Goal: Task Accomplishment & Management: Use online tool/utility

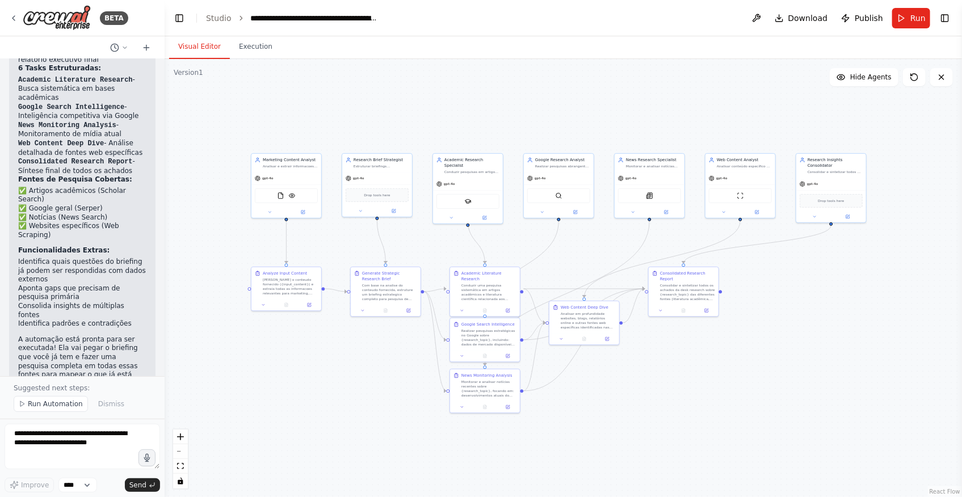
click at [391, 408] on div ".deletable-edge-delete-btn { width: 20px; height: 20px; border: 0px solid #ffff…" at bounding box center [564, 278] width 798 height 438
click at [97, 448] on textarea at bounding box center [83, 446] width 156 height 45
click at [59, 436] on textarea "**********" at bounding box center [83, 446] width 156 height 45
paste textarea "**********"
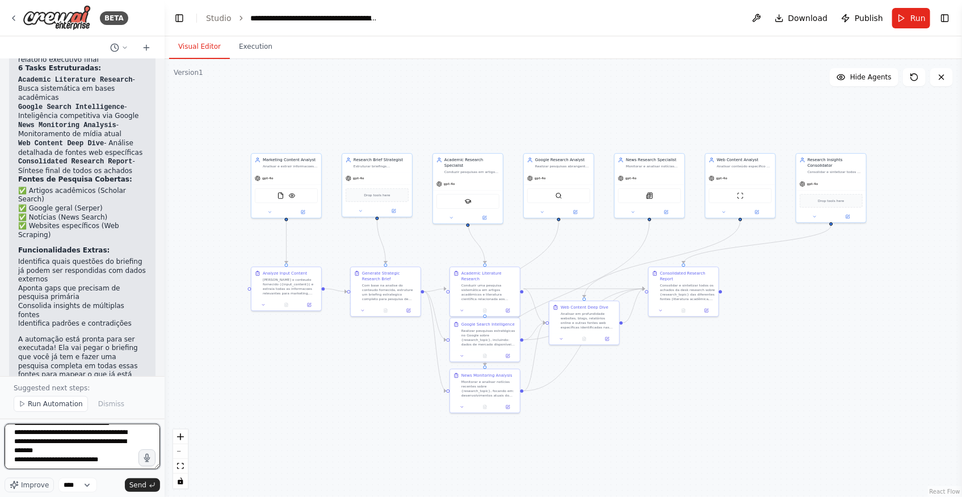
scroll to position [73, 0]
type textarea "**********"
click at [148, 488] on button "Send" at bounding box center [142, 486] width 35 height 14
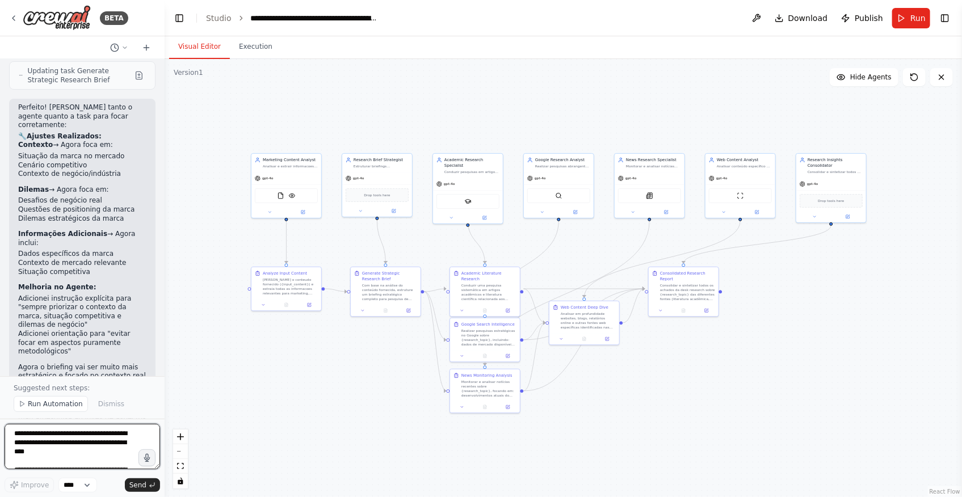
scroll to position [2134, 0]
click at [105, 430] on textarea "**********" at bounding box center [83, 446] width 156 height 45
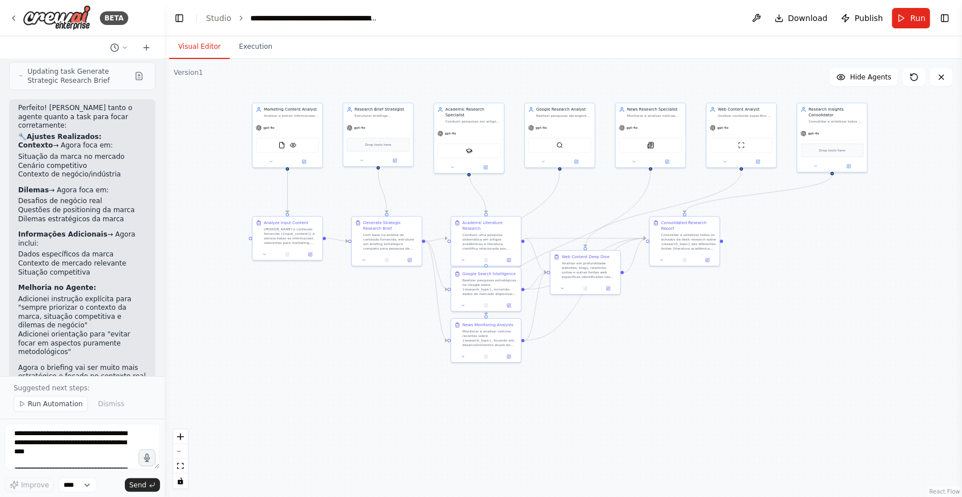
drag, startPoint x: 296, startPoint y: 458, endPoint x: 297, endPoint y: 408, distance: 50.5
click at [297, 408] on div ".deletable-edge-delete-btn { width: 20px; height: 20px; border: 0px solid #ffff…" at bounding box center [564, 278] width 798 height 438
click at [917, 23] on span "Run" at bounding box center [918, 17] width 15 height 11
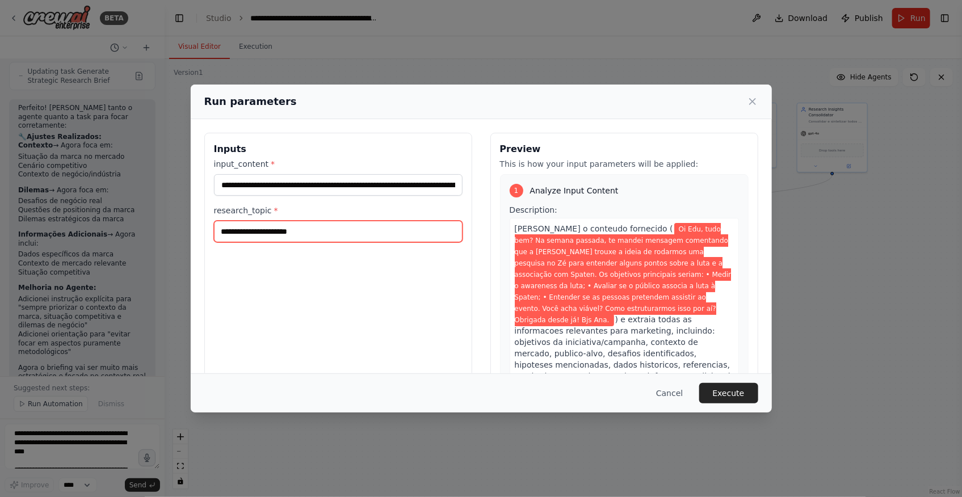
click at [303, 234] on input "research_topic *" at bounding box center [338, 232] width 249 height 22
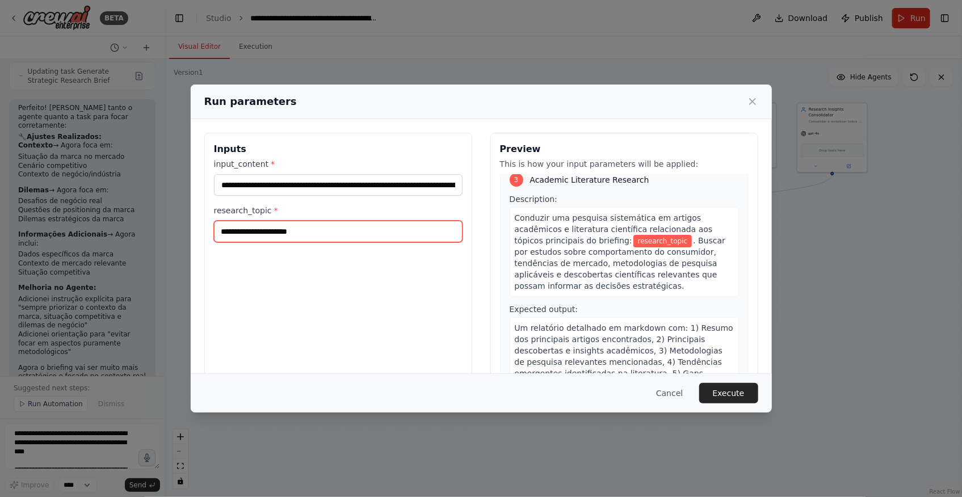
scroll to position [670, 0]
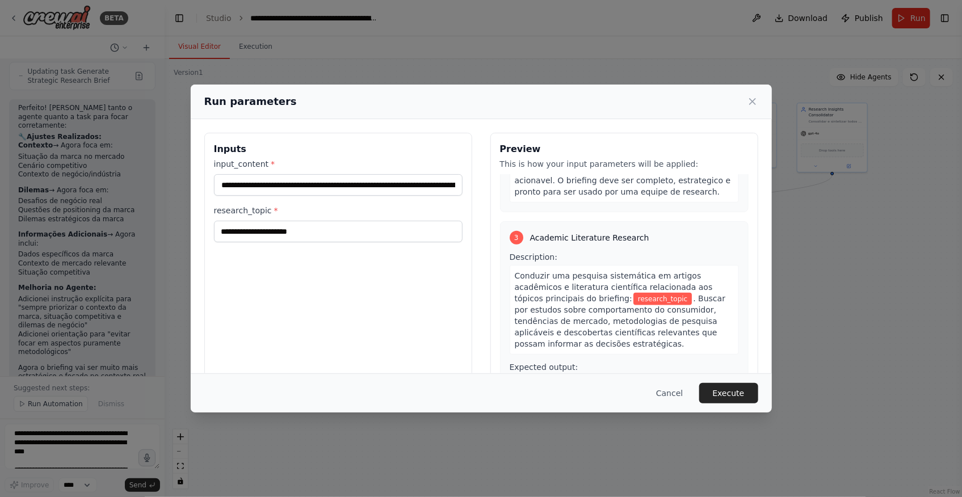
click at [634, 293] on span "research_topic" at bounding box center [663, 299] width 59 height 12
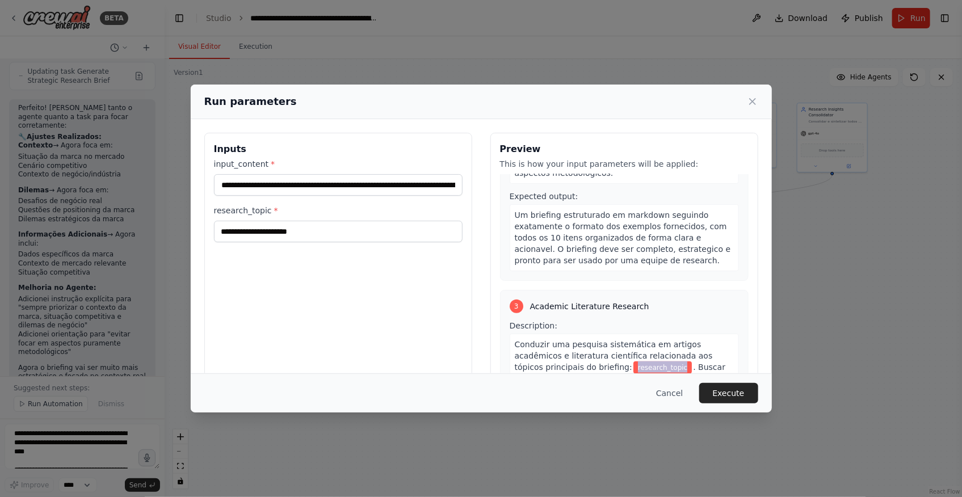
scroll to position [619, 0]
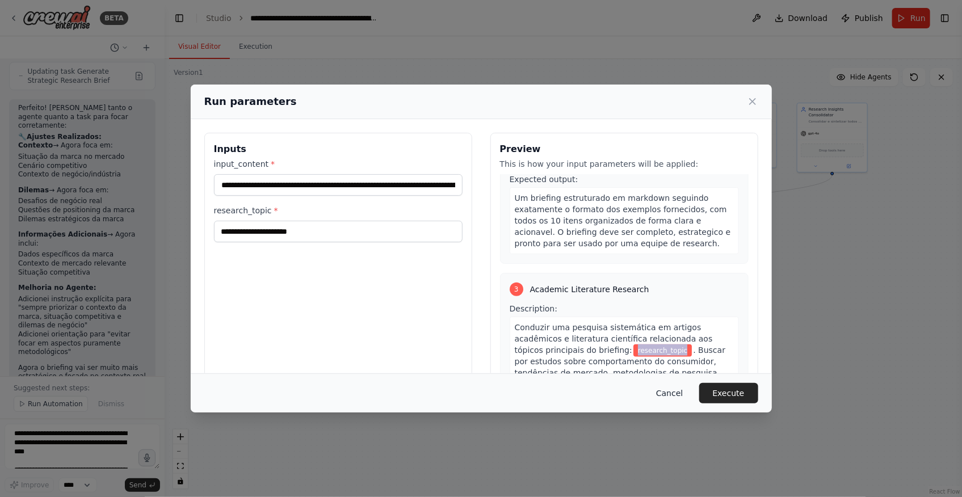
click at [675, 399] on button "Cancel" at bounding box center [669, 393] width 45 height 20
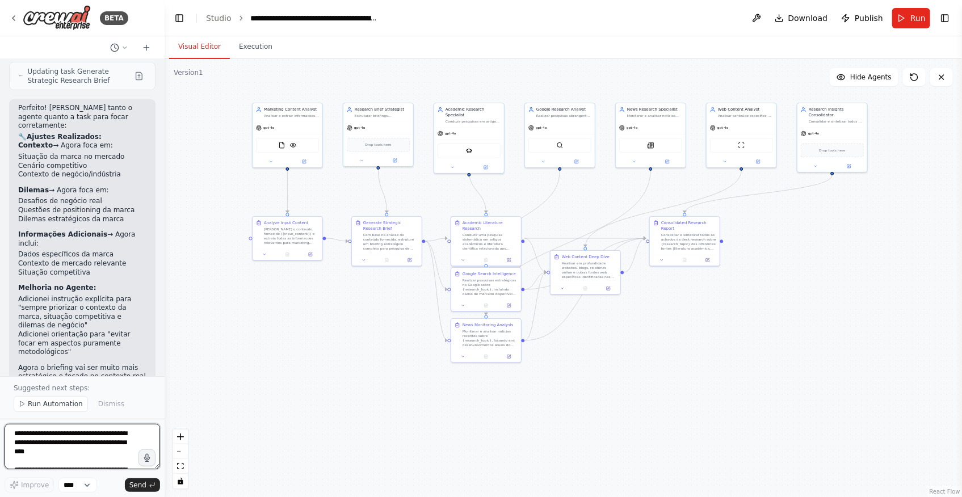
click at [63, 456] on textarea "**********" at bounding box center [83, 446] width 156 height 45
type textarea "**********"
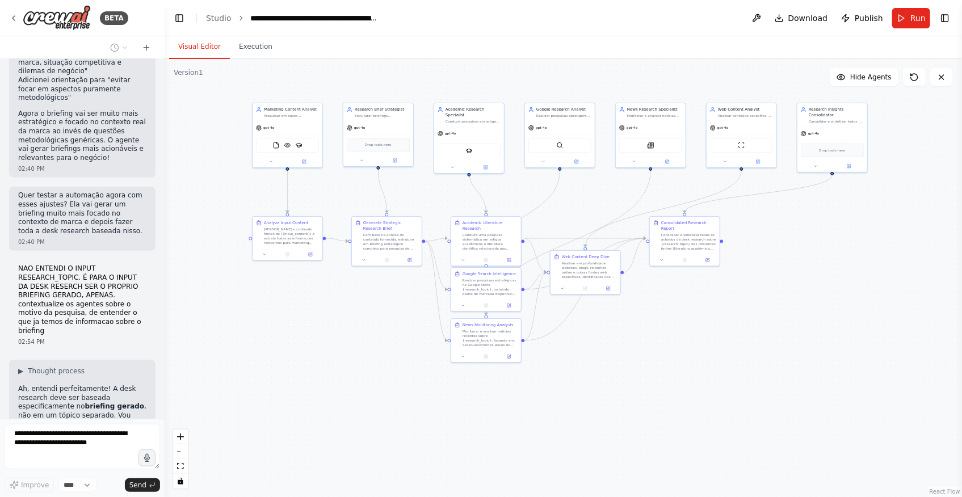
scroll to position [2444, 0]
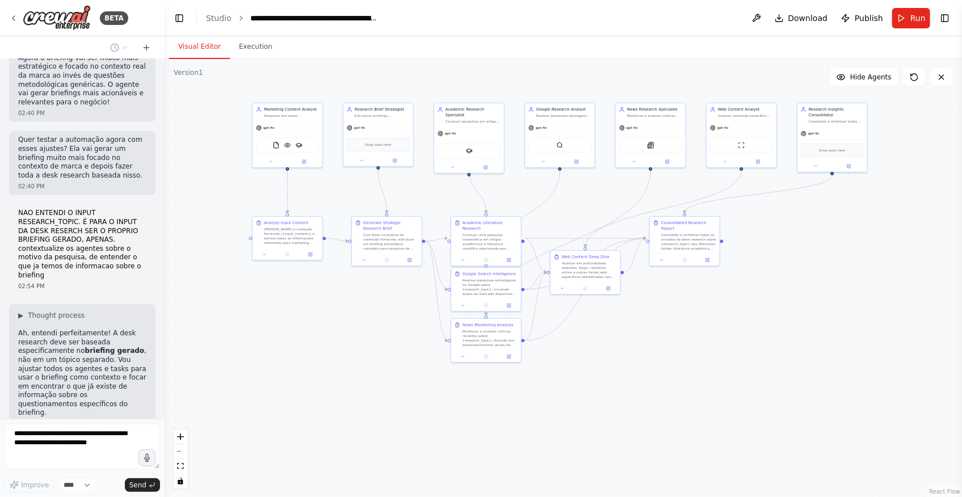
click at [62, 447] on span "Updating agent Marketing Content Analyst with tools: Scholar Search" at bounding box center [78, 460] width 104 height 27
click at [588, 417] on div ".deletable-edge-delete-btn { width: 20px; height: 20px; border: 0px solid #ffff…" at bounding box center [564, 278] width 798 height 438
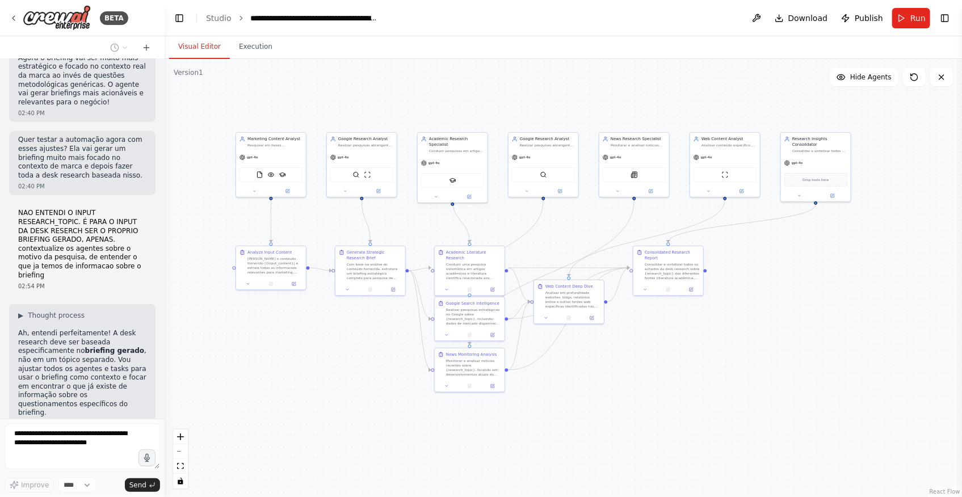
drag, startPoint x: 677, startPoint y: 381, endPoint x: 661, endPoint y: 411, distance: 34.0
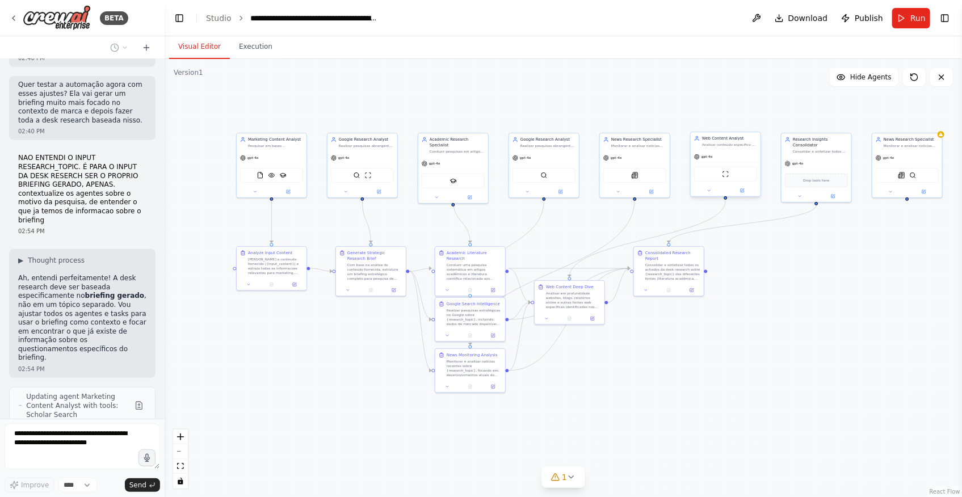
scroll to position [2491, 0]
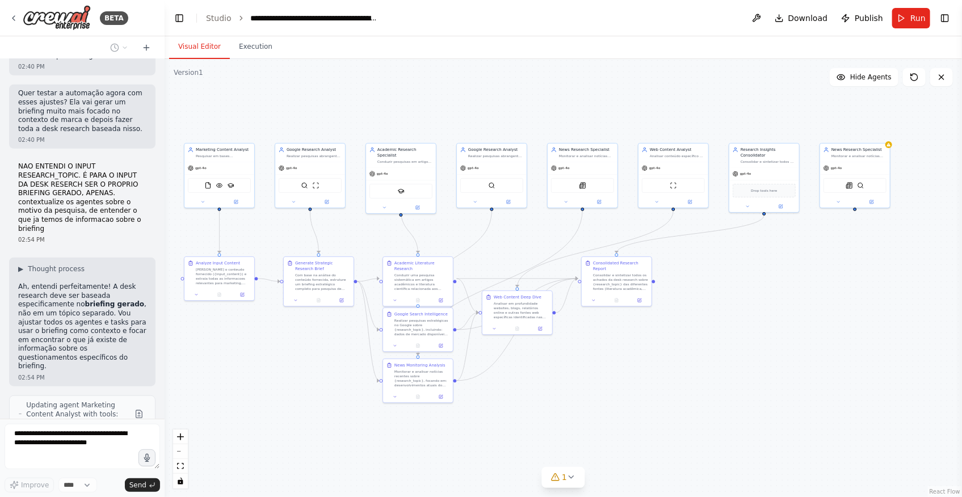
drag, startPoint x: 866, startPoint y: 353, endPoint x: 758, endPoint y: 380, distance: 111.2
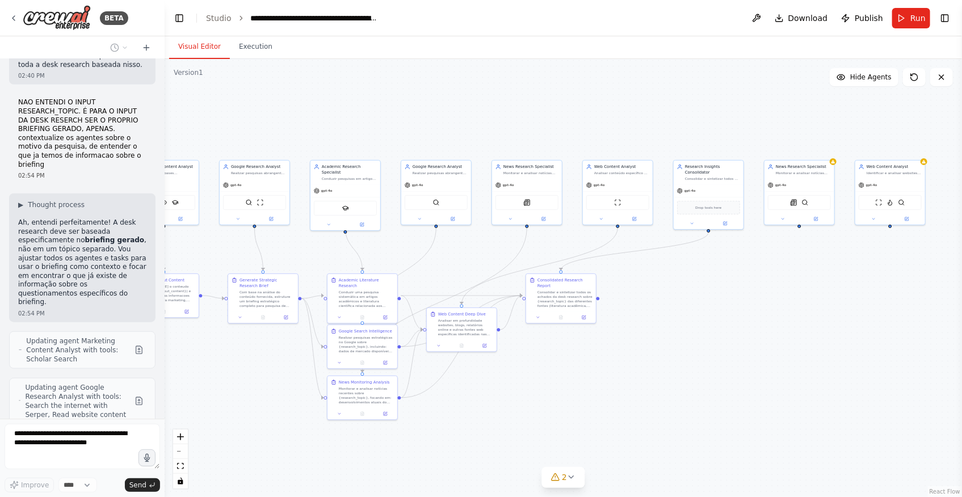
scroll to position [2546, 0]
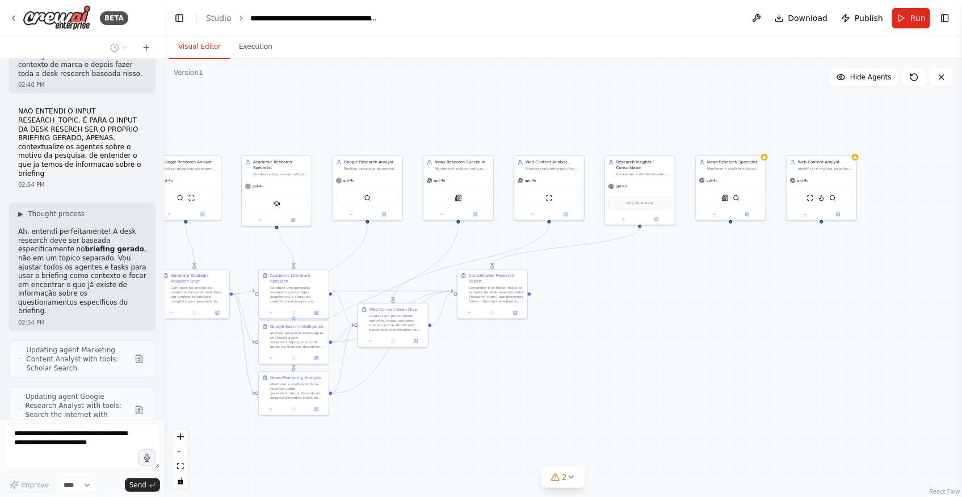
drag, startPoint x: 673, startPoint y: 288, endPoint x: 604, endPoint y: 283, distance: 68.8
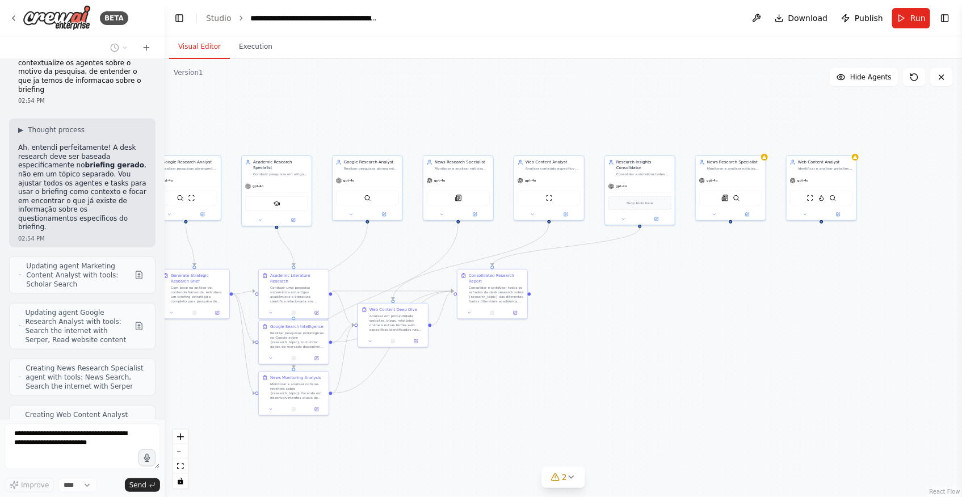
scroll to position [2668, 0]
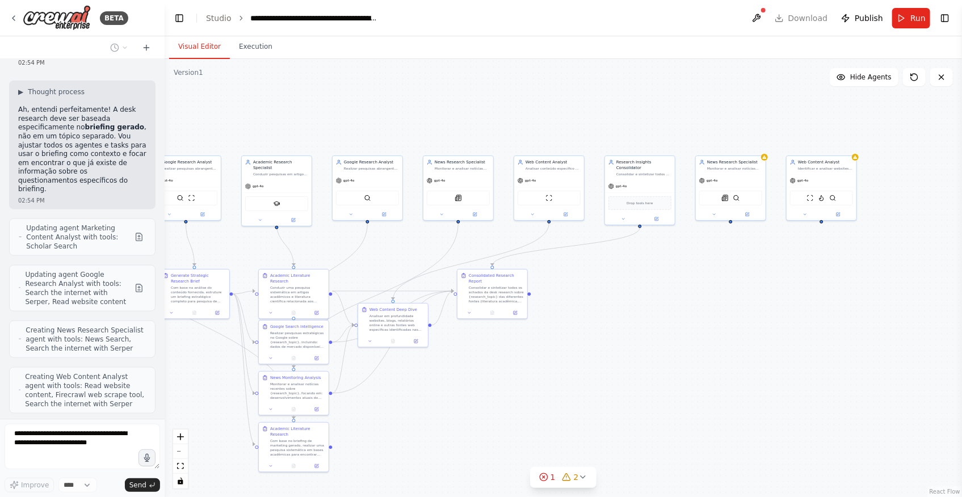
drag, startPoint x: 662, startPoint y: 324, endPoint x: 732, endPoint y: 233, distance: 114.1
click at [664, 324] on div ".deletable-edge-delete-btn { width: 20px; height: 20px; border: 0px solid #ffff…" at bounding box center [564, 278] width 798 height 438
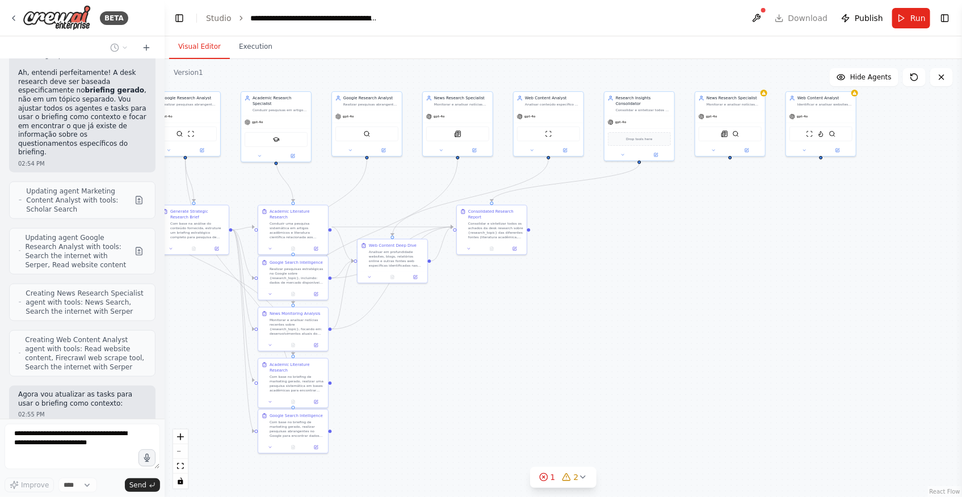
drag, startPoint x: 573, startPoint y: 420, endPoint x: 571, endPoint y: 356, distance: 64.2
click at [571, 356] on div ".deletable-edge-delete-btn { width: 20px; height: 20px; border: 0px solid #ffff…" at bounding box center [564, 278] width 798 height 438
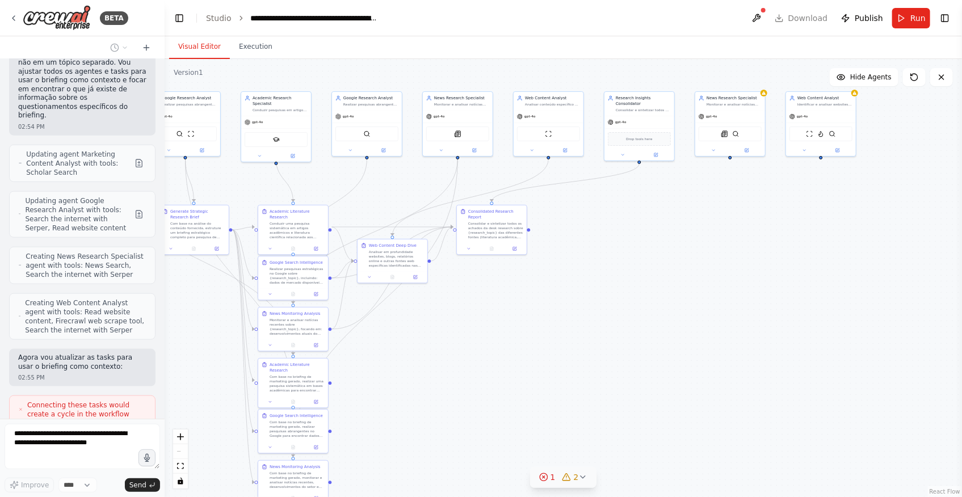
scroll to position [2780, 0]
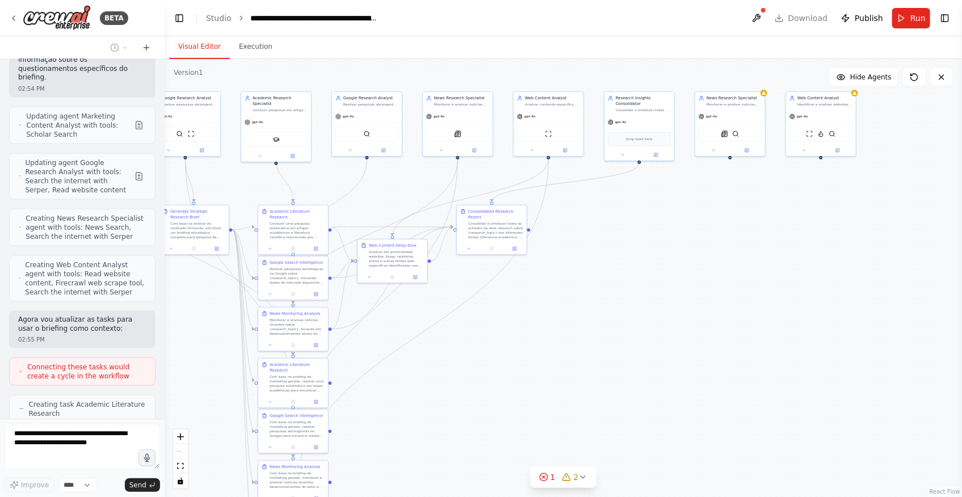
click at [190, 75] on div "Version 1" at bounding box center [189, 72] width 30 height 9
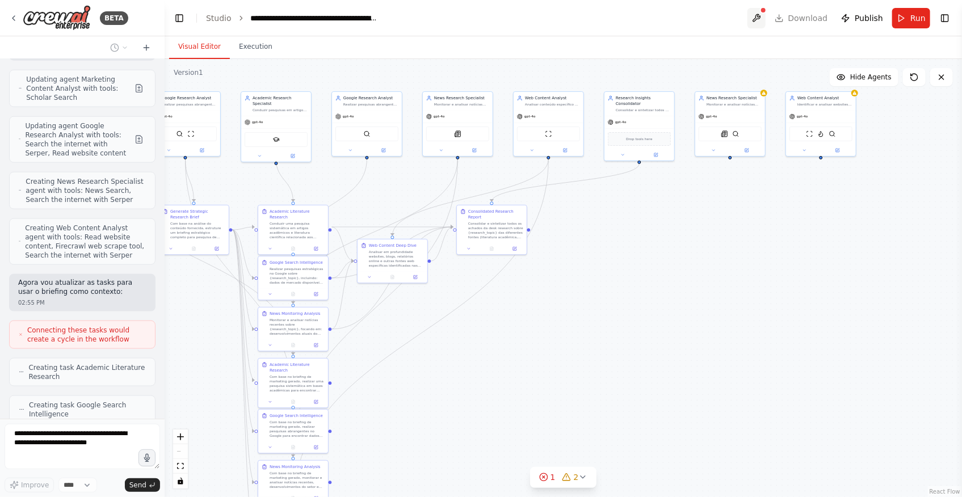
click at [766, 15] on button at bounding box center [757, 18] width 18 height 20
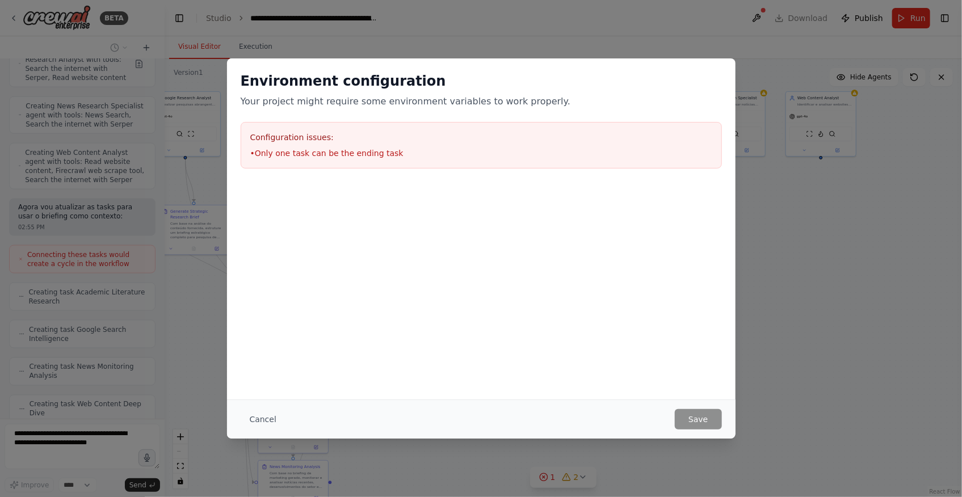
scroll to position [2892, 0]
click at [262, 420] on button "Cancel" at bounding box center [263, 419] width 45 height 20
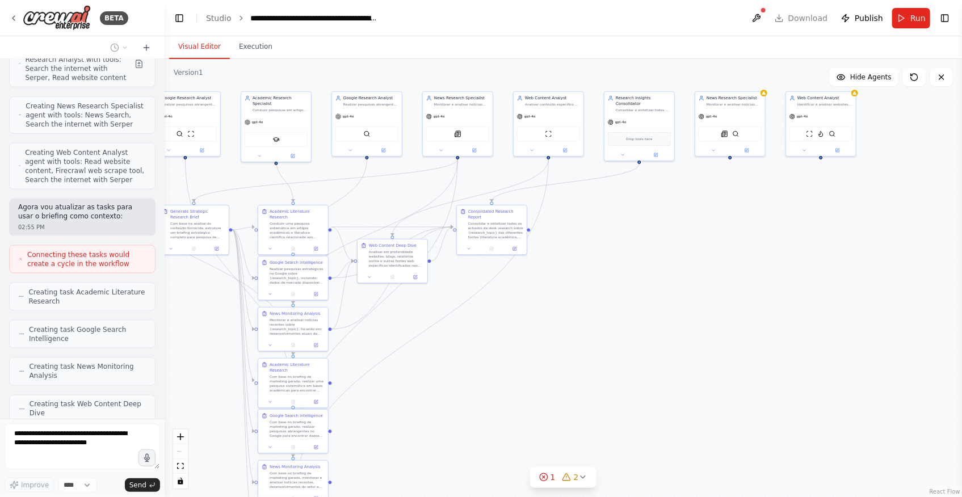
scroll to position [2929, 0]
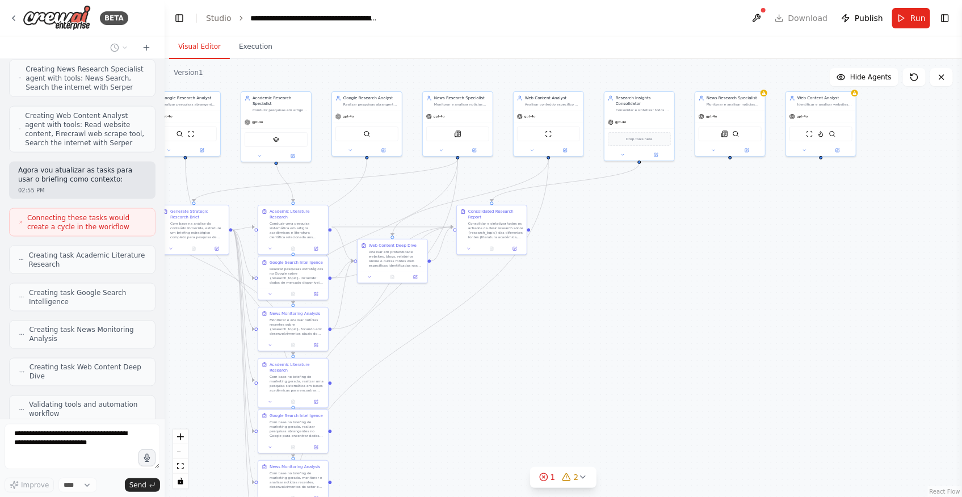
click at [546, 397] on div ".deletable-edge-delete-btn { width: 20px; height: 20px; border: 0px solid #ffff…" at bounding box center [564, 278] width 798 height 438
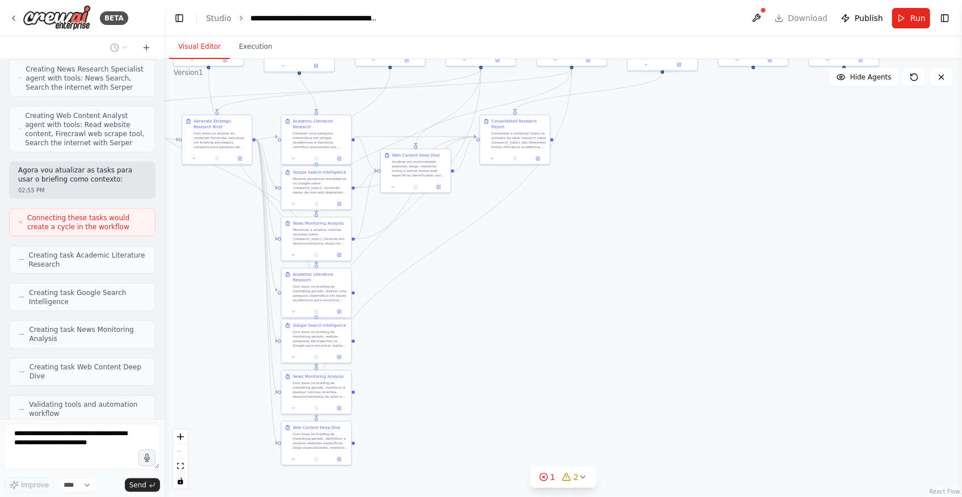
drag, startPoint x: 530, startPoint y: 412, endPoint x: 553, endPoint y: 322, distance: 93.2
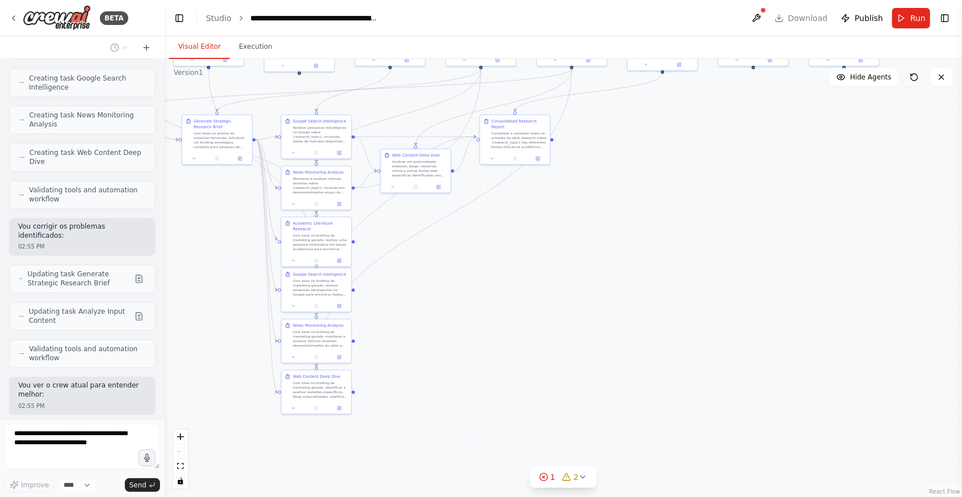
scroll to position [3153, 0]
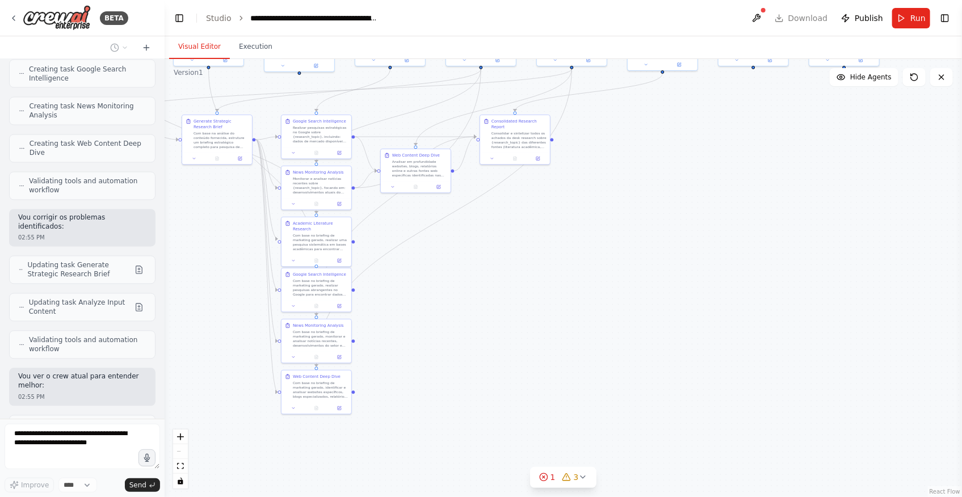
click at [907, 154] on div ".deletable-edge-delete-btn { width: 20px; height: 20px; border: 0px solid #ffff…" at bounding box center [564, 278] width 798 height 438
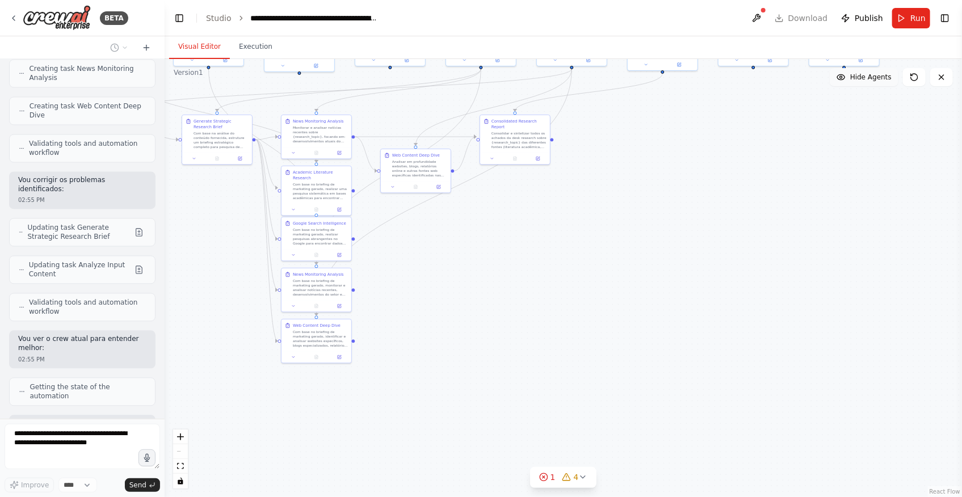
scroll to position [3228, 0]
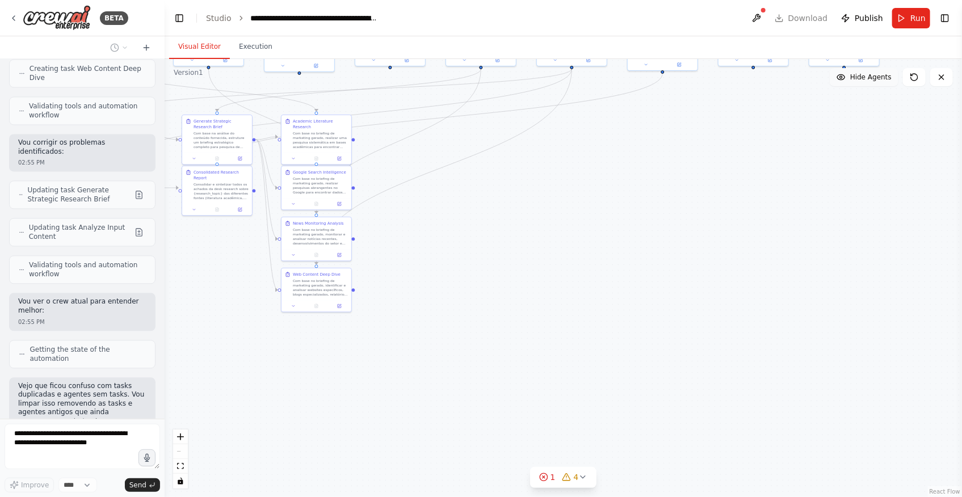
click at [852, 83] on button "Hide Agents" at bounding box center [864, 77] width 69 height 18
click at [864, 78] on span "Show Agents" at bounding box center [870, 77] width 44 height 9
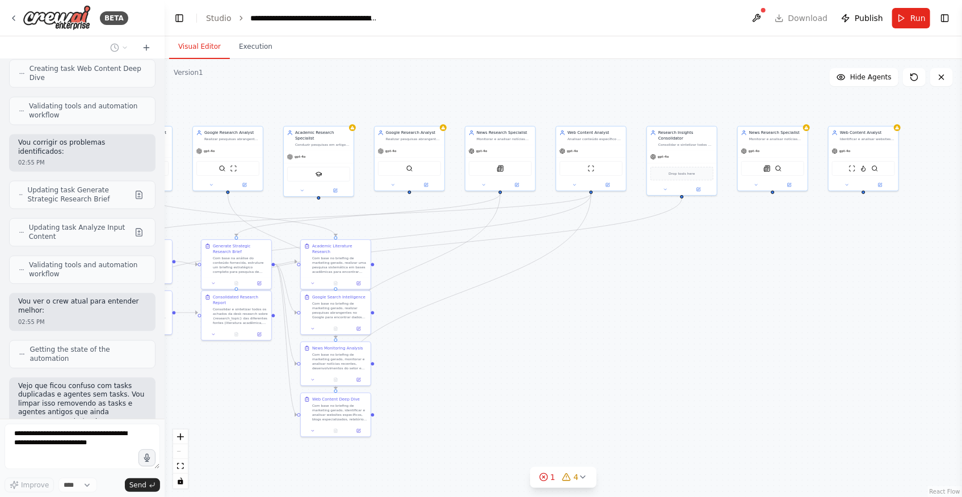
drag, startPoint x: 639, startPoint y: 221, endPoint x: 661, endPoint y: 342, distance: 122.5
click at [661, 342] on div ".deletable-edge-delete-btn { width: 20px; height: 20px; border: 0px solid #ffff…" at bounding box center [564, 278] width 798 height 438
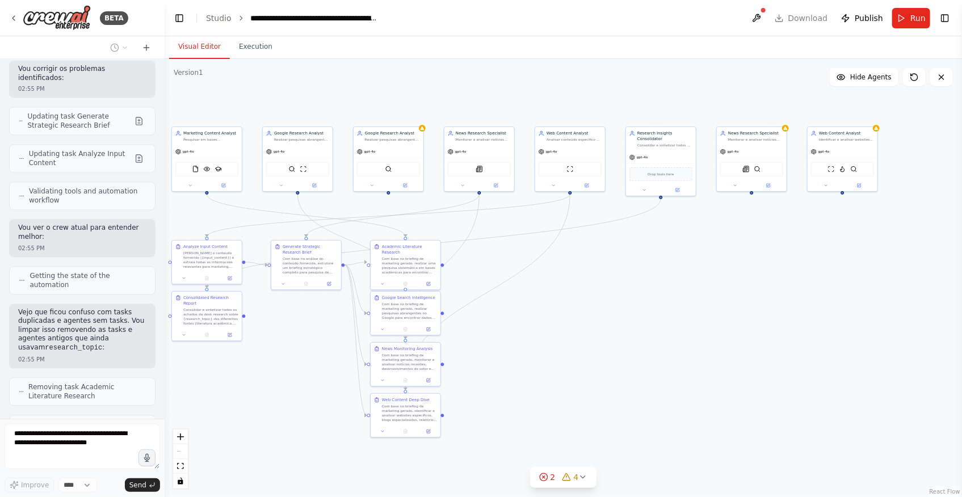
scroll to position [3340, 0]
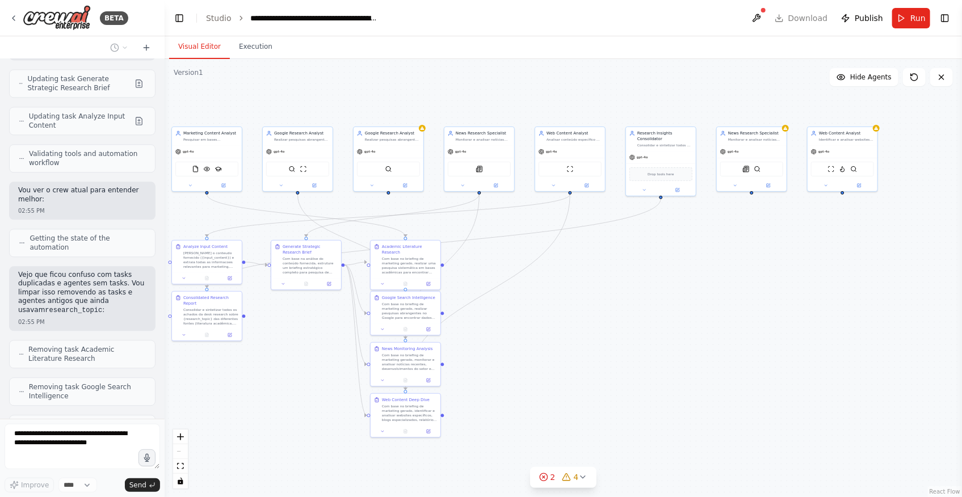
drag, startPoint x: 582, startPoint y: 365, endPoint x: 643, endPoint y: 360, distance: 60.4
click at [643, 360] on div ".deletable-edge-delete-btn { width: 20px; height: 20px; border: 0px solid #ffff…" at bounding box center [564, 278] width 798 height 438
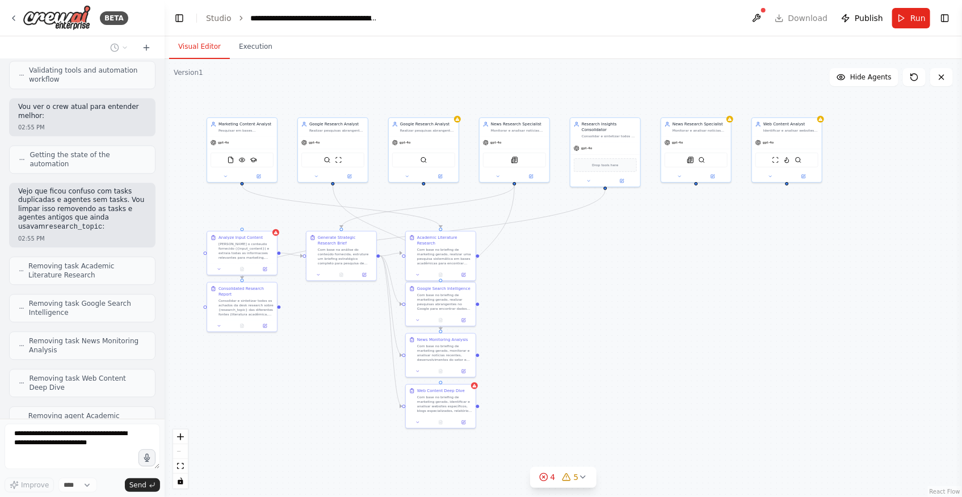
scroll to position [3433, 0]
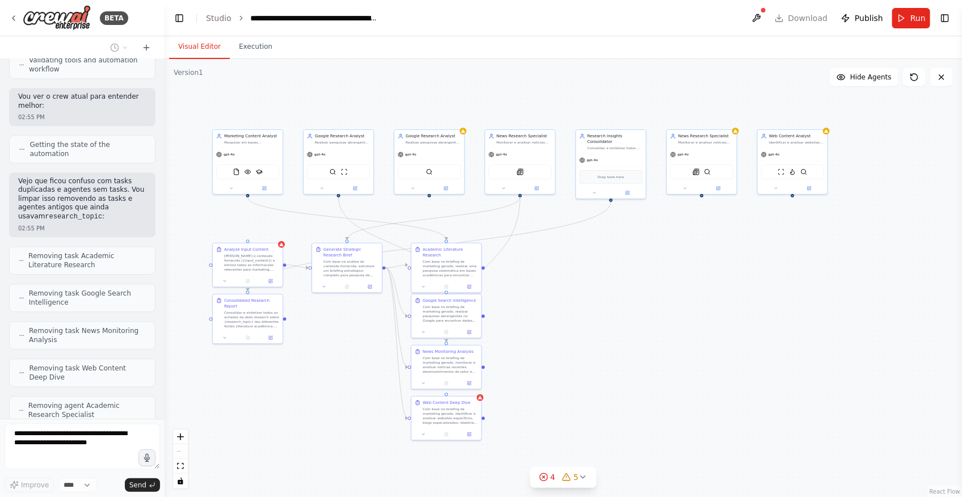
drag, startPoint x: 612, startPoint y: 360, endPoint x: 653, endPoint y: 363, distance: 41.0
click at [653, 363] on div ".deletable-edge-delete-btn { width: 20px; height: 20px; border: 0px solid #ffff…" at bounding box center [564, 278] width 798 height 438
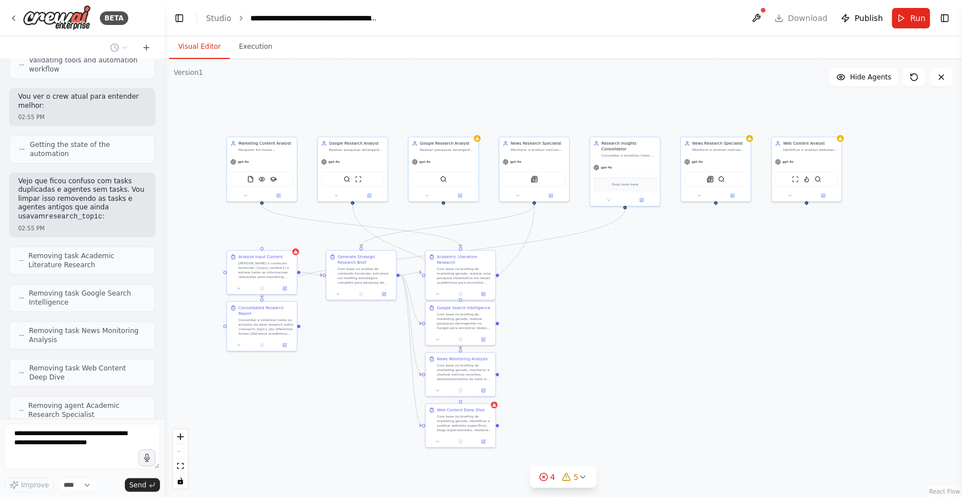
scroll to position [3470, 0]
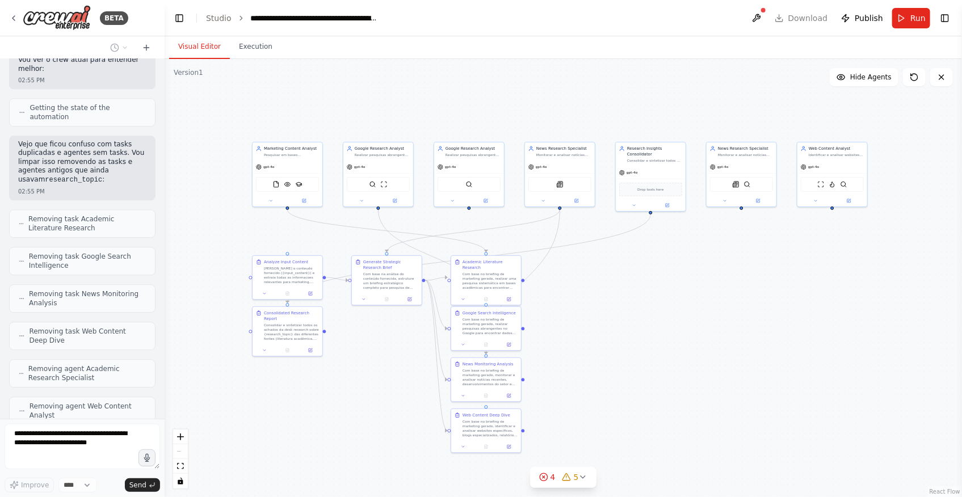
drag, startPoint x: 290, startPoint y: 363, endPoint x: 329, endPoint y: 375, distance: 41.7
click at [329, 375] on div ".deletable-edge-delete-btn { width: 20px; height: 20px; border: 0px solid #ffff…" at bounding box center [564, 278] width 798 height 438
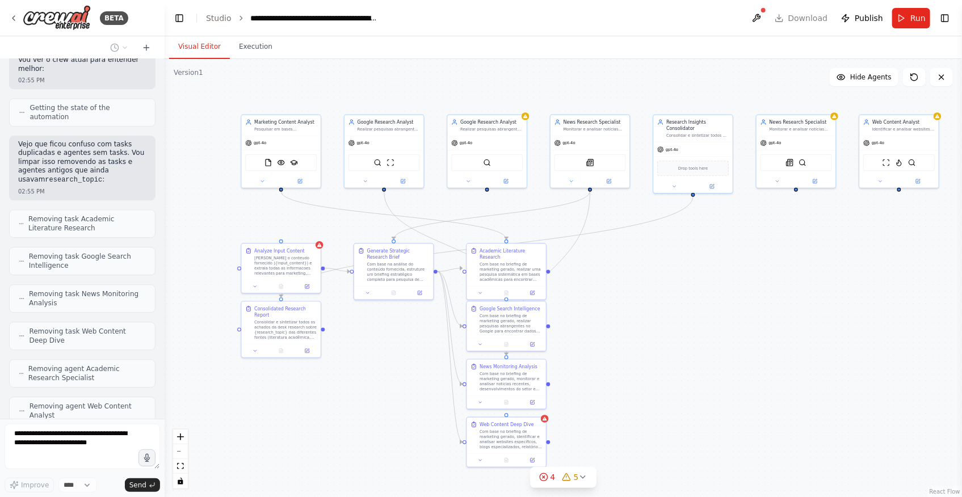
scroll to position [3508, 0]
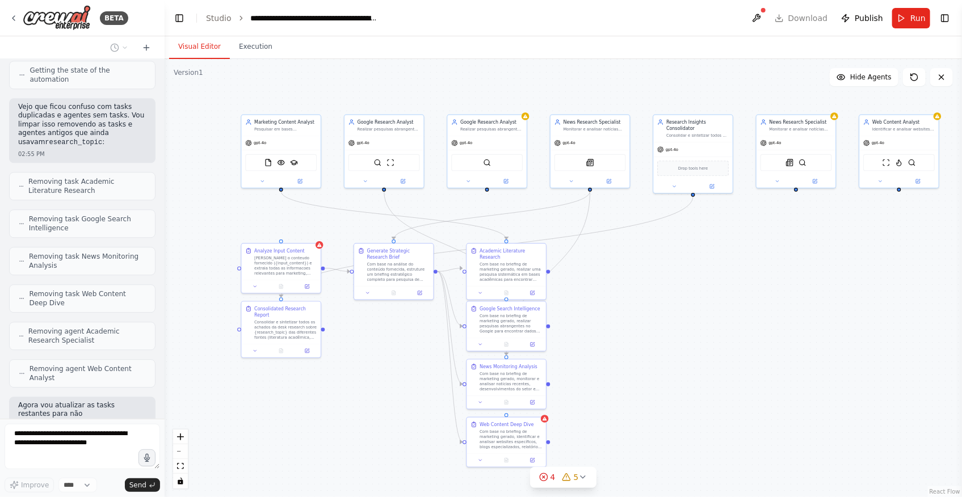
click at [320, 402] on div ".deletable-edge-delete-btn { width: 20px; height: 20px; border: 0px solid #ffff…" at bounding box center [564, 278] width 798 height 438
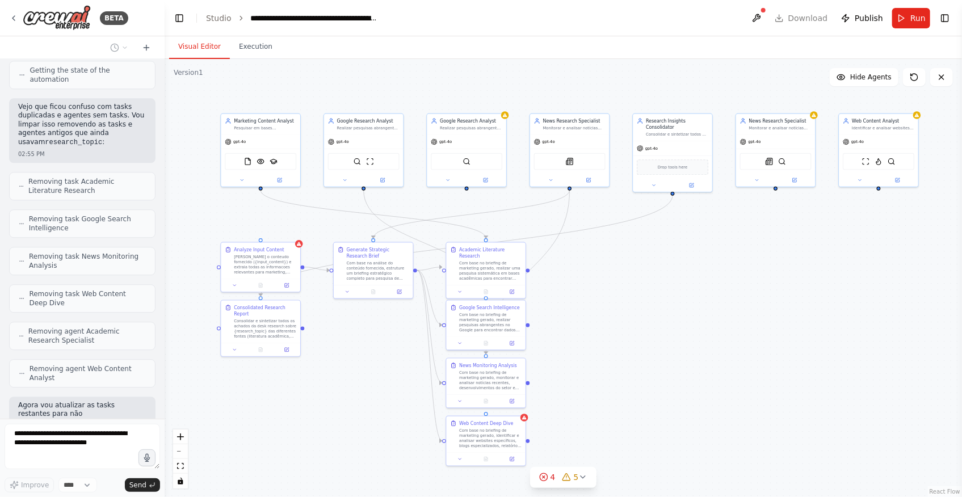
drag, startPoint x: 345, startPoint y: 398, endPoint x: 324, endPoint y: 397, distance: 20.5
click at [324, 397] on div ".deletable-edge-delete-btn { width: 20px; height: 20px; border: 0px solid #ffff…" at bounding box center [564, 278] width 798 height 438
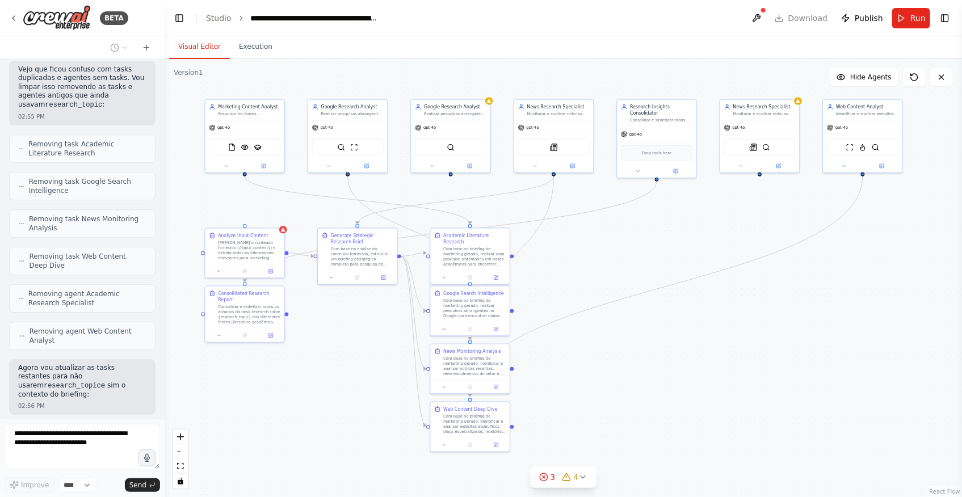
drag, startPoint x: 745, startPoint y: 403, endPoint x: 729, endPoint y: 389, distance: 21.3
click at [729, 389] on div ".deletable-edge-delete-btn { width: 20px; height: 20px; border: 0px solid #ffff…" at bounding box center [564, 278] width 798 height 438
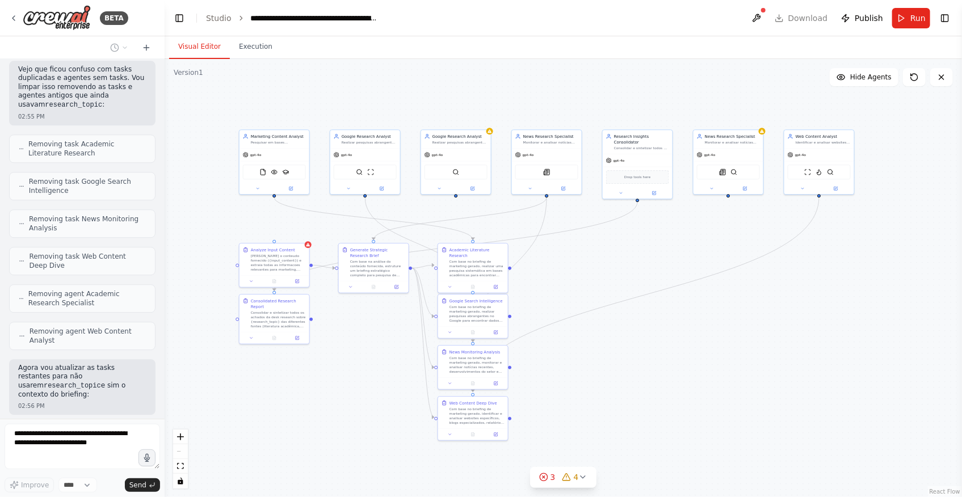
drag, startPoint x: 328, startPoint y: 402, endPoint x: 350, endPoint y: 403, distance: 22.1
click at [350, 403] on div ".deletable-edge-delete-btn { width: 20px; height: 20px; border: 0px solid #ffff…" at bounding box center [564, 278] width 798 height 438
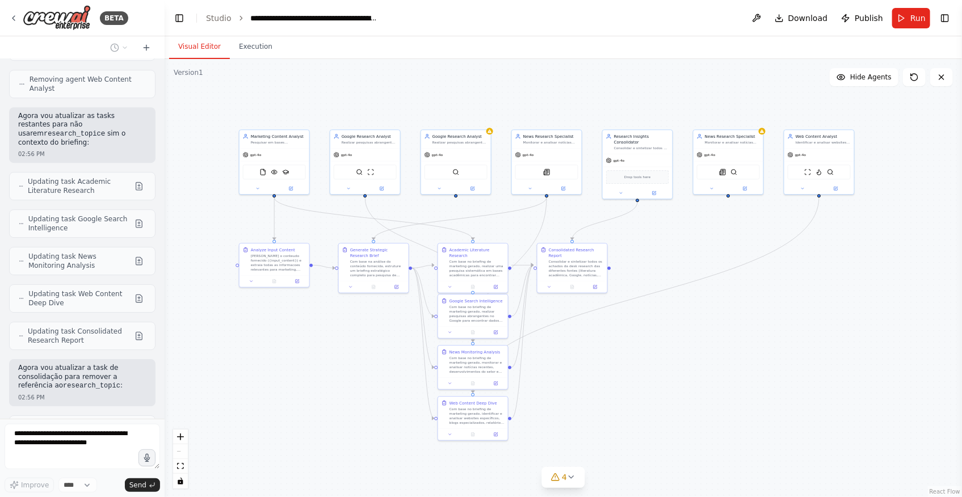
scroll to position [3835, 0]
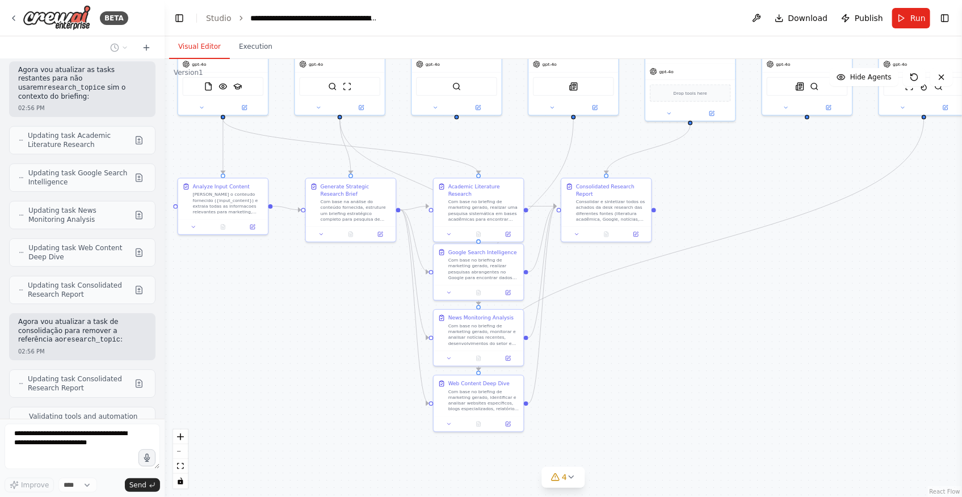
drag, startPoint x: 745, startPoint y: 369, endPoint x: 715, endPoint y: 462, distance: 97.8
click at [715, 462] on div ".deletable-edge-delete-btn { width: 20px; height: 20px; border: 0px solid #ffff…" at bounding box center [564, 278] width 798 height 438
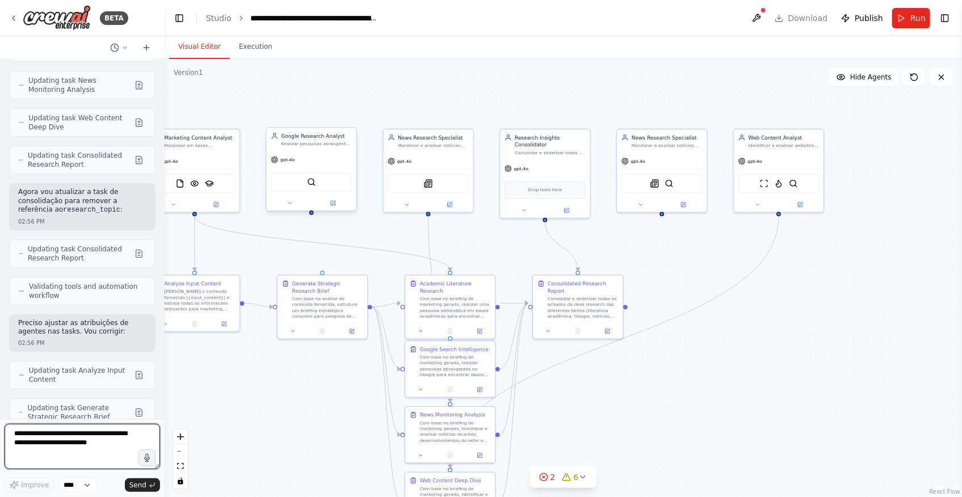
scroll to position [3982, 0]
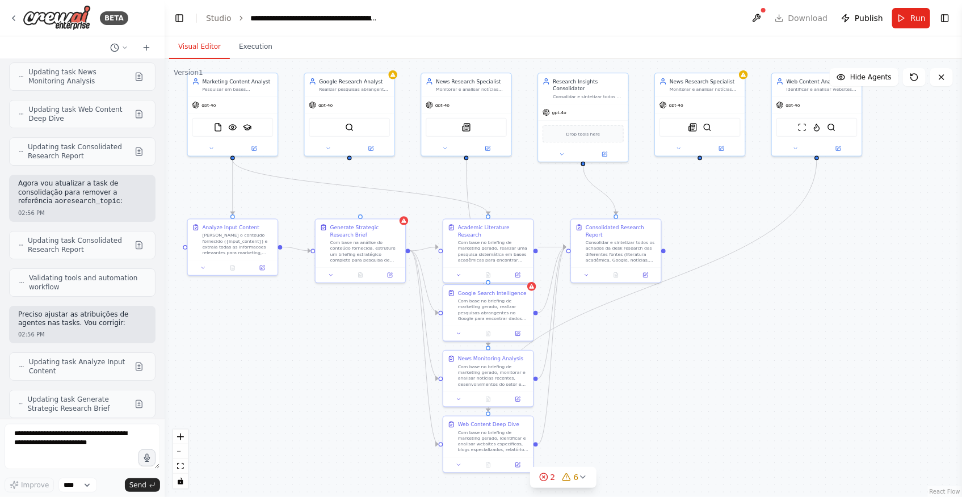
drag, startPoint x: 619, startPoint y: 429, endPoint x: 657, endPoint y: 372, distance: 68.3
click at [657, 372] on div ".deletable-edge-delete-btn { width: 20px; height: 20px; border: 0px solid #ffff…" at bounding box center [564, 278] width 798 height 438
click at [91, 452] on textarea at bounding box center [83, 446] width 156 height 45
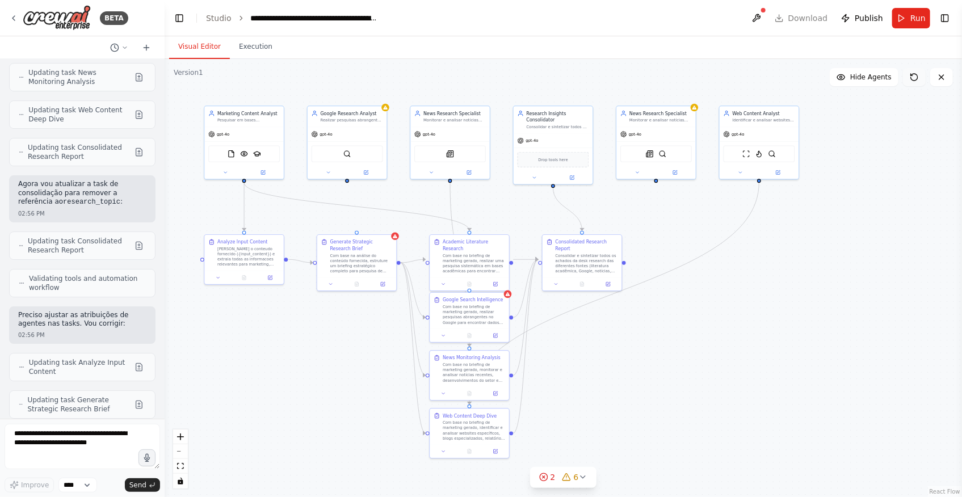
click at [915, 77] on icon at bounding box center [914, 77] width 9 height 9
click at [921, 73] on button at bounding box center [914, 77] width 23 height 18
click at [944, 79] on icon at bounding box center [942, 77] width 5 height 5
click at [68, 445] on textarea at bounding box center [83, 446] width 156 height 45
type textarea "**********"
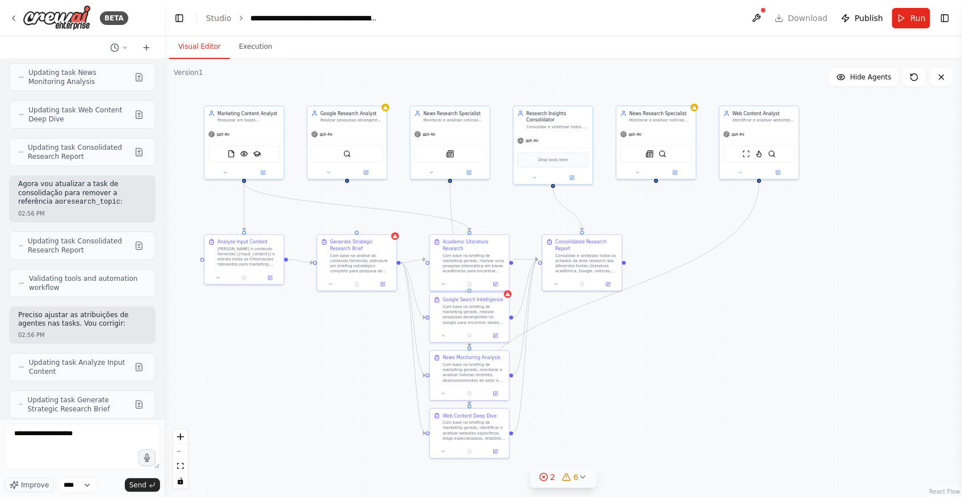
click at [586, 479] on icon at bounding box center [582, 477] width 9 height 9
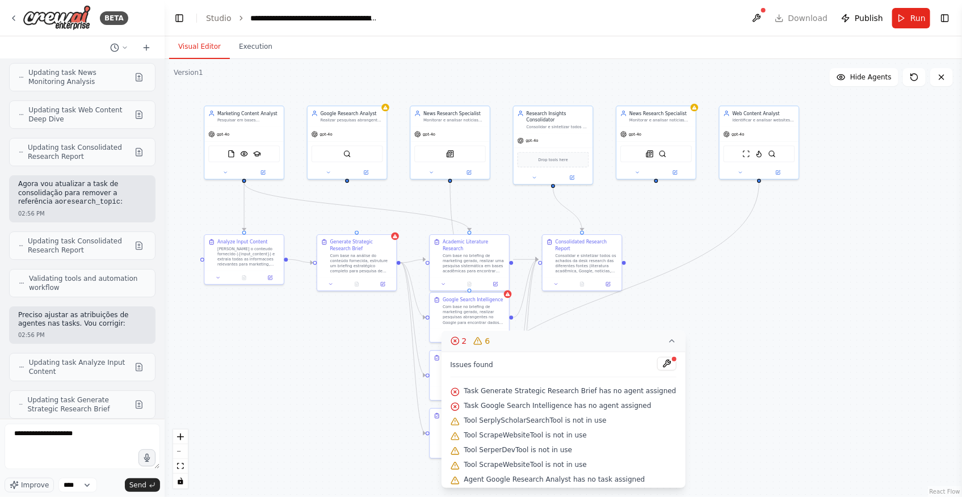
scroll to position [17, 0]
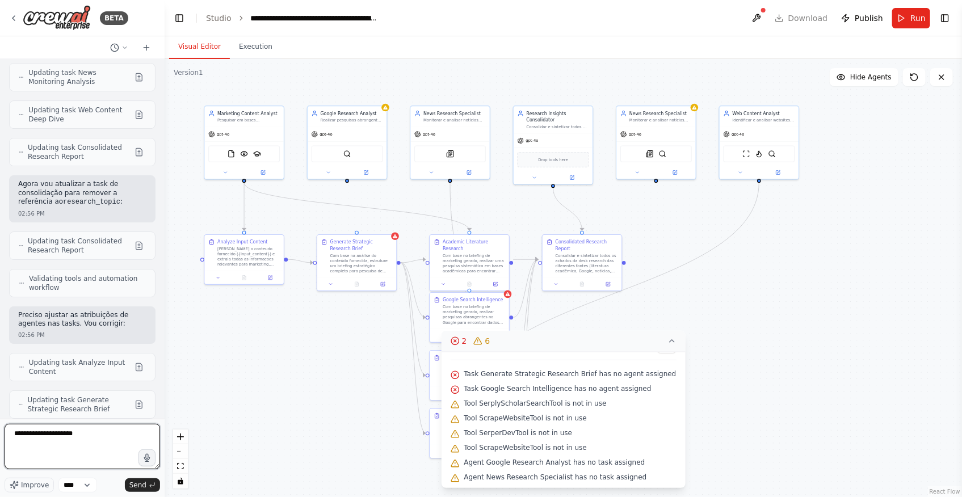
click at [102, 439] on textarea "**********" at bounding box center [83, 446] width 156 height 45
type textarea "**********"
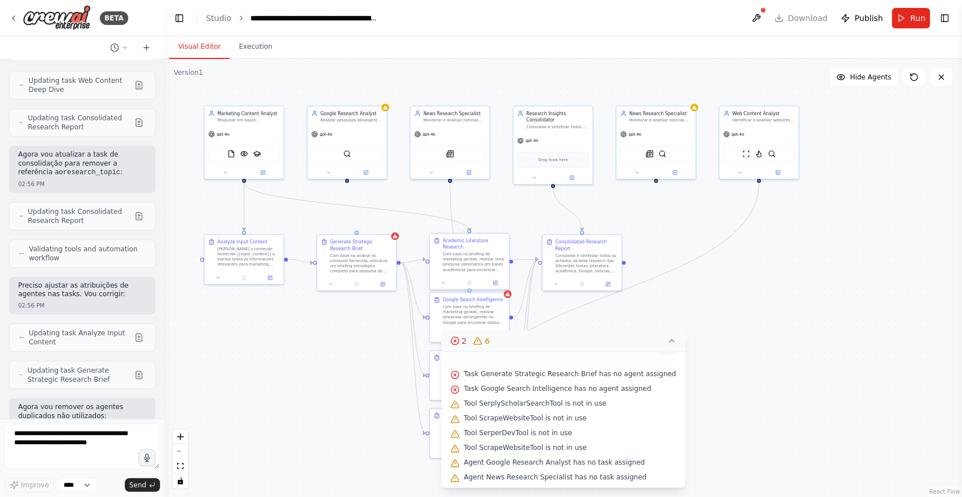
scroll to position [4058, 0]
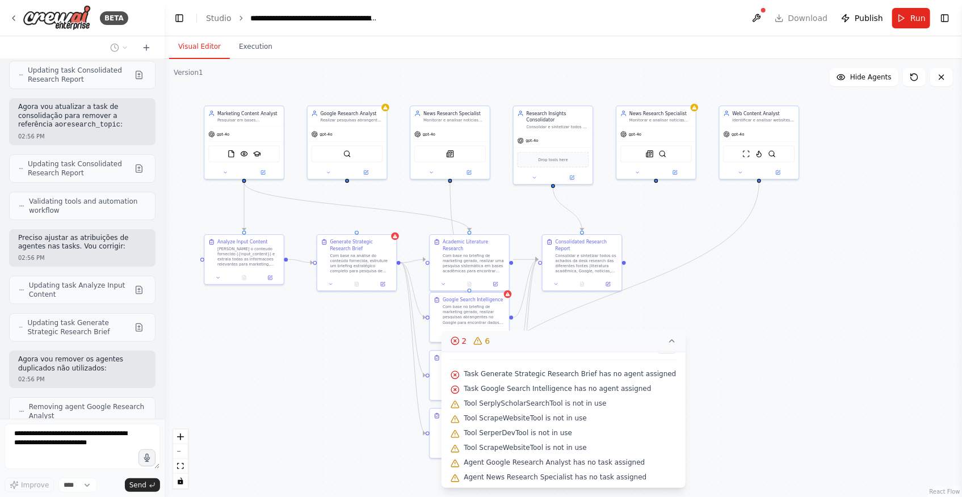
click at [669, 341] on button "2 6" at bounding box center [563, 341] width 244 height 21
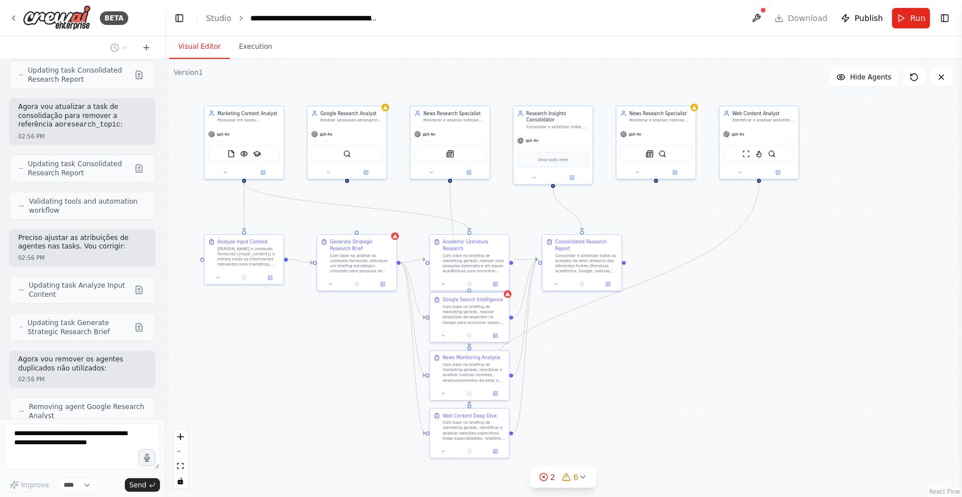
click at [683, 403] on div ".deletable-edge-delete-btn { width: 20px; height: 20px; border: 0px solid #ffff…" at bounding box center [564, 278] width 798 height 438
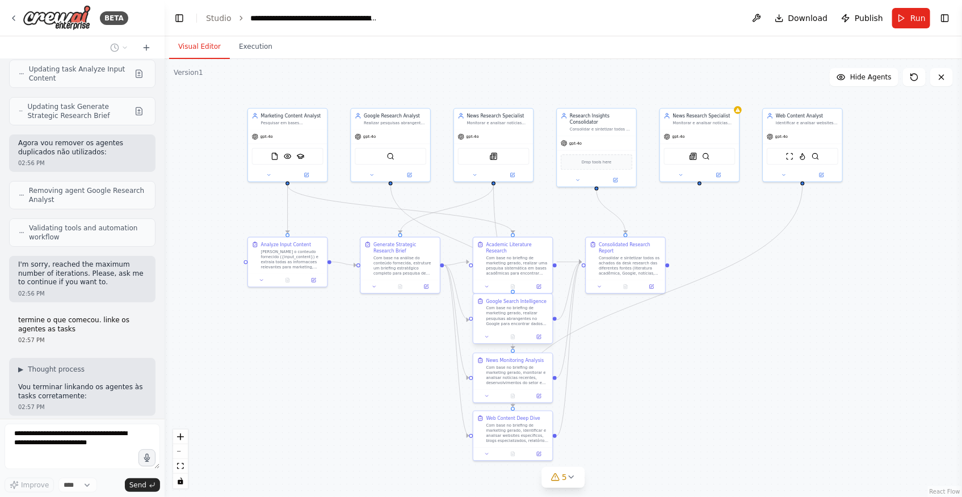
scroll to position [4312, 0]
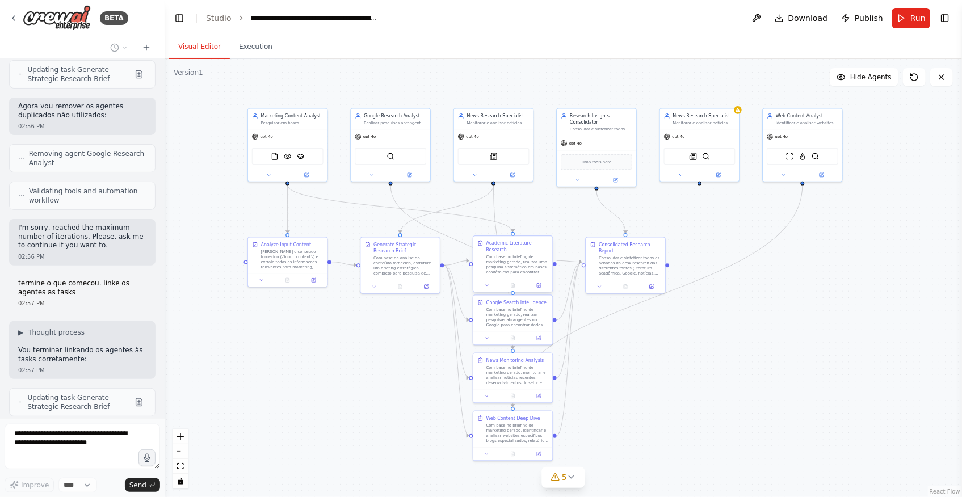
click at [515, 254] on div "Com base no briefing de marketing gerado, realizar uma pesquisa sistemática em …" at bounding box center [517, 264] width 62 height 20
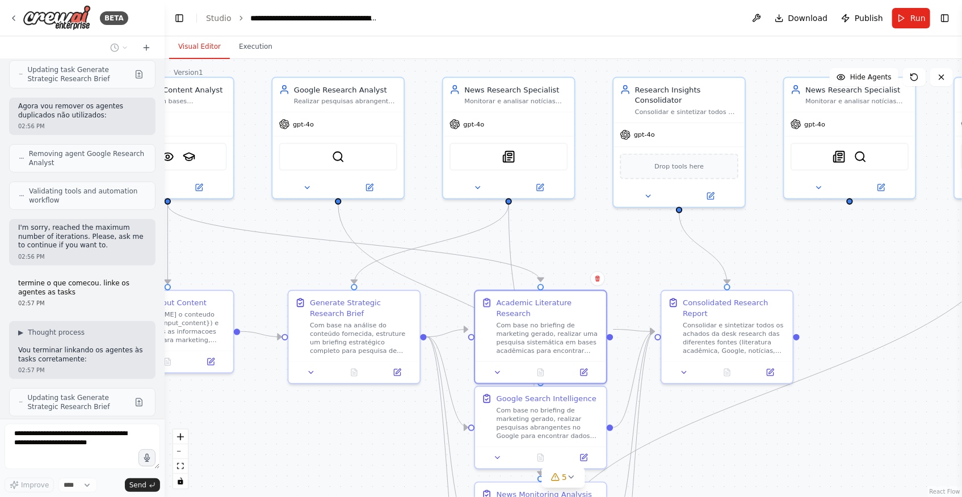
drag, startPoint x: 657, startPoint y: 129, endPoint x: 622, endPoint y: 232, distance: 109.3
click at [622, 232] on div ".deletable-edge-delete-btn { width: 20px; height: 20px; border: 0px solid #ffff…" at bounding box center [564, 278] width 798 height 438
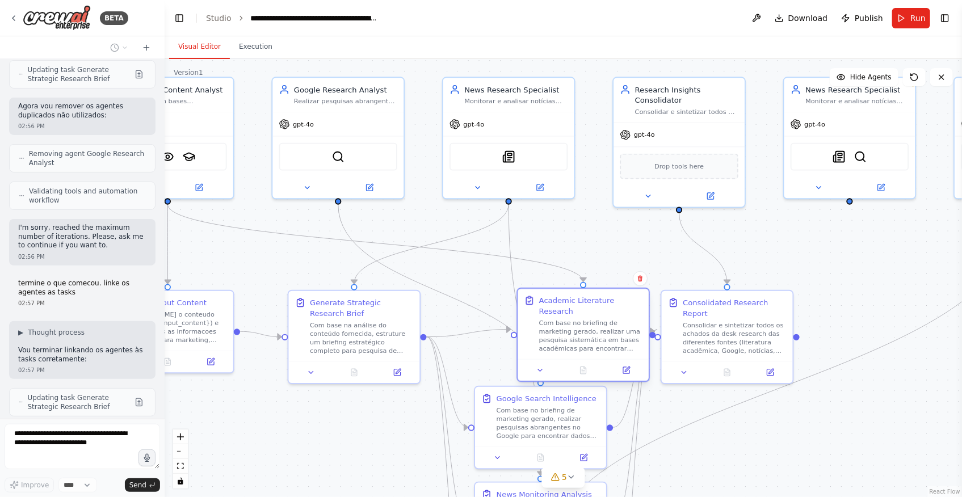
scroll to position [4349, 0]
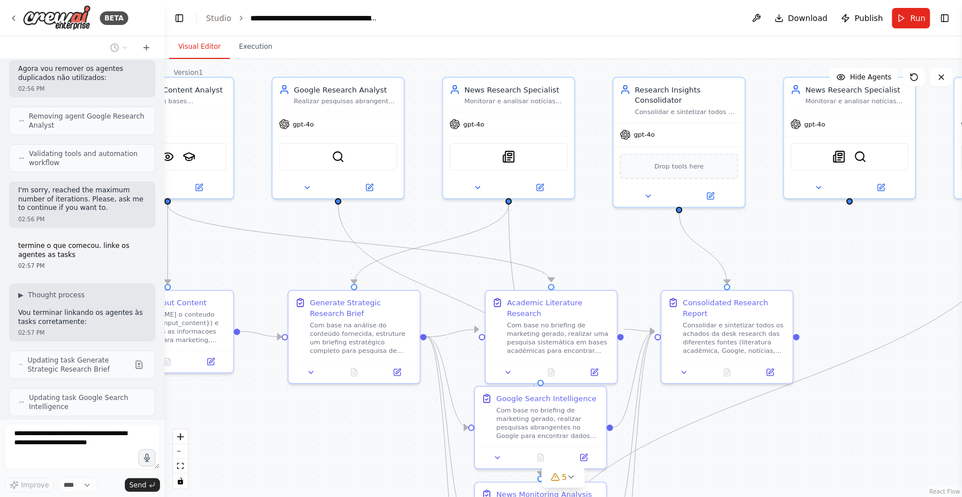
drag, startPoint x: 500, startPoint y: 304, endPoint x: 253, endPoint y: 372, distance: 256.7
click at [508, 304] on div "Academic Literature Research" at bounding box center [559, 308] width 103 height 22
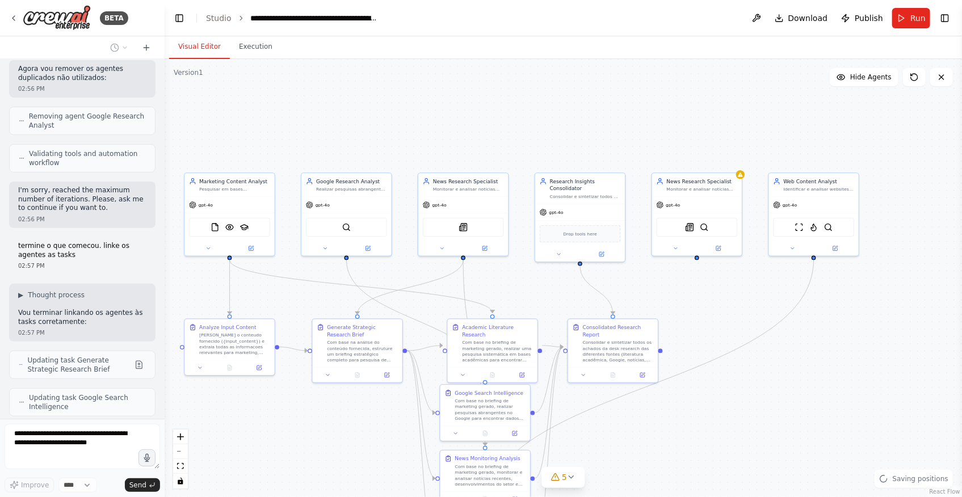
drag, startPoint x: 241, startPoint y: 409, endPoint x: 288, endPoint y: 402, distance: 47.5
click at [288, 402] on div ".deletable-edge-delete-btn { width: 20px; height: 20px; border: 0px solid #ffff…" at bounding box center [564, 278] width 798 height 438
click at [278, 283] on div ".deletable-edge-delete-btn { width: 20px; height: 20px; border: 0px solid #ffff…" at bounding box center [564, 278] width 798 height 438
click at [284, 279] on icon "Edge from 93d32a2e-11cd-4ddf-afd5-36b59d71de7c to 2cbd72d4-05b8-494a-8989-bdab4…" at bounding box center [361, 286] width 263 height 53
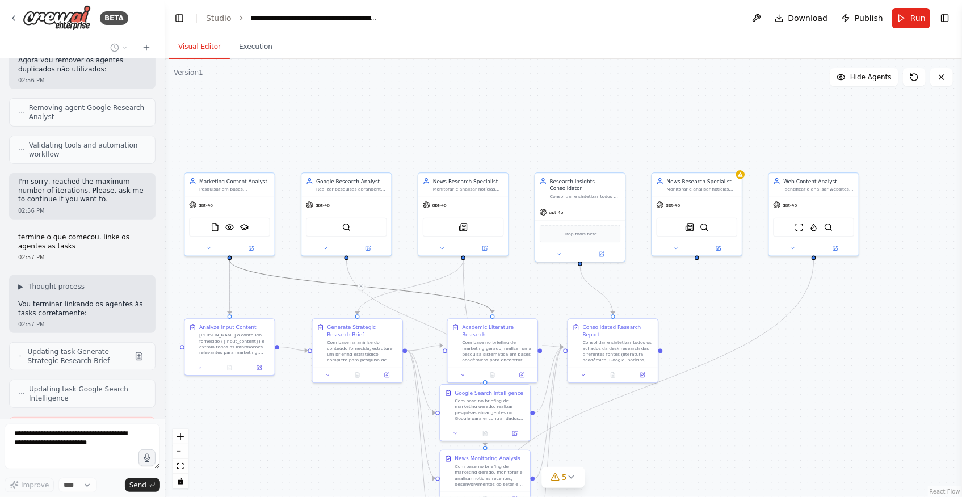
scroll to position [4434, 0]
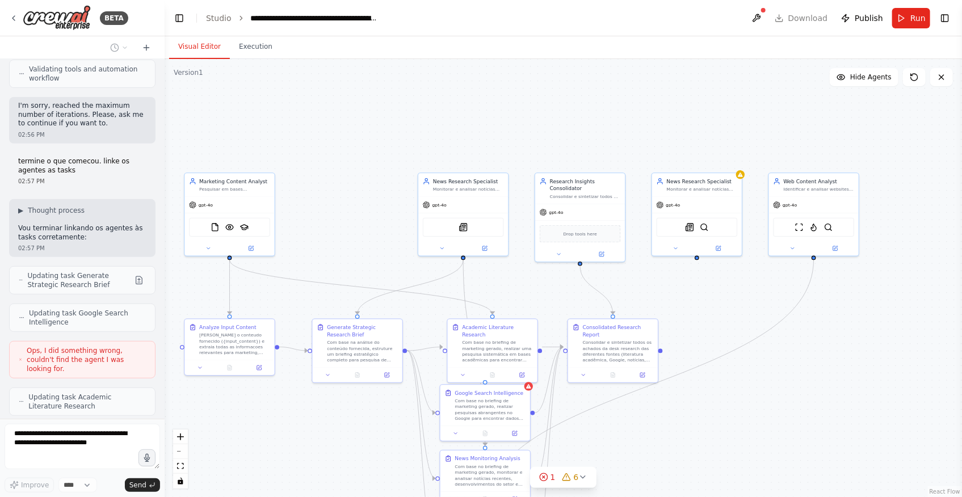
click at [316, 438] on div ".deletable-edge-delete-btn { width: 20px; height: 20px; border: 0px solid #ffff…" at bounding box center [564, 278] width 798 height 438
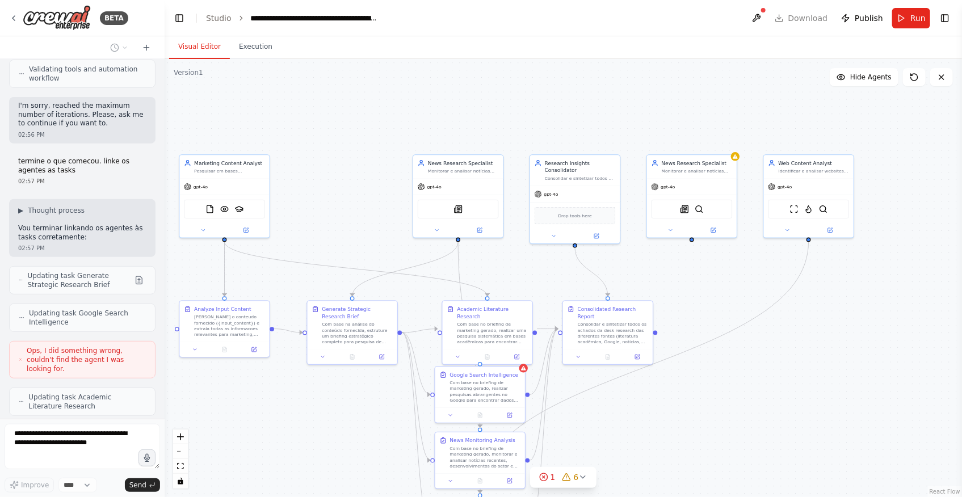
drag, startPoint x: 711, startPoint y: 458, endPoint x: 706, endPoint y: 440, distance: 18.9
click at [706, 440] on div ".deletable-edge-delete-btn { width: 20px; height: 20px; border: 0px solid #ffff…" at bounding box center [564, 278] width 798 height 438
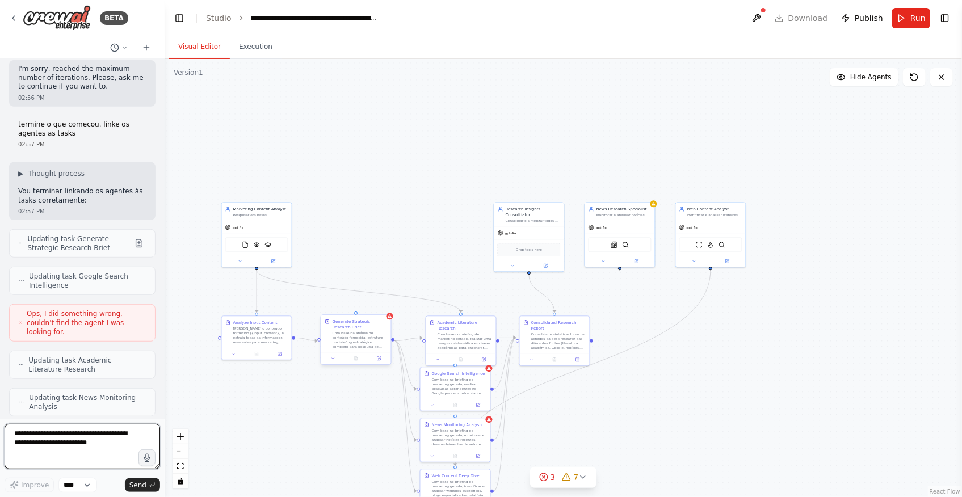
scroll to position [4554, 0]
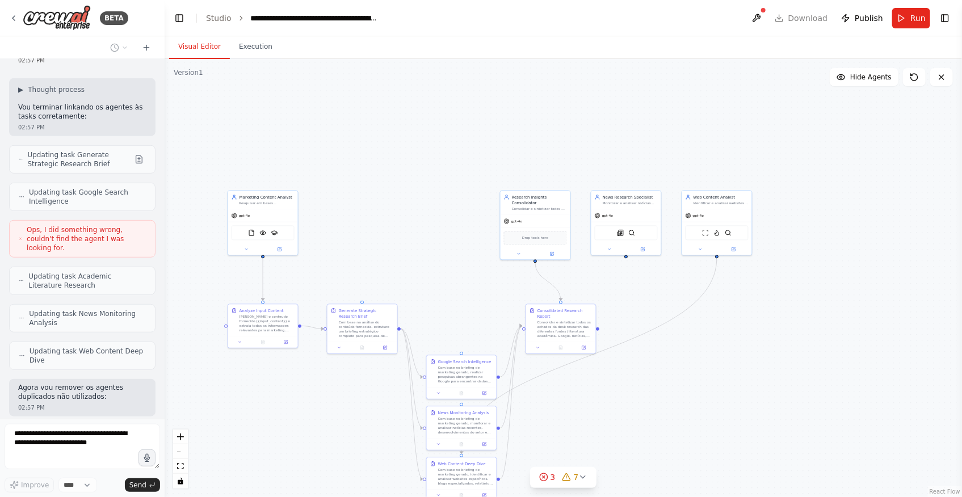
drag, startPoint x: 611, startPoint y: 420, endPoint x: 637, endPoint y: 386, distance: 42.9
click at [637, 386] on div ".deletable-edge-delete-btn { width: 20px; height: 20px; border: 0px solid #ffff…" at bounding box center [564, 278] width 798 height 438
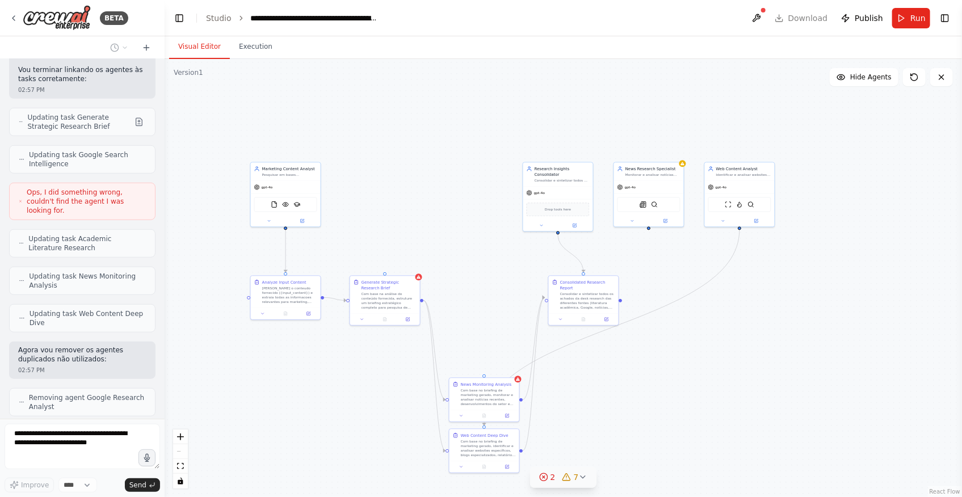
scroll to position [4629, 0]
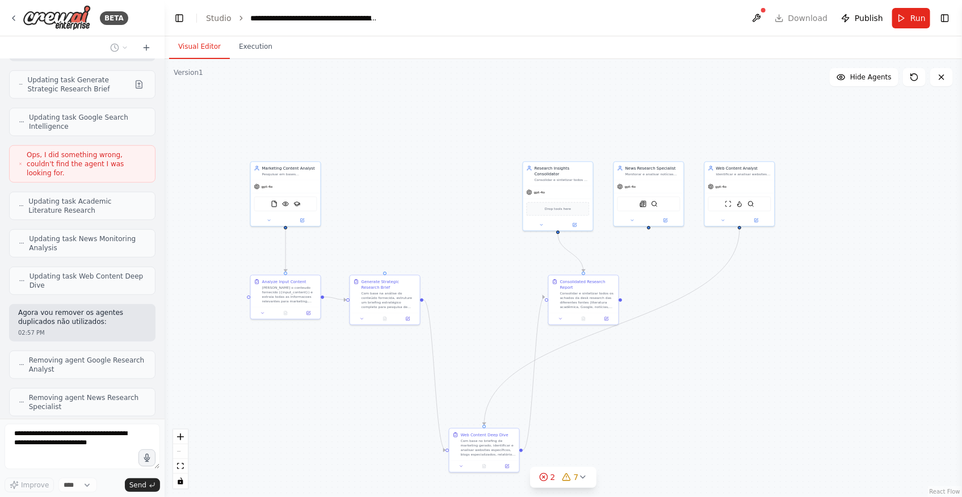
click at [284, 424] on div ".deletable-edge-delete-btn { width: 20px; height: 20px; border: 0px solid #ffff…" at bounding box center [564, 278] width 798 height 438
click at [685, 389] on div ".deletable-edge-delete-btn { width: 20px; height: 20px; border: 0px solid #ffff…" at bounding box center [564, 278] width 798 height 438
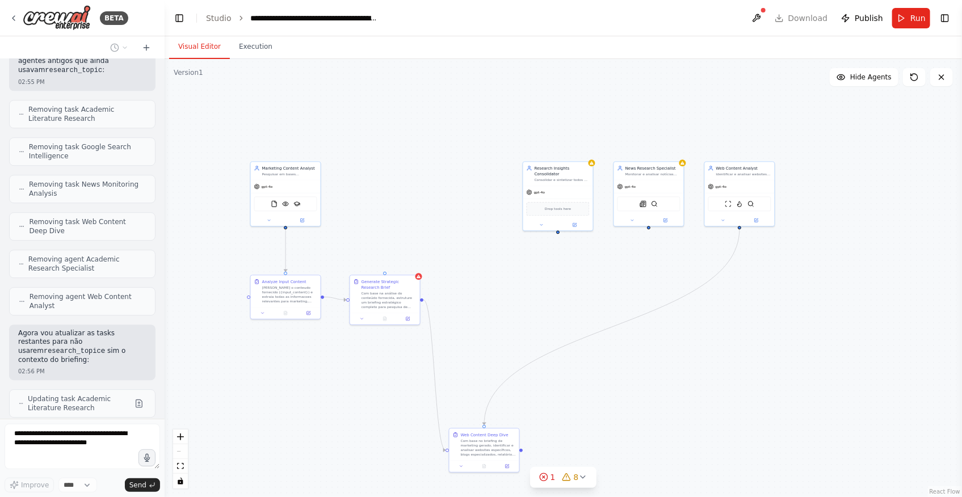
scroll to position [2757, 0]
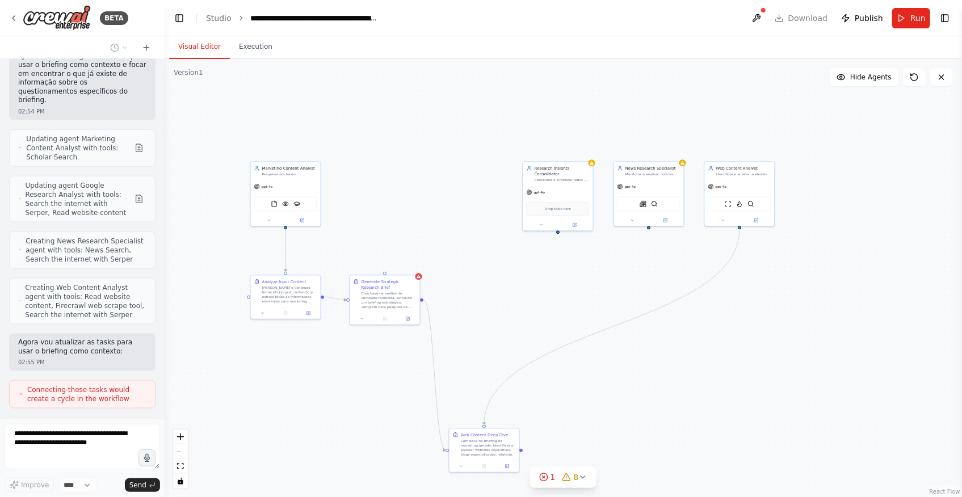
click at [161, 267] on div "BETA Hello! I'm the CrewAI assistant. What kind of automation do you want to bu…" at bounding box center [481, 248] width 962 height 497
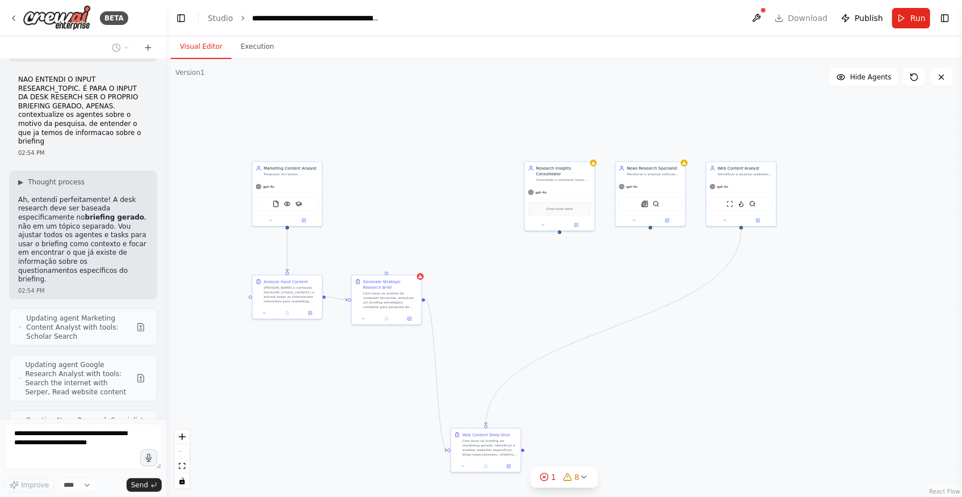
drag, startPoint x: 160, startPoint y: 264, endPoint x: 182, endPoint y: 265, distance: 21.6
click at [182, 265] on div "BETA Hello! I'm the CrewAI assistant. What kind of automation do you want to bu…" at bounding box center [481, 248] width 962 height 497
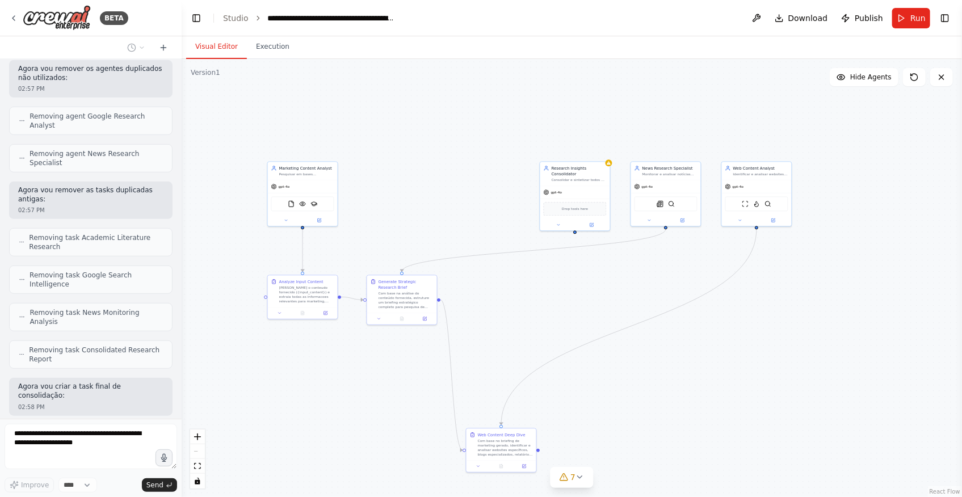
scroll to position [4570, 0]
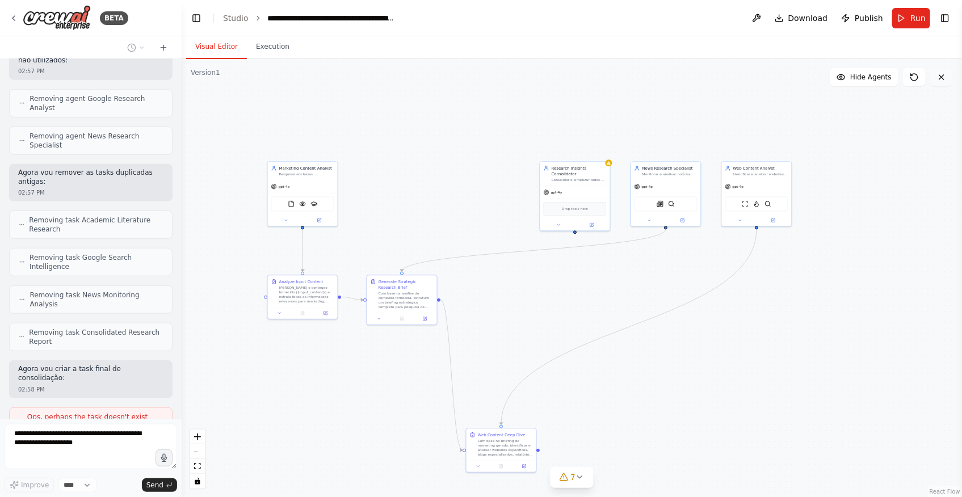
click at [940, 81] on icon at bounding box center [941, 77] width 9 height 9
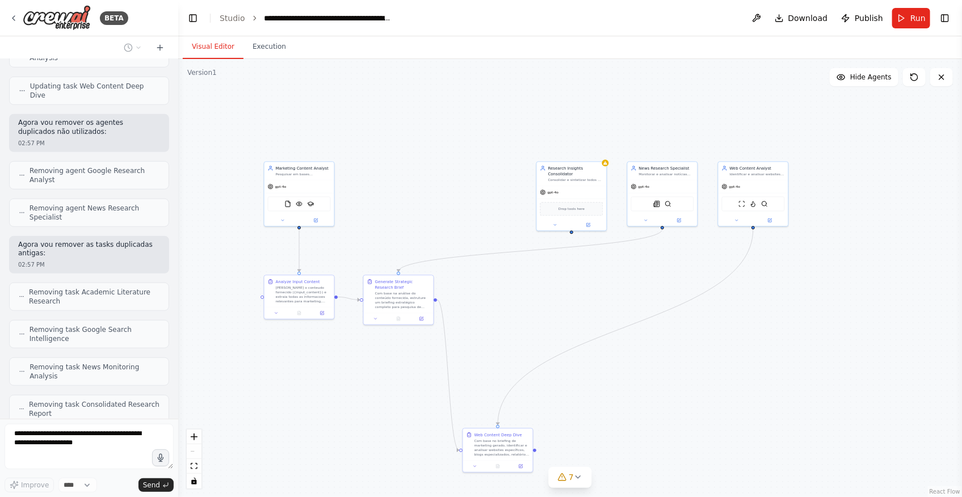
scroll to position [4656, 0]
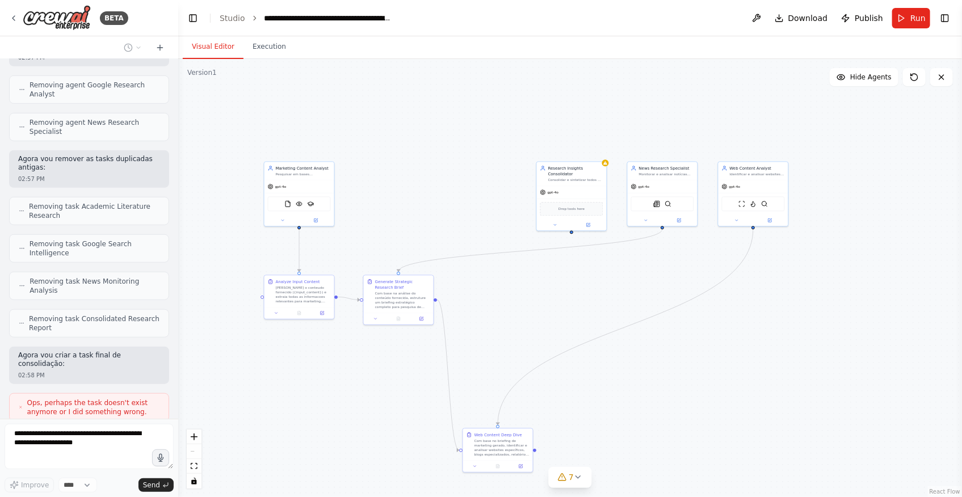
drag, startPoint x: 178, startPoint y: 401, endPoint x: 178, endPoint y: 394, distance: 7.4
click at [178, 394] on div "BETA Hello! I'm the CrewAI assistant. What kind of automation do you want to bu…" at bounding box center [481, 248] width 962 height 497
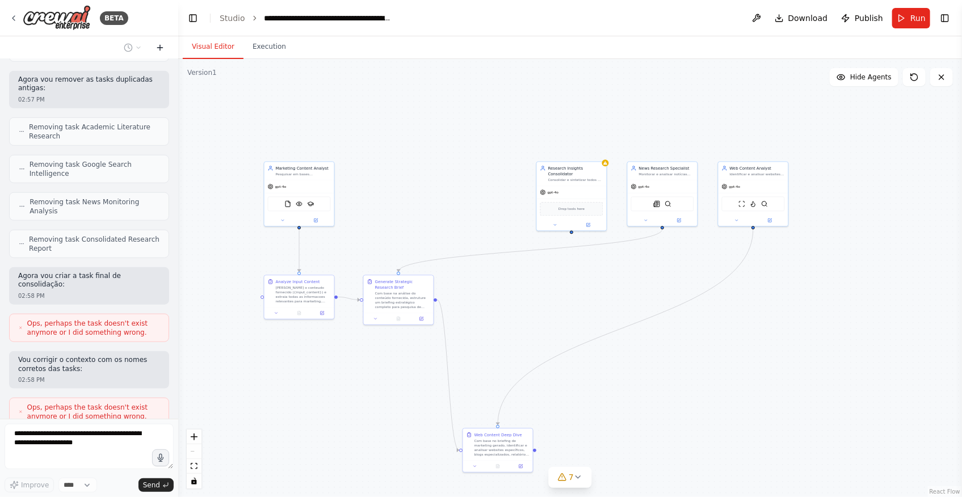
scroll to position [4744, 0]
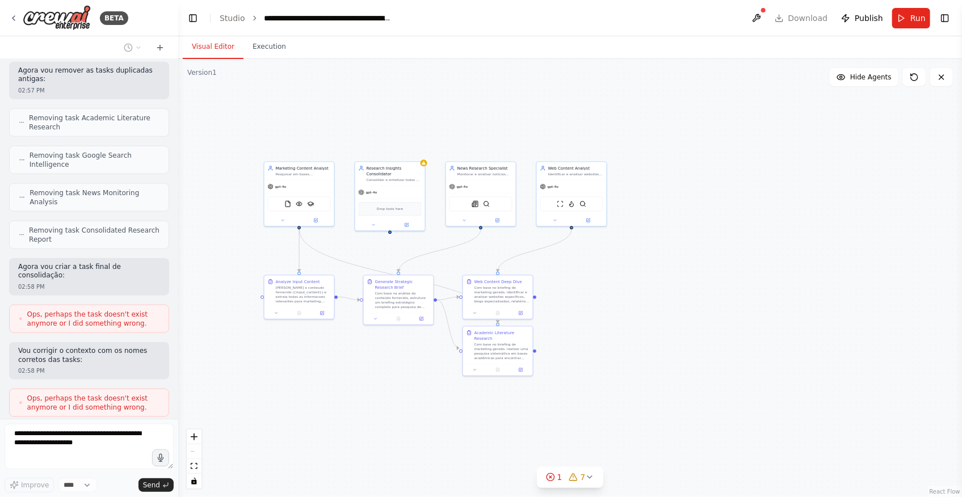
click at [795, 272] on div ".deletable-edge-delete-btn { width: 20px; height: 20px; border: 0px solid #ffff…" at bounding box center [570, 278] width 784 height 438
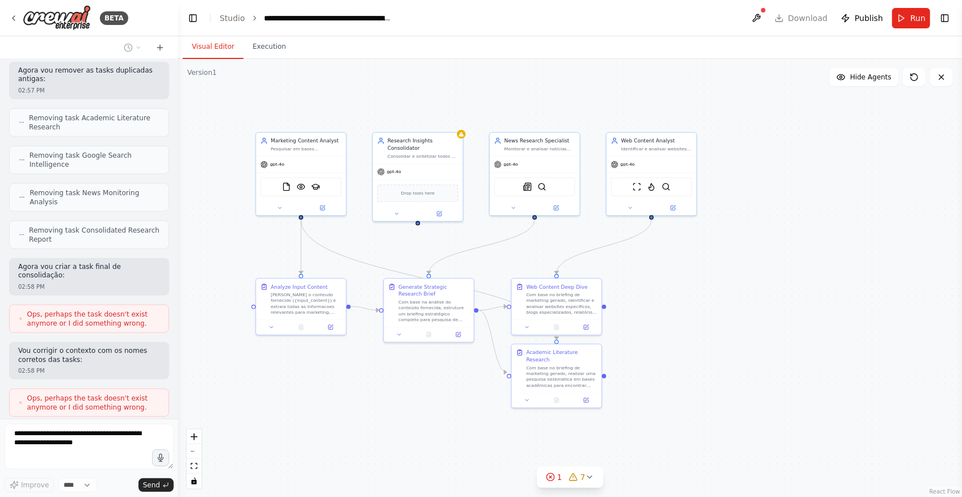
drag, startPoint x: 326, startPoint y: 351, endPoint x: 366, endPoint y: 333, distance: 43.9
click at [389, 390] on div ".deletable-edge-delete-btn { width: 20px; height: 20px; border: 0px solid #ffff…" at bounding box center [570, 278] width 784 height 438
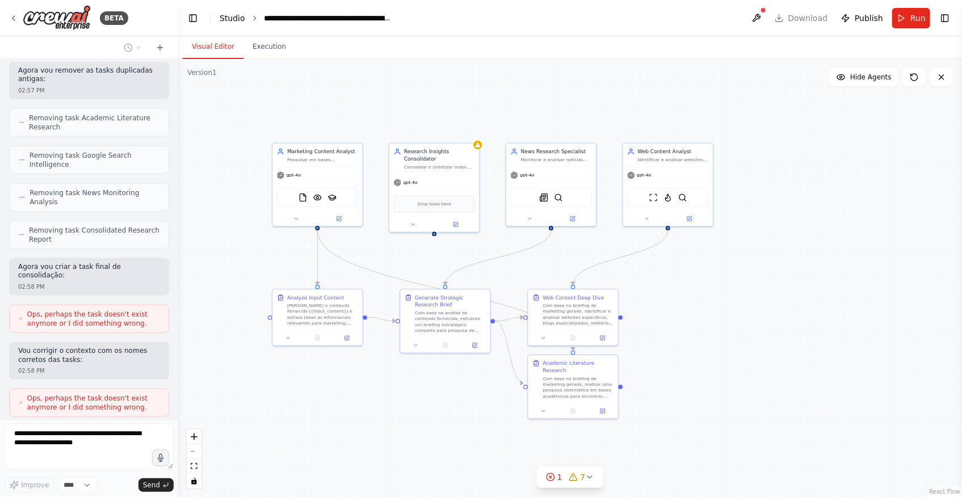
click at [236, 16] on link "Studio" at bounding box center [233, 18] width 26 height 9
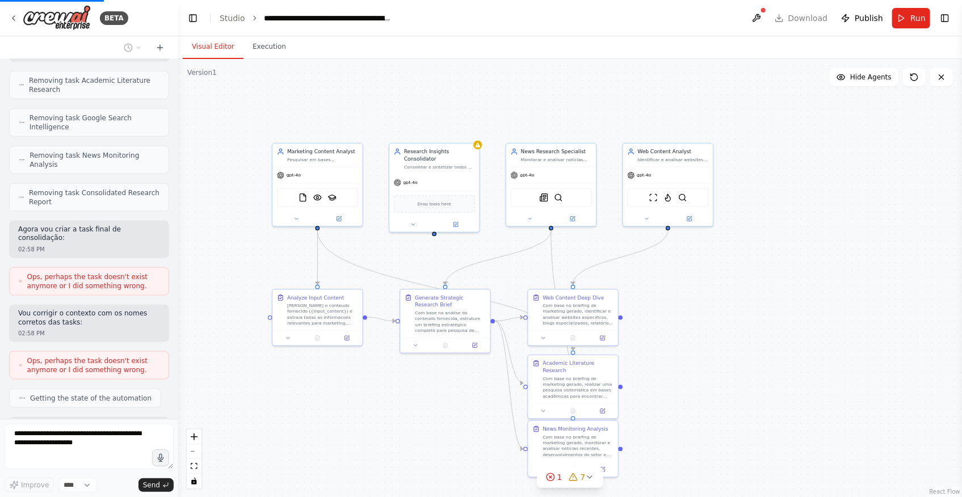
scroll to position [4772, 0]
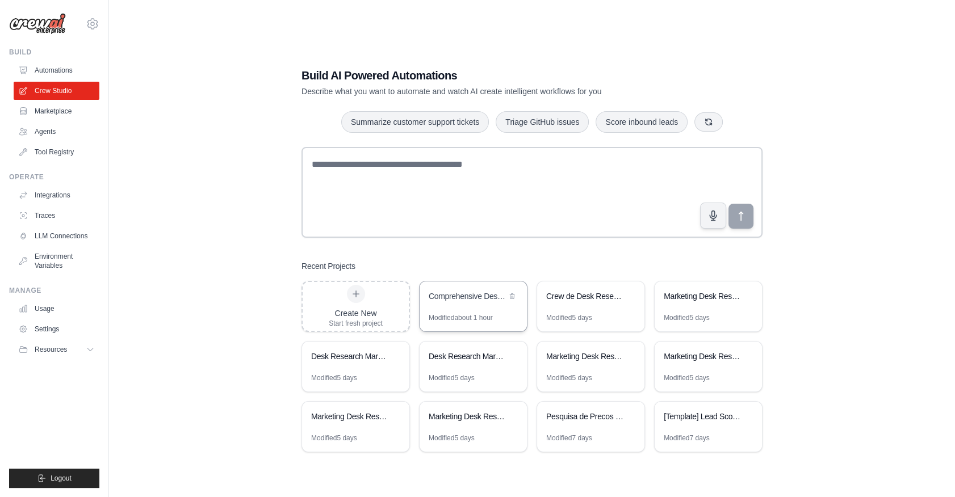
click at [481, 308] on div "Comprehensive Desk Research & Brief Generator" at bounding box center [473, 298] width 107 height 32
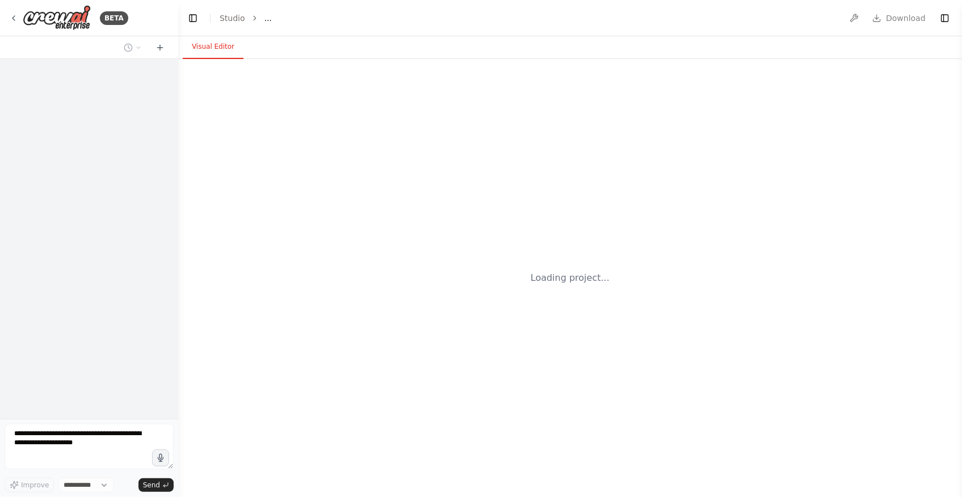
select select "****"
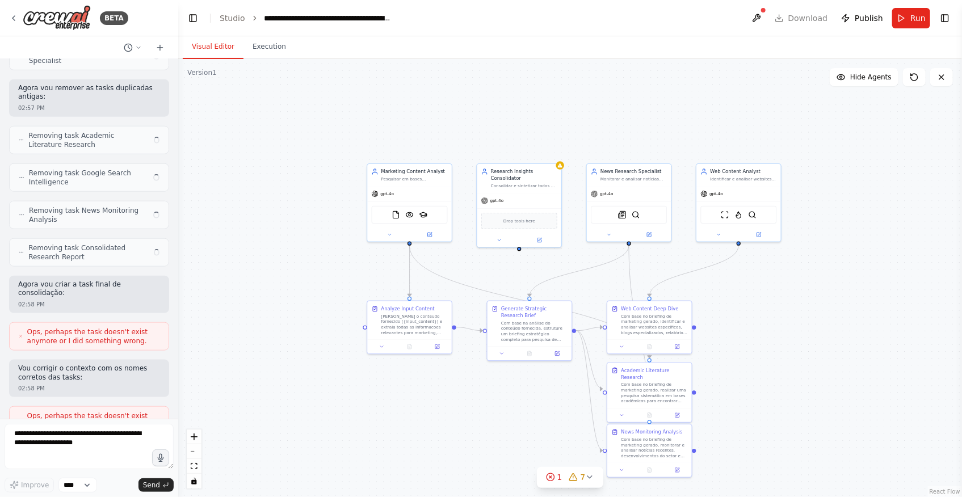
drag, startPoint x: 787, startPoint y: 351, endPoint x: 767, endPoint y: 336, distance: 25.1
click at [767, 336] on div ".deletable-edge-delete-btn { width: 20px; height: 20px; border: 0px solid #ffff…" at bounding box center [570, 278] width 784 height 438
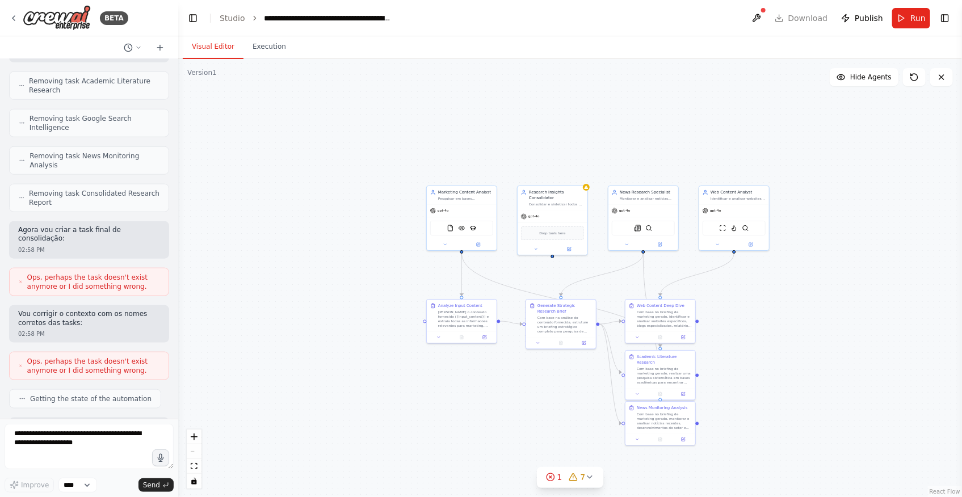
scroll to position [4690, 0]
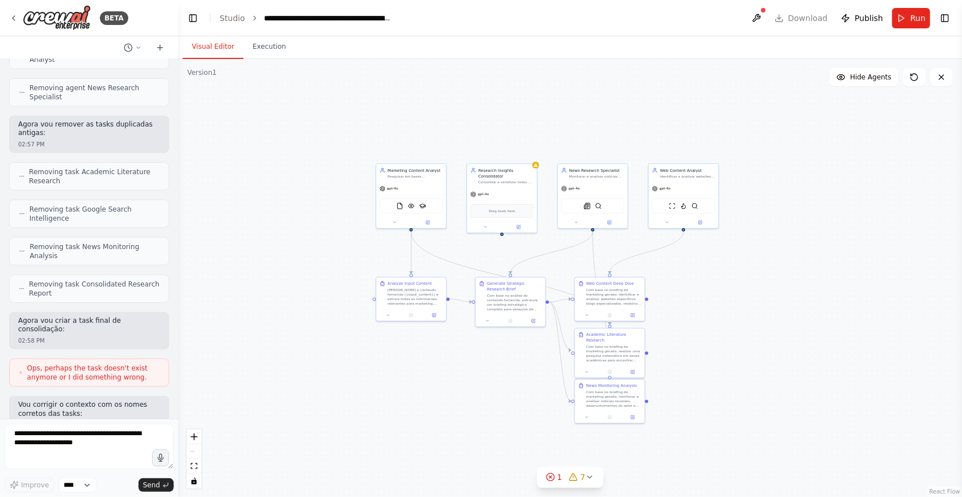
drag, startPoint x: 526, startPoint y: 384, endPoint x: 471, endPoint y: 362, distance: 59.6
click at [471, 362] on div ".deletable-edge-delete-btn { width: 20px; height: 20px; border: 0px solid #ffff…" at bounding box center [570, 278] width 784 height 438
click at [224, 20] on link "Studio" at bounding box center [233, 18] width 26 height 9
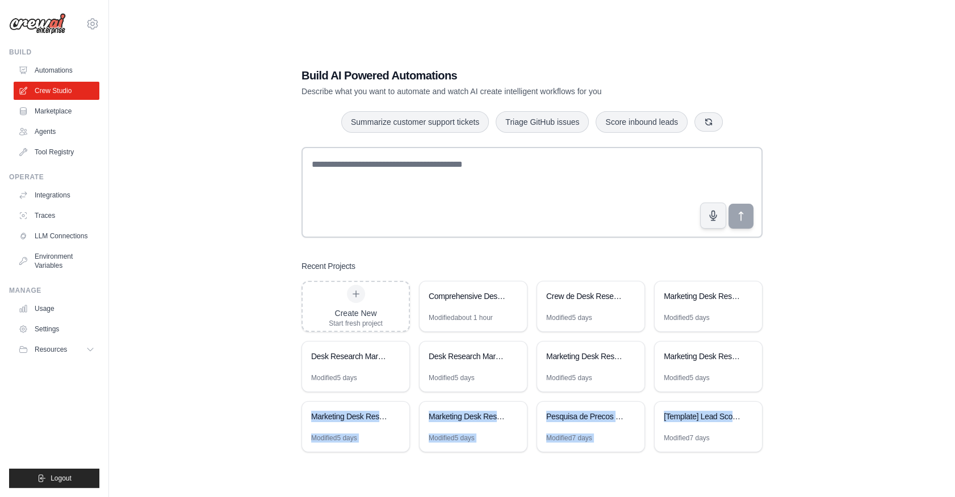
drag, startPoint x: 867, startPoint y: 405, endPoint x: 862, endPoint y: 395, distance: 11.4
click at [862, 395] on div "Build AI Powered Automations Describe what you want to automate and watch AI cr…" at bounding box center [532, 259] width 810 height 497
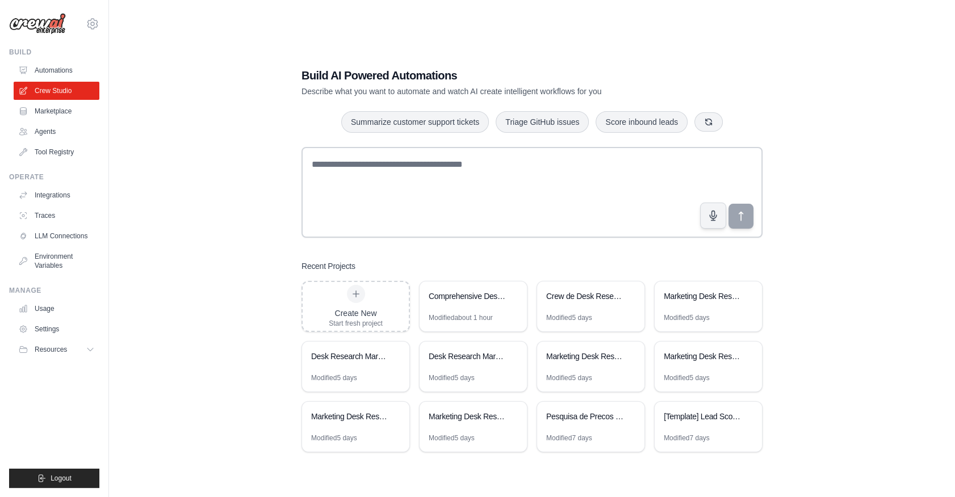
click at [224, 318] on div "Build AI Powered Automations Describe what you want to automate and watch AI cr…" at bounding box center [532, 259] width 810 height 497
click at [828, 246] on div "Build AI Powered Automations Describe what you want to automate and watch AI cr…" at bounding box center [532, 259] width 810 height 497
click at [850, 391] on div "Build AI Powered Automations Describe what you want to automate and watch AI cr…" at bounding box center [532, 259] width 810 height 497
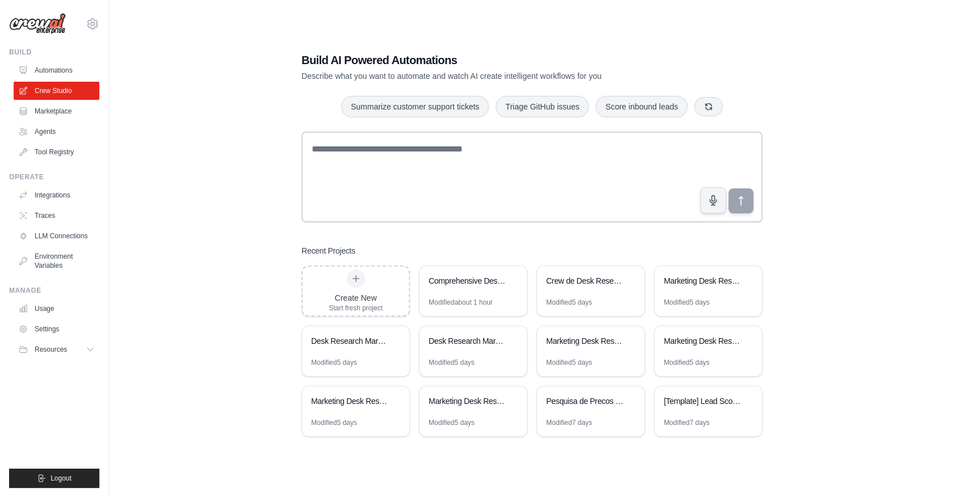
scroll to position [23, 0]
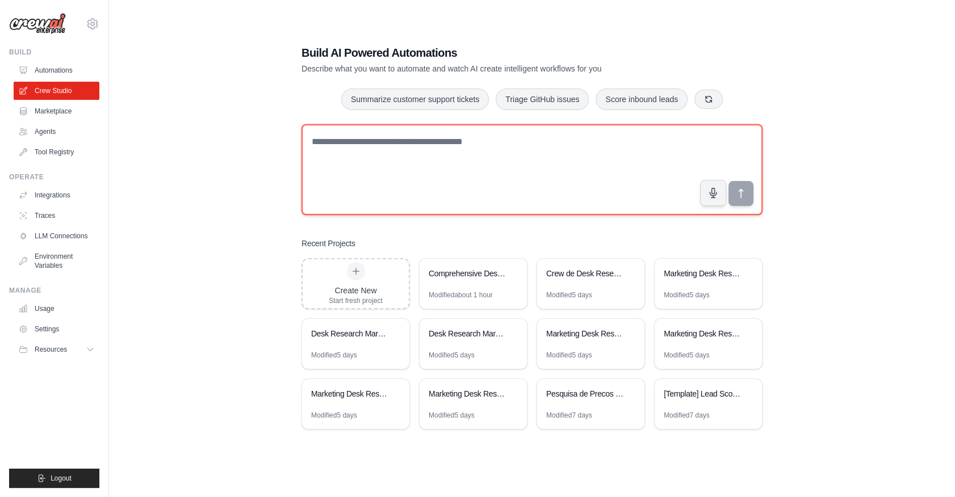
click at [375, 156] on textarea at bounding box center [531, 169] width 461 height 91
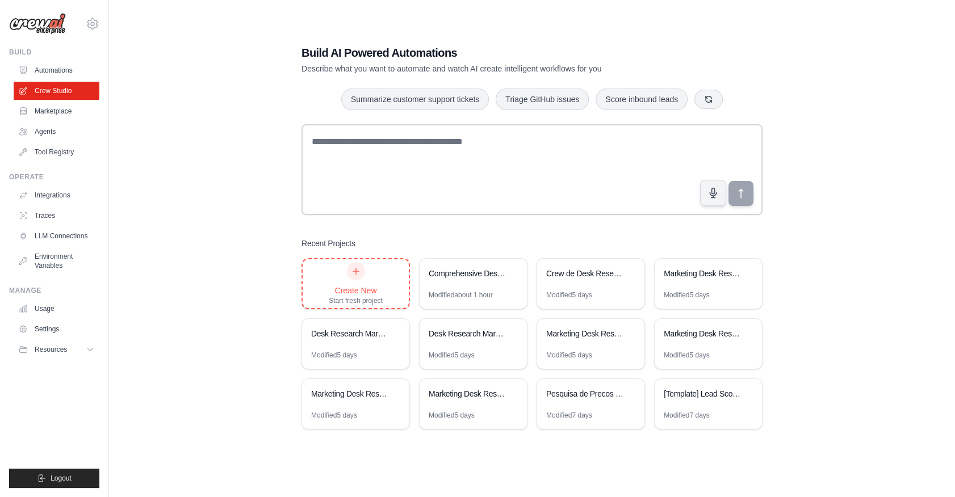
click at [361, 274] on div at bounding box center [356, 271] width 18 height 18
click at [475, 282] on div "Comprehensive Desk Research & Brief Generator" at bounding box center [473, 275] width 107 height 32
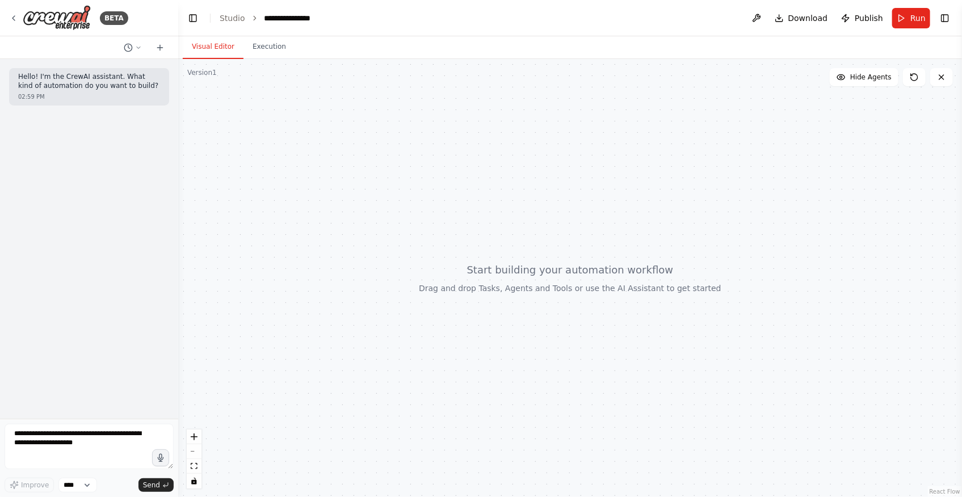
click at [310, 399] on div at bounding box center [570, 278] width 784 height 438
click at [160, 262] on div "Hello! I'm the CrewAI assistant. What kind of automation do you want to build? …" at bounding box center [89, 239] width 178 height 360
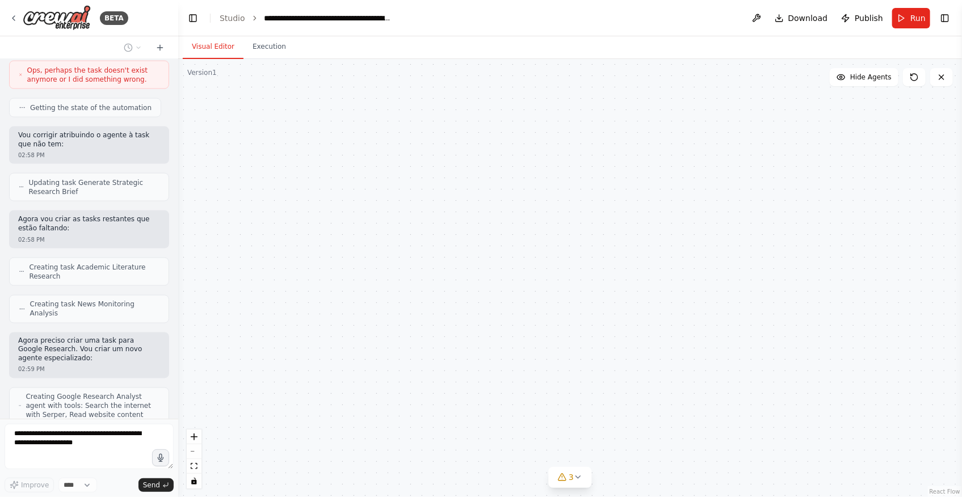
scroll to position [5101, 0]
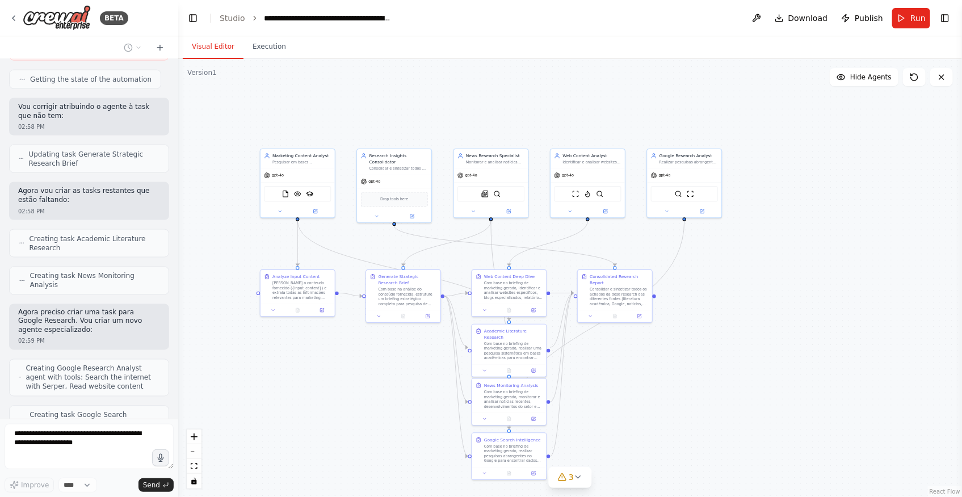
drag, startPoint x: 784, startPoint y: 375, endPoint x: 309, endPoint y: 347, distance: 475.9
click at [783, 373] on div ".deletable-edge-delete-btn { width: 20px; height: 20px; border: 0px solid #ffff…" at bounding box center [570, 278] width 784 height 438
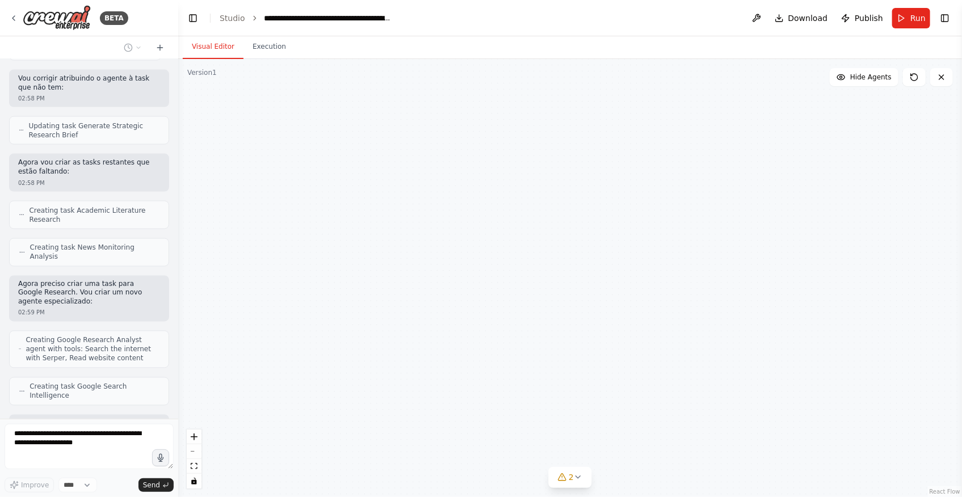
scroll to position [5157, 0]
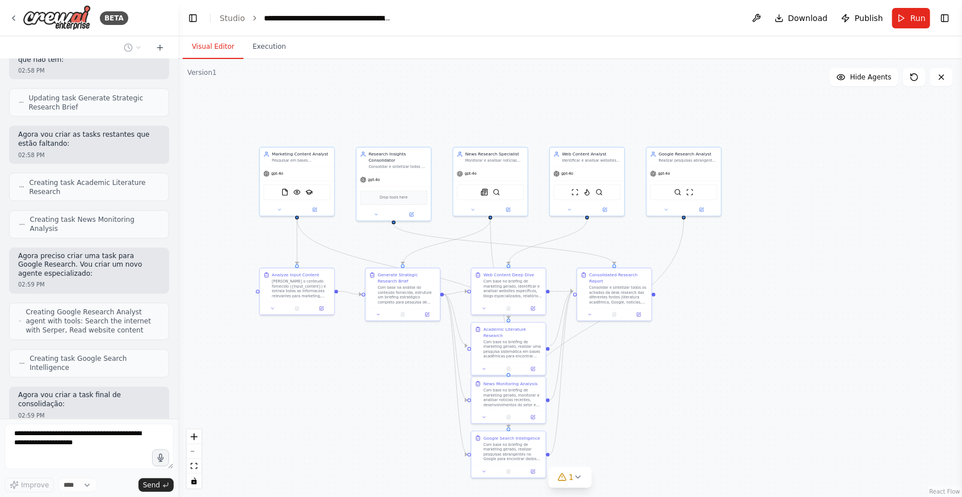
drag, startPoint x: 785, startPoint y: 385, endPoint x: 779, endPoint y: 365, distance: 20.5
click at [779, 365] on div ".deletable-edge-delete-btn { width: 20px; height: 20px; border: 0px solid #ffff…" at bounding box center [570, 278] width 784 height 438
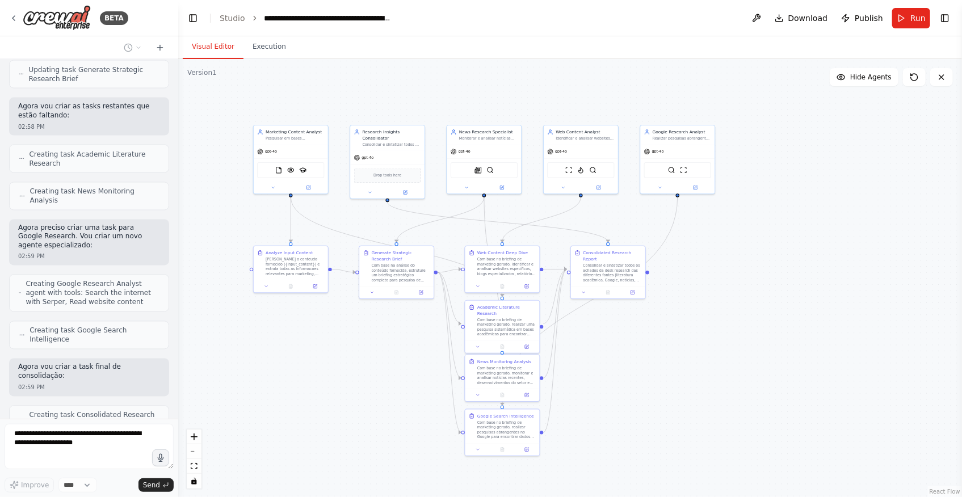
scroll to position [5261, 0]
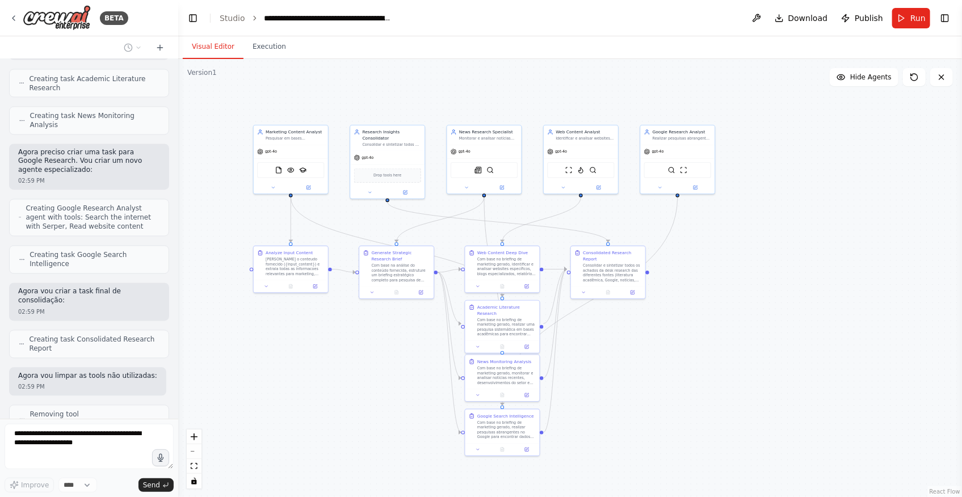
click at [205, 72] on div "Version 1" at bounding box center [202, 72] width 30 height 9
drag, startPoint x: 205, startPoint y: 72, endPoint x: 211, endPoint y: 125, distance: 53.7
click at [211, 125] on div ".deletable-edge-delete-btn { width: 20px; height: 20px; border: 0px solid #ffff…" at bounding box center [570, 278] width 784 height 438
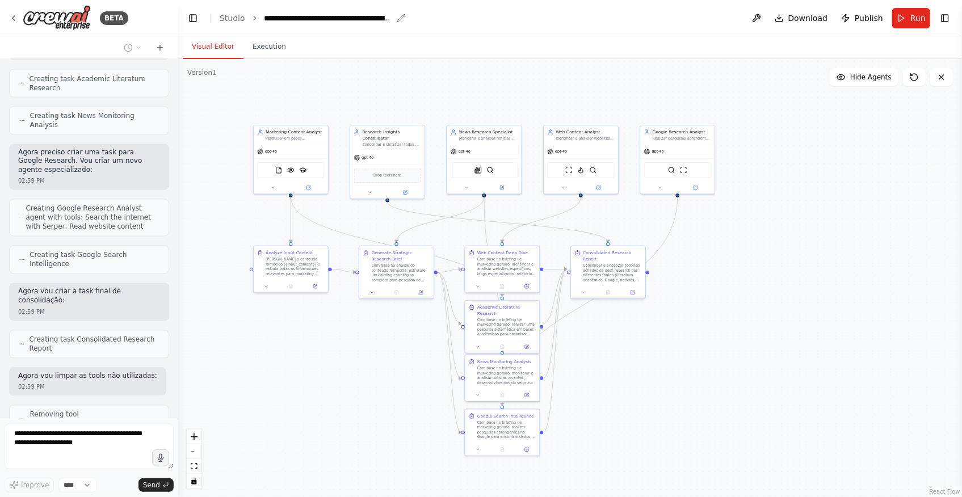
click at [335, 19] on div "**********" at bounding box center [329, 17] width 128 height 11
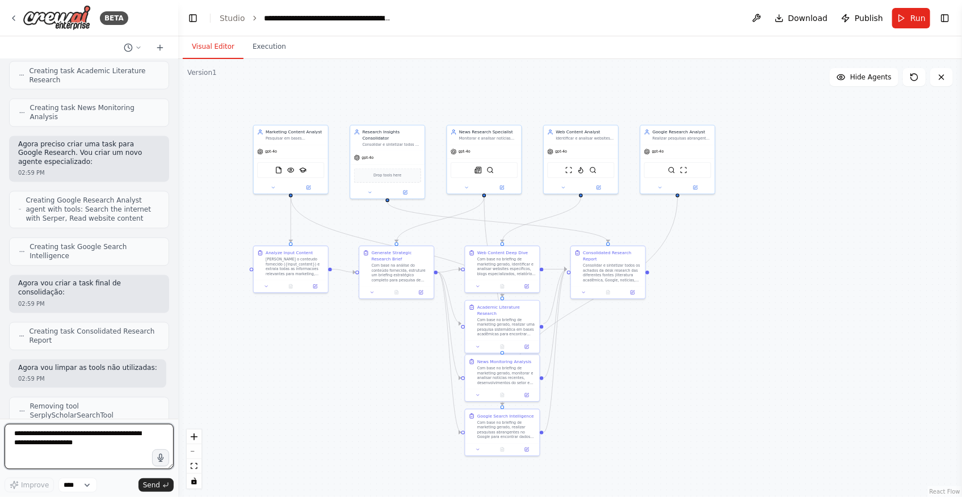
scroll to position [5311, 0]
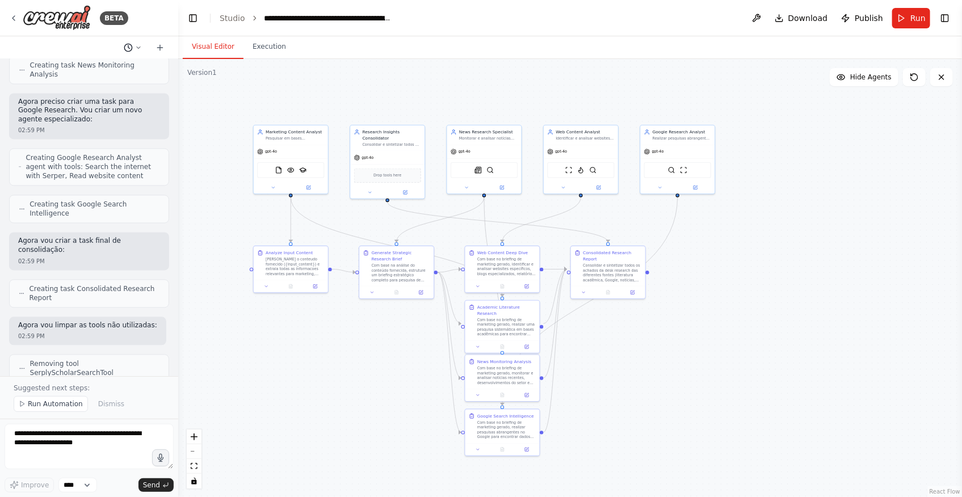
click at [136, 52] on button at bounding box center [132, 48] width 27 height 14
click at [102, 93] on button "Untitled Today 01:32 PM" at bounding box center [110, 89] width 135 height 18
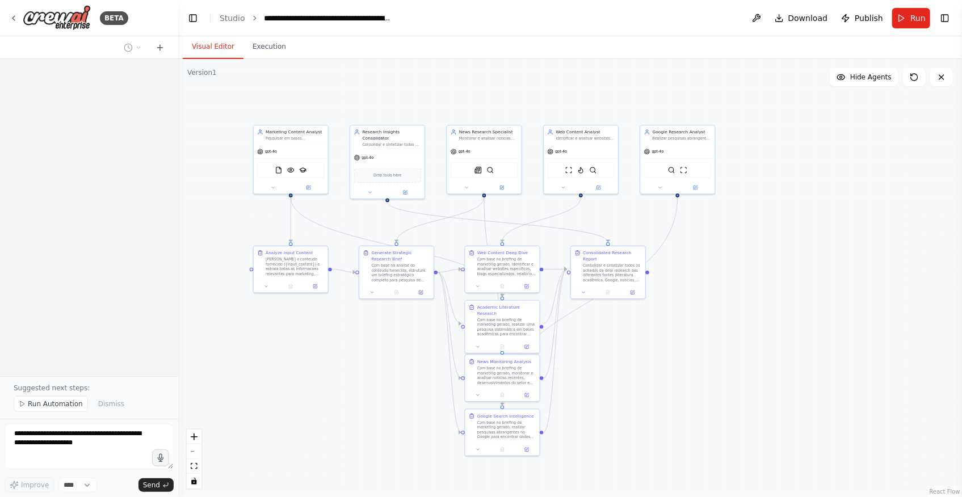
scroll to position [0, 0]
click at [132, 41] on button at bounding box center [132, 48] width 27 height 14
click at [121, 103] on span "um pdf com muitas imagens vai dar problema? é um pdf de um ppt. qual o problema…" at bounding box center [84, 107] width 74 height 9
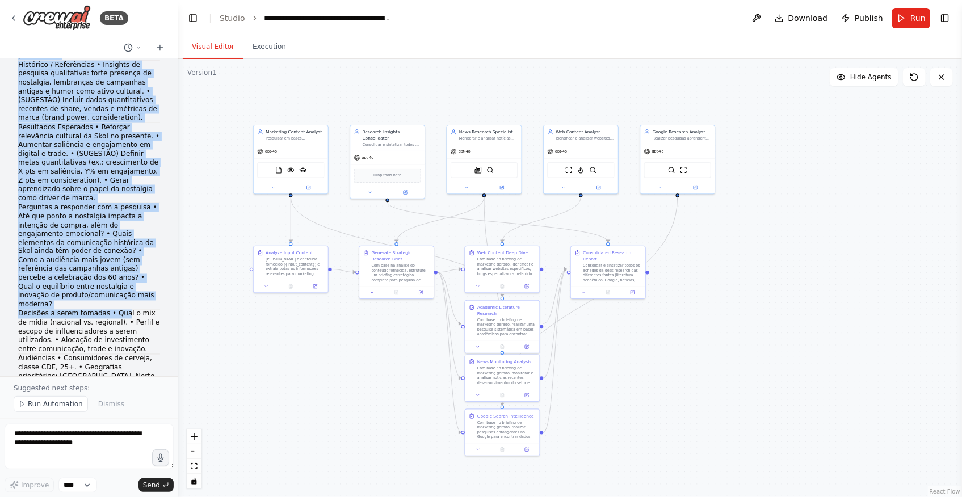
scroll to position [877, 0]
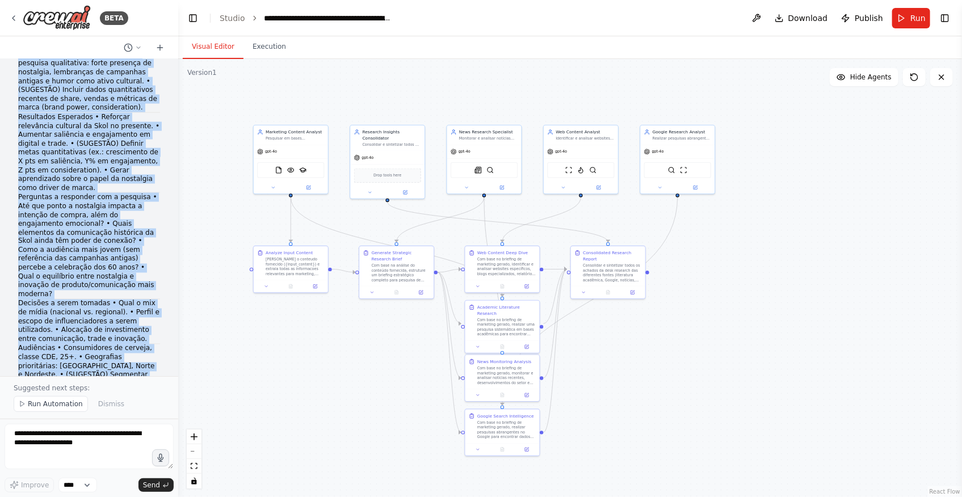
drag, startPoint x: 14, startPoint y: 71, endPoint x: 149, endPoint y: 307, distance: 271.6
copy div "eu quero uma crew que gere briefings sobre hipoteses no contexto de um time de …"
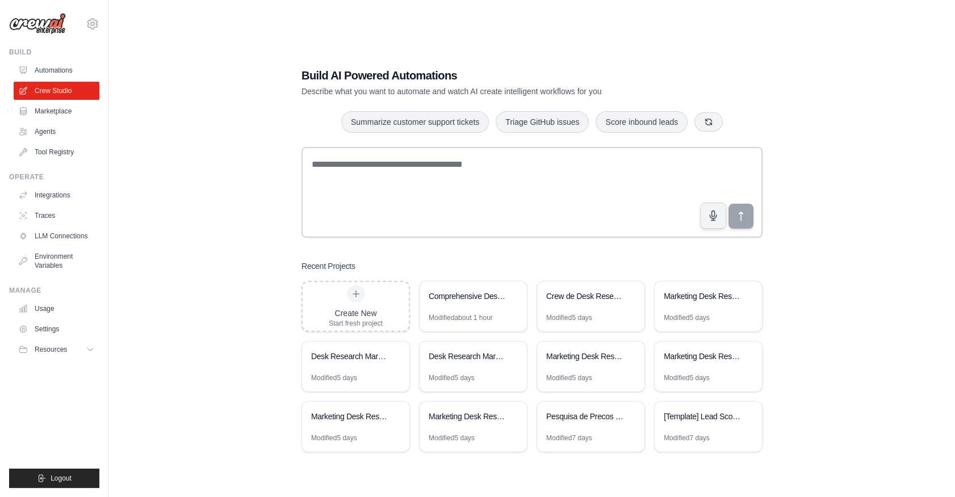
click at [21, 287] on div "Manage" at bounding box center [54, 290] width 90 height 9
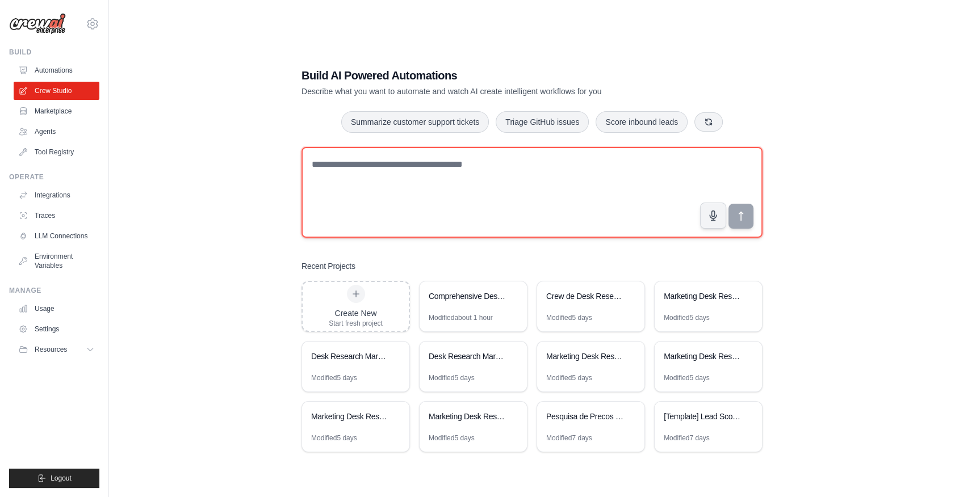
click at [468, 170] on textarea at bounding box center [531, 192] width 461 height 91
paste textarea "**********"
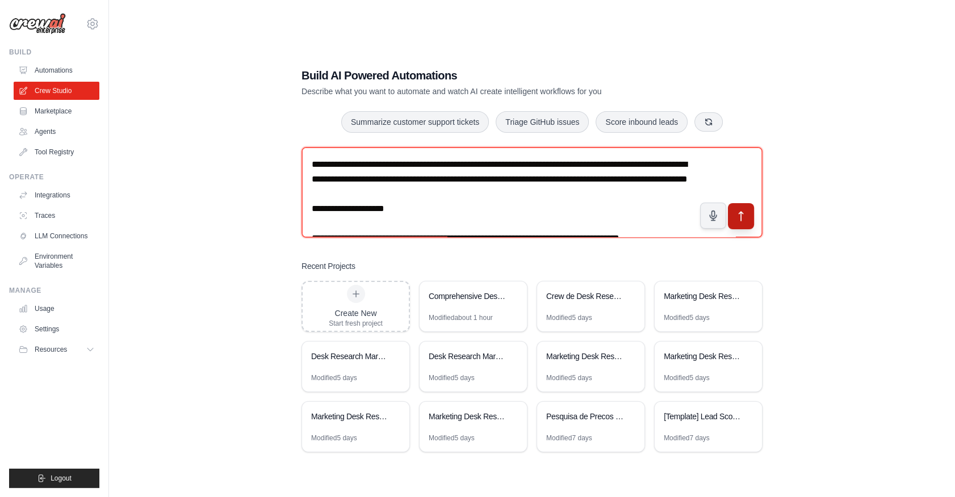
type textarea "**********"
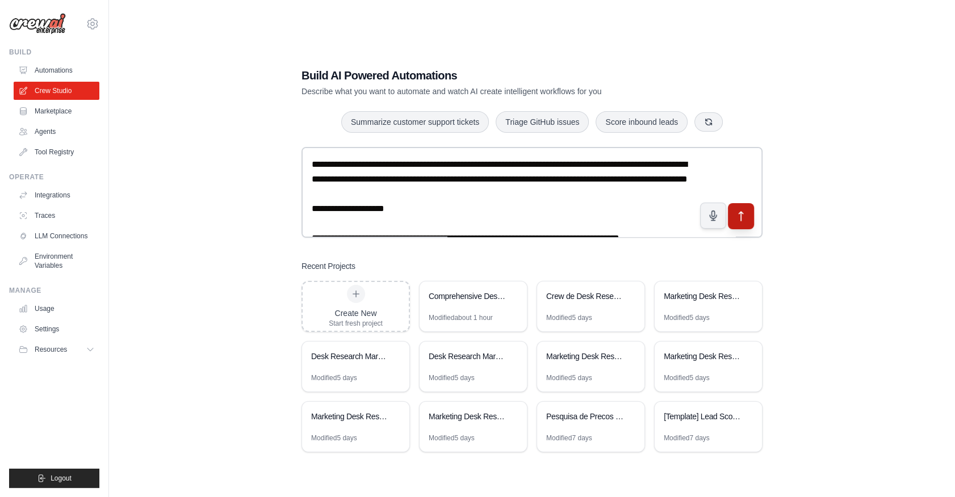
click at [735, 211] on icon "submit" at bounding box center [741, 217] width 12 height 12
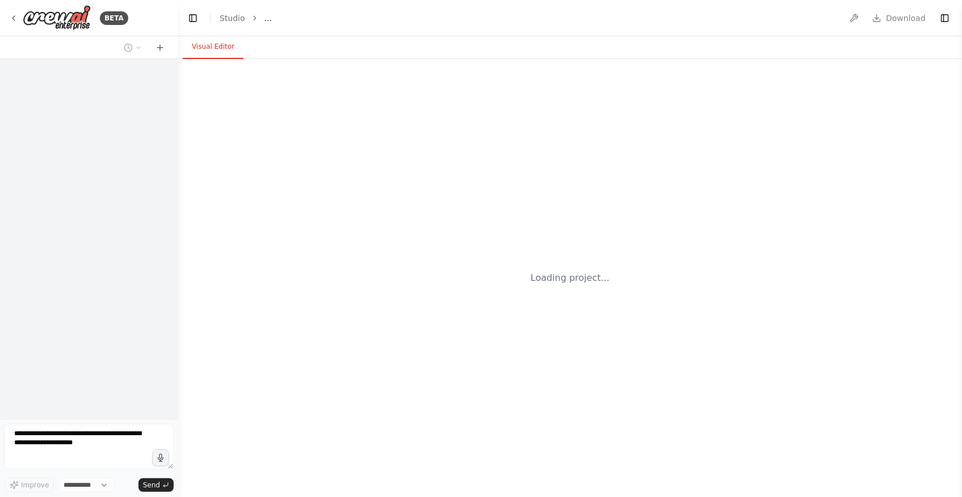
select select "****"
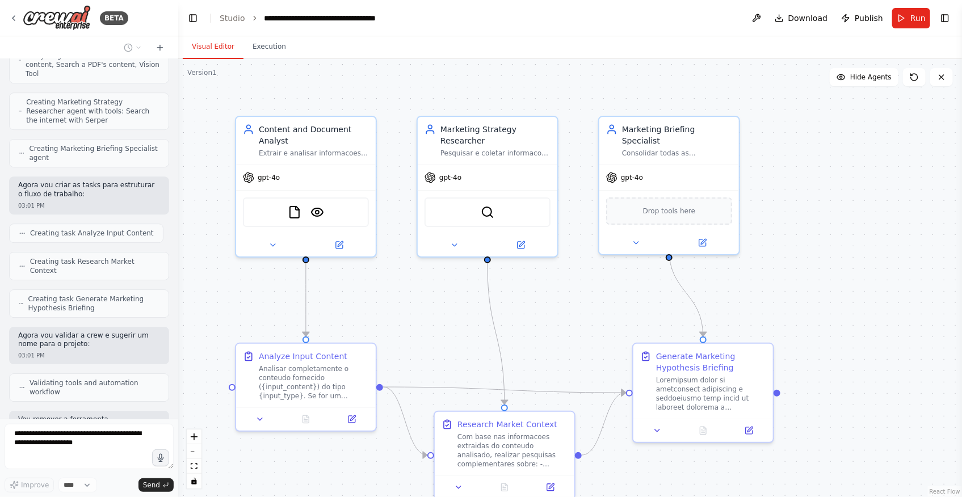
scroll to position [1647, 0]
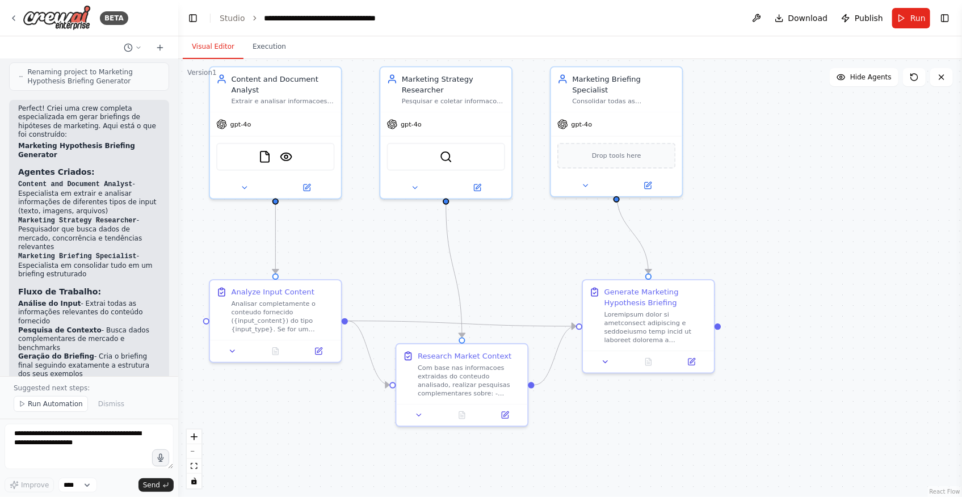
click at [616, 442] on div ".deletable-edge-delete-btn { width: 20px; height: 20px; border: 0px solid #ffff…" at bounding box center [570, 278] width 784 height 438
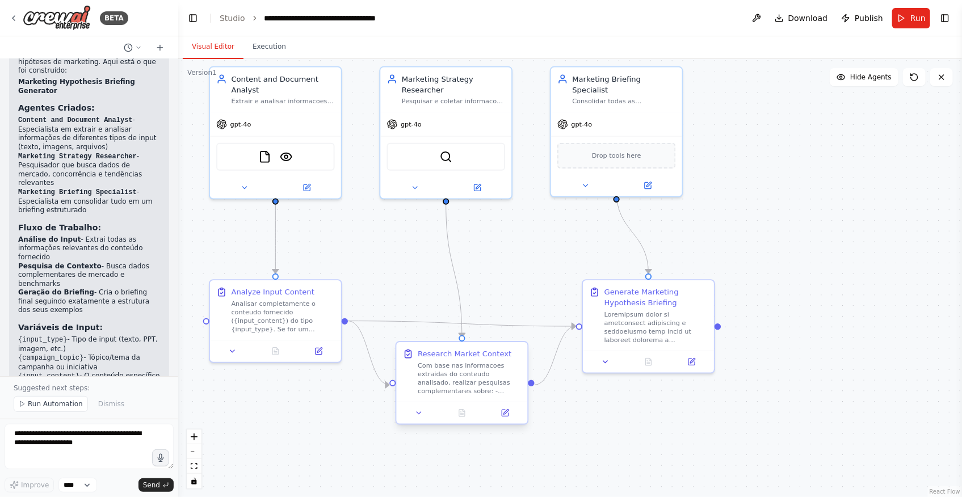
click at [480, 392] on div "Com base nas informacoes extraidas do conteudo analisado, realizar pesquisas co…" at bounding box center [469, 379] width 103 height 34
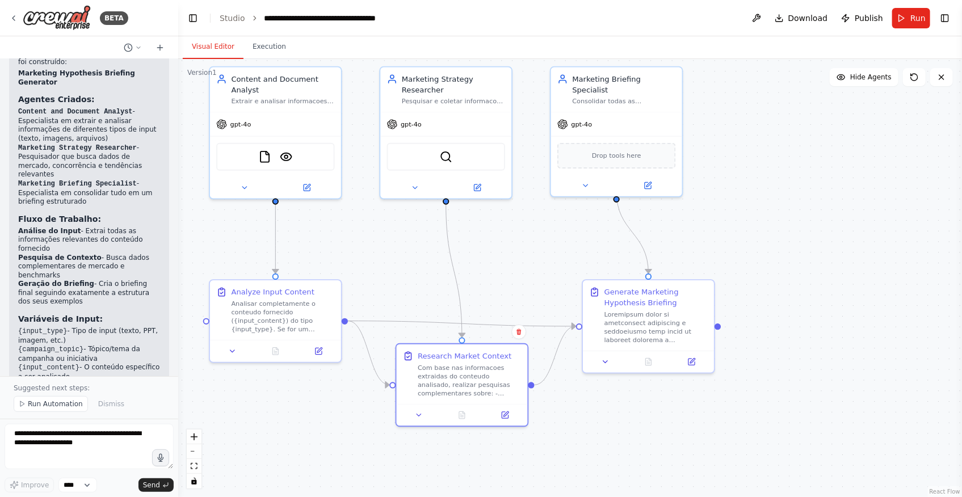
click at [509, 283] on div ".deletable-edge-delete-btn { width: 20px; height: 20px; border: 0px solid #ffff…" at bounding box center [570, 278] width 784 height 438
click at [370, 351] on icon "Edge from 0494fc6f-5a66-4e64-a1a3-e8633ab43cf1 to a51ece14-33f0-4b39-b525-38e29…" at bounding box center [368, 353] width 41 height 64
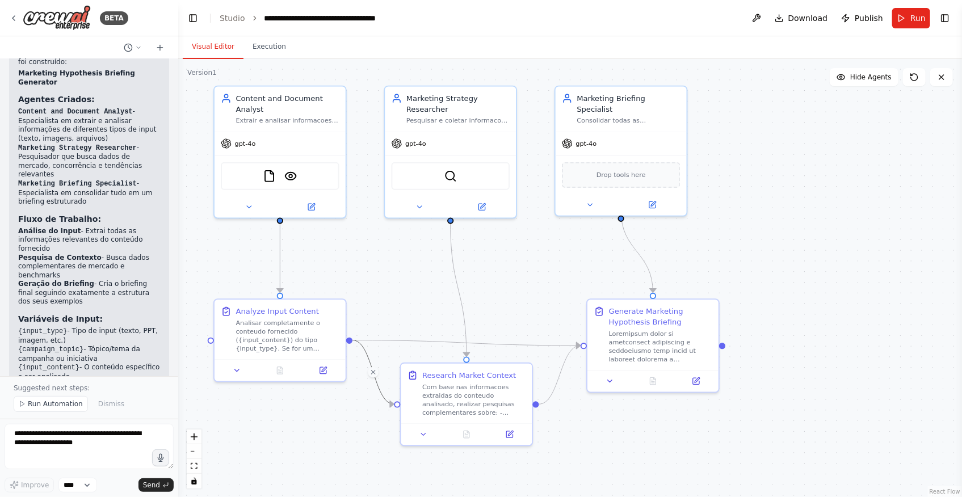
drag, startPoint x: 380, startPoint y: 236, endPoint x: 396, endPoint y: 271, distance: 38.4
click at [396, 271] on div ".deletable-edge-delete-btn { width: 20px; height: 20px; border: 0px solid #ffff…" at bounding box center [570, 278] width 784 height 438
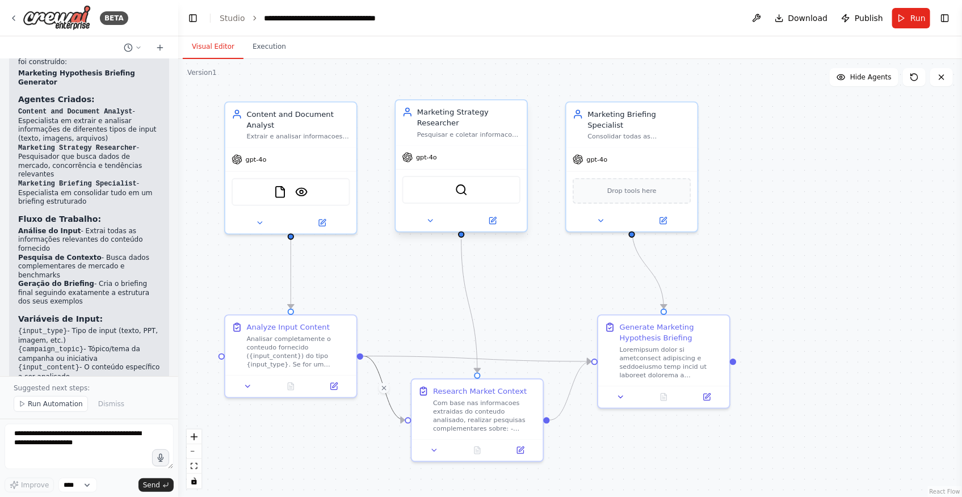
click at [483, 153] on div "gpt-4o" at bounding box center [461, 157] width 131 height 23
click at [334, 381] on icon at bounding box center [335, 383] width 5 height 5
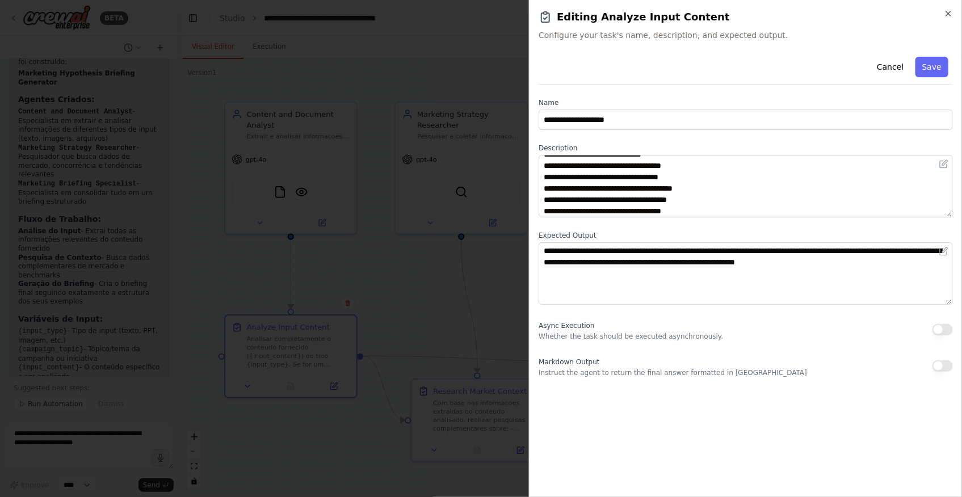
scroll to position [57, 0]
click at [400, 286] on div at bounding box center [481, 248] width 962 height 497
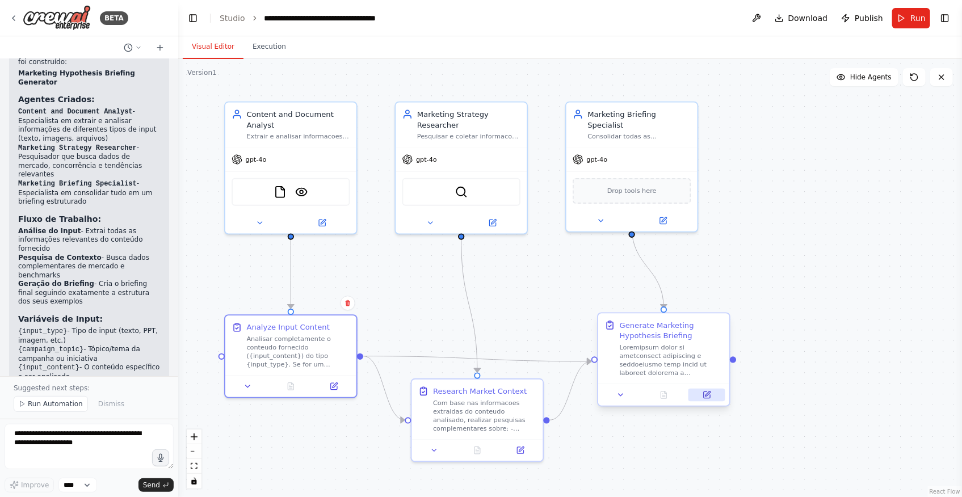
click at [707, 394] on icon at bounding box center [708, 394] width 5 height 5
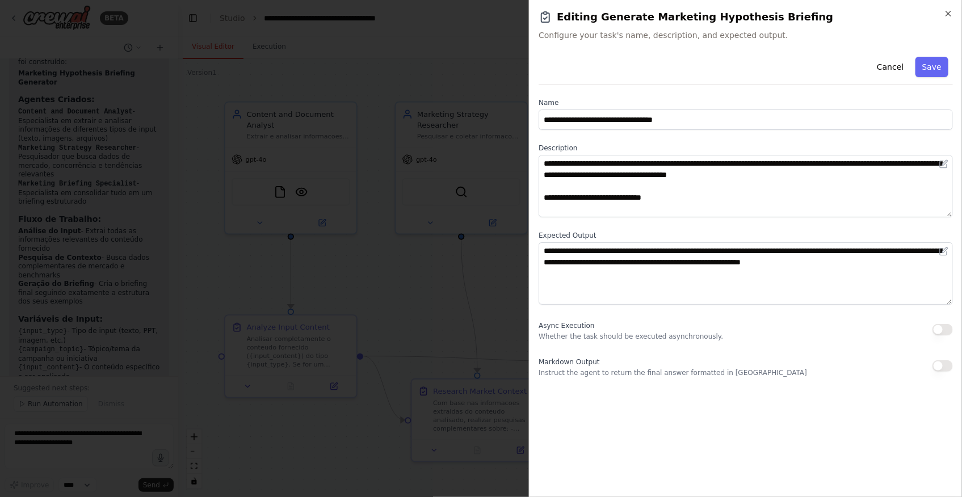
scroll to position [51, 0]
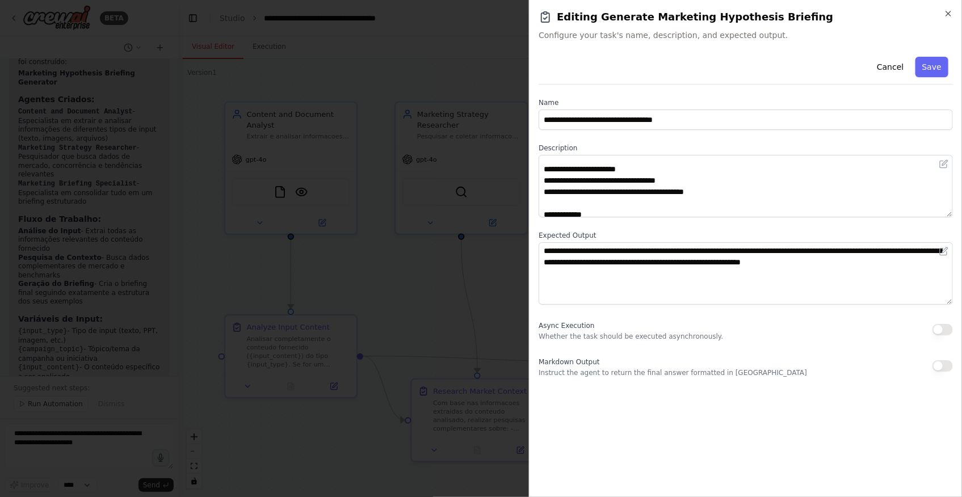
click at [481, 325] on div at bounding box center [481, 248] width 962 height 497
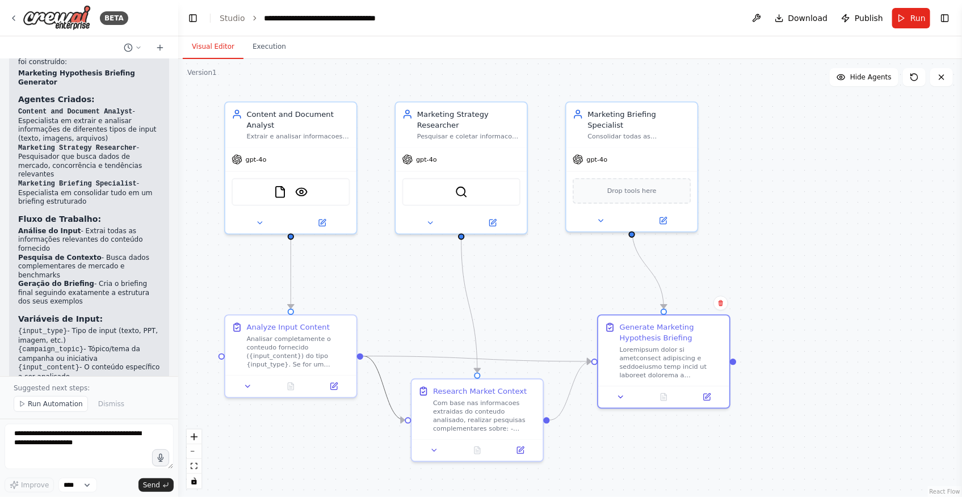
click at [381, 381] on icon "Edge from 0494fc6f-5a66-4e64-a1a3-e8633ab43cf1 to a51ece14-33f0-4b39-b525-38e29…" at bounding box center [383, 389] width 41 height 64
click at [379, 386] on div at bounding box center [384, 388] width 11 height 11
click at [385, 390] on icon at bounding box center [384, 389] width 8 height 10
click at [505, 121] on div "Marketing Strategy Researcher" at bounding box center [468, 118] width 103 height 22
click at [520, 91] on icon at bounding box center [518, 89] width 5 height 6
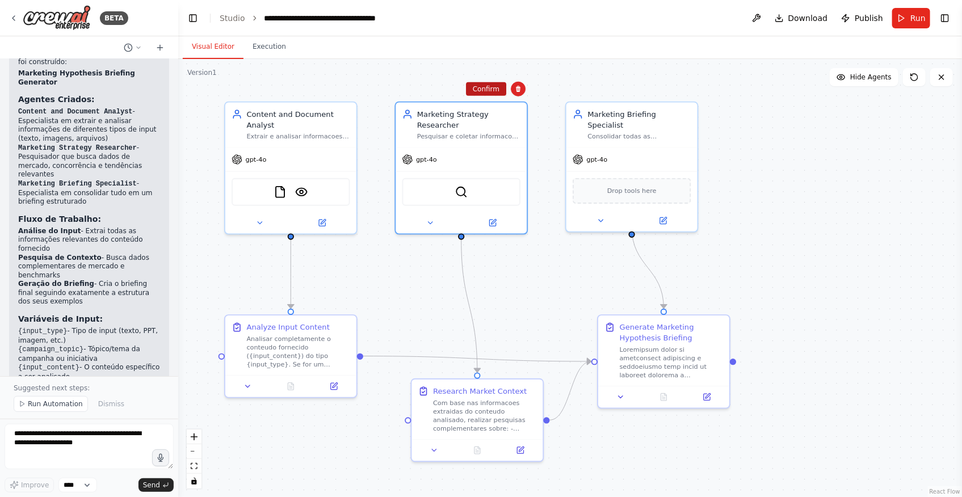
click at [497, 88] on button "Confirm" at bounding box center [486, 89] width 40 height 14
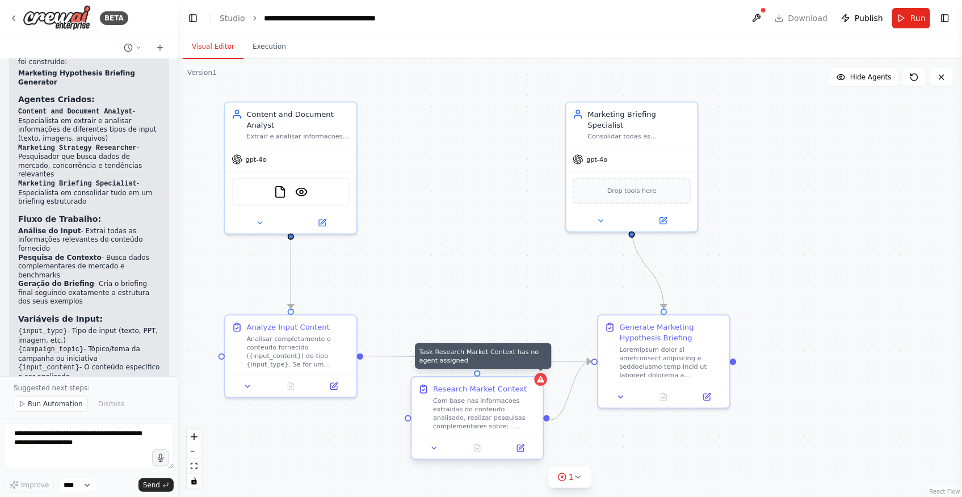
click at [541, 380] on icon at bounding box center [541, 379] width 7 height 6
click at [512, 385] on div "Research Market Context" at bounding box center [480, 389] width 94 height 11
click at [536, 363] on button at bounding box center [534, 367] width 15 height 15
click at [502, 368] on button "Confirm" at bounding box center [502, 367] width 40 height 14
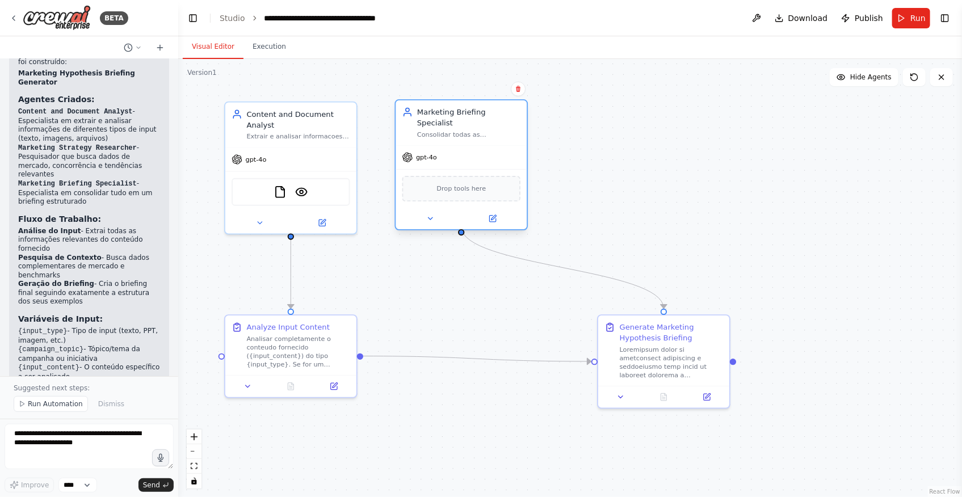
drag, startPoint x: 623, startPoint y: 116, endPoint x: 450, endPoint y: 119, distance: 173.2
click at [450, 119] on div "Marketing Briefing Specialist Consolidar todas as informacoes analisadas e cria…" at bounding box center [468, 123] width 103 height 32
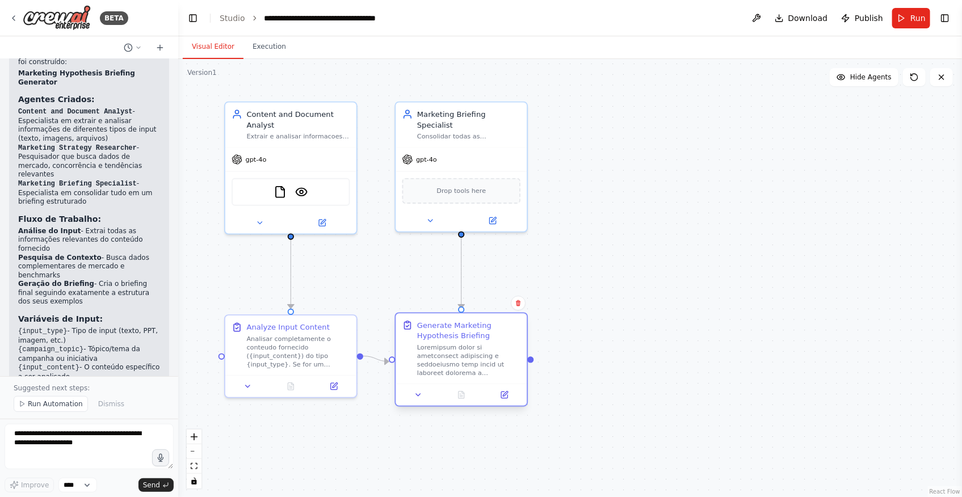
drag, startPoint x: 664, startPoint y: 332, endPoint x: 457, endPoint y: 330, distance: 207.2
click at [457, 330] on div "Generate Marketing Hypothesis Briefing" at bounding box center [468, 331] width 103 height 22
click at [647, 316] on div ".deletable-edge-delete-btn { width: 20px; height: 20px; border: 0px solid #ffff…" at bounding box center [570, 278] width 784 height 438
click at [319, 332] on div "Analyze Input Content Analisar completamente o conteudo fornecido ({input_conte…" at bounding box center [298, 343] width 103 height 47
click at [619, 289] on div ".deletable-edge-delete-btn { width: 20px; height: 20px; border: 0px solid #ffff…" at bounding box center [570, 278] width 784 height 438
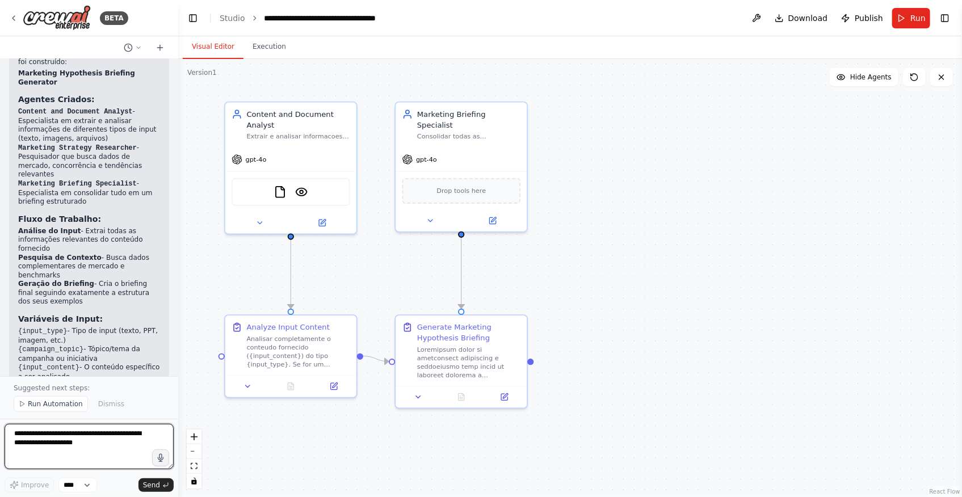
click at [72, 443] on textarea at bounding box center [89, 446] width 169 height 45
click at [497, 212] on button at bounding box center [493, 218] width 60 height 13
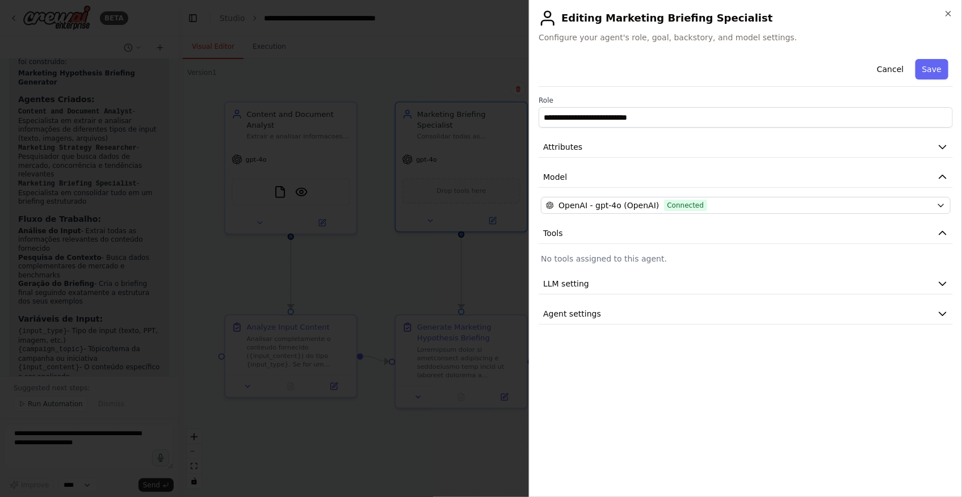
click at [191, 310] on div at bounding box center [481, 248] width 962 height 497
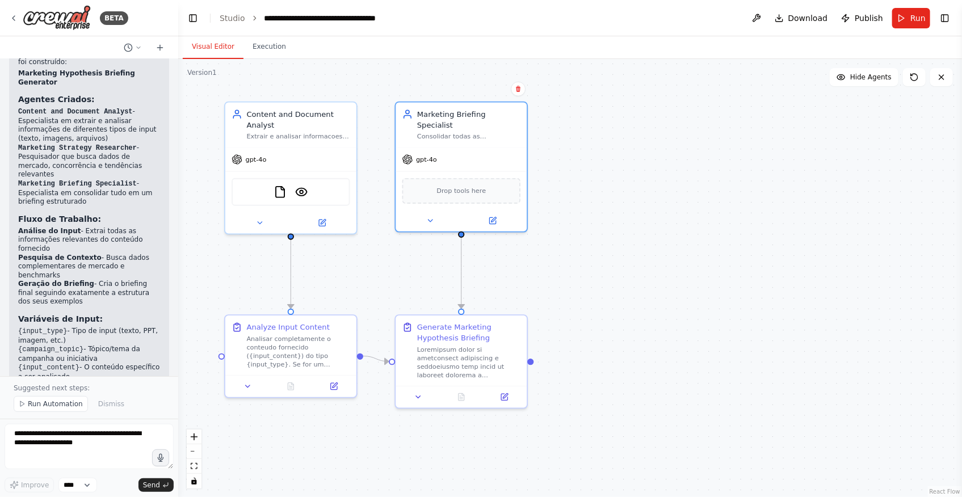
click at [124, 464] on li "✅ Inclui sugestões marcadas como "(SUGESTÃO)" como nos seus exemplos" at bounding box center [89, 473] width 142 height 18
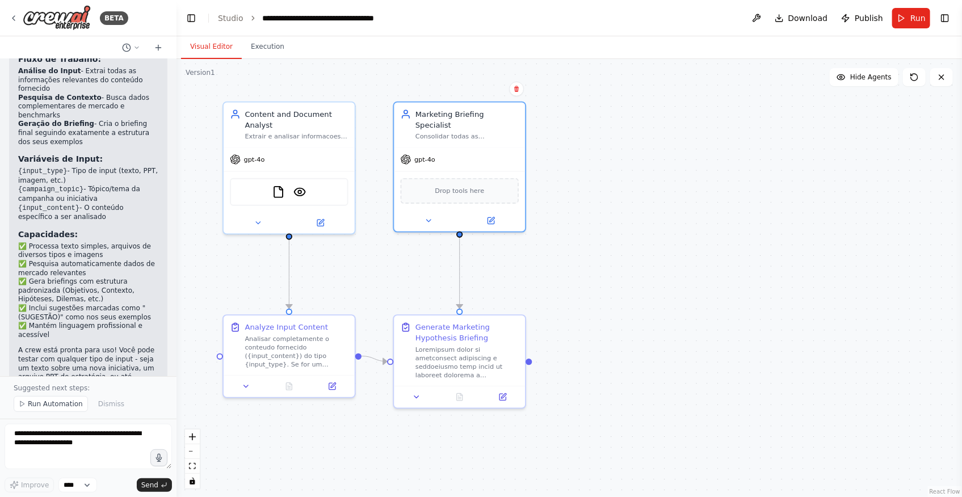
drag, startPoint x: 174, startPoint y: 335, endPoint x: 161, endPoint y: 92, distance: 243.3
click at [172, 87] on div at bounding box center [174, 248] width 5 height 497
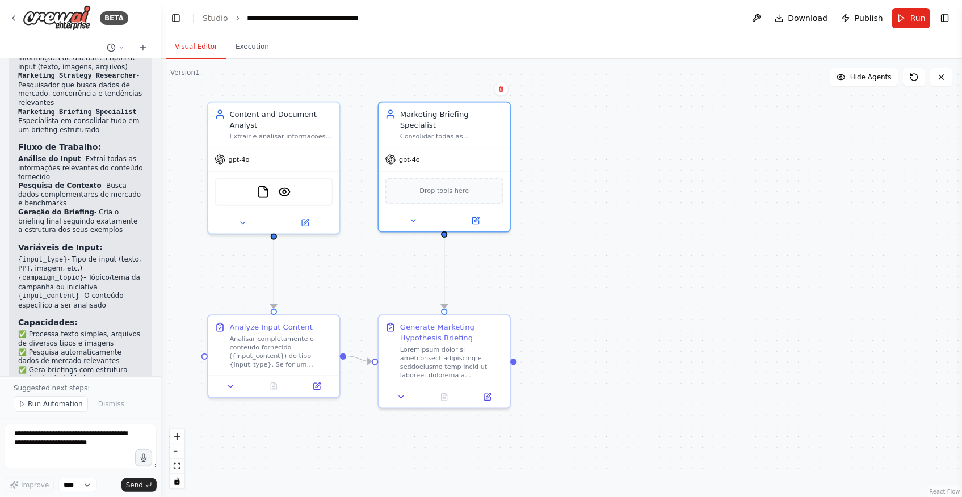
scroll to position [1888, 0]
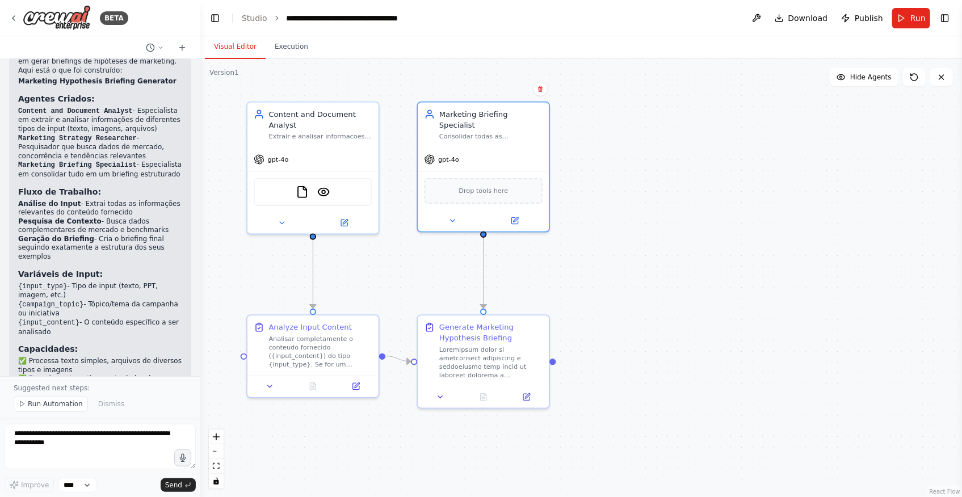
drag, startPoint x: 160, startPoint y: 330, endPoint x: 200, endPoint y: 329, distance: 40.9
click at [200, 329] on div "BETA eu quero uma crew que gere briefings sobre hipoteses no contexto de um tim…" at bounding box center [481, 248] width 962 height 497
click at [196, 335] on div at bounding box center [198, 248] width 5 height 497
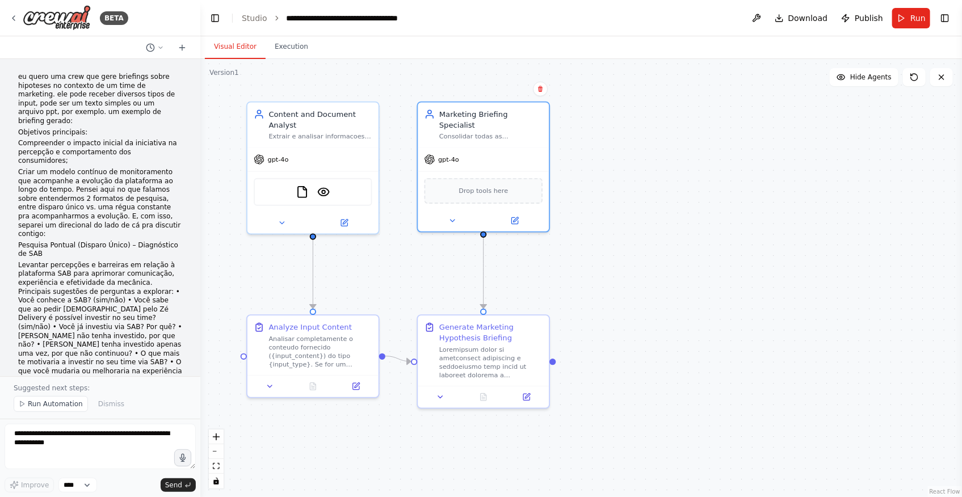
scroll to position [1888, 0]
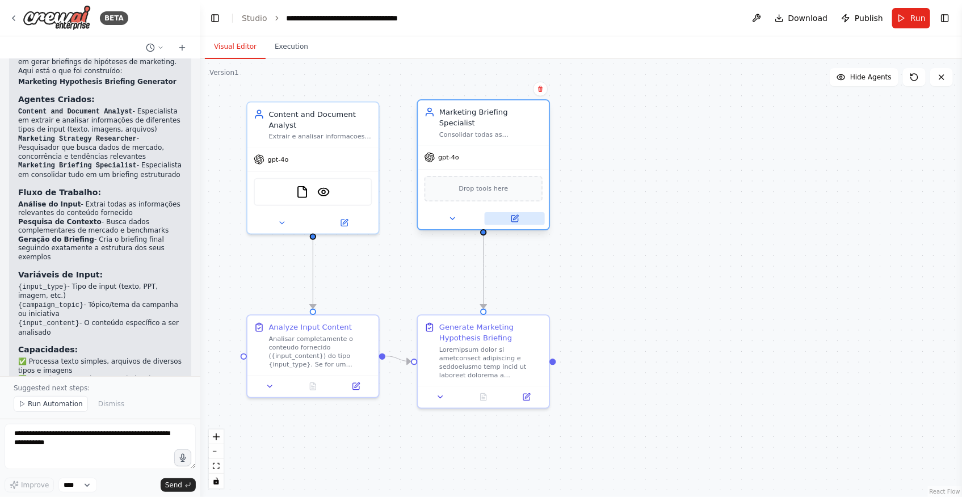
click at [518, 216] on icon at bounding box center [514, 219] width 6 height 6
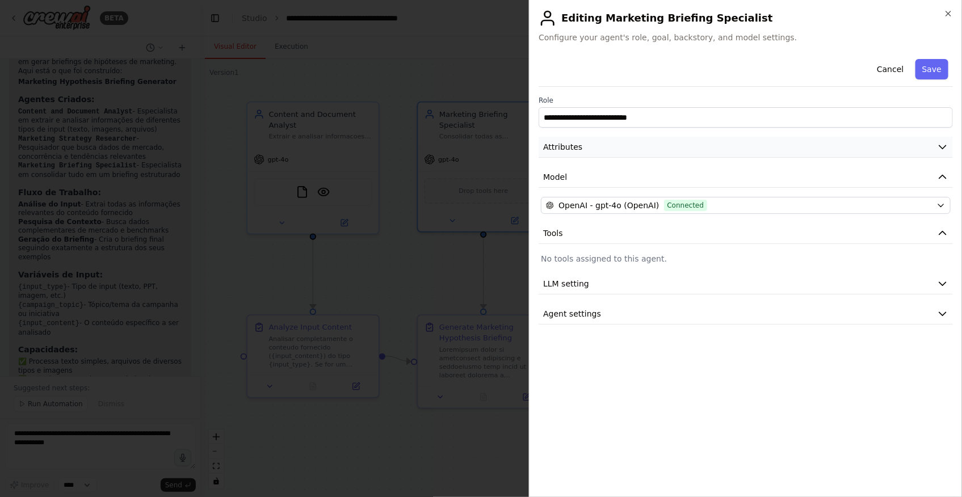
click at [595, 141] on button "Attributes" at bounding box center [746, 147] width 414 height 21
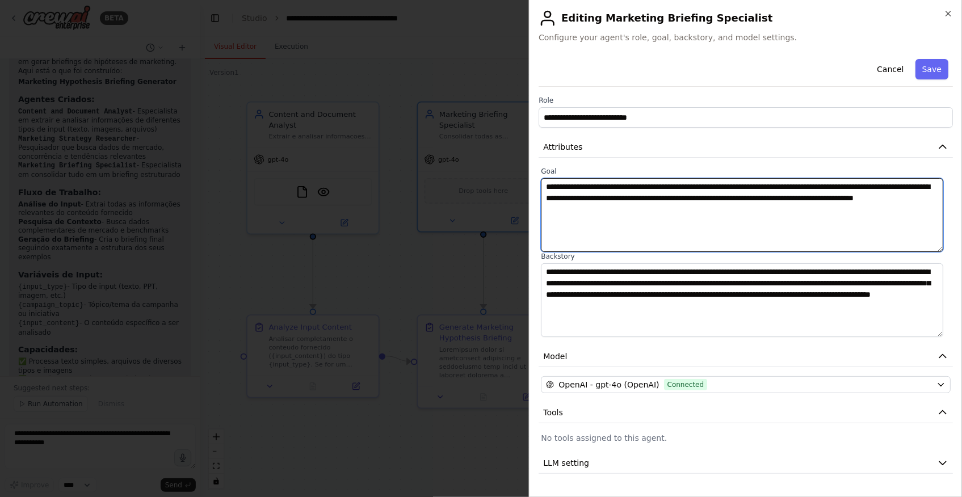
click at [725, 208] on textarea "**********" at bounding box center [742, 215] width 402 height 74
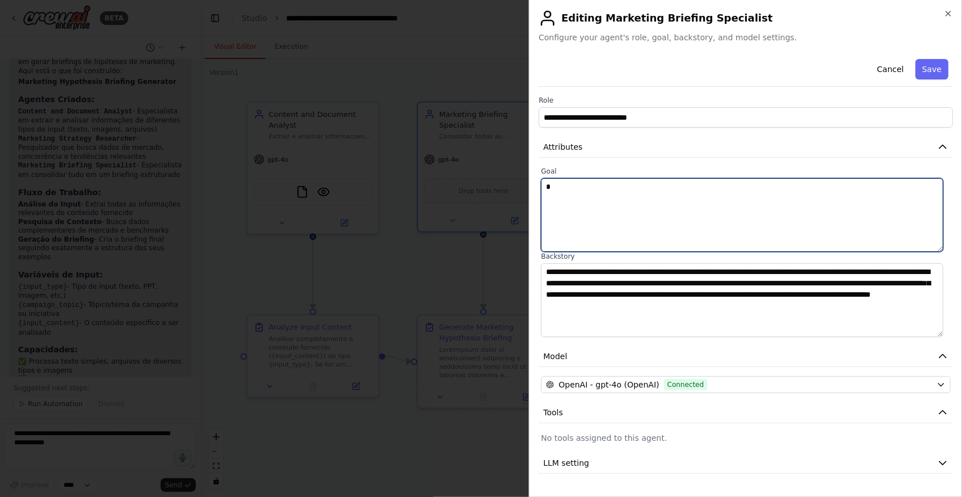
paste textarea "**********"
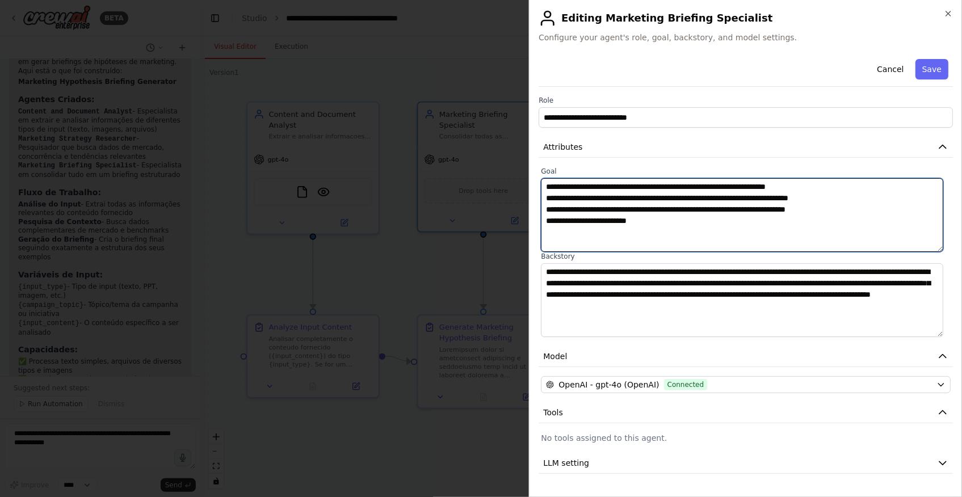
click at [554, 199] on textarea "**********" at bounding box center [742, 215] width 402 height 74
click at [866, 211] on textarea "**********" at bounding box center [742, 215] width 402 height 74
paste textarea "**********"
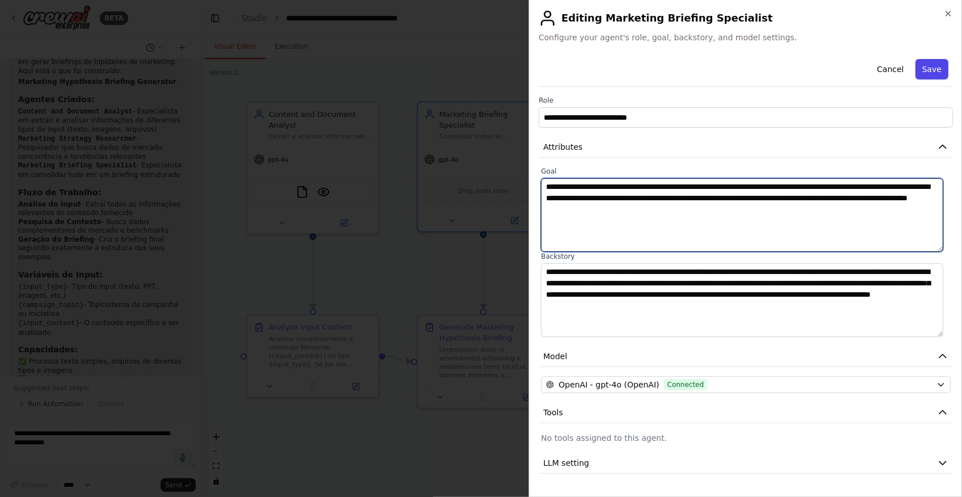
type textarea "**********"
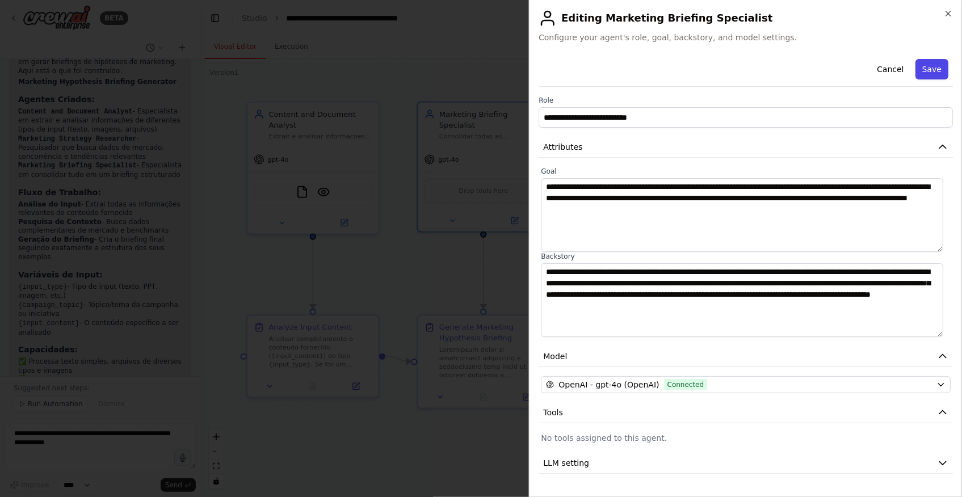
click at [920, 74] on button "Save" at bounding box center [932, 69] width 33 height 20
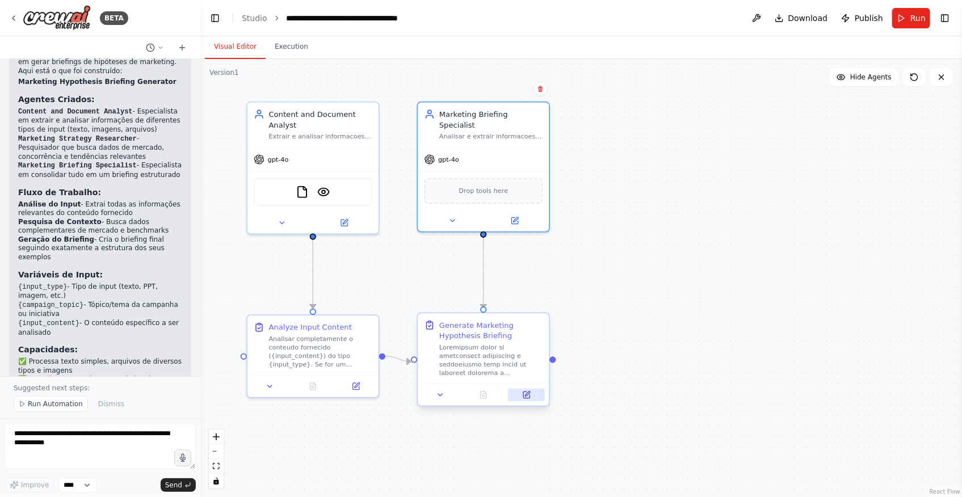
click at [532, 393] on button at bounding box center [526, 395] width 36 height 13
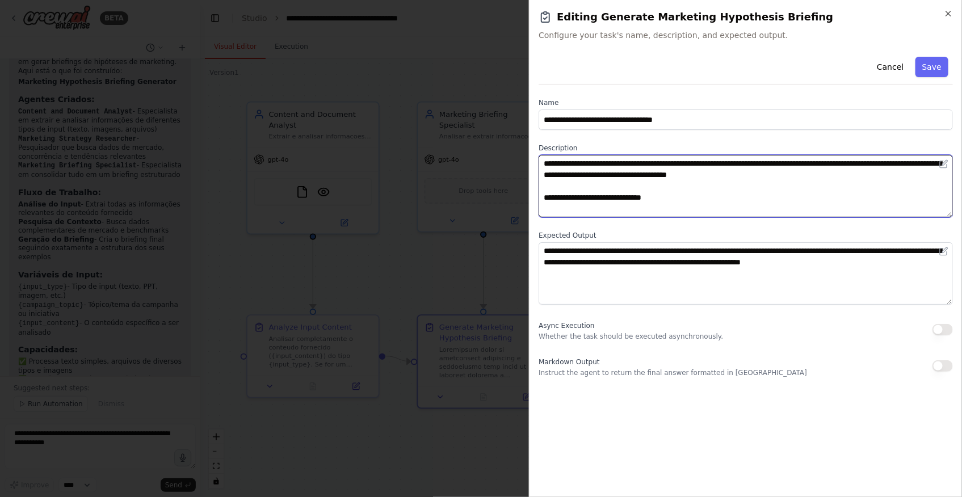
click at [681, 184] on textarea at bounding box center [746, 186] width 414 height 62
paste textarea "**********"
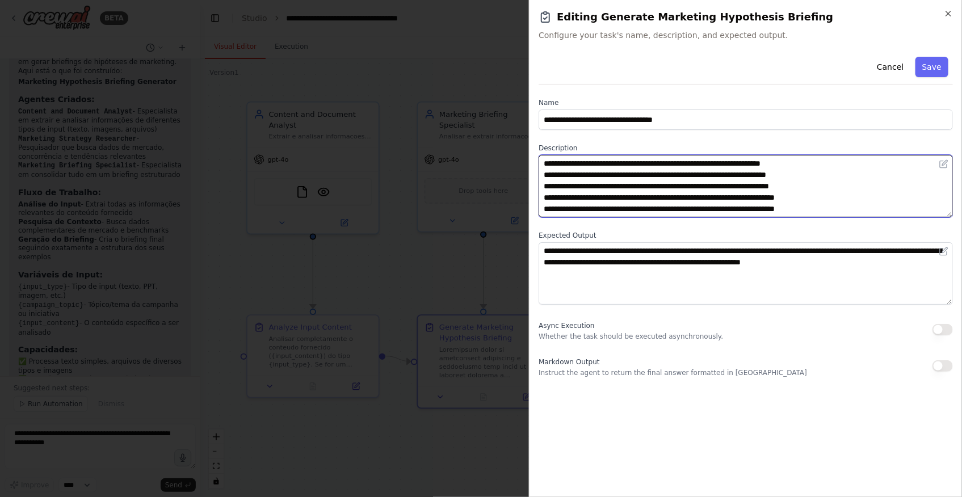
scroll to position [31, 0]
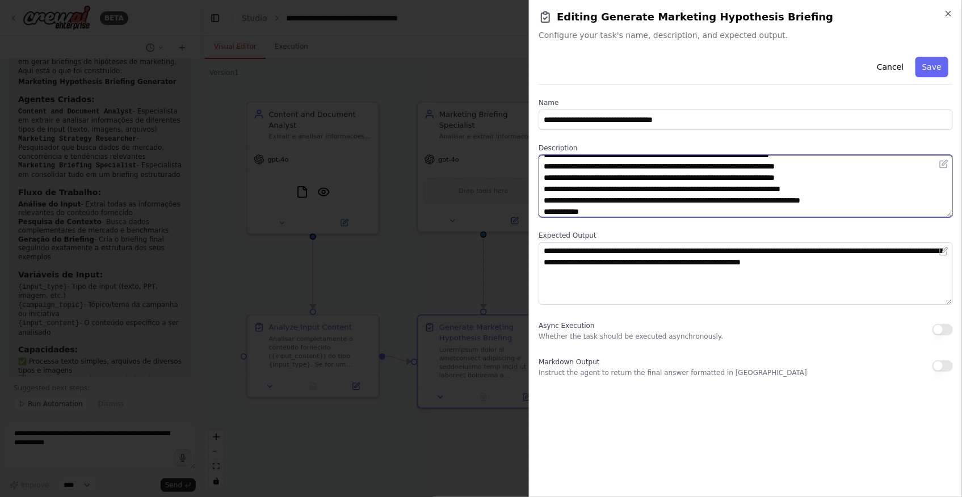
type textarea "**********"
click at [728, 212] on textarea "**********" at bounding box center [746, 186] width 414 height 62
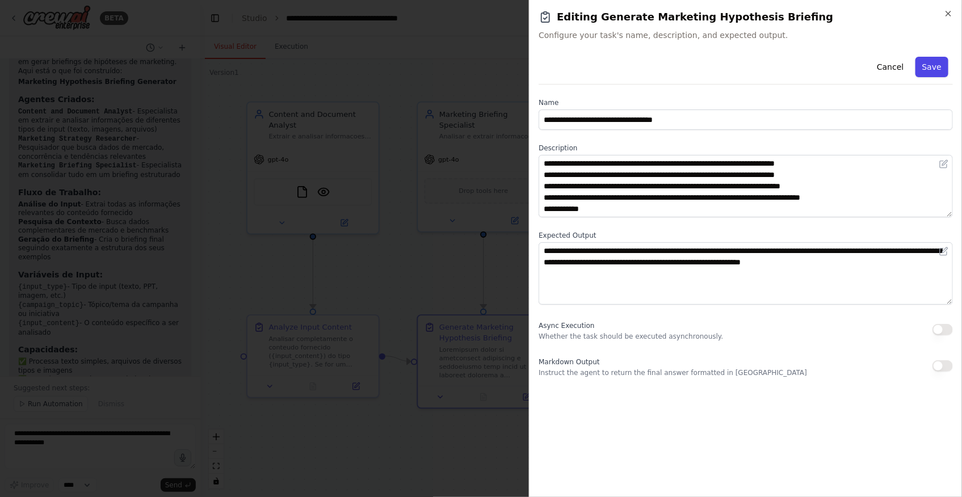
click at [926, 70] on button "Save" at bounding box center [932, 67] width 33 height 20
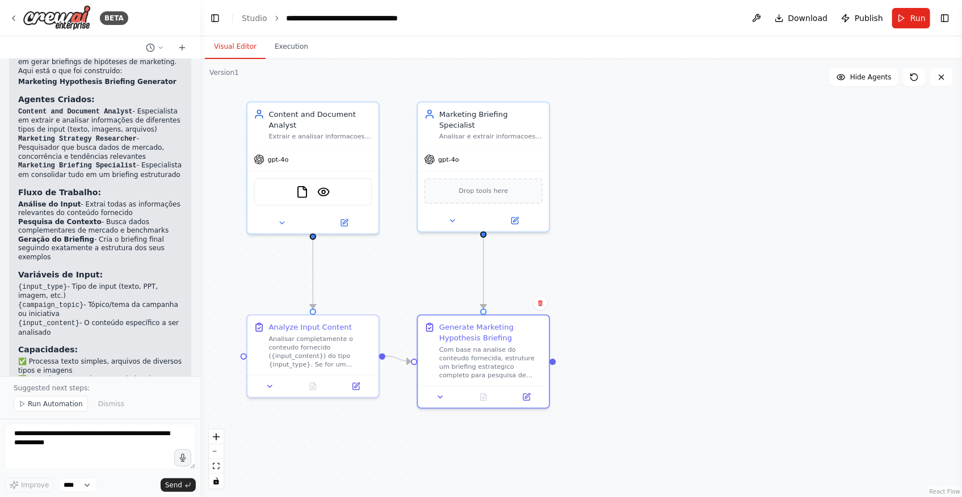
click at [648, 301] on div ".deletable-edge-delete-btn { width: 20px; height: 20px; border: 0px solid #ffff…" at bounding box center [581, 278] width 762 height 438
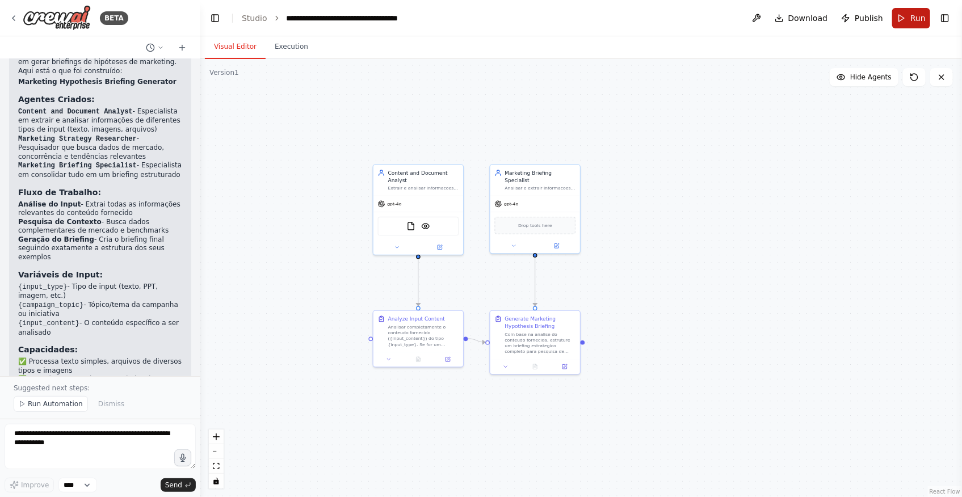
click at [912, 17] on span "Run" at bounding box center [918, 17] width 15 height 11
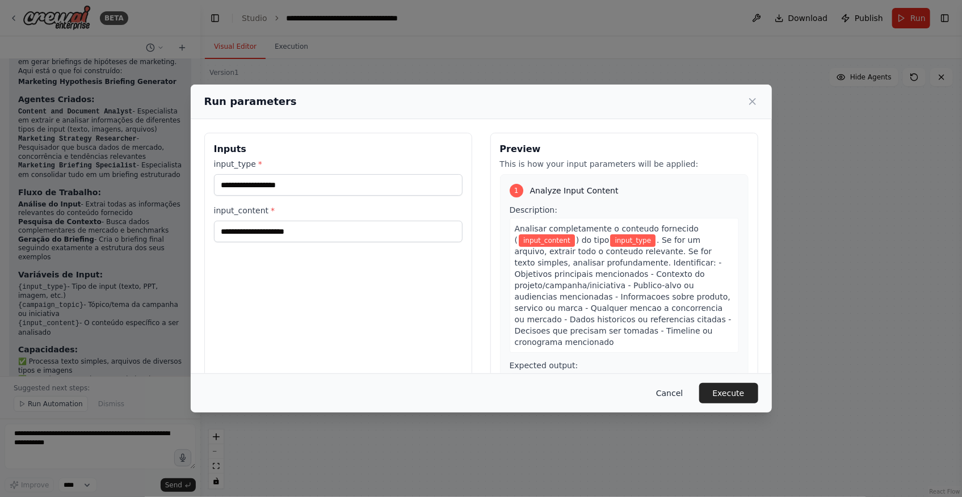
click at [682, 396] on button "Cancel" at bounding box center [669, 393] width 45 height 20
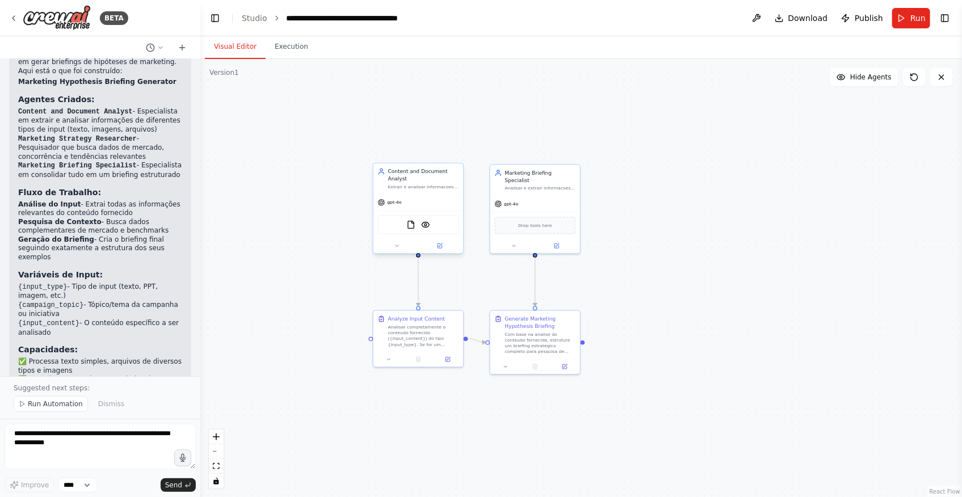
click at [444, 250] on div at bounding box center [419, 246] width 90 height 15
click at [444, 247] on button at bounding box center [439, 246] width 41 height 9
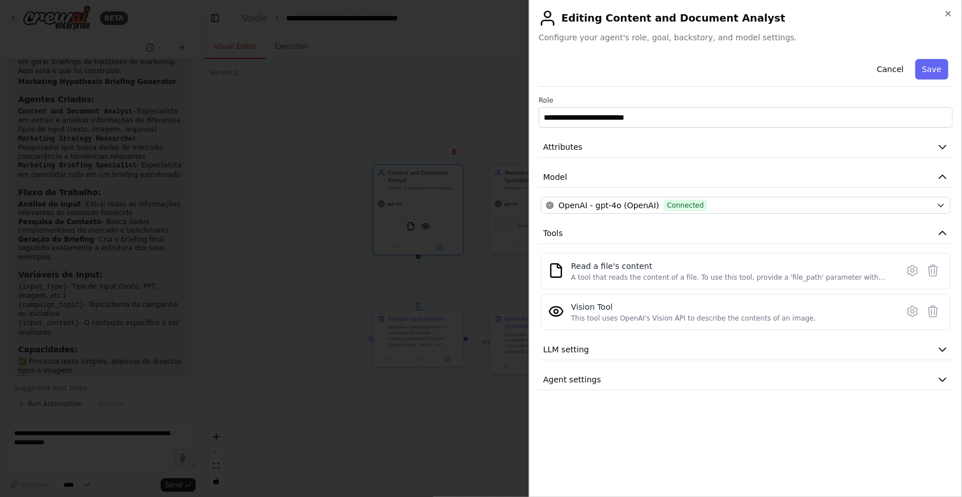
click at [473, 234] on div at bounding box center [481, 248] width 962 height 497
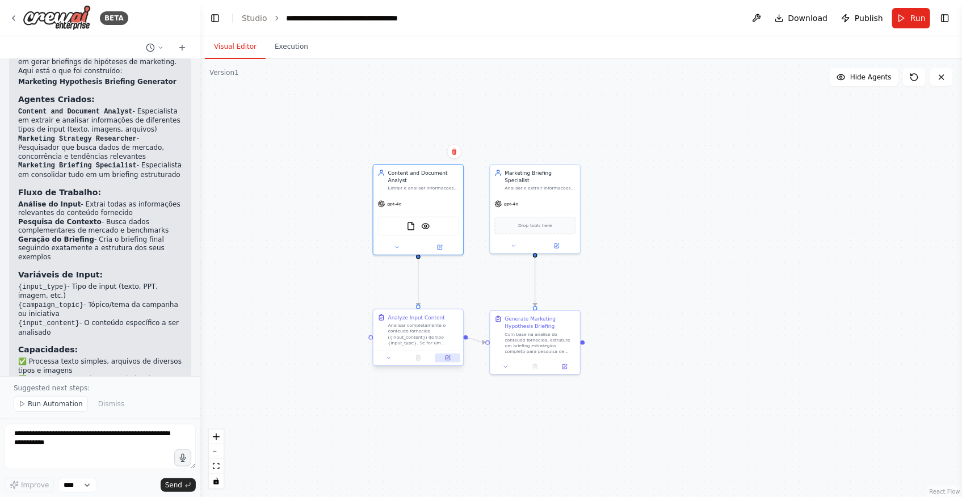
click at [442, 360] on button at bounding box center [447, 358] width 25 height 9
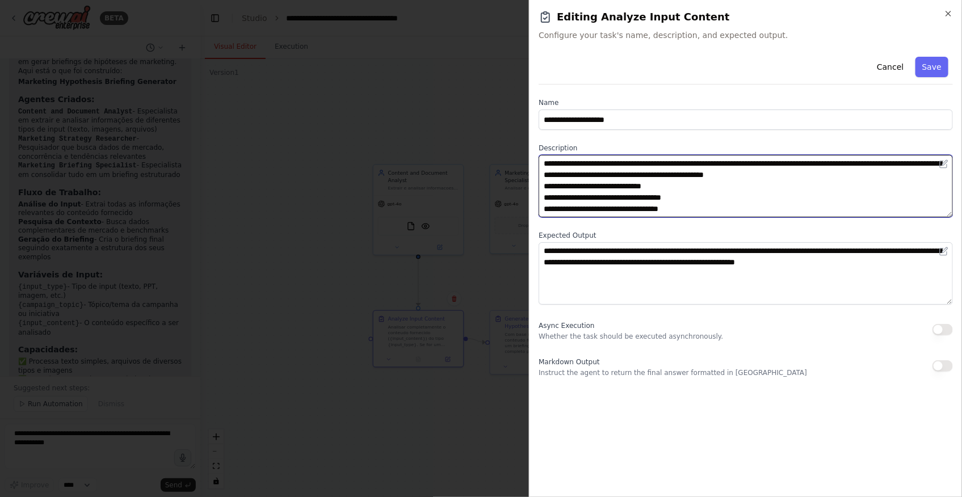
click at [584, 204] on textarea "**********" at bounding box center [746, 186] width 414 height 62
drag, startPoint x: 774, startPoint y: 162, endPoint x: 838, endPoint y: 158, distance: 64.8
click at [838, 158] on textarea "**********" at bounding box center [746, 186] width 414 height 62
click at [648, 194] on textarea "**********" at bounding box center [746, 186] width 414 height 62
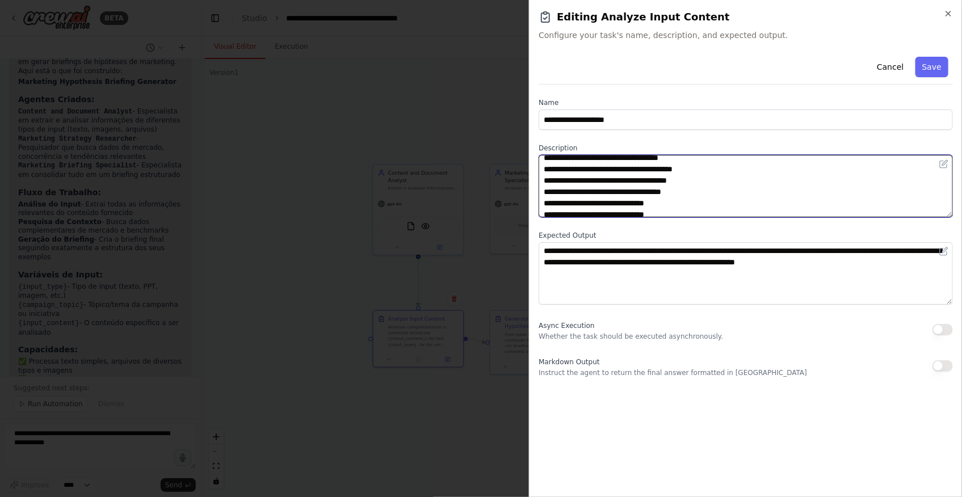
scroll to position [57, 0]
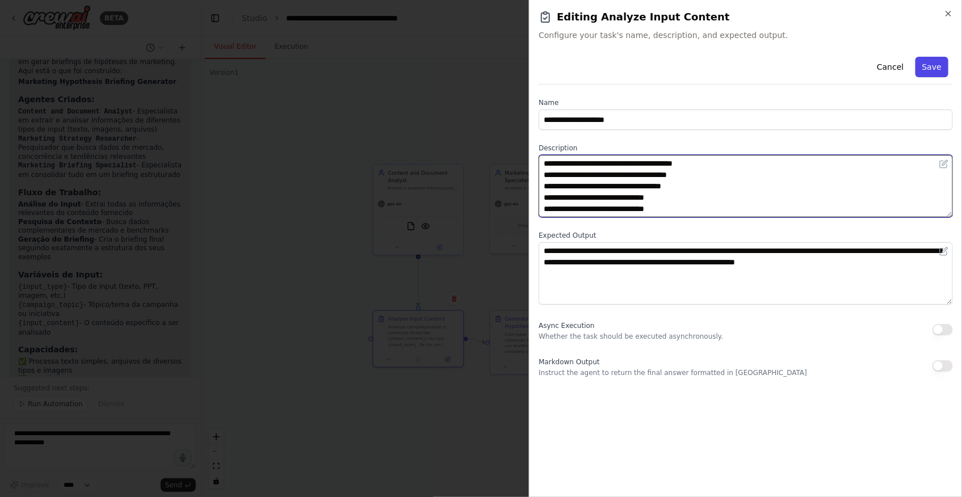
type textarea "**********"
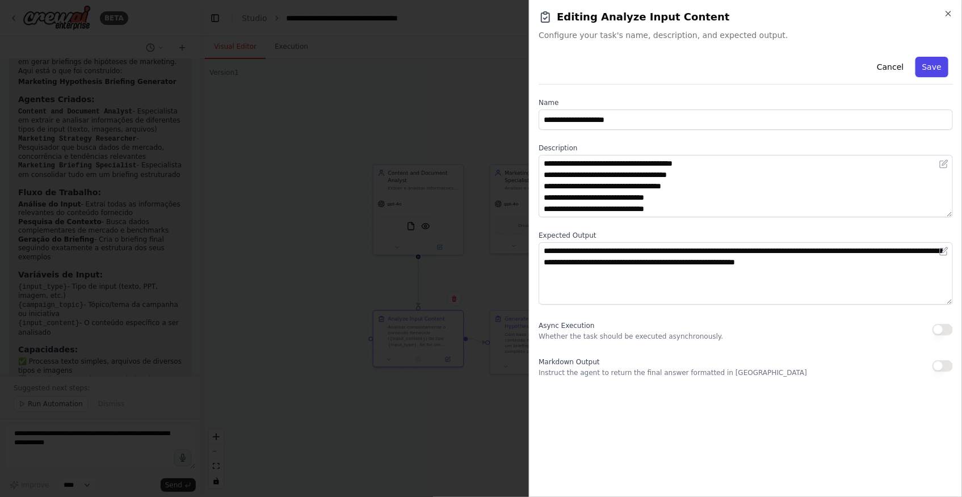
click at [934, 72] on button "Save" at bounding box center [932, 67] width 33 height 20
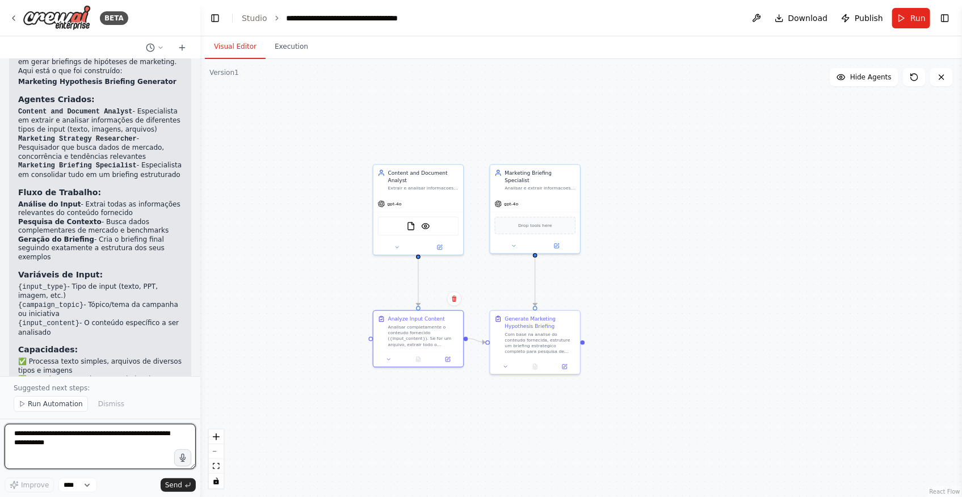
click at [64, 447] on textarea at bounding box center [100, 446] width 191 height 45
type textarea "**********"
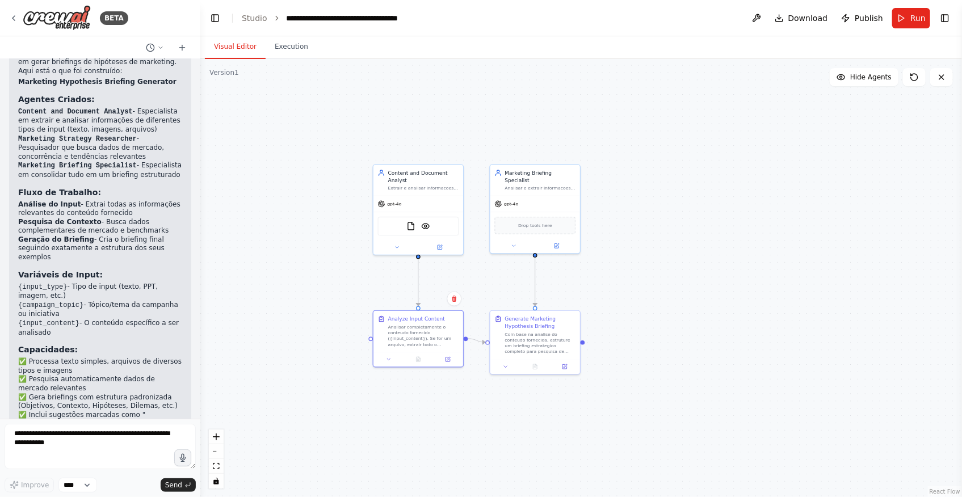
scroll to position [1948, 0]
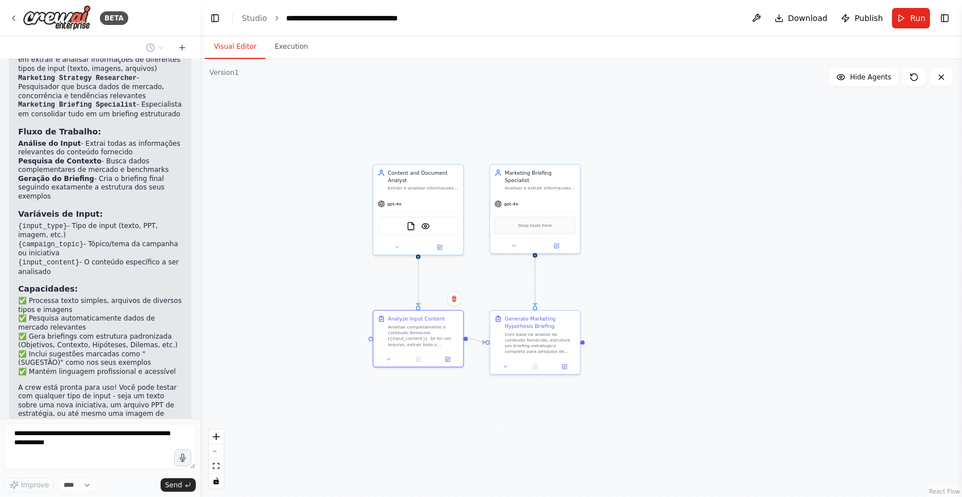
click at [356, 442] on div ".deletable-edge-delete-btn { width: 20px; height: 20px; border: 0px solid #ffff…" at bounding box center [581, 278] width 762 height 438
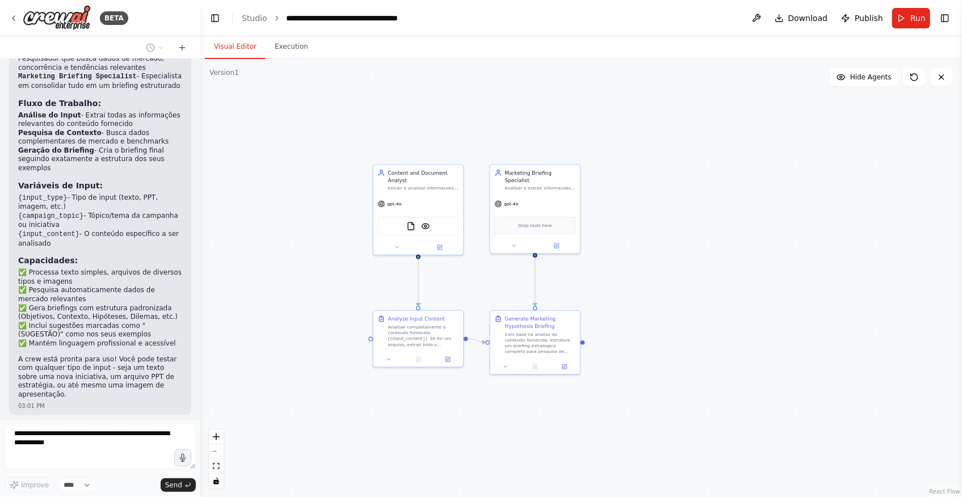
scroll to position [2044, 0]
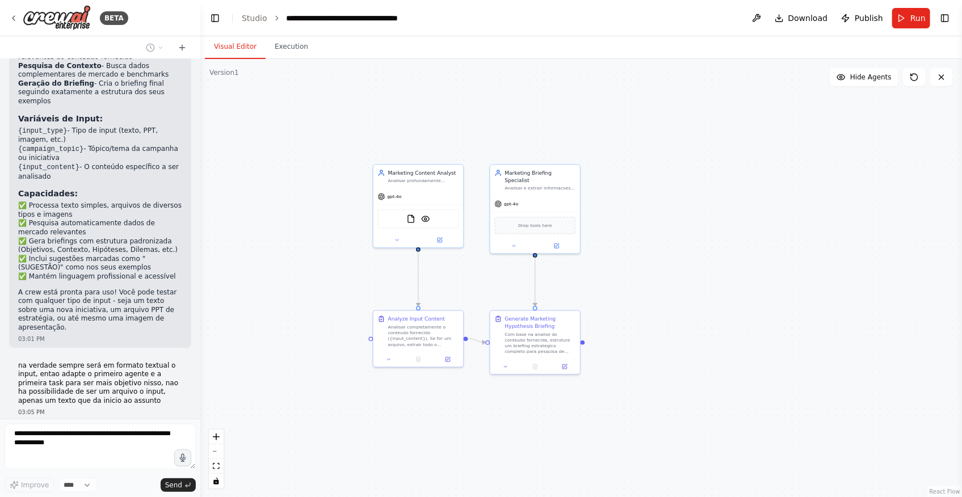
click at [281, 409] on div ".deletable-edge-delete-btn { width: 20px; height: 20px; border: 0px solid #ffff…" at bounding box center [581, 278] width 762 height 438
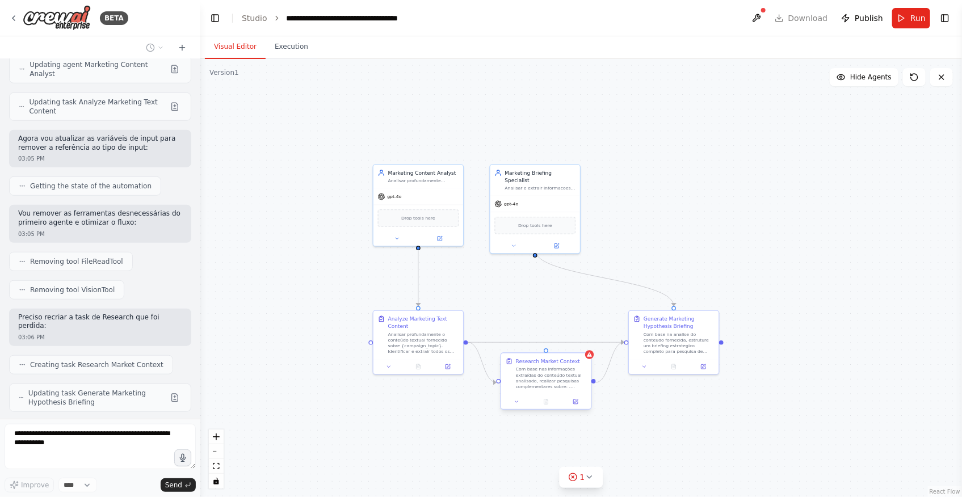
scroll to position [2503, 0]
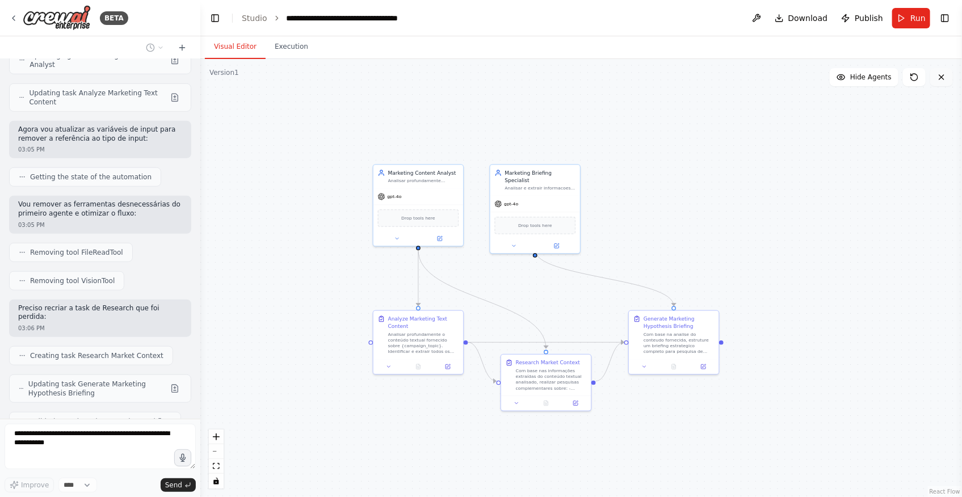
click at [944, 76] on icon at bounding box center [941, 77] width 9 height 9
click at [150, 300] on div "Preciso recriar a task de Research que foi perdida: 03:06 PM" at bounding box center [100, 318] width 182 height 37
click at [87, 392] on div "eu quero uma crew que gere briefings sobre hipoteses no contexto de um time de …" at bounding box center [100, 239] width 200 height 360
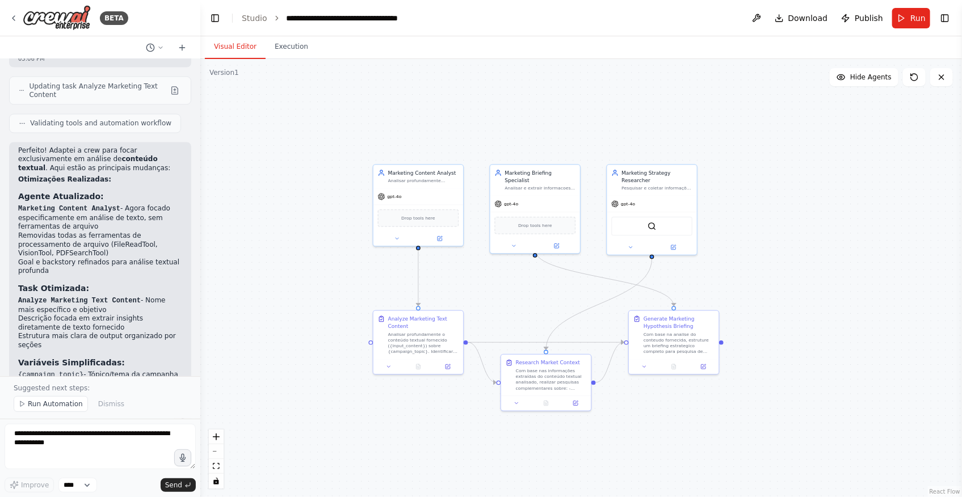
scroll to position [3150, 0]
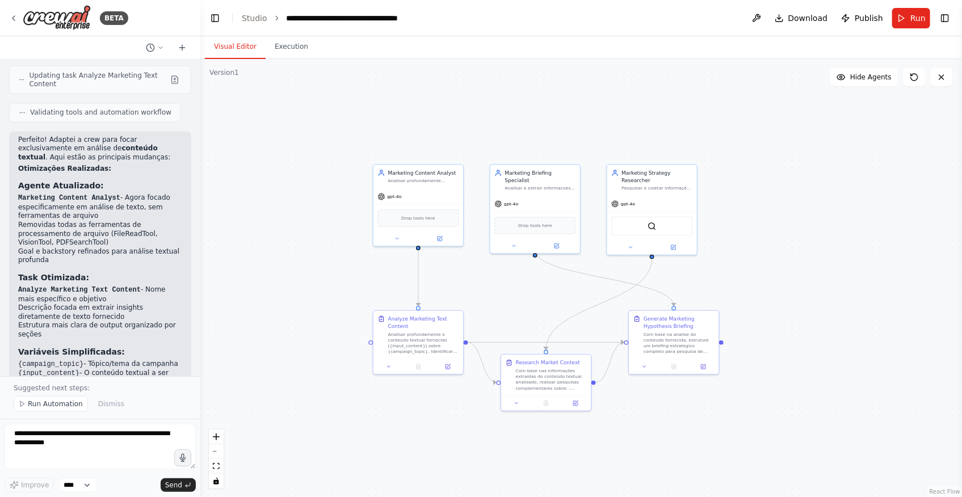
click at [831, 183] on div ".deletable-edge-delete-btn { width: 20px; height: 20px; border: 0px solid #ffff…" at bounding box center [581, 278] width 762 height 438
click at [112, 443] on textarea at bounding box center [100, 446] width 191 height 45
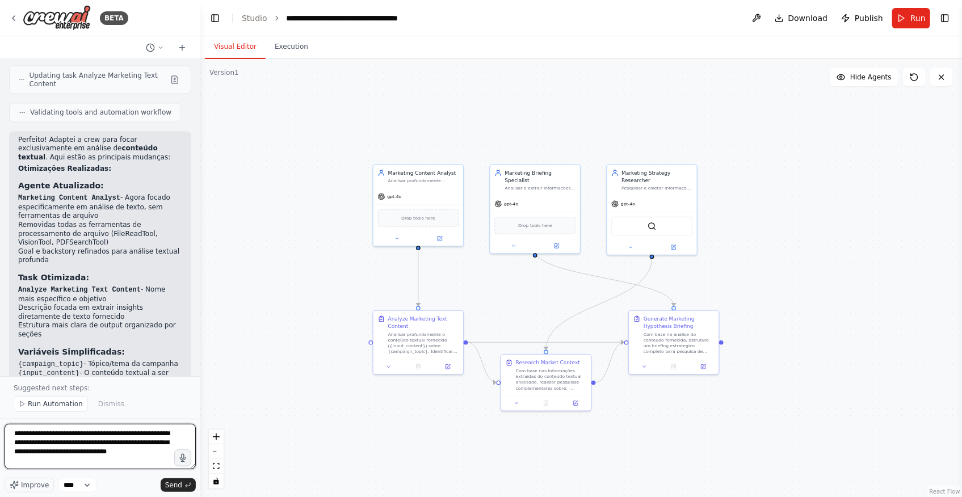
type textarea "**********"
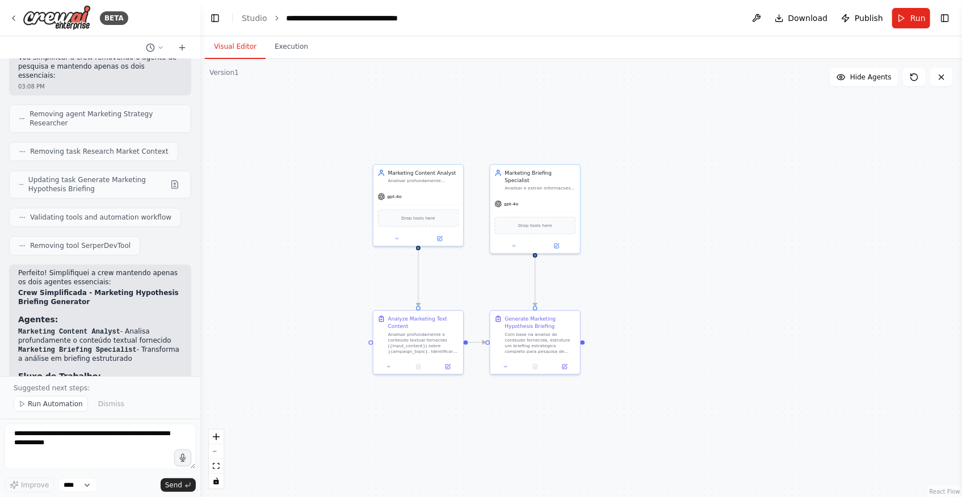
scroll to position [3745, 0]
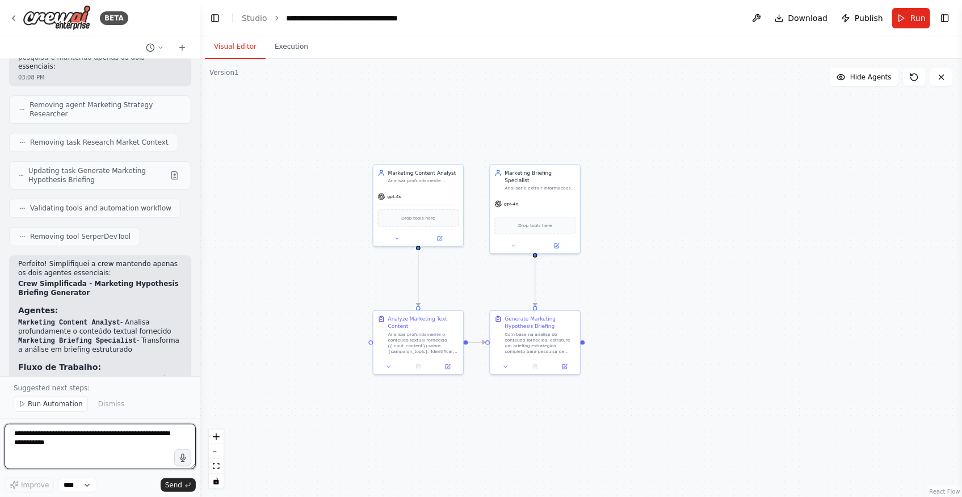
click at [93, 448] on textarea at bounding box center [100, 446] width 191 height 45
click at [907, 20] on button "Run" at bounding box center [911, 18] width 38 height 20
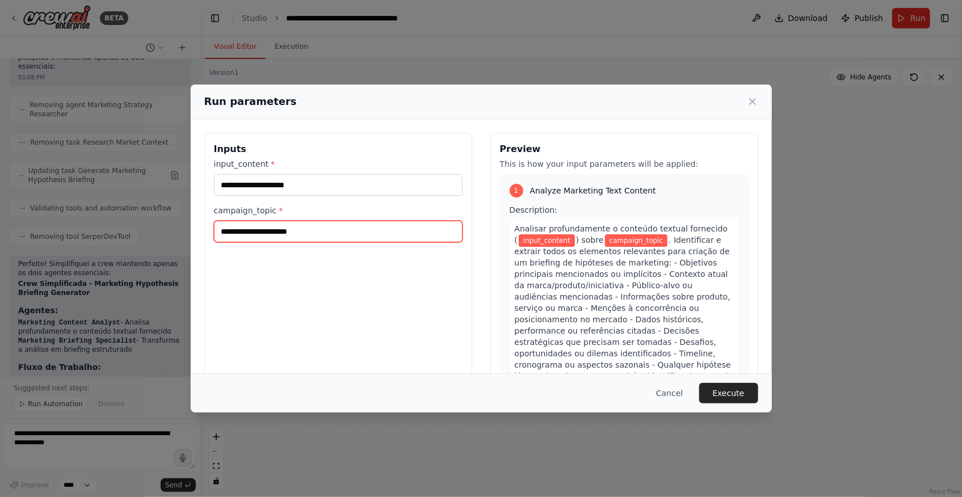
click at [291, 221] on input "campaign_topic *" at bounding box center [338, 232] width 249 height 22
click at [676, 397] on button "Cancel" at bounding box center [669, 393] width 45 height 20
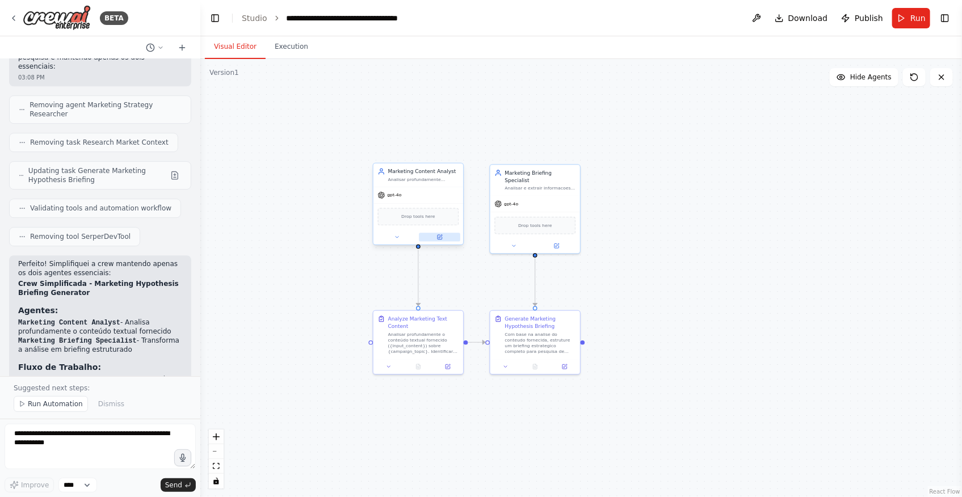
click at [446, 236] on button at bounding box center [439, 237] width 41 height 9
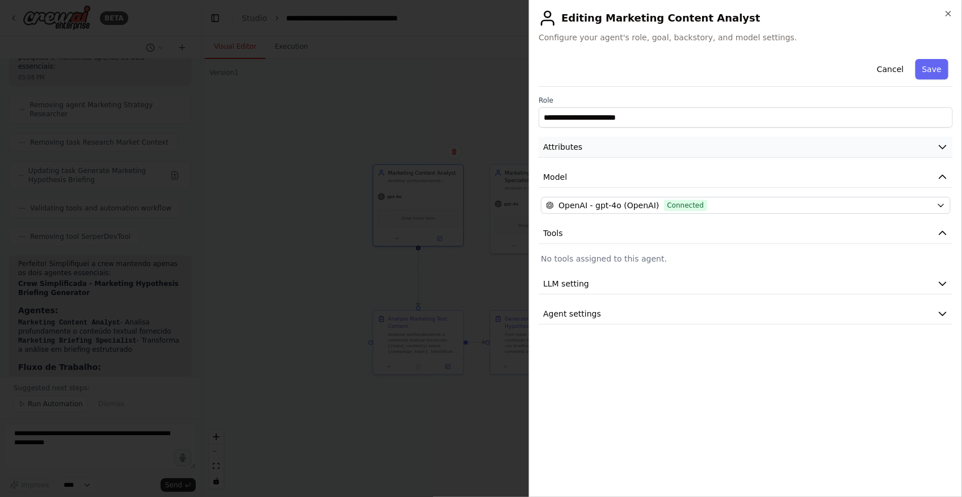
click at [644, 150] on button "Attributes" at bounding box center [746, 147] width 414 height 21
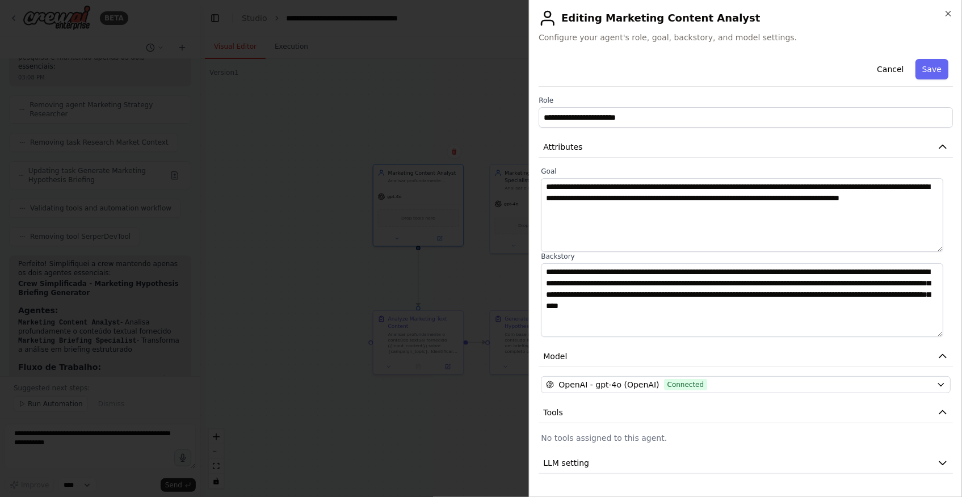
click at [307, 300] on div at bounding box center [481, 248] width 962 height 497
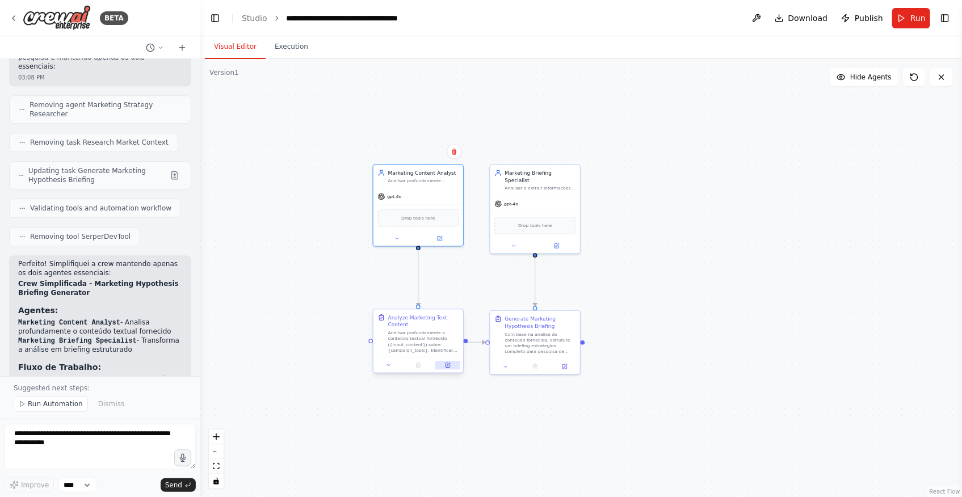
click at [449, 364] on icon at bounding box center [448, 365] width 5 height 5
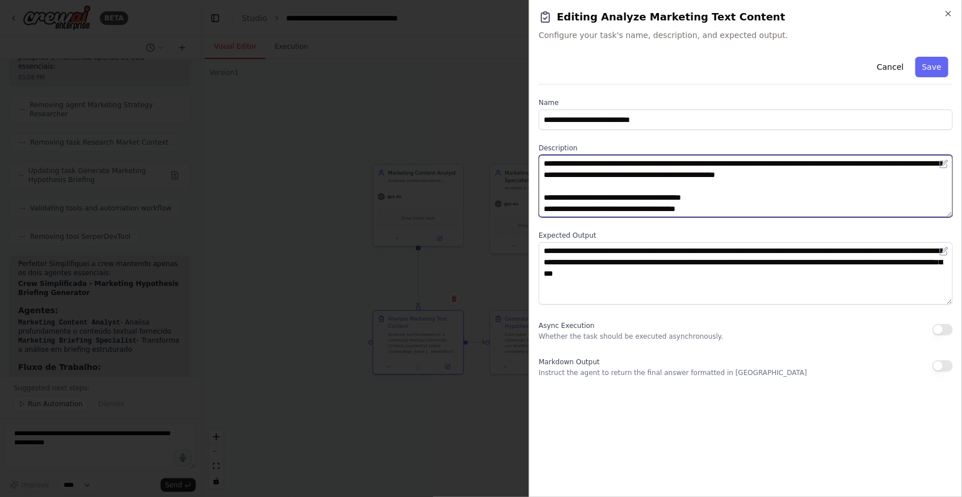
click at [623, 189] on textarea "**********" at bounding box center [746, 186] width 414 height 62
paste textarea "**********"
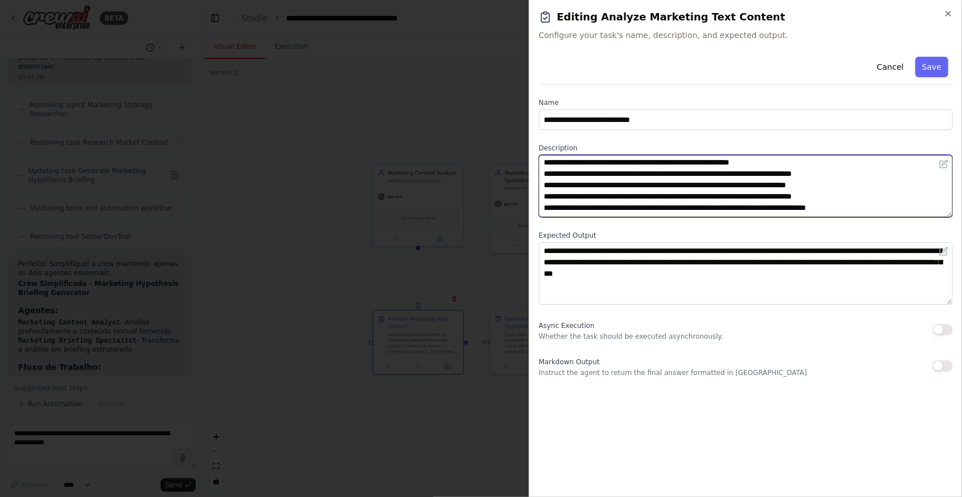
scroll to position [0, 0]
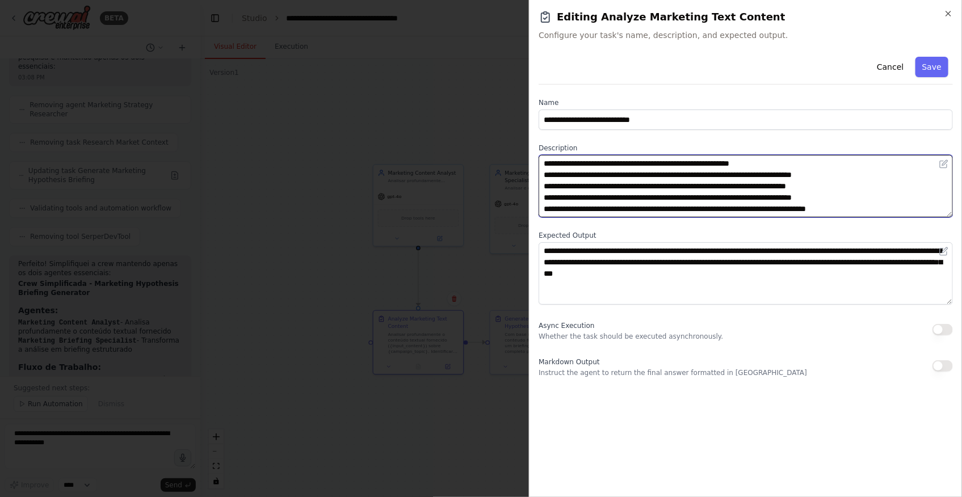
drag, startPoint x: 552, startPoint y: 175, endPoint x: 531, endPoint y: 174, distance: 21.0
click at [531, 174] on div "**********" at bounding box center [745, 248] width 433 height 497
drag, startPoint x: 553, startPoint y: 187, endPoint x: 539, endPoint y: 187, distance: 14.2
click at [539, 187] on textarea "**********" at bounding box center [746, 186] width 414 height 62
click at [553, 196] on textarea "**********" at bounding box center [746, 186] width 414 height 62
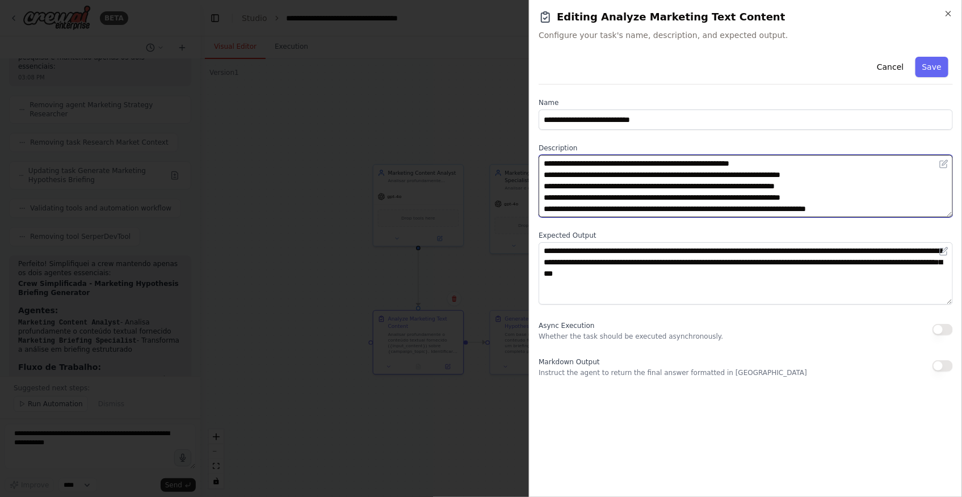
click at [551, 207] on textarea "**********" at bounding box center [746, 186] width 414 height 62
click at [540, 178] on textarea "**********" at bounding box center [746, 186] width 414 height 62
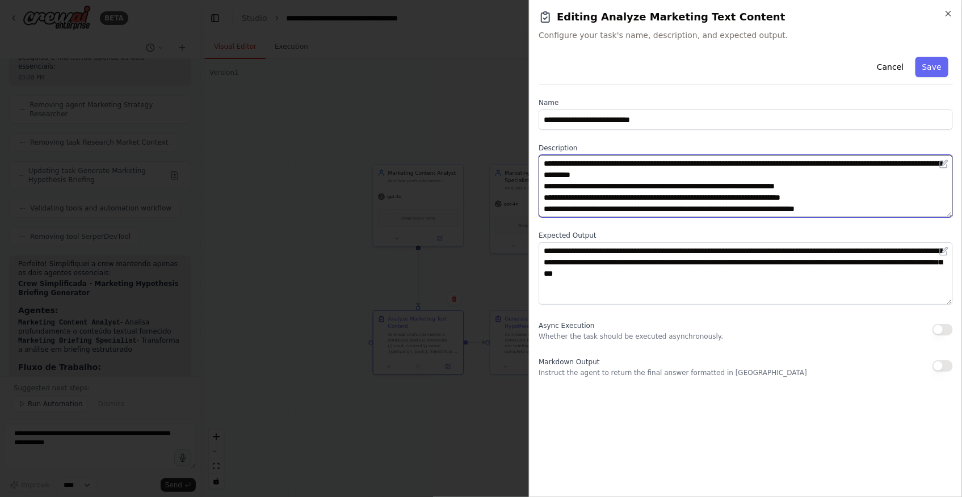
click at [542, 178] on textarea "**********" at bounding box center [746, 186] width 414 height 62
click at [543, 182] on textarea "**********" at bounding box center [746, 186] width 414 height 62
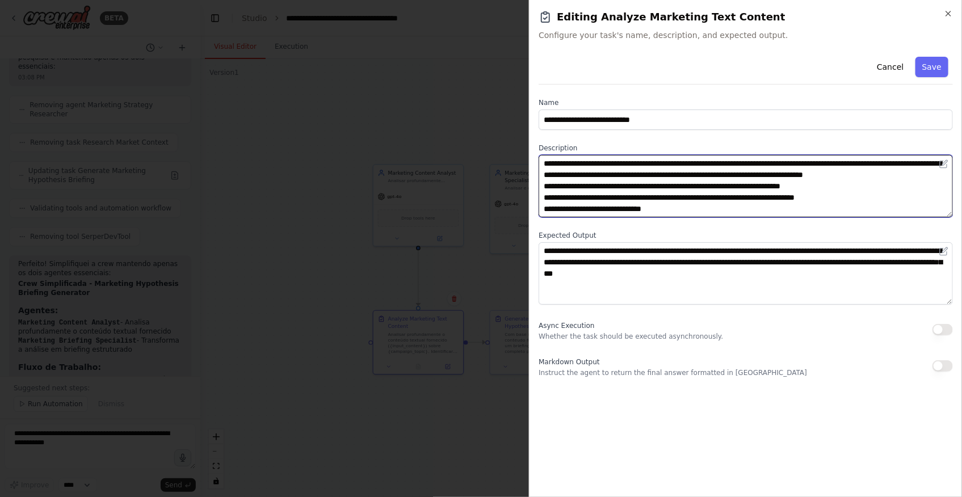
click at [544, 195] on textarea "**********" at bounding box center [746, 186] width 414 height 62
click at [544, 199] on textarea "**********" at bounding box center [746, 186] width 414 height 62
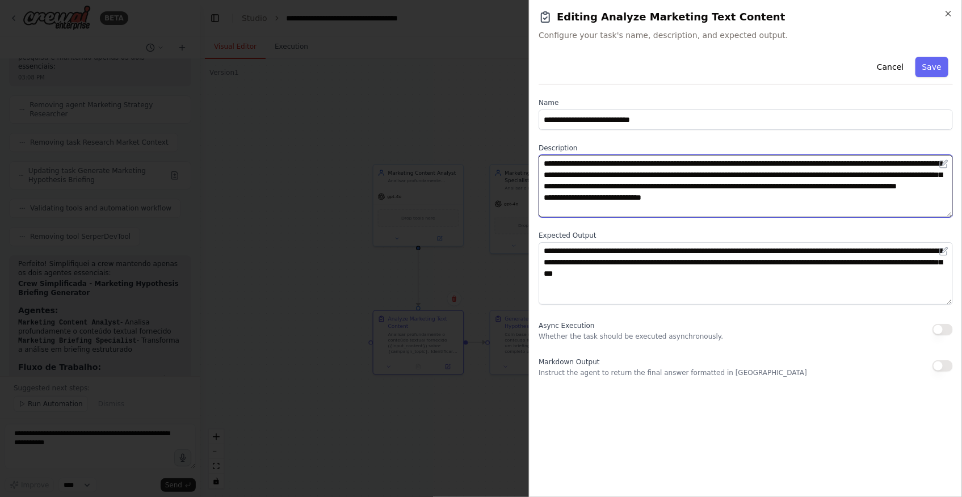
click at [544, 201] on textarea "**********" at bounding box center [746, 186] width 414 height 62
click at [550, 209] on textarea "**********" at bounding box center [746, 186] width 414 height 62
type textarea "**********"
click at [765, 193] on textarea "**********" at bounding box center [746, 186] width 414 height 62
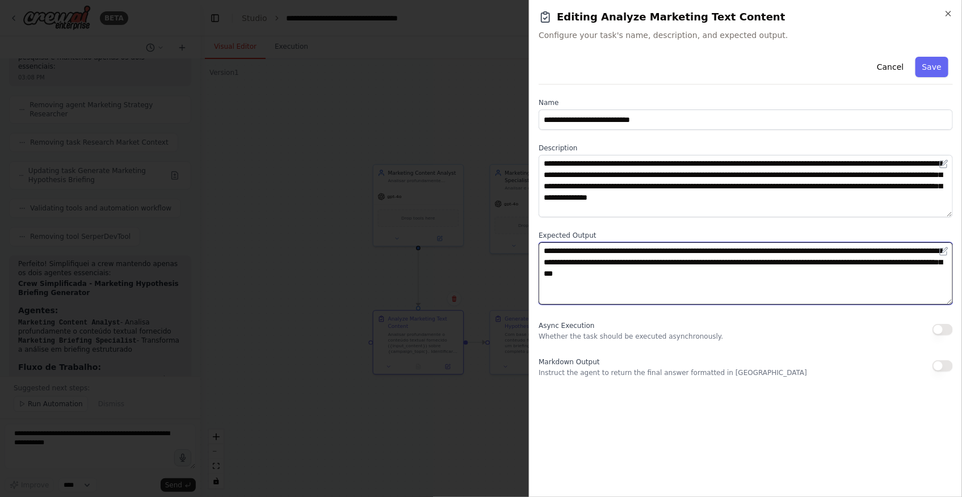
click at [620, 287] on textarea "**********" at bounding box center [746, 273] width 414 height 62
paste textarea "**********"
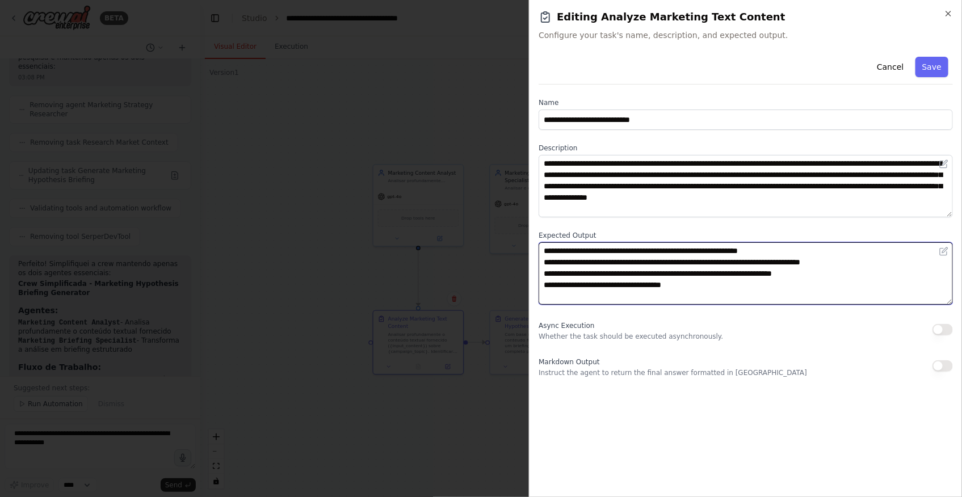
click at [715, 250] on textarea "**********" at bounding box center [746, 273] width 414 height 62
click at [544, 262] on textarea "**********" at bounding box center [746, 273] width 414 height 62
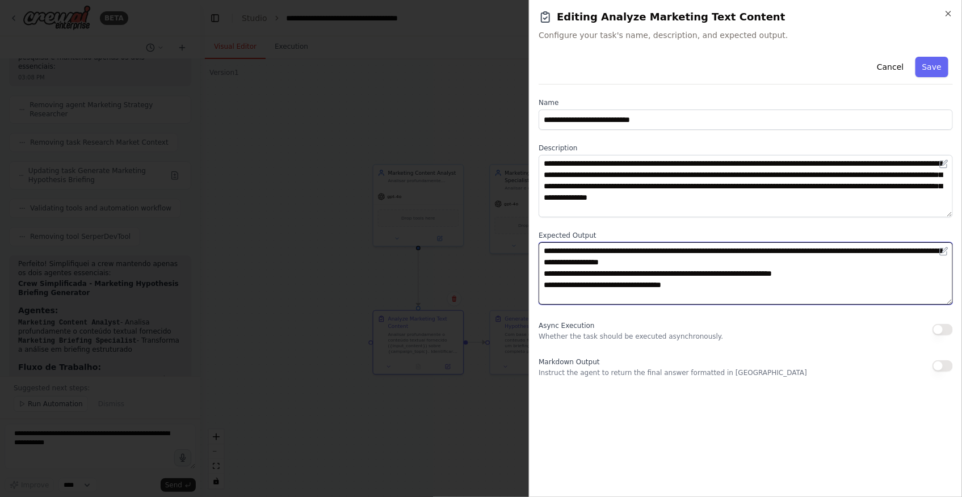
click at [544, 263] on textarea "**********" at bounding box center [746, 273] width 414 height 62
click at [544, 270] on textarea "**********" at bounding box center [746, 273] width 414 height 62
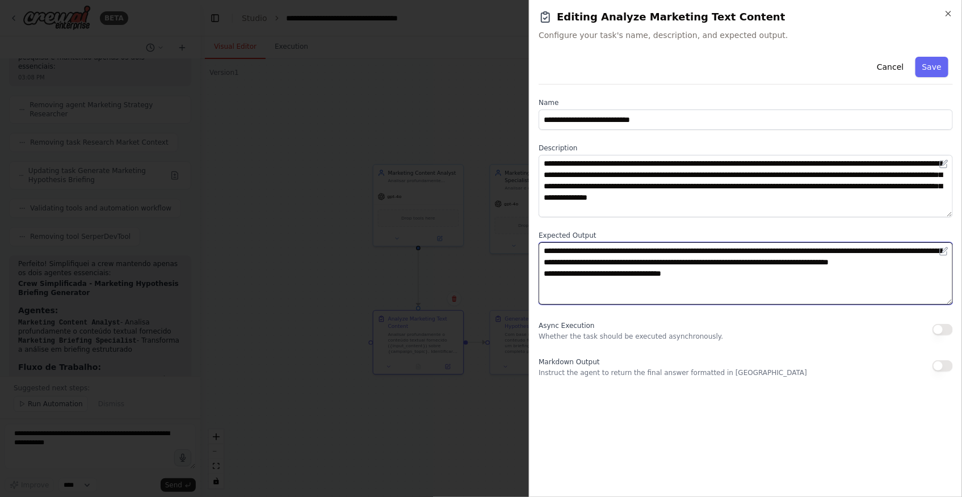
click at [541, 274] on textarea "**********" at bounding box center [746, 273] width 414 height 62
click at [543, 287] on textarea "**********" at bounding box center [746, 273] width 414 height 62
type textarea "**********"
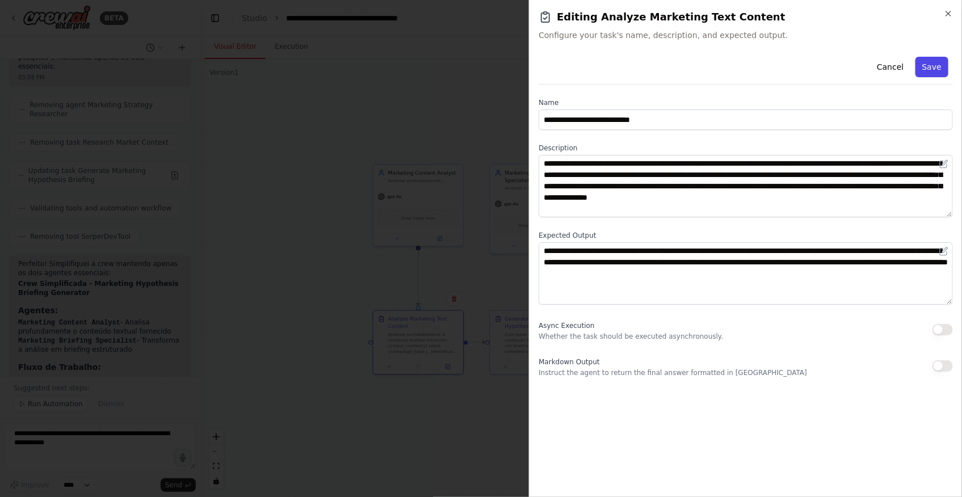
click at [934, 66] on button "Save" at bounding box center [932, 67] width 33 height 20
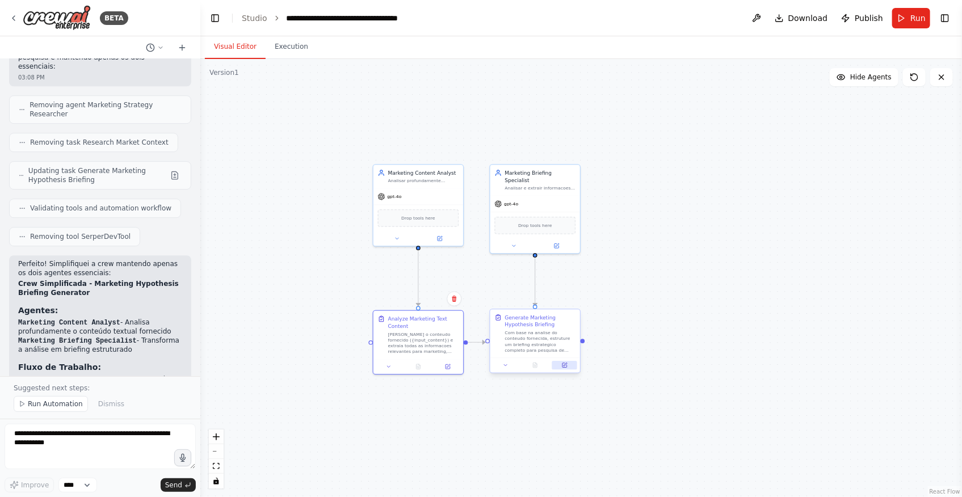
click at [570, 364] on button at bounding box center [564, 365] width 25 height 9
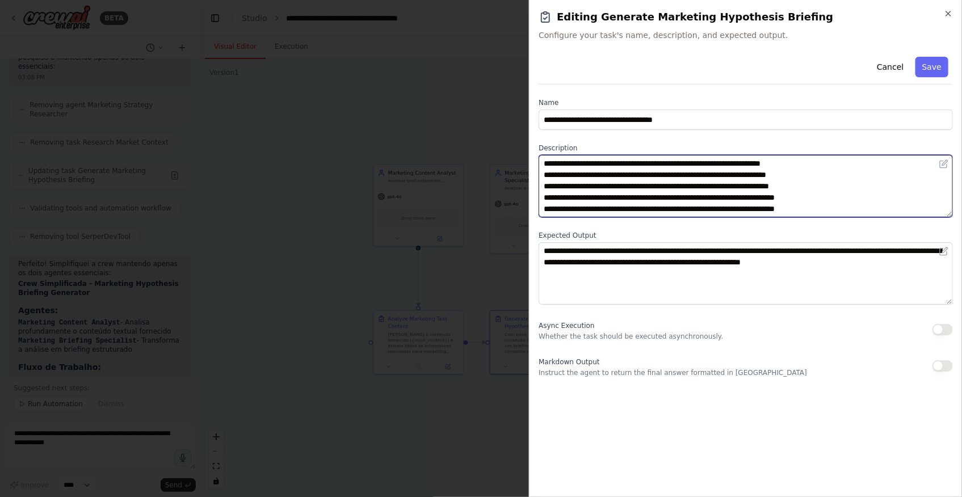
click at [769, 181] on textarea "**********" at bounding box center [746, 186] width 414 height 62
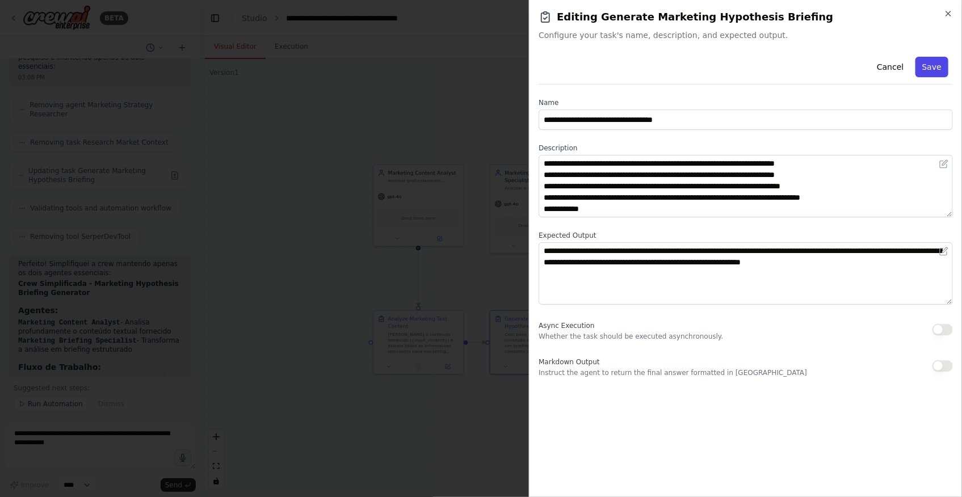
click at [933, 66] on button "Save" at bounding box center [932, 67] width 33 height 20
click at [426, 426] on div at bounding box center [481, 248] width 962 height 497
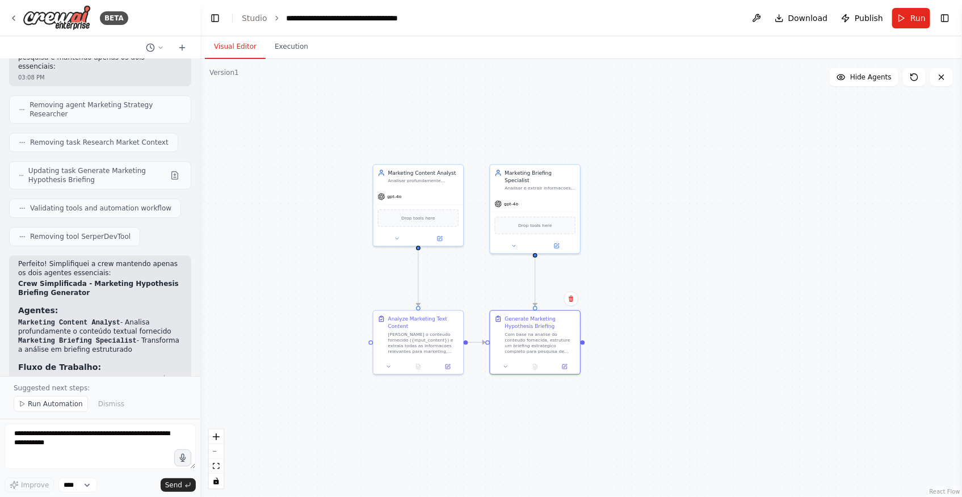
click at [262, 311] on div ".deletable-edge-delete-btn { width: 20px; height: 20px; border: 0px solid #ffff…" at bounding box center [581, 278] width 762 height 438
drag, startPoint x: 299, startPoint y: 295, endPoint x: 308, endPoint y: 293, distance: 8.6
click at [308, 293] on div ".deletable-edge-delete-btn { width: 20px; height: 20px; border: 0px solid #ffff…" at bounding box center [581, 278] width 762 height 438
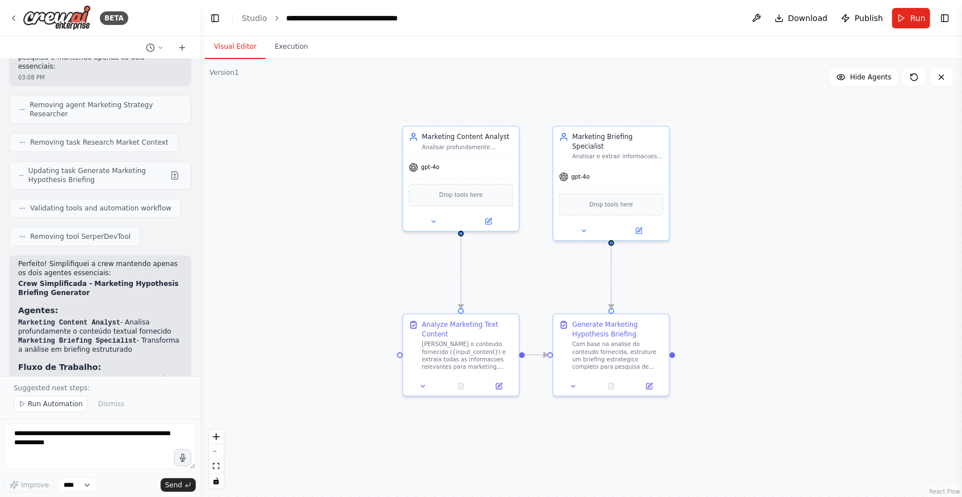
drag, startPoint x: 365, startPoint y: 271, endPoint x: 307, endPoint y: 300, distance: 65.0
click at [307, 300] on div ".deletable-edge-delete-btn { width: 20px; height: 20px; border: 0px solid #ffff…" at bounding box center [581, 278] width 762 height 438
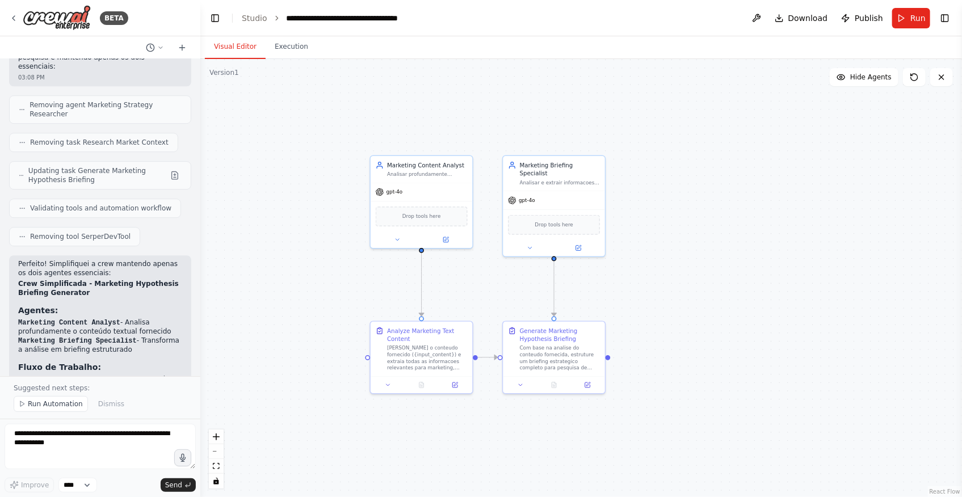
drag, startPoint x: 714, startPoint y: 387, endPoint x: 692, endPoint y: 365, distance: 31.3
click at [692, 365] on div ".deletable-edge-delete-btn { width: 20px; height: 20px; border: 0px solid #ffff…" at bounding box center [581, 278] width 762 height 438
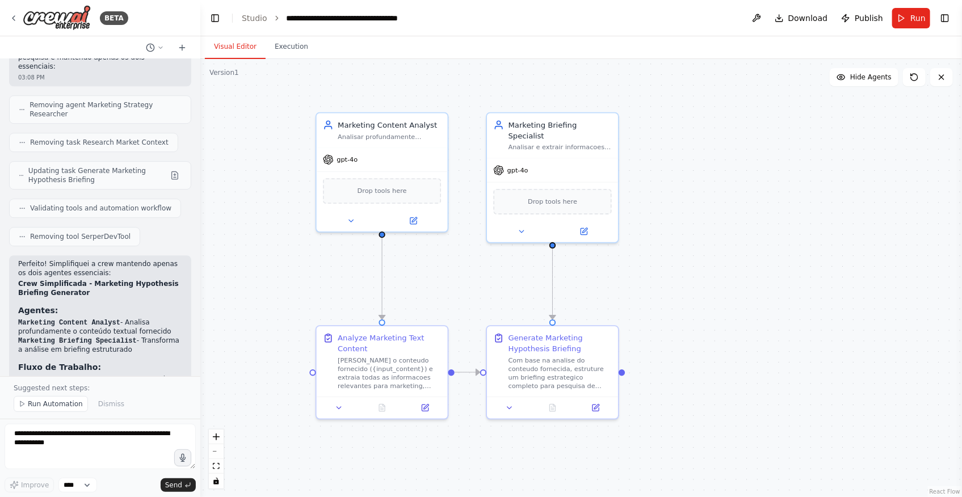
drag, startPoint x: 636, startPoint y: 316, endPoint x: 674, endPoint y: 333, distance: 41.7
click at [674, 333] on div ".deletable-edge-delete-btn { width: 20px; height: 20px; border: 0px solid #ffff…" at bounding box center [581, 278] width 762 height 438
drag, startPoint x: 474, startPoint y: 279, endPoint x: 481, endPoint y: 299, distance: 21.0
click at [481, 299] on div ".deletable-edge-delete-btn { width: 20px; height: 20px; border: 0px solid #ffff…" at bounding box center [581, 278] width 762 height 438
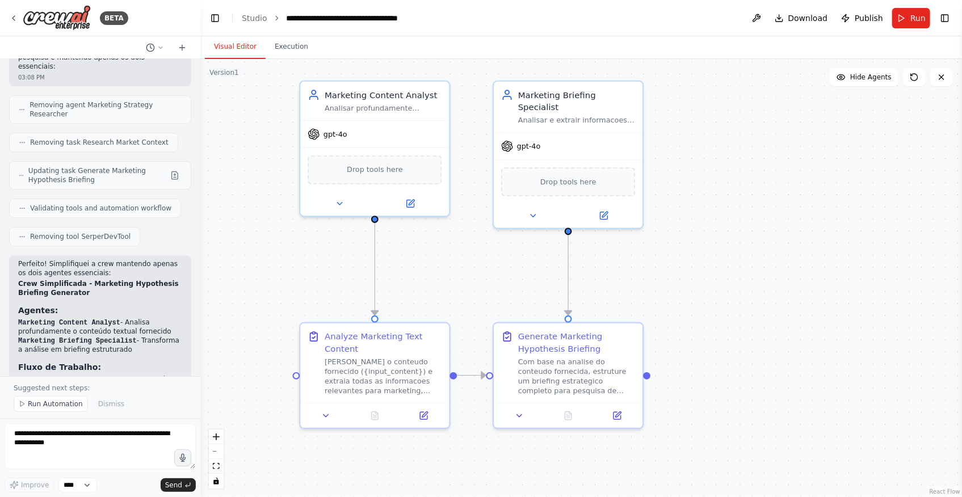
drag, startPoint x: 478, startPoint y: 308, endPoint x: 476, endPoint y: 278, distance: 29.6
click at [476, 278] on div ".deletable-edge-delete-btn { width: 20px; height: 20px; border: 0px solid #ffff…" at bounding box center [581, 278] width 762 height 438
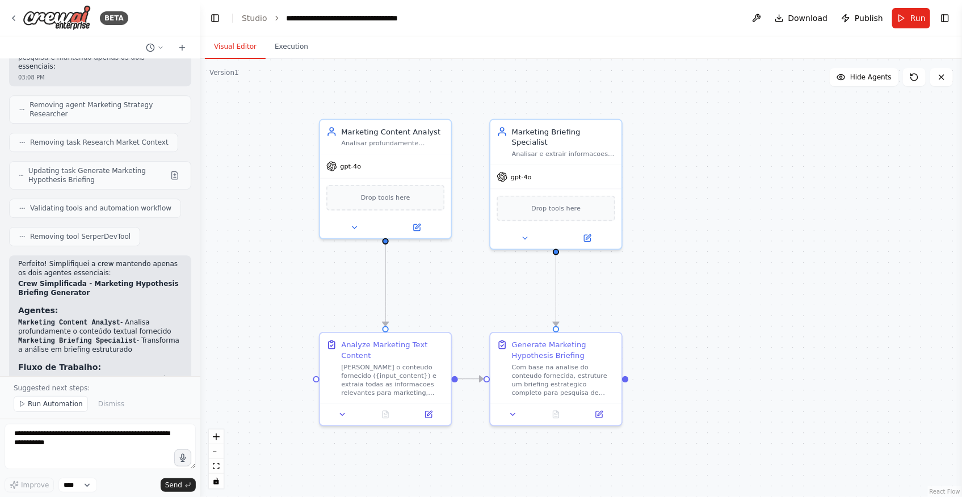
drag, startPoint x: 483, startPoint y: 266, endPoint x: 482, endPoint y: 278, distance: 12.5
click at [482, 278] on div ".deletable-edge-delete-btn { width: 20px; height: 20px; border: 0px solid #ffff…" at bounding box center [581, 278] width 762 height 438
click at [732, 283] on div ".deletable-edge-delete-btn { width: 20px; height: 20px; border: 0px solid #ffff…" at bounding box center [581, 278] width 762 height 438
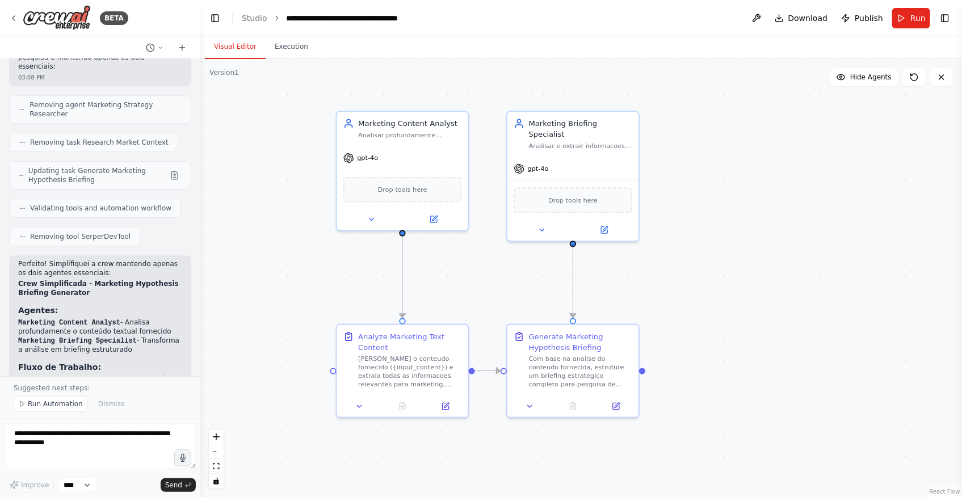
drag, startPoint x: 716, startPoint y: 313, endPoint x: 733, endPoint y: 312, distance: 16.5
click at [733, 312] on div ".deletable-edge-delete-btn { width: 20px; height: 20px; border: 0px solid #ffff…" at bounding box center [581, 278] width 762 height 438
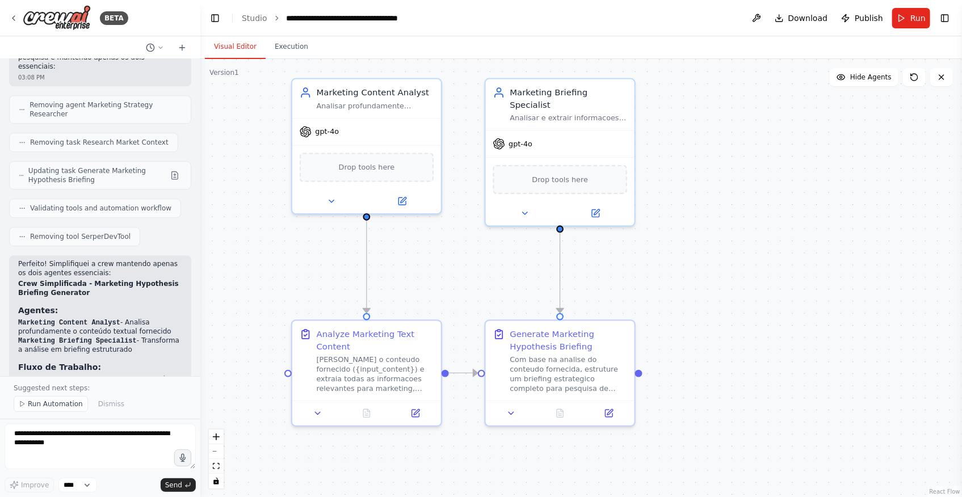
drag, startPoint x: 762, startPoint y: 295, endPoint x: 770, endPoint y: 289, distance: 10.2
click at [770, 289] on div ".deletable-edge-delete-btn { width: 20px; height: 20px; border: 0px solid #ffff…" at bounding box center [581, 278] width 762 height 438
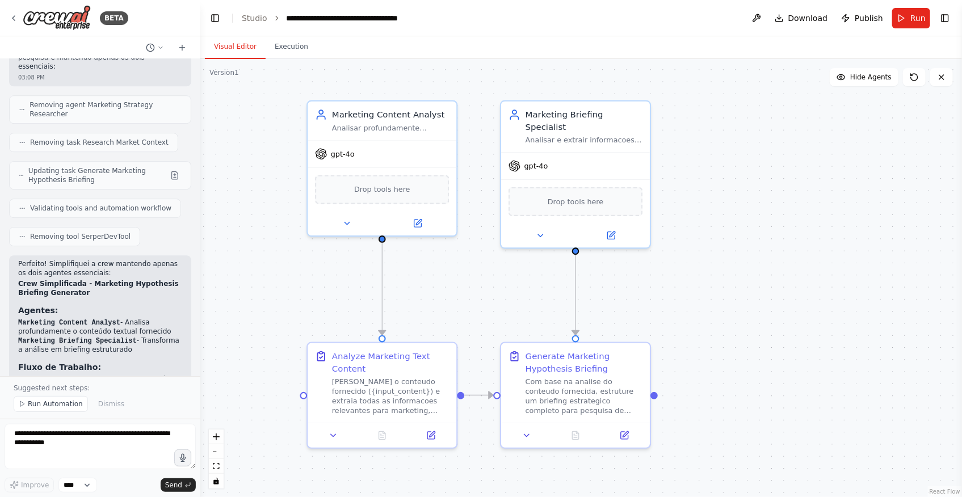
drag, startPoint x: 420, startPoint y: 255, endPoint x: 437, endPoint y: 278, distance: 28.4
click at [437, 278] on div ".deletable-edge-delete-btn { width: 20px; height: 20px; border: 0px solid #ffff…" at bounding box center [581, 278] width 762 height 438
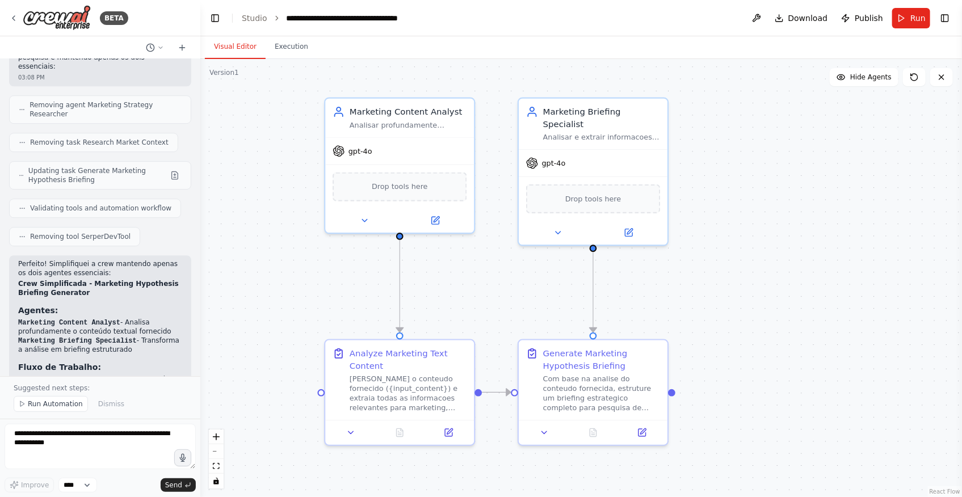
drag, startPoint x: 446, startPoint y: 284, endPoint x: 464, endPoint y: 281, distance: 17.8
click at [464, 281] on div ".deletable-edge-delete-btn { width: 20px; height: 20px; border: 0px solid #ffff…" at bounding box center [581, 278] width 762 height 438
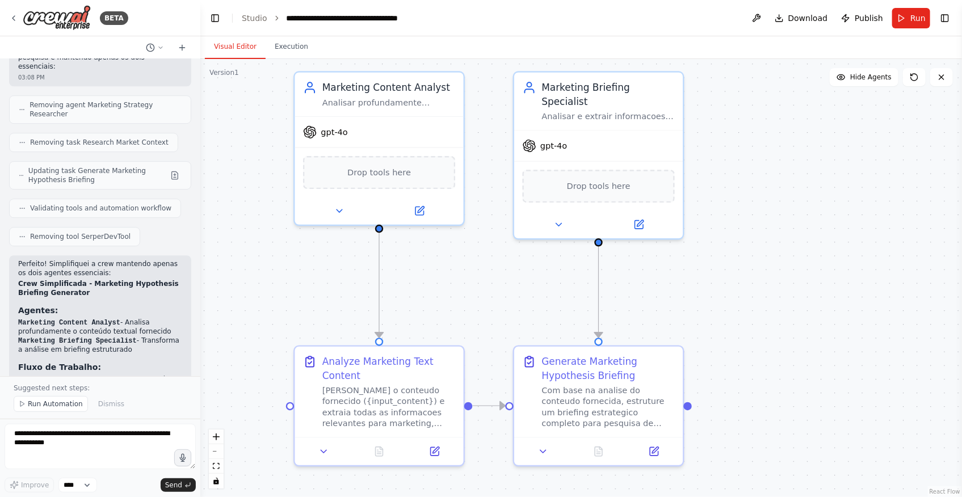
drag, startPoint x: 510, startPoint y: 299, endPoint x: 500, endPoint y: 301, distance: 10.4
click at [500, 301] on div ".deletable-edge-delete-btn { width: 20px; height: 20px; border: 0px solid #ffff…" at bounding box center [581, 278] width 762 height 438
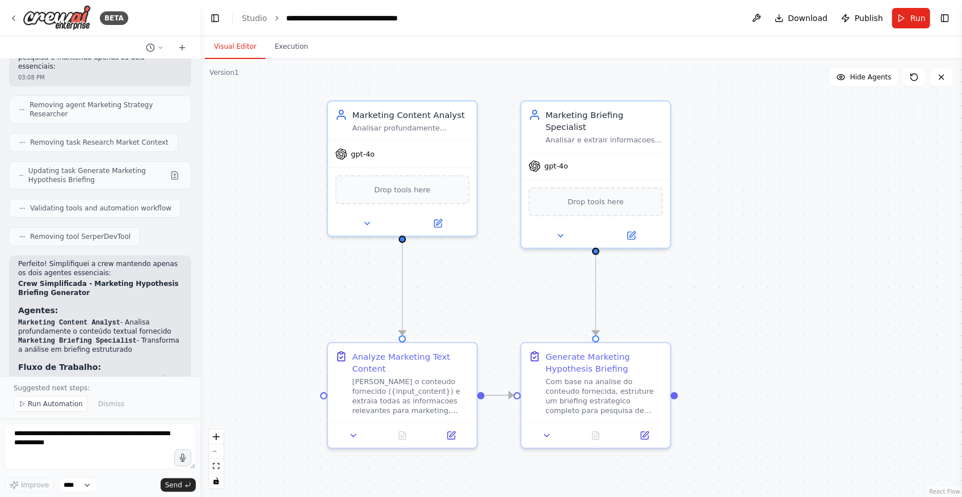
drag, startPoint x: 500, startPoint y: 301, endPoint x: 508, endPoint y: 301, distance: 7.4
click at [508, 301] on div ".deletable-edge-delete-btn { width: 20px; height: 20px; border: 0px solid #ffff…" at bounding box center [581, 278] width 762 height 438
click at [476, 304] on div ".deletable-edge-delete-btn { width: 20px; height: 20px; border: 0px solid #ffff…" at bounding box center [581, 278] width 762 height 438
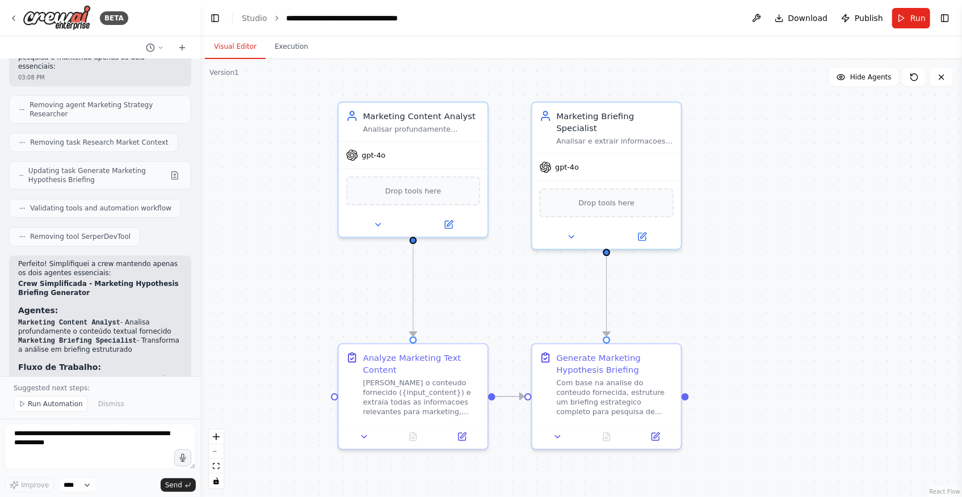
drag, startPoint x: 324, startPoint y: 304, endPoint x: 334, endPoint y: 305, distance: 10.8
click at [334, 305] on div ".deletable-edge-delete-btn { width: 20px; height: 20px; border: 0px solid #ffff…" at bounding box center [581, 278] width 762 height 438
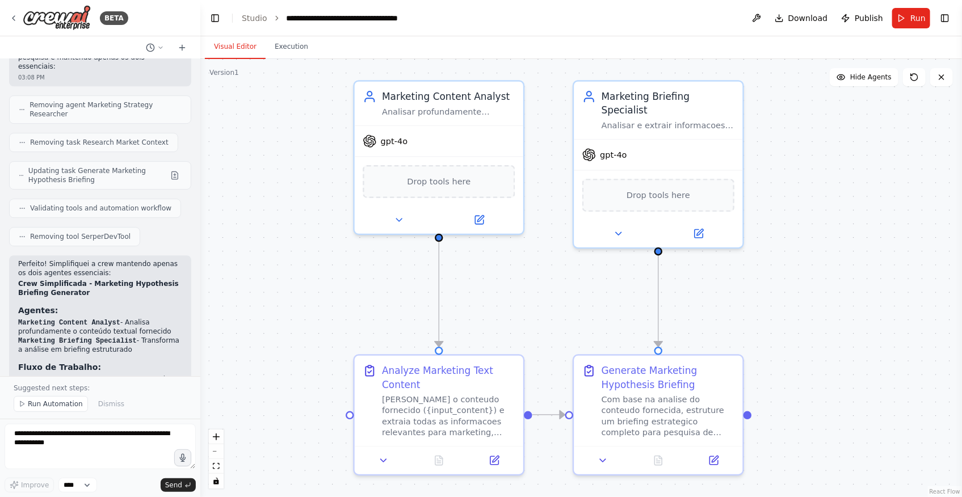
drag, startPoint x: 339, startPoint y: 307, endPoint x: 355, endPoint y: 313, distance: 17.1
click at [355, 313] on div ".deletable-edge-delete-btn { width: 20px; height: 20px; border: 0px solid #ffff…" at bounding box center [581, 278] width 762 height 438
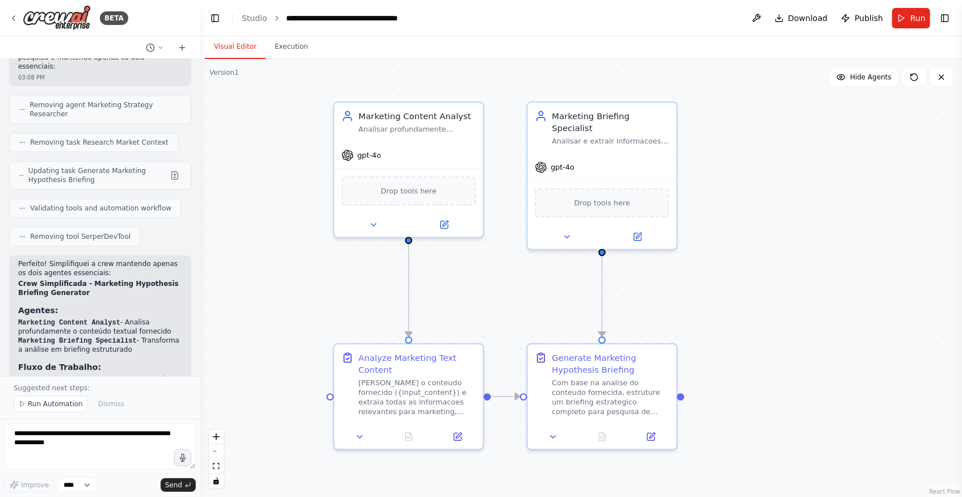
drag, startPoint x: 356, startPoint y: 313, endPoint x: 335, endPoint y: 307, distance: 21.4
click at [335, 307] on div ".deletable-edge-delete-btn { width: 20px; height: 20px; border: 0px solid #ffff…" at bounding box center [581, 278] width 762 height 438
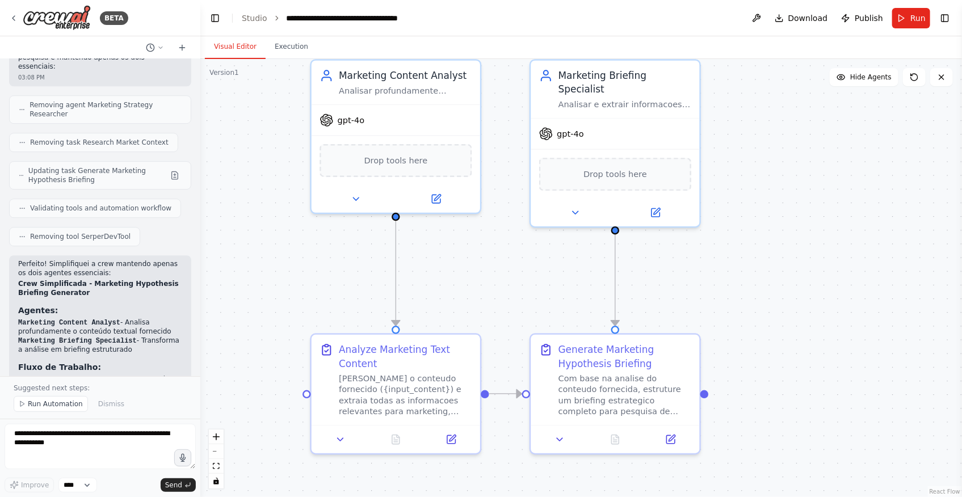
drag, startPoint x: 335, startPoint y: 307, endPoint x: 313, endPoint y: 292, distance: 27.1
click at [313, 292] on div ".deletable-edge-delete-btn { width: 20px; height: 20px; border: 0px solid #ffff…" at bounding box center [581, 278] width 762 height 438
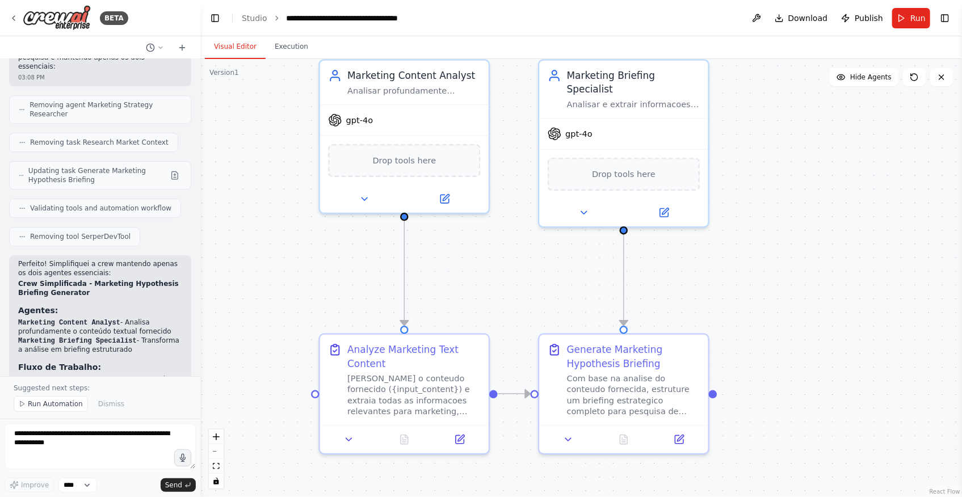
drag, startPoint x: 475, startPoint y: 284, endPoint x: 484, endPoint y: 285, distance: 9.1
click at [484, 285] on div ".deletable-edge-delete-btn { width: 20px; height: 20px; border: 0px solid #ffff…" at bounding box center [581, 278] width 762 height 438
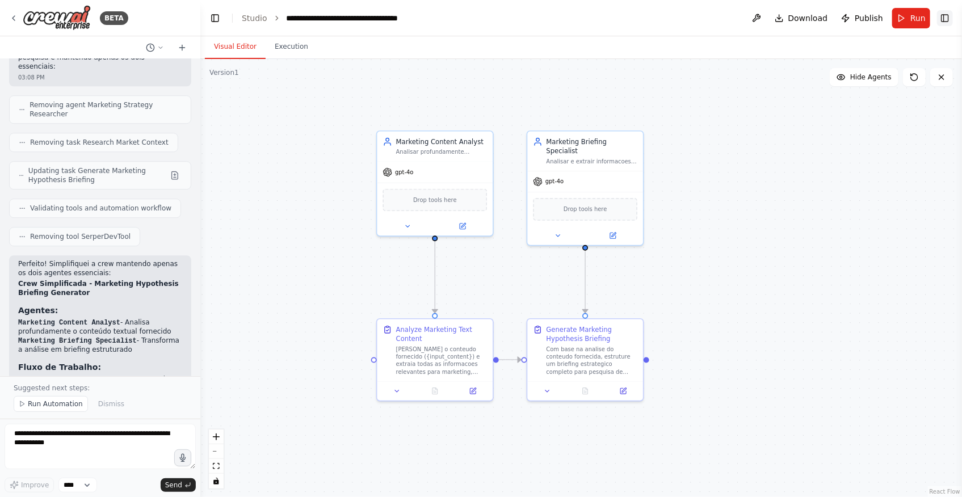
click at [948, 18] on button "Toggle Right Sidebar" at bounding box center [945, 18] width 16 height 16
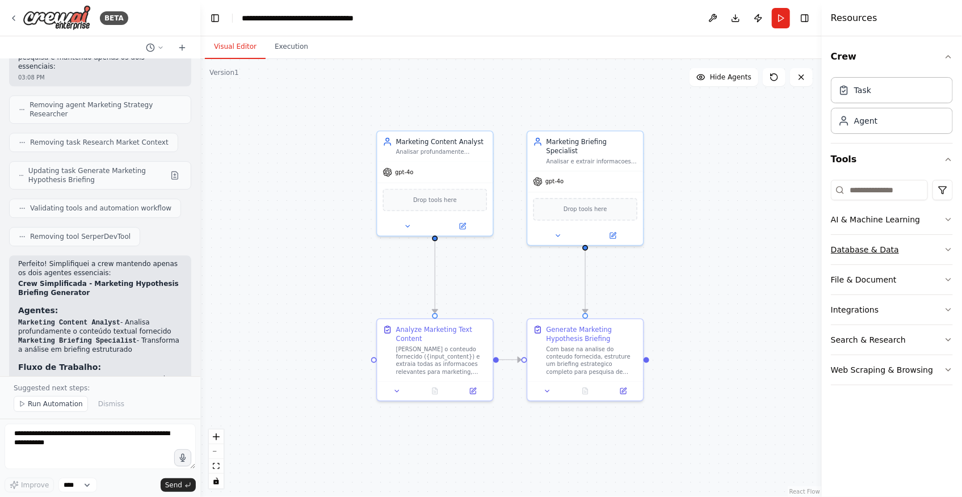
click at [928, 251] on button "Database & Data" at bounding box center [892, 250] width 122 height 30
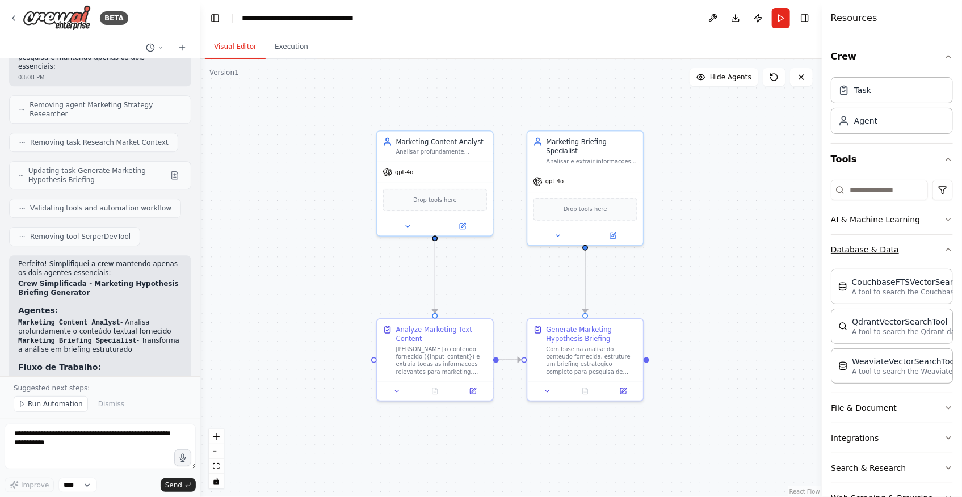
click at [944, 249] on icon "button" at bounding box center [948, 249] width 9 height 9
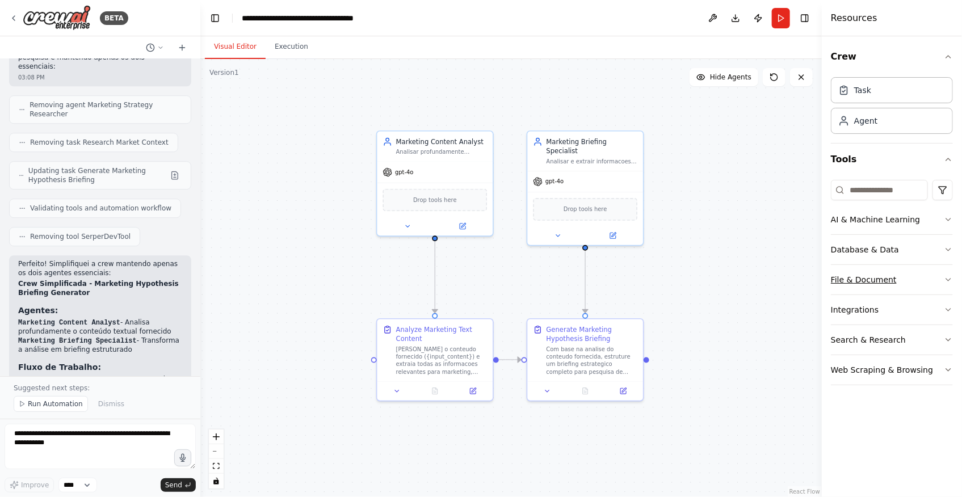
click at [929, 282] on button "File & Document" at bounding box center [892, 280] width 122 height 30
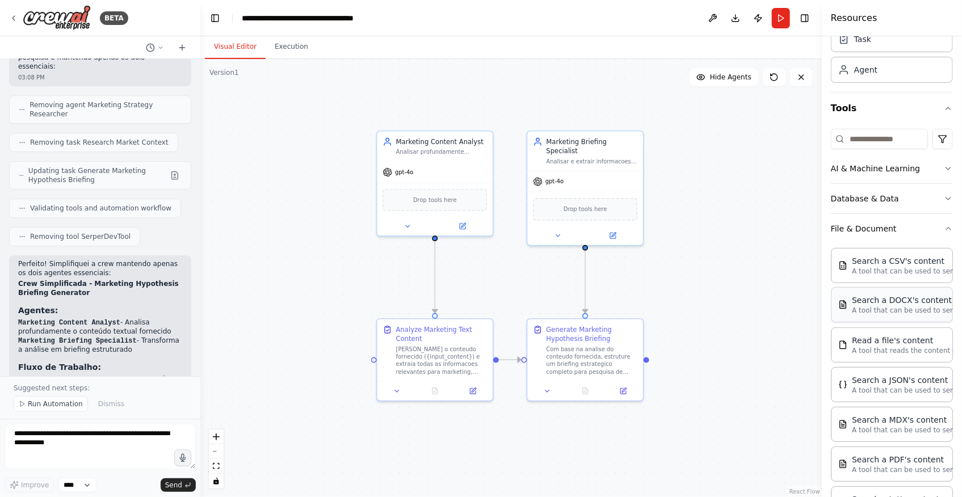
scroll to position [154, 0]
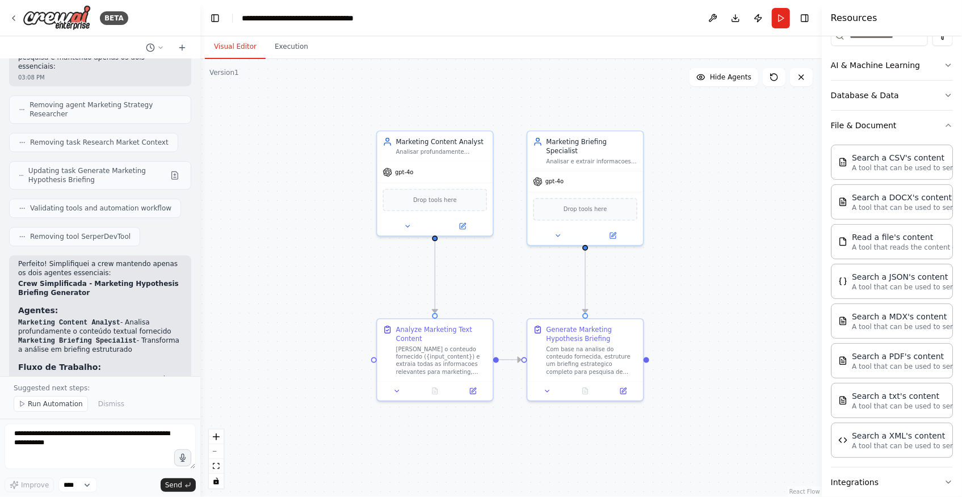
click at [719, 275] on div ".deletable-edge-delete-btn { width: 20px; height: 20px; border: 0px solid #ffff…" at bounding box center [511, 278] width 622 height 438
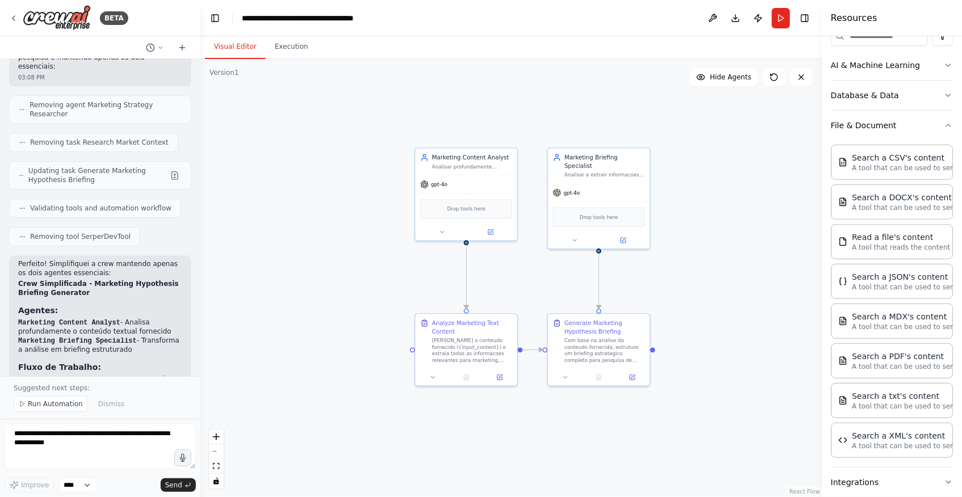
drag, startPoint x: 723, startPoint y: 275, endPoint x: 693, endPoint y: 275, distance: 30.1
click at [693, 275] on div ".deletable-edge-delete-btn { width: 20px; height: 20px; border: 0px solid #ffff…" at bounding box center [511, 278] width 622 height 438
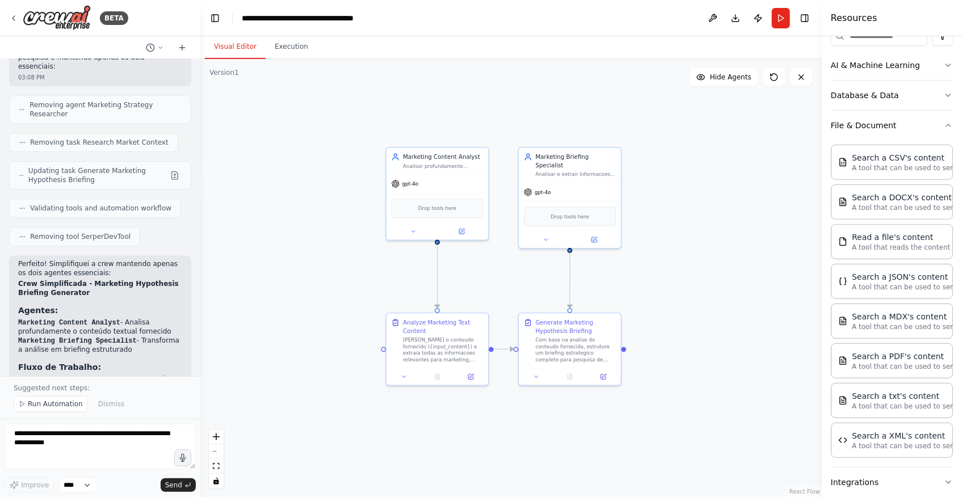
click at [730, 275] on div ".deletable-edge-delete-btn { width: 20px; height: 20px; border: 0px solid #ffff…" at bounding box center [511, 278] width 622 height 438
click at [296, 279] on div ".deletable-edge-delete-btn { width: 20px; height: 20px; border: 0px solid #ffff…" at bounding box center [511, 278] width 622 height 438
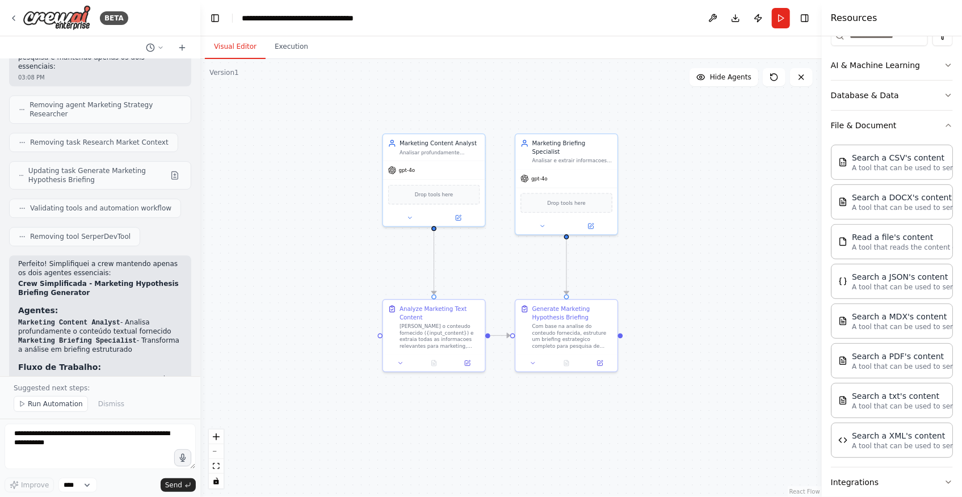
drag, startPoint x: 308, startPoint y: 307, endPoint x: 304, endPoint y: 296, distance: 11.3
click at [304, 296] on div ".deletable-edge-delete-btn { width: 20px; height: 20px; border: 0px solid #ffff…" at bounding box center [511, 278] width 622 height 438
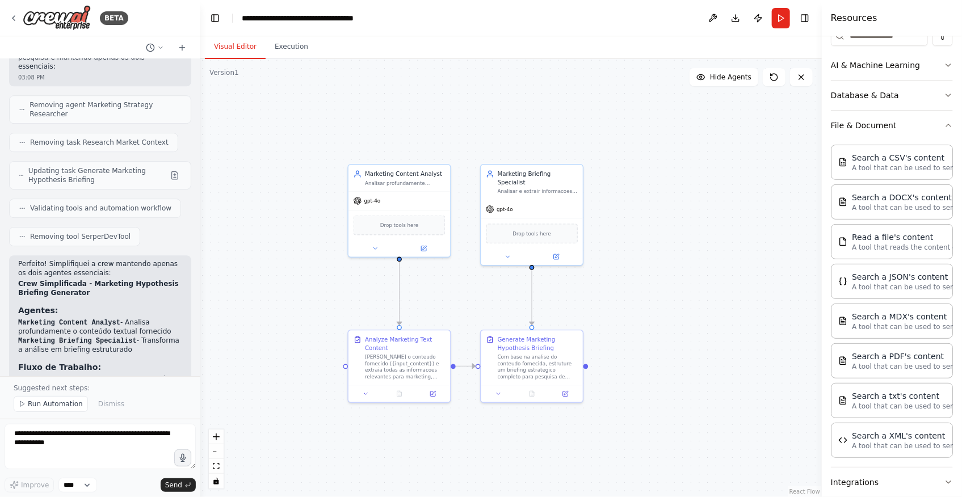
drag, startPoint x: 318, startPoint y: 291, endPoint x: 283, endPoint y: 321, distance: 46.2
click at [283, 321] on div ".deletable-edge-delete-btn { width: 20px; height: 20px; border: 0px solid #ffff…" at bounding box center [511, 278] width 622 height 438
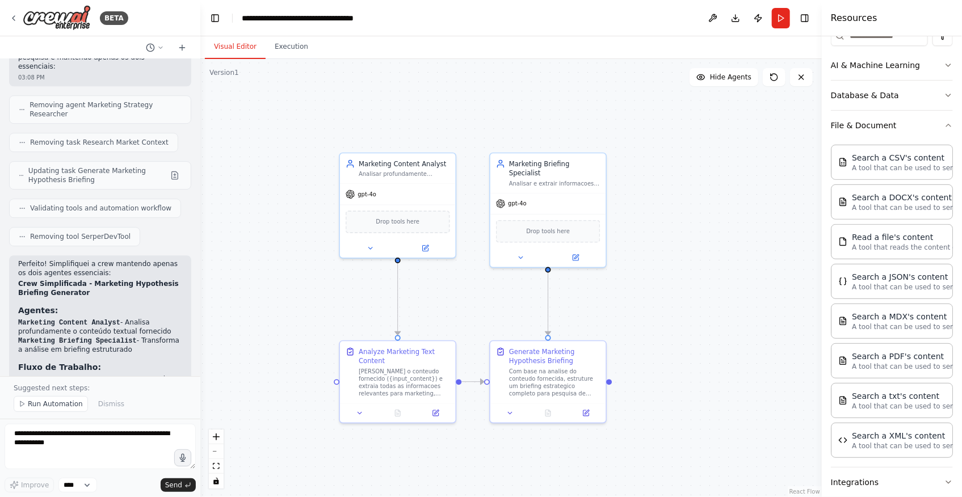
drag, startPoint x: 316, startPoint y: 301, endPoint x: 305, endPoint y: 301, distance: 11.4
click at [305, 301] on div ".deletable-edge-delete-btn { width: 20px; height: 20px; border: 0px solid #ffff…" at bounding box center [511, 278] width 622 height 438
click at [690, 335] on div ".deletable-edge-delete-btn { width: 20px; height: 20px; border: 0px solid #ffff…" at bounding box center [511, 278] width 622 height 438
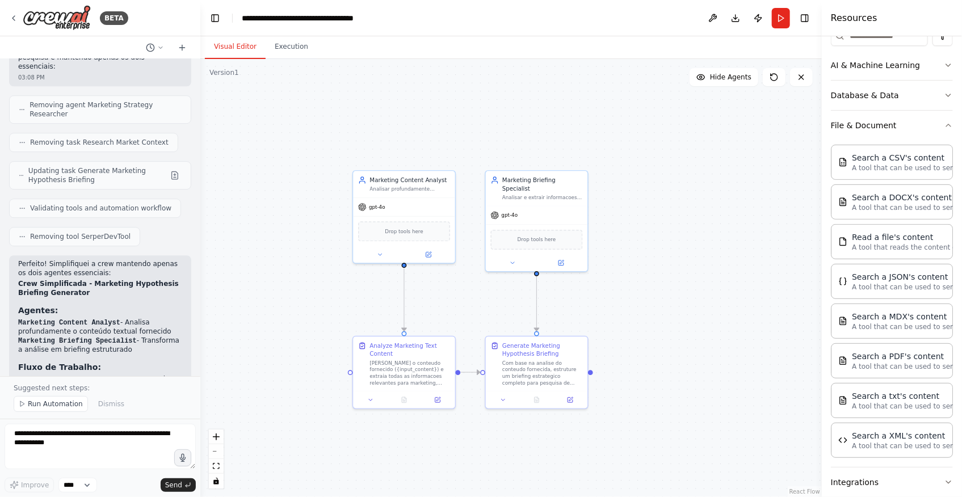
drag, startPoint x: 334, startPoint y: 305, endPoint x: 341, endPoint y: 304, distance: 7.6
click at [341, 304] on div ".deletable-edge-delete-btn { width: 20px; height: 20px; border: 0px solid #ffff…" at bounding box center [511, 278] width 622 height 438
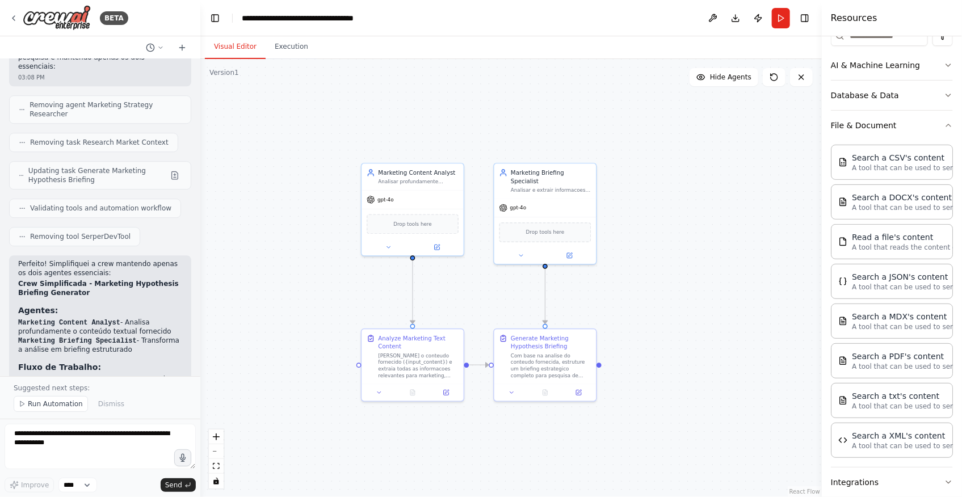
drag, startPoint x: 713, startPoint y: 275, endPoint x: 719, endPoint y: 269, distance: 8.8
click at [719, 269] on div ".deletable-edge-delete-btn { width: 20px; height: 20px; border: 0px solid #ffff…" at bounding box center [511, 278] width 622 height 438
click at [353, 442] on div ".deletable-edge-delete-btn { width: 20px; height: 20px; border: 0px solid #ffff…" at bounding box center [511, 278] width 622 height 438
click at [341, 248] on div ".deletable-edge-delete-btn { width: 20px; height: 20px; border: 0px solid #ffff…" at bounding box center [511, 278] width 622 height 438
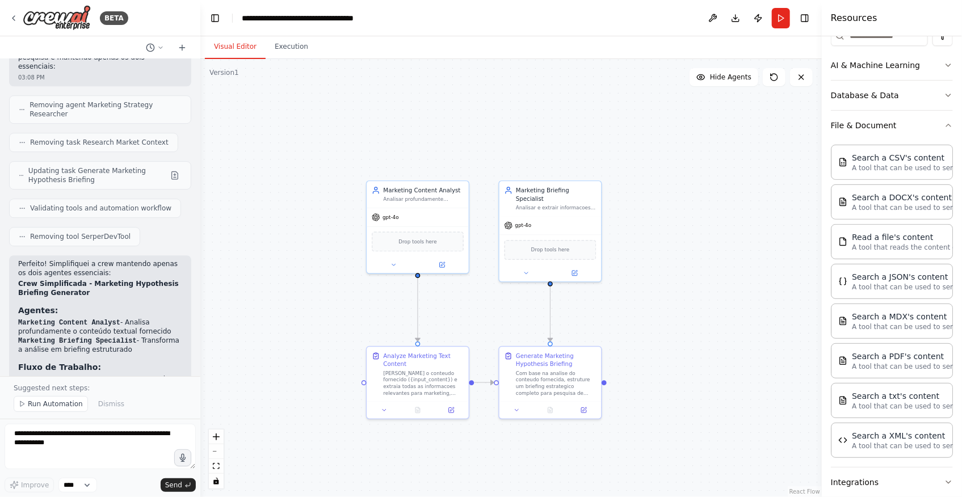
drag, startPoint x: 293, startPoint y: 295, endPoint x: 296, endPoint y: 302, distance: 7.4
click at [296, 302] on div ".deletable-edge-delete-btn { width: 20px; height: 20px; border: 0px solid #ffff…" at bounding box center [511, 278] width 622 height 438
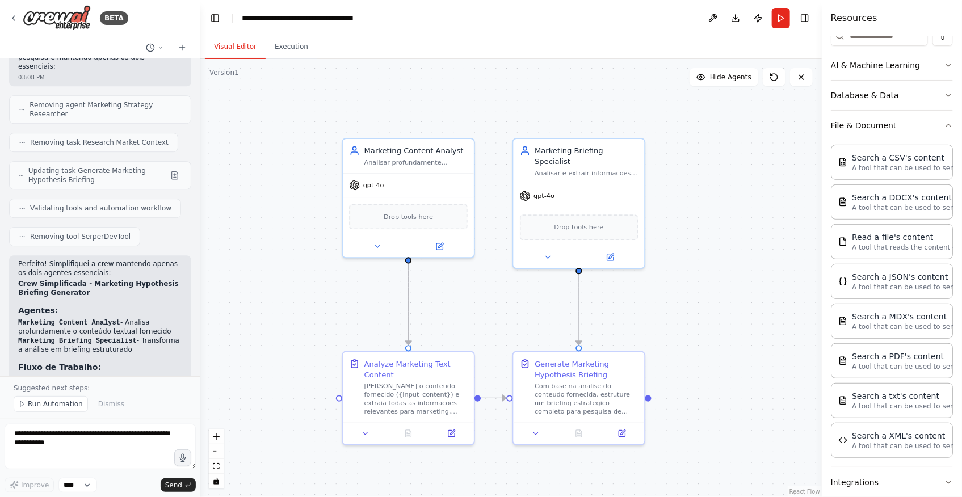
drag, startPoint x: 331, startPoint y: 306, endPoint x: 292, endPoint y: 304, distance: 39.2
click at [292, 304] on div ".deletable-edge-delete-btn { width: 20px; height: 20px; border: 0px solid #ffff…" at bounding box center [511, 278] width 622 height 438
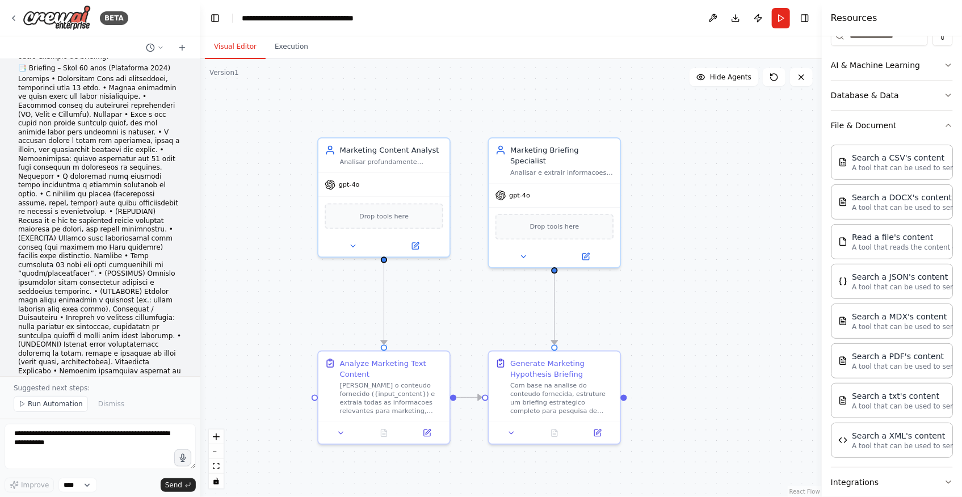
scroll to position [0, 0]
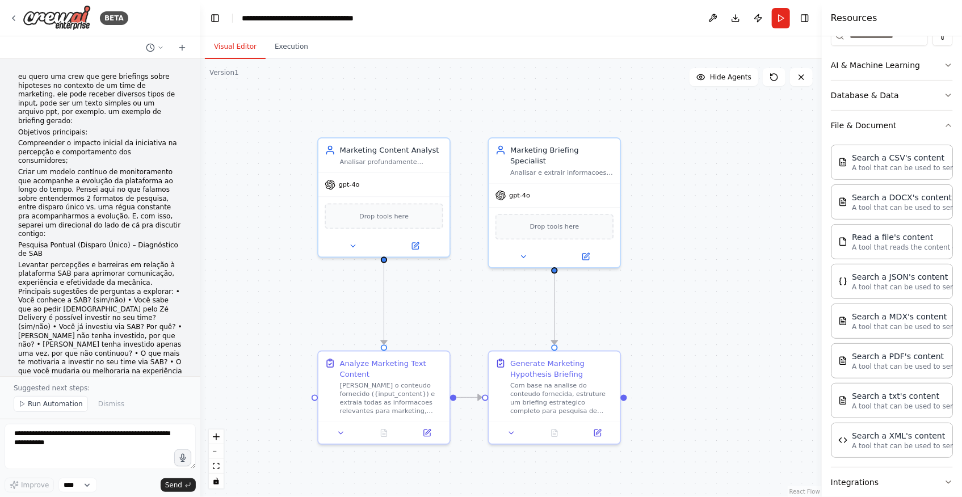
click at [196, 85] on div at bounding box center [198, 248] width 5 height 497
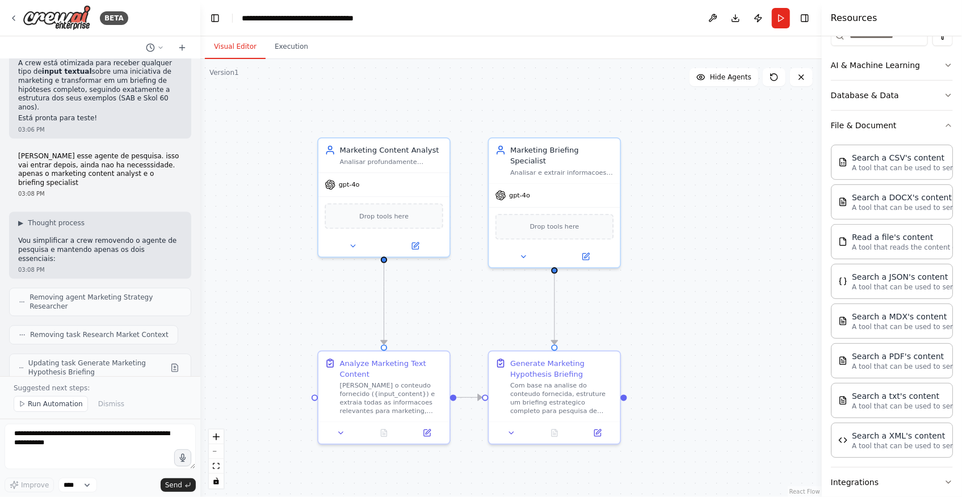
scroll to position [3744, 0]
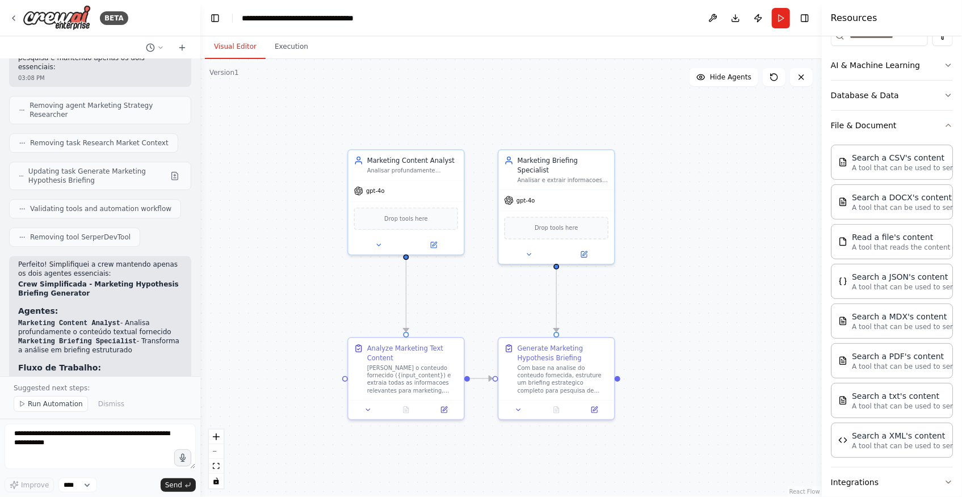
drag, startPoint x: 662, startPoint y: 346, endPoint x: 640, endPoint y: 318, distance: 35.1
click at [640, 318] on div ".deletable-edge-delete-btn { width: 20px; height: 20px; border: 0px solid #ffff…" at bounding box center [511, 278] width 622 height 438
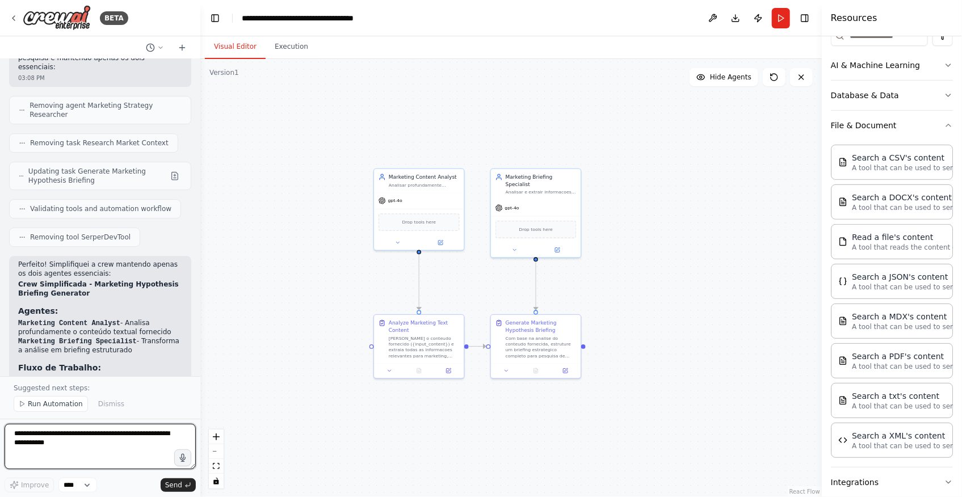
click at [94, 455] on textarea at bounding box center [100, 446] width 191 height 45
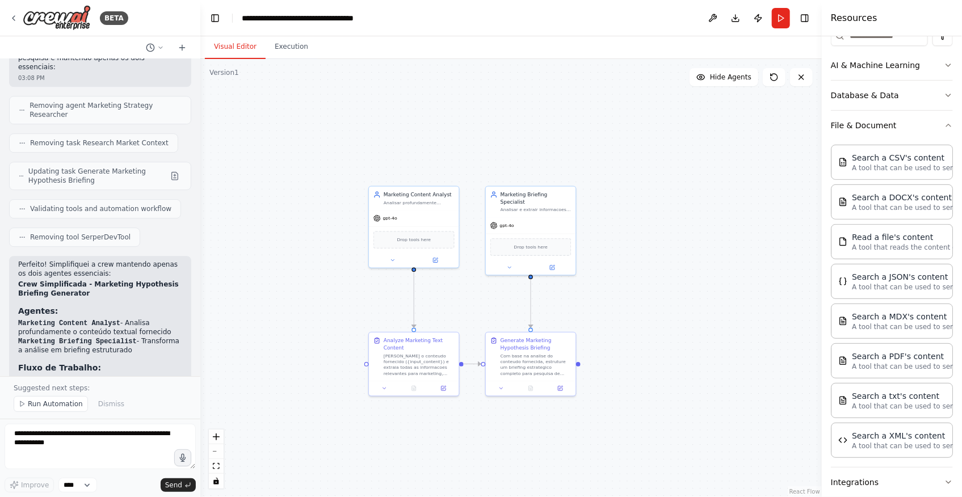
drag, startPoint x: 703, startPoint y: 283, endPoint x: 698, endPoint y: 301, distance: 18.3
click at [698, 301] on div ".deletable-edge-delete-btn { width: 20px; height: 20px; border: 0px solid #ffff…" at bounding box center [511, 278] width 622 height 438
click at [767, 173] on div ".deletable-edge-delete-btn { width: 20px; height: 20px; border: 0px solid #ffff…" at bounding box center [511, 278] width 622 height 438
click at [427, 257] on button at bounding box center [435, 258] width 41 height 9
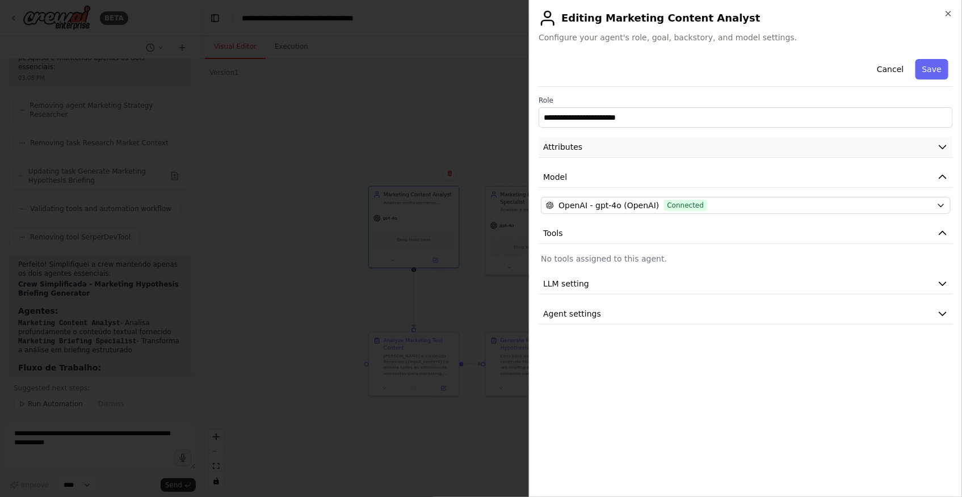
click at [588, 149] on button "Attributes" at bounding box center [746, 147] width 414 height 21
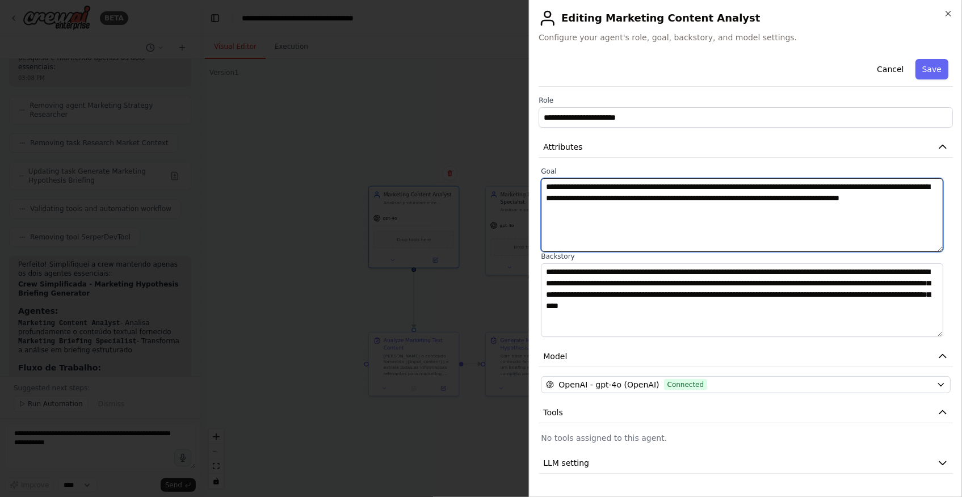
click at [596, 221] on textarea "**********" at bounding box center [742, 215] width 402 height 74
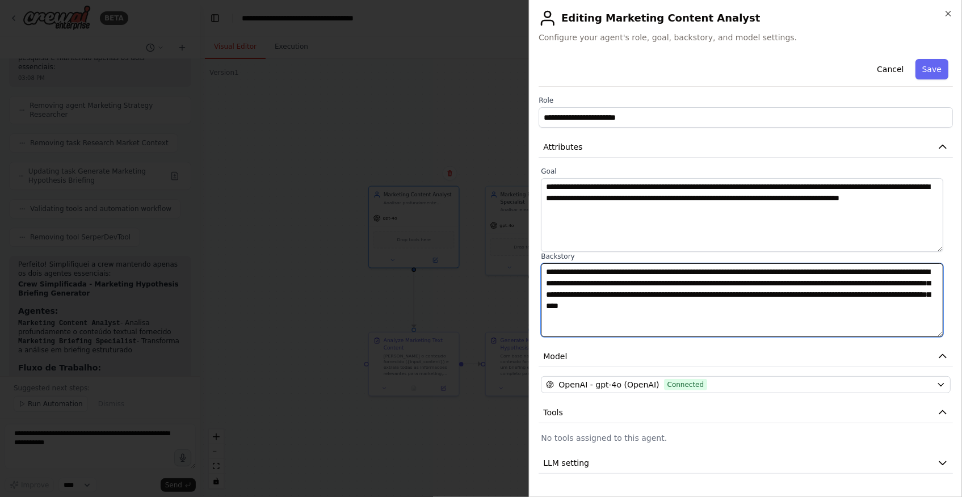
click at [596, 311] on textarea "**********" at bounding box center [742, 300] width 402 height 74
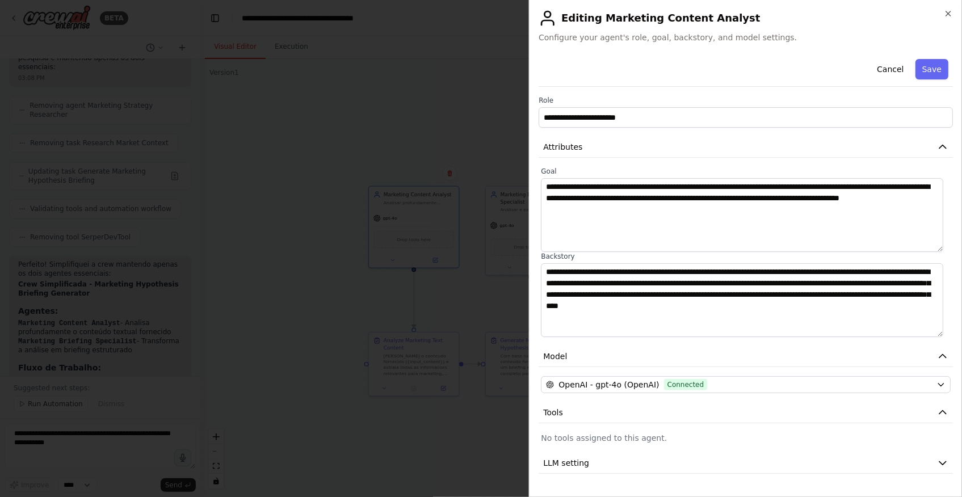
click at [318, 342] on div at bounding box center [481, 248] width 962 height 497
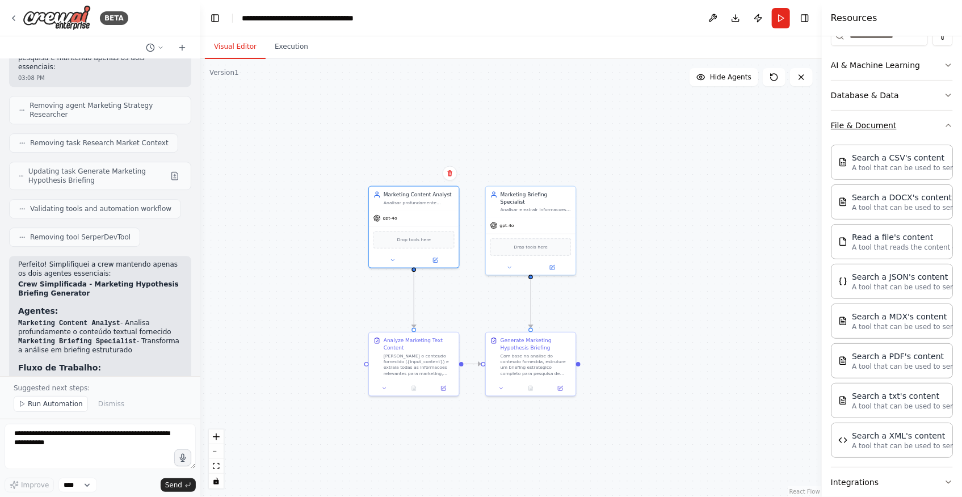
click at [904, 123] on button "File & Document" at bounding box center [892, 126] width 122 height 30
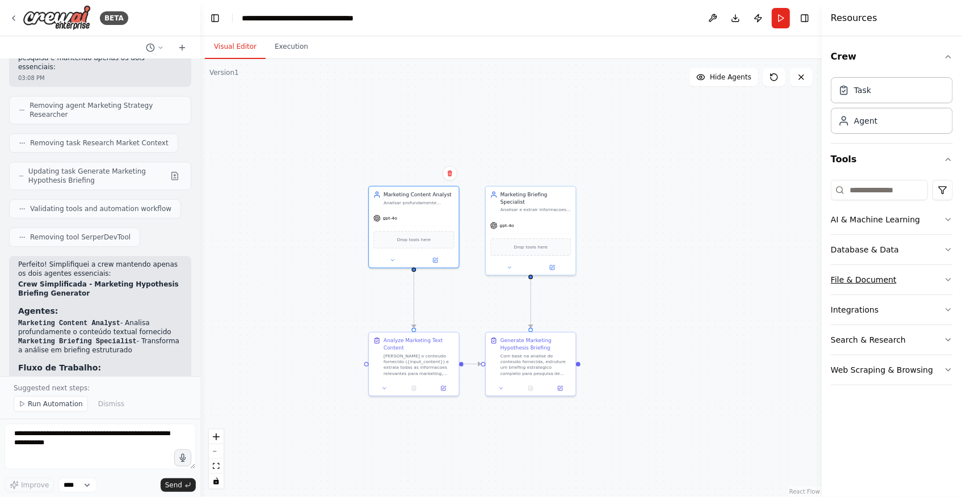
click at [922, 282] on button "File & Document" at bounding box center [892, 280] width 122 height 30
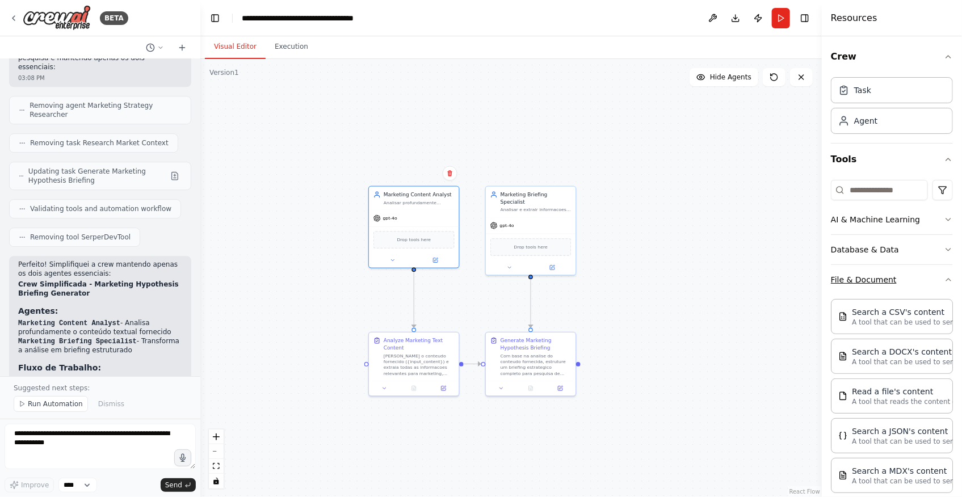
click at [929, 289] on button "File & Document" at bounding box center [892, 280] width 122 height 30
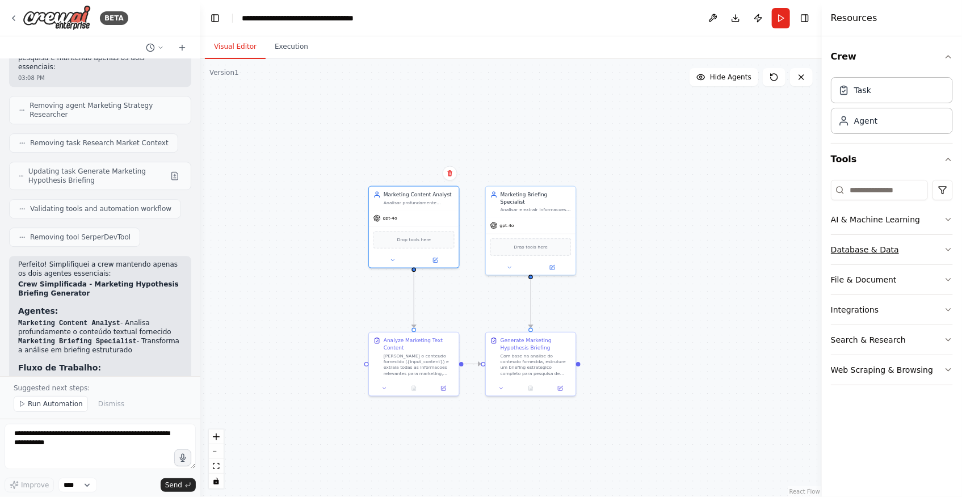
click at [923, 256] on button "Database & Data" at bounding box center [892, 250] width 122 height 30
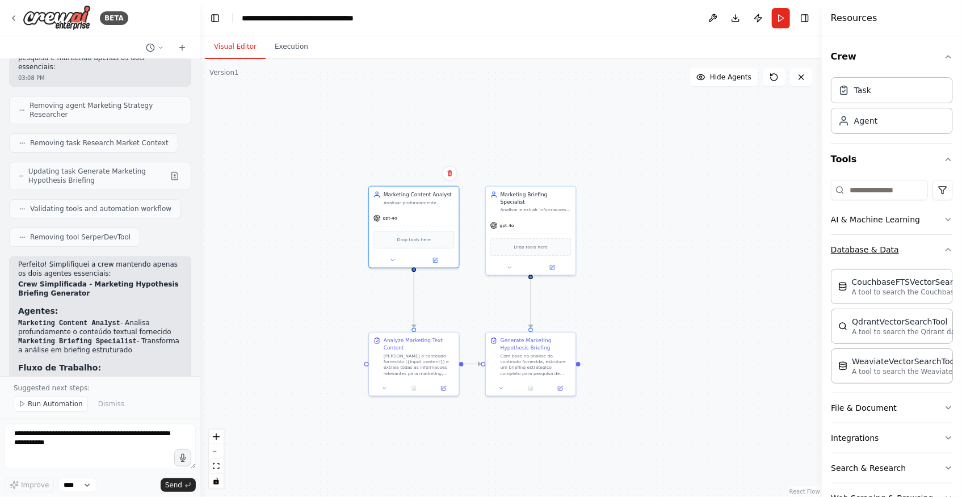
click at [930, 251] on button "Database & Data" at bounding box center [892, 250] width 122 height 30
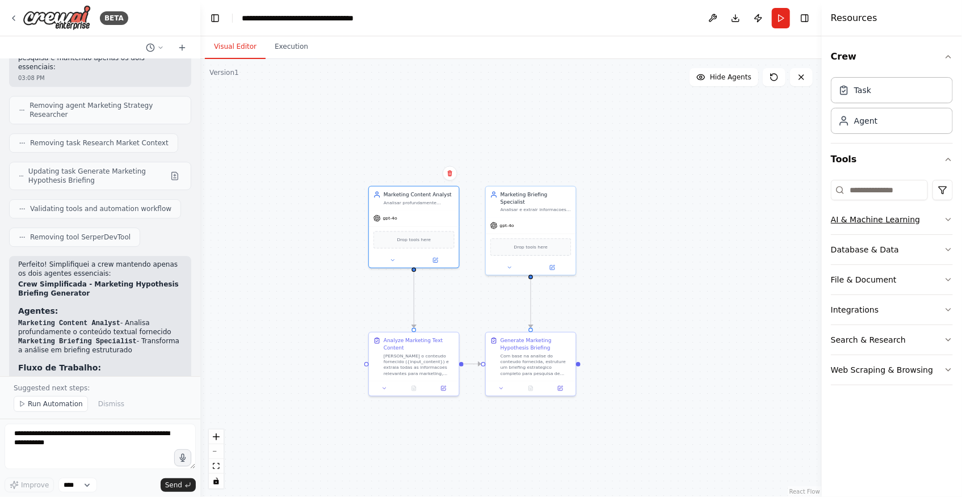
click at [924, 219] on button "AI & Machine Learning" at bounding box center [892, 220] width 122 height 30
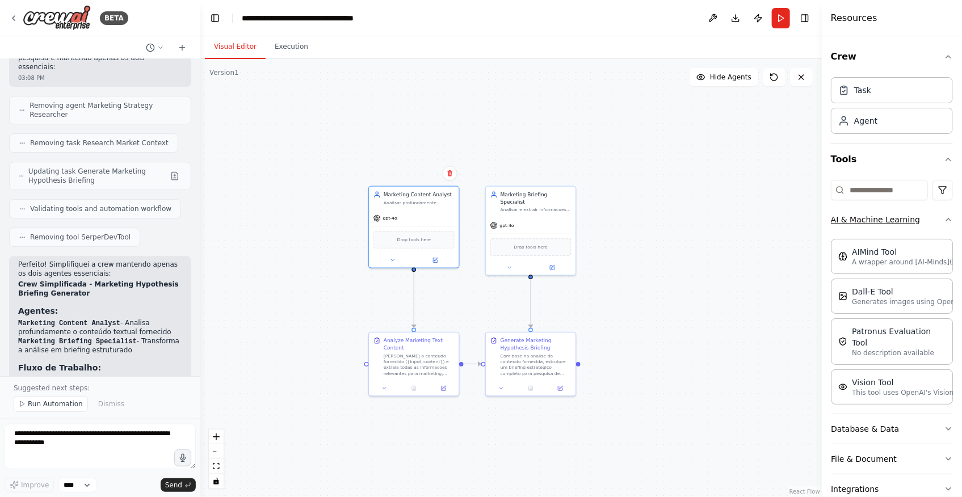
click at [944, 216] on icon "button" at bounding box center [948, 219] width 9 height 9
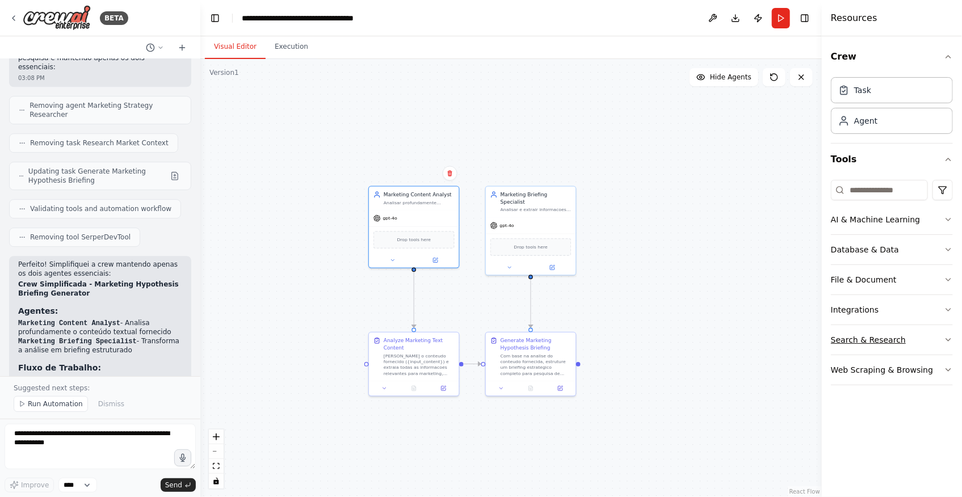
click at [891, 342] on button "Search & Research" at bounding box center [892, 340] width 122 height 30
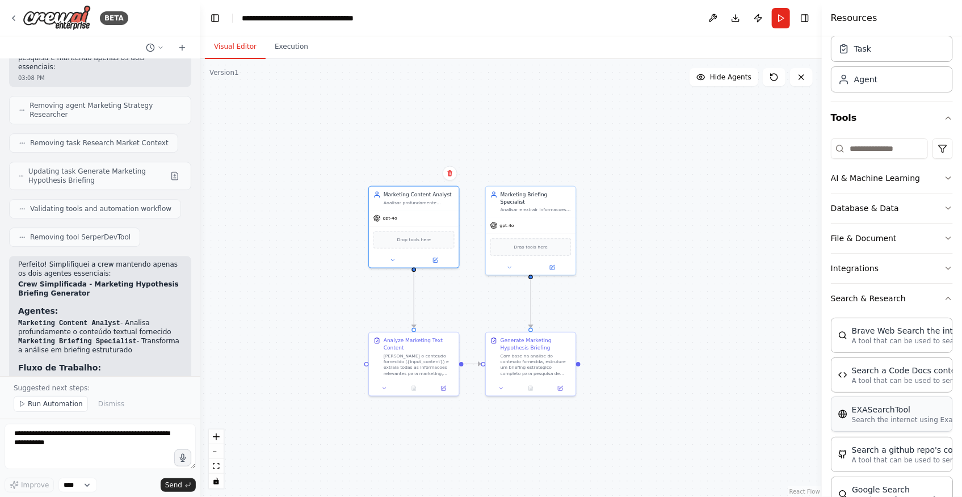
scroll to position [103, 0]
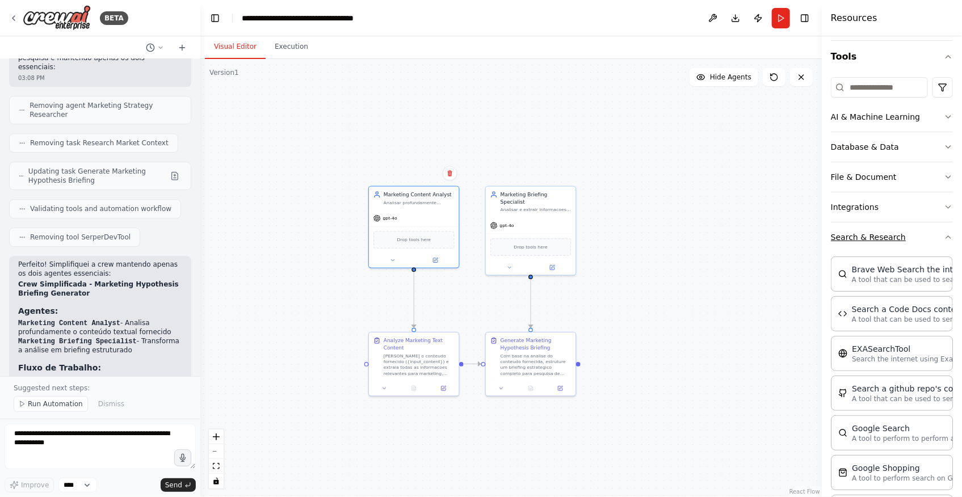
click at [883, 244] on button "Search & Research" at bounding box center [892, 238] width 122 height 30
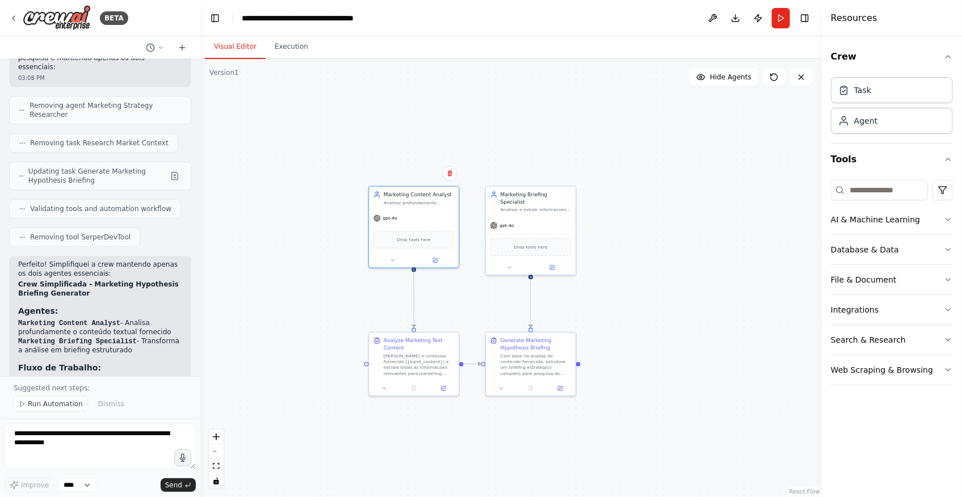
click at [501, 297] on div ".deletable-edge-delete-btn { width: 20px; height: 20px; border: 0px solid #ffff…" at bounding box center [511, 278] width 622 height 438
drag, startPoint x: 754, startPoint y: 308, endPoint x: 749, endPoint y: 300, distance: 9.4
click at [749, 300] on div ".deletable-edge-delete-btn { width: 20px; height: 20px; border: 0px solid #ffff…" at bounding box center [511, 278] width 622 height 438
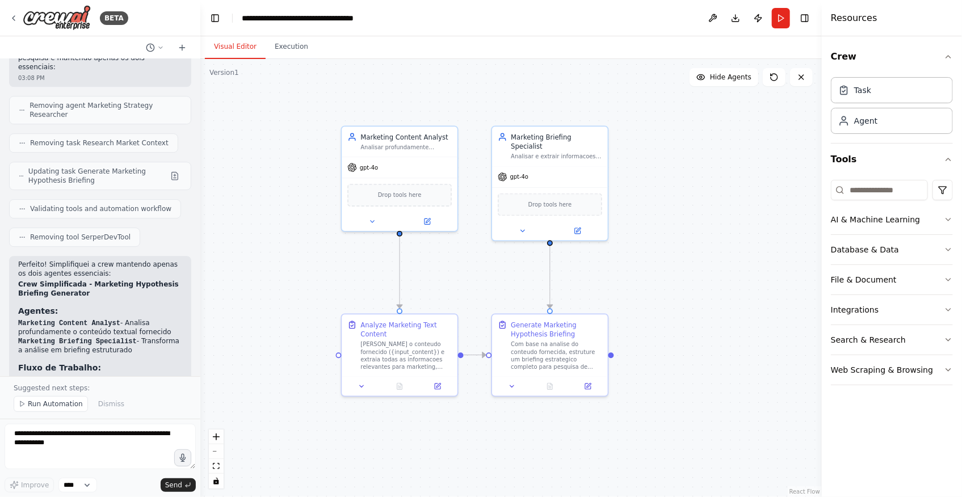
click at [464, 273] on div ".deletable-edge-delete-btn { width: 20px; height: 20px; border: 0px solid #ffff…" at bounding box center [511, 278] width 622 height 438
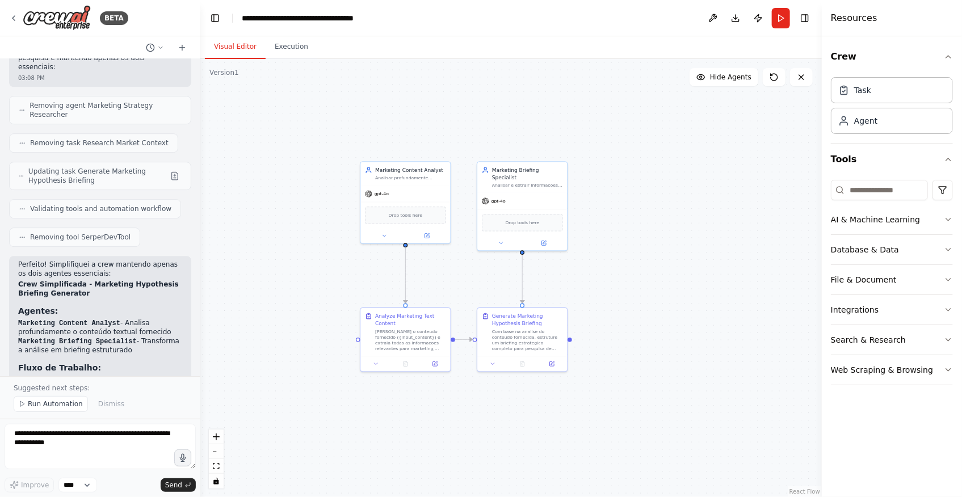
drag, startPoint x: 615, startPoint y: 437, endPoint x: 594, endPoint y: 438, distance: 21.0
click at [593, 442] on div ".deletable-edge-delete-btn { width: 20px; height: 20px; border: 0px solid #ffff…" at bounding box center [511, 278] width 622 height 438
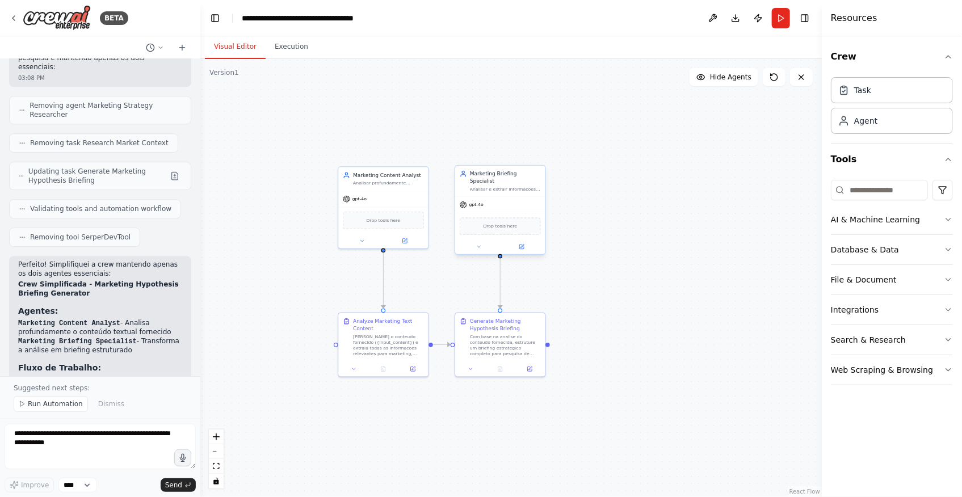
click at [502, 223] on div "Drop tools here" at bounding box center [500, 226] width 81 height 18
click at [854, 275] on button "File & Document" at bounding box center [892, 280] width 122 height 30
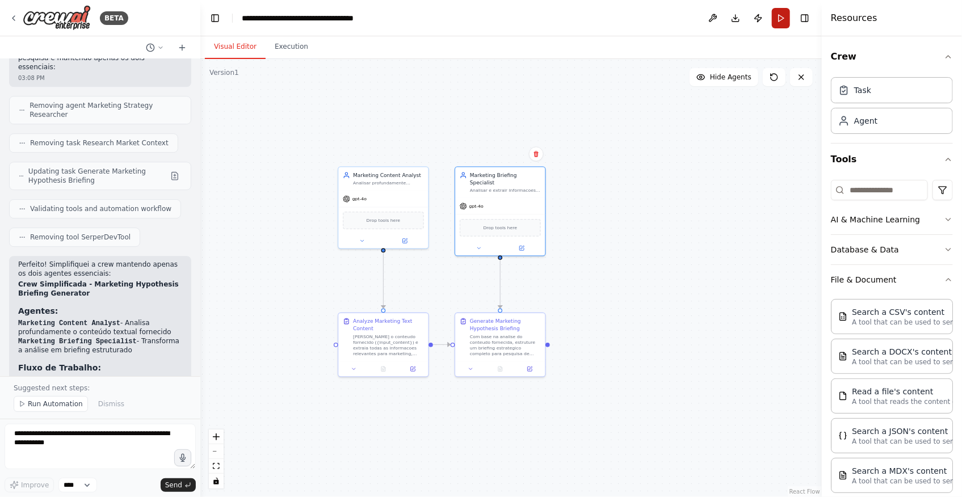
click at [787, 20] on button "Run" at bounding box center [781, 18] width 18 height 20
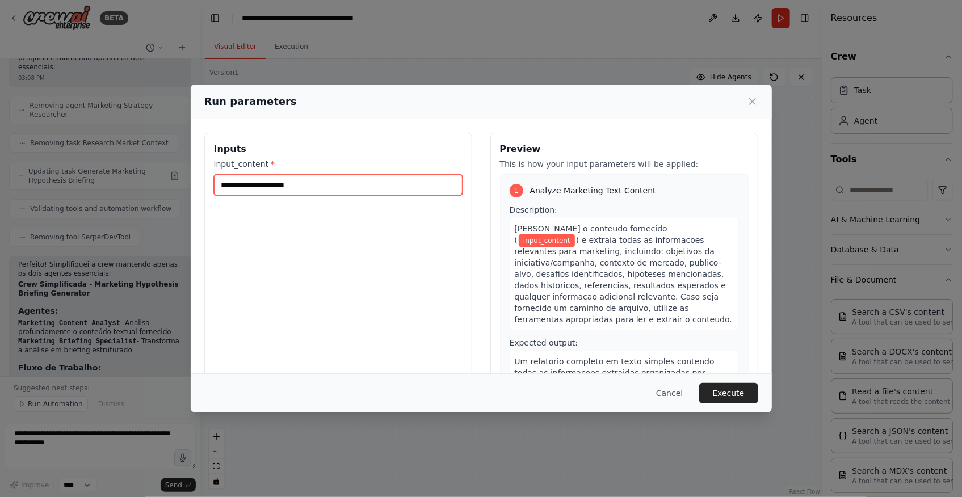
click at [346, 188] on input "input_content *" at bounding box center [338, 185] width 249 height 22
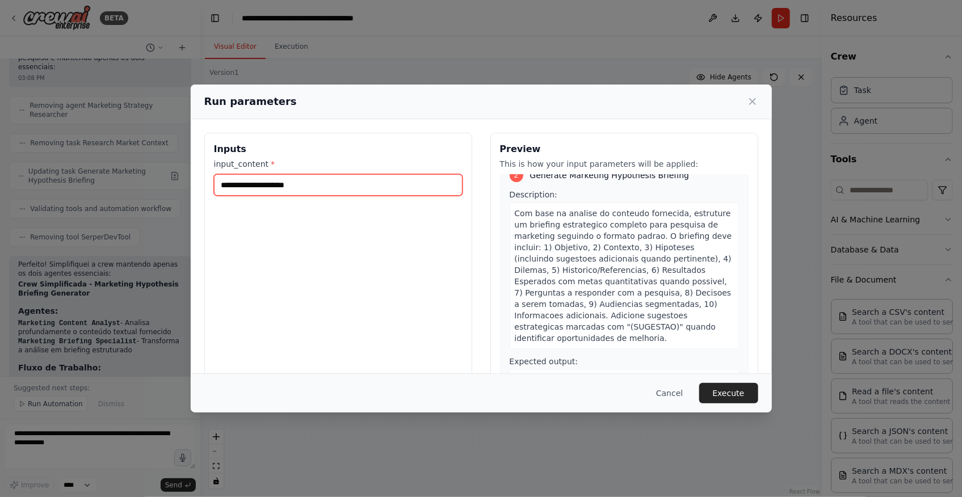
scroll to position [319, 0]
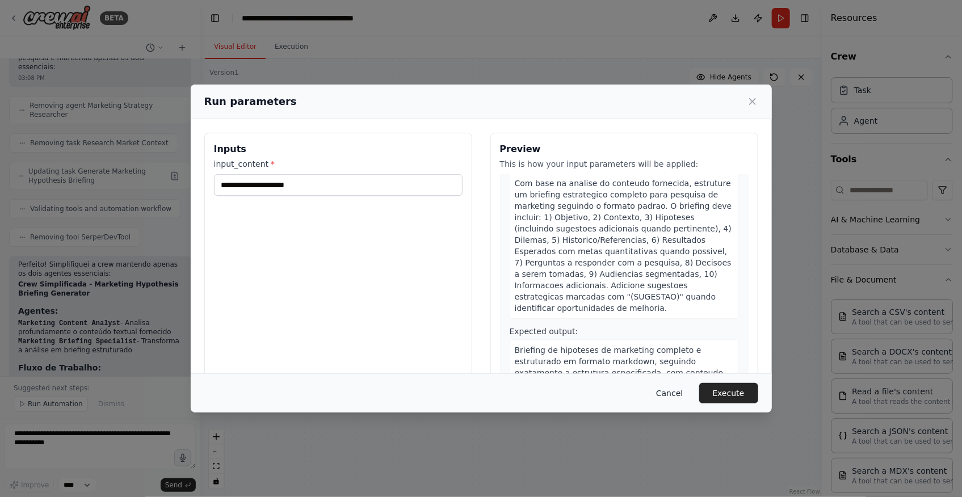
click at [665, 396] on button "Cancel" at bounding box center [669, 393] width 45 height 20
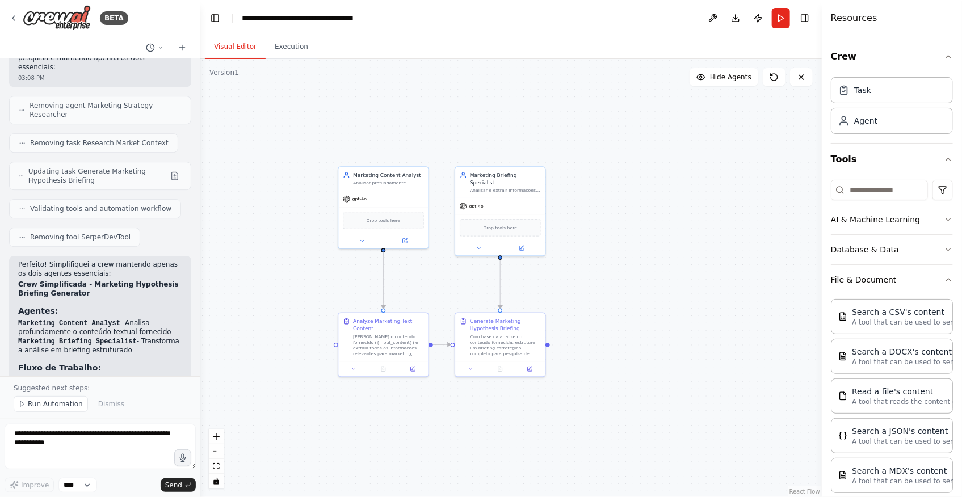
click at [715, 236] on div ".deletable-edge-delete-btn { width: 20px; height: 20px; border: 0px solid #ffff…" at bounding box center [511, 278] width 622 height 438
click at [780, 16] on button "Run" at bounding box center [781, 18] width 18 height 20
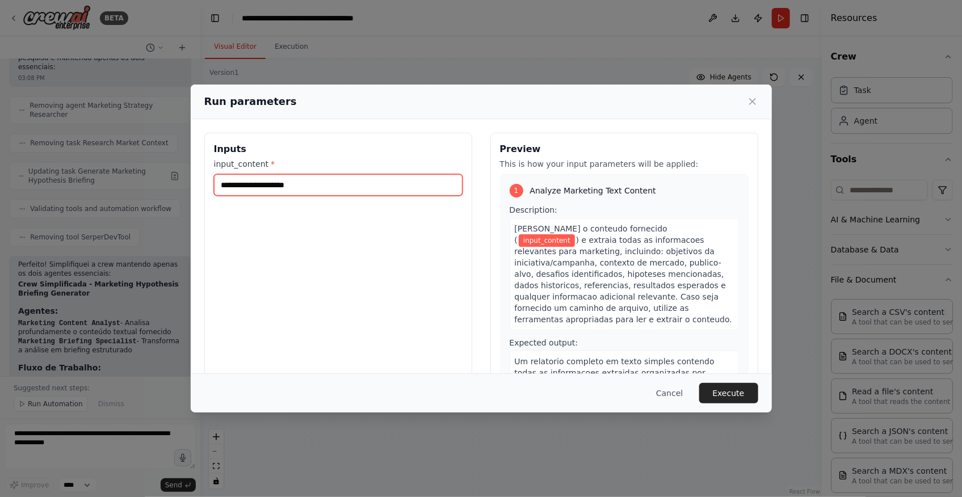
click at [305, 179] on input "input_content *" at bounding box center [338, 185] width 249 height 22
paste input "**********"
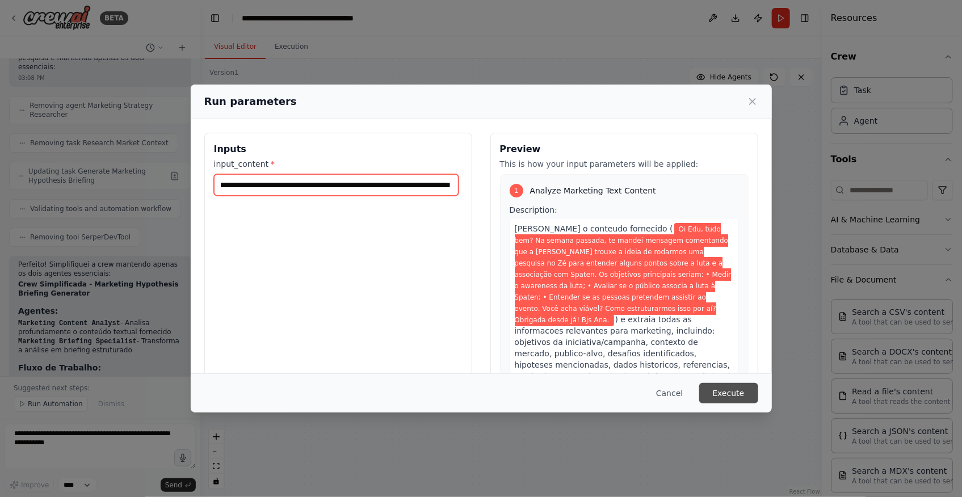
type input "**********"
click at [749, 397] on button "Execute" at bounding box center [728, 393] width 59 height 20
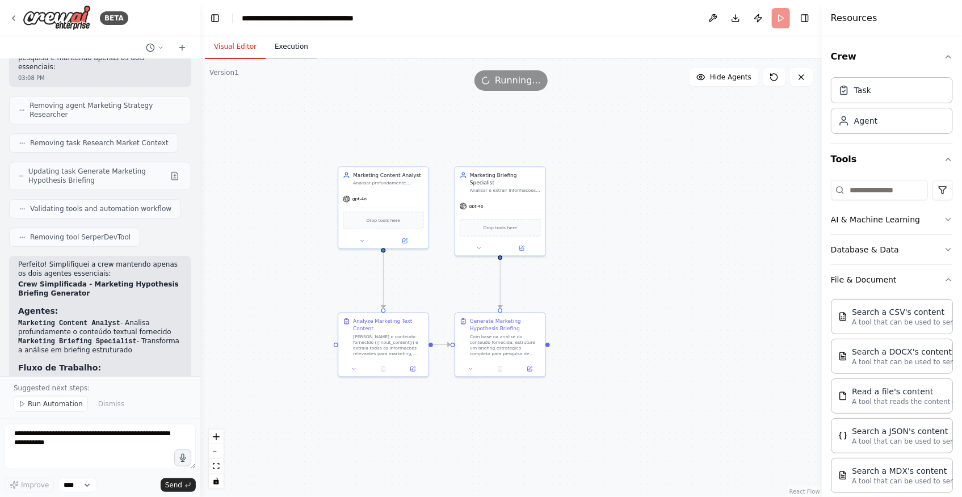
click at [283, 44] on button "Execution" at bounding box center [292, 47] width 52 height 24
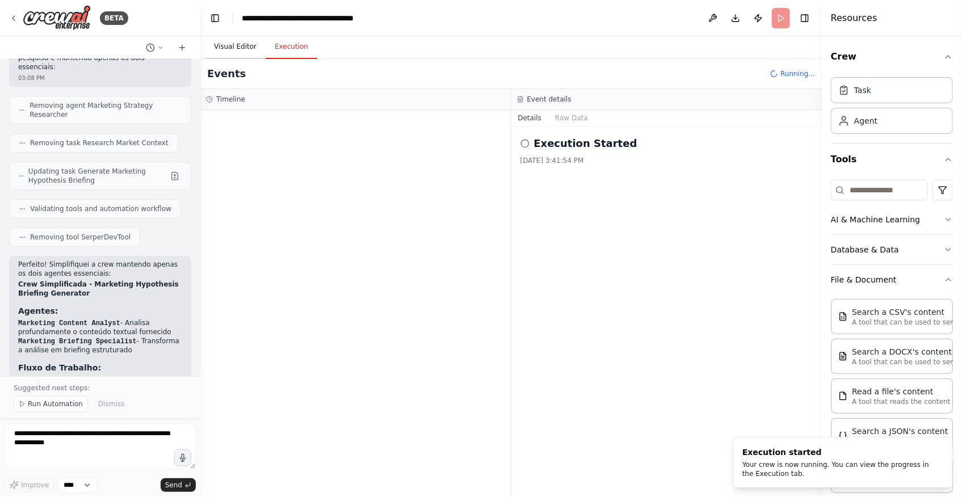
click at [229, 52] on button "Visual Editor" at bounding box center [235, 47] width 61 height 24
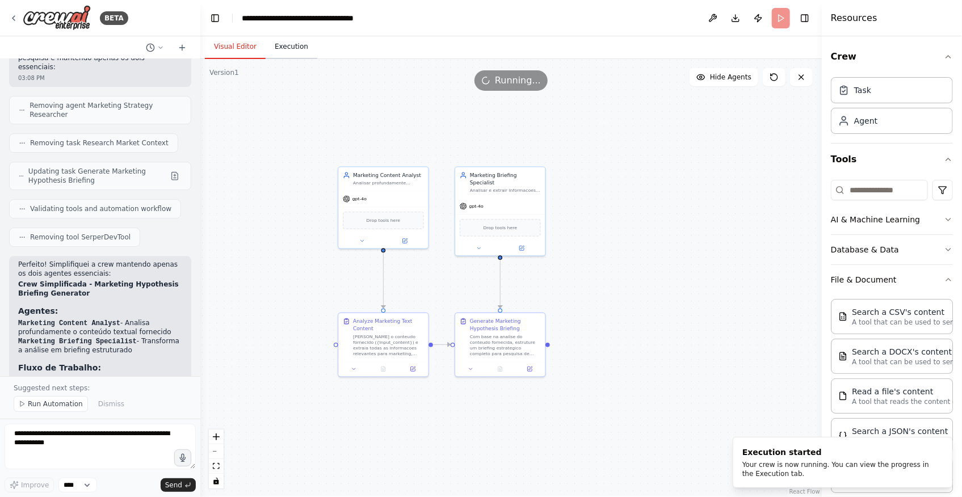
click at [292, 47] on button "Execution" at bounding box center [292, 47] width 52 height 24
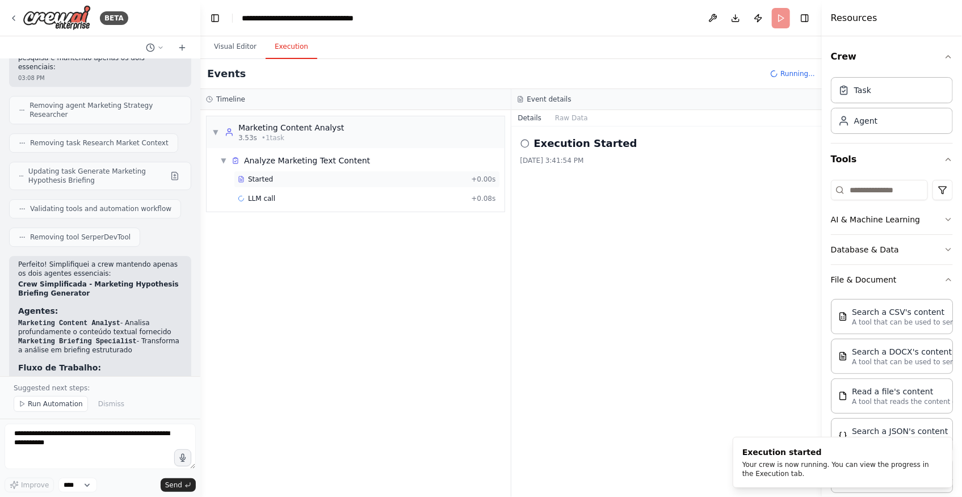
click at [271, 179] on div "Started" at bounding box center [352, 179] width 229 height 9
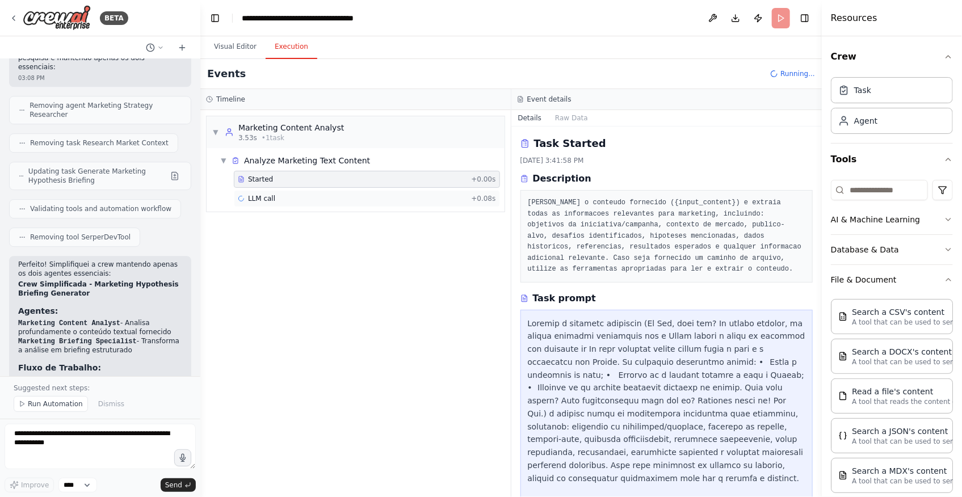
click at [270, 194] on span "LLM call" at bounding box center [261, 198] width 27 height 9
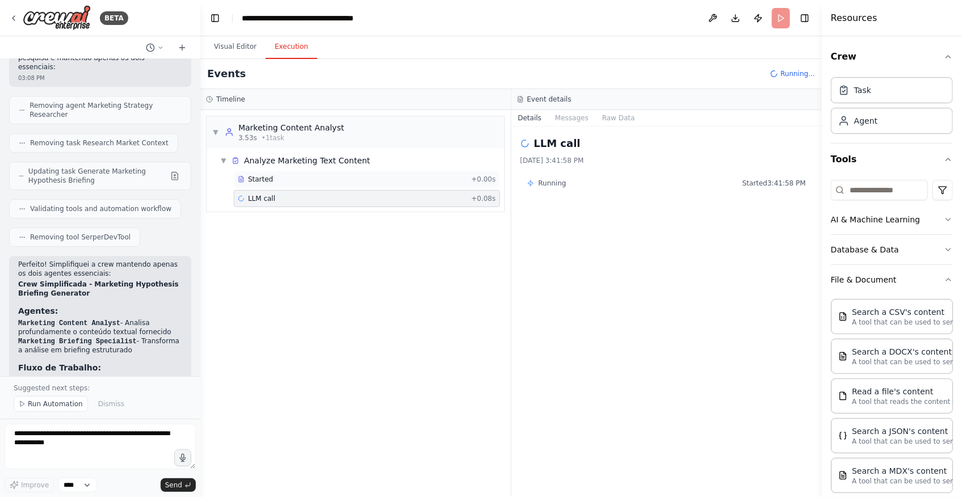
click at [271, 180] on div "Started" at bounding box center [352, 179] width 229 height 9
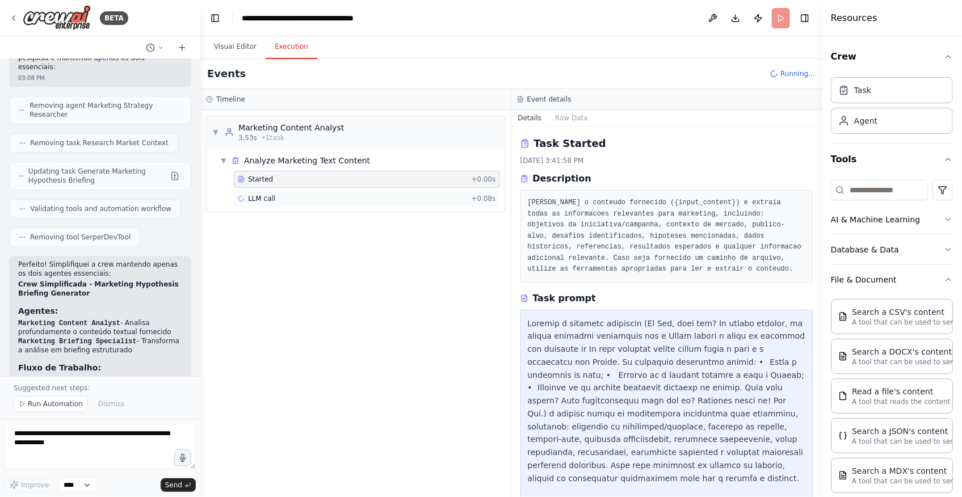
click at [274, 197] on div "LLM call + 0.08s" at bounding box center [367, 198] width 258 height 9
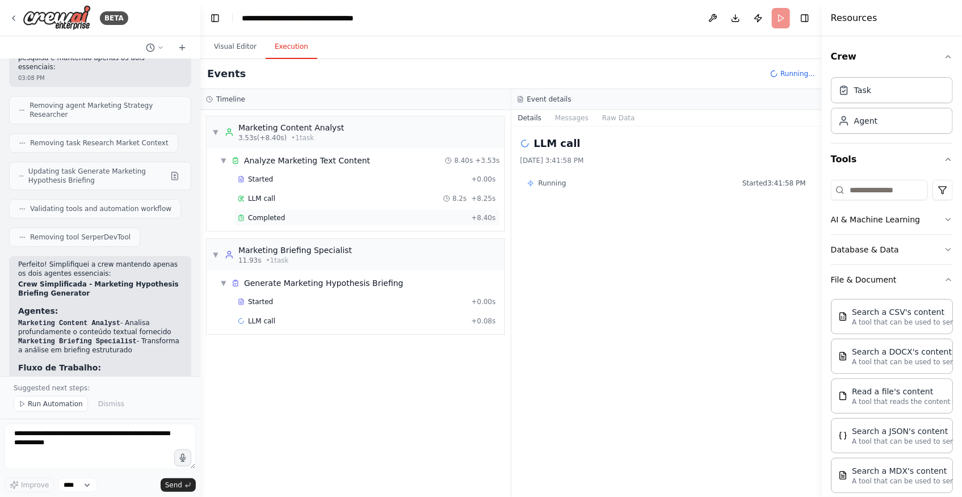
click at [299, 217] on div "Completed" at bounding box center [352, 217] width 229 height 9
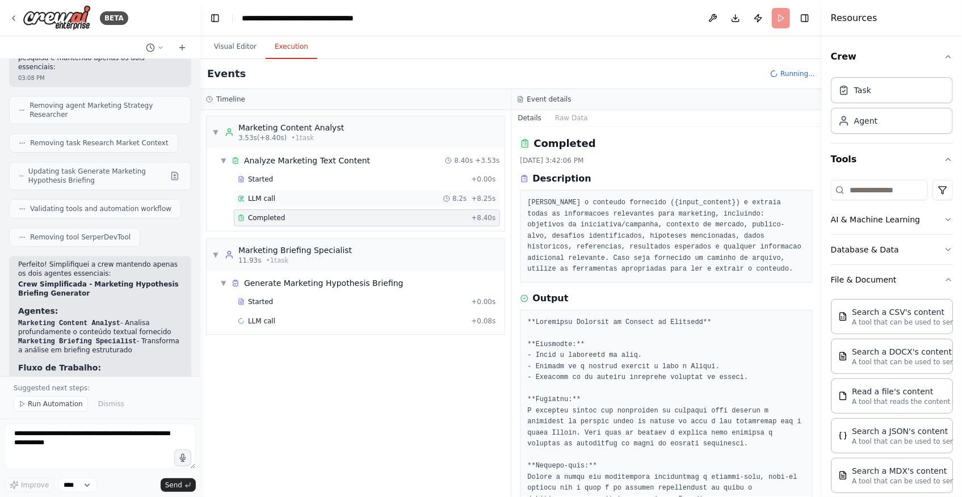
click at [303, 204] on div "LLM call 8.2s + 8.25s" at bounding box center [367, 198] width 266 height 17
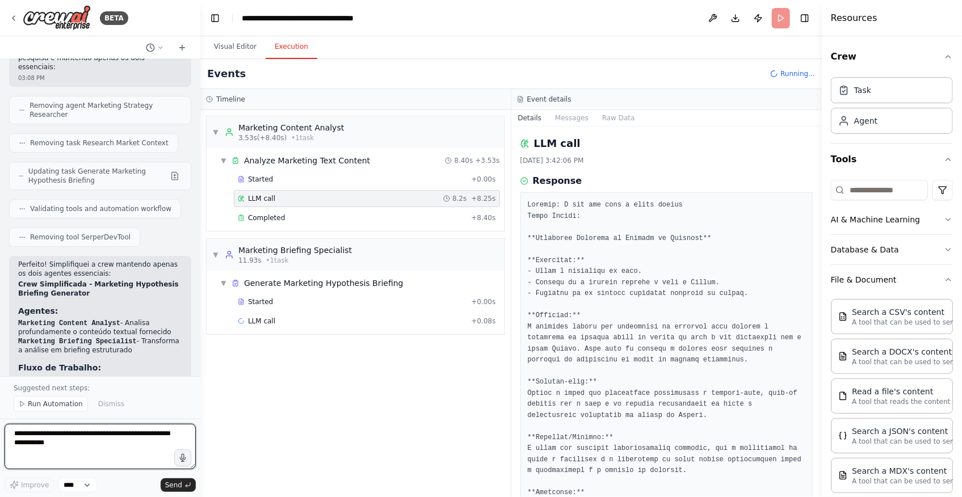
click at [104, 444] on textarea at bounding box center [100, 446] width 191 height 45
type textarea "**********"
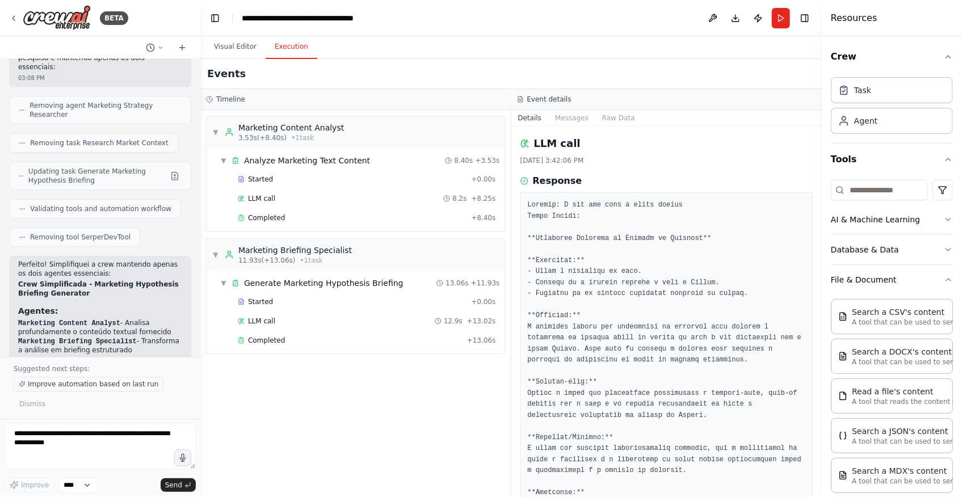
click at [124, 386] on span "Improve automation based on last run" at bounding box center [93, 384] width 131 height 9
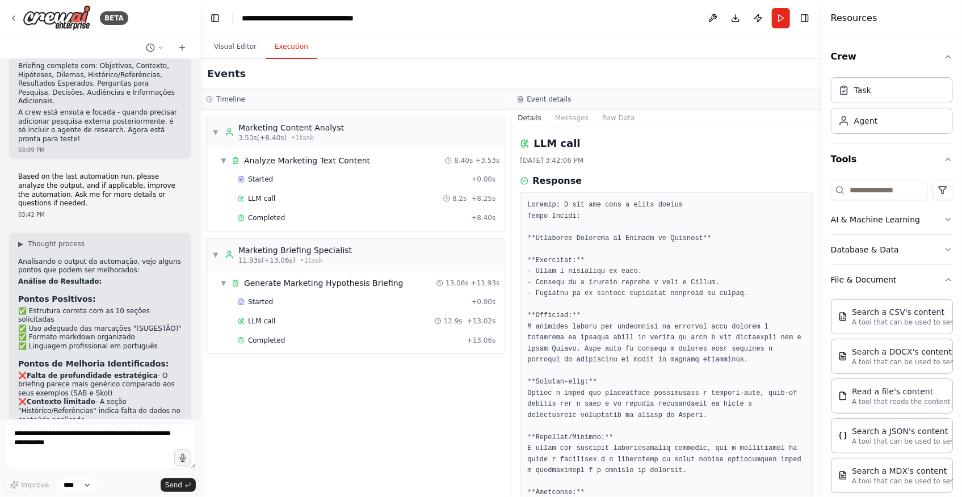
scroll to position [4172, 0]
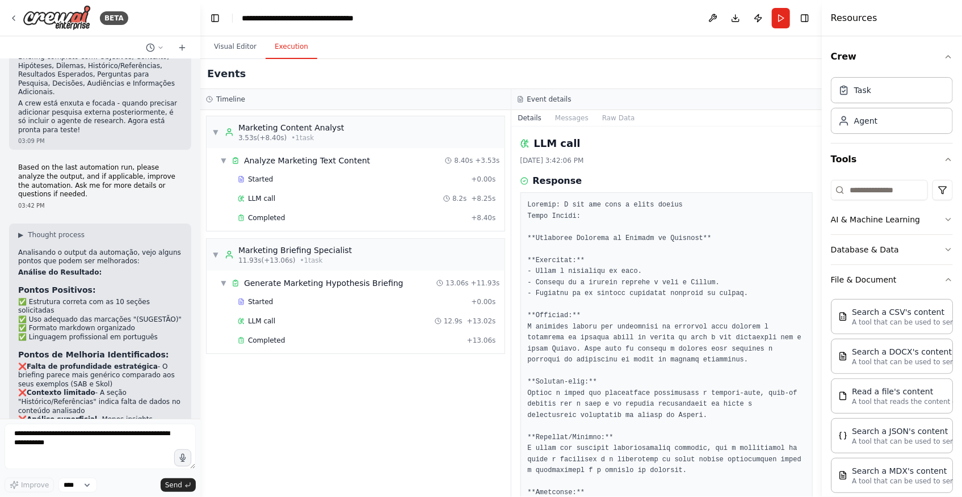
click at [322, 376] on div "▼ Marketing Content Analyst 3.53s (+8.40s) • 1 task ▼ Analyze Marketing Text Co…" at bounding box center [355, 303] width 311 height 387
click at [103, 497] on code "Marketing Content Analyst" at bounding box center [88, 504] width 102 height 8
click at [83, 437] on textarea at bounding box center [100, 446] width 191 height 45
click at [97, 437] on textarea at bounding box center [100, 446] width 191 height 45
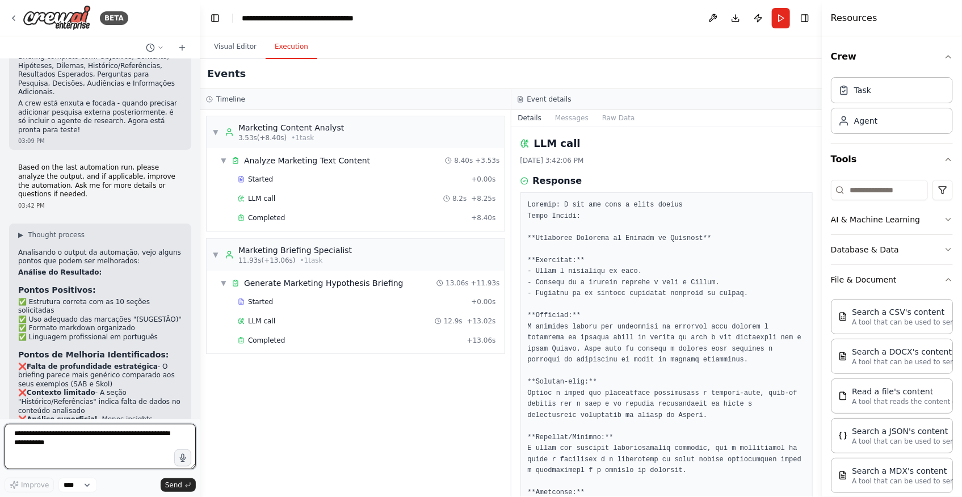
click at [97, 437] on textarea at bounding box center [100, 446] width 191 height 45
click at [376, 221] on div "Completed" at bounding box center [352, 217] width 229 height 9
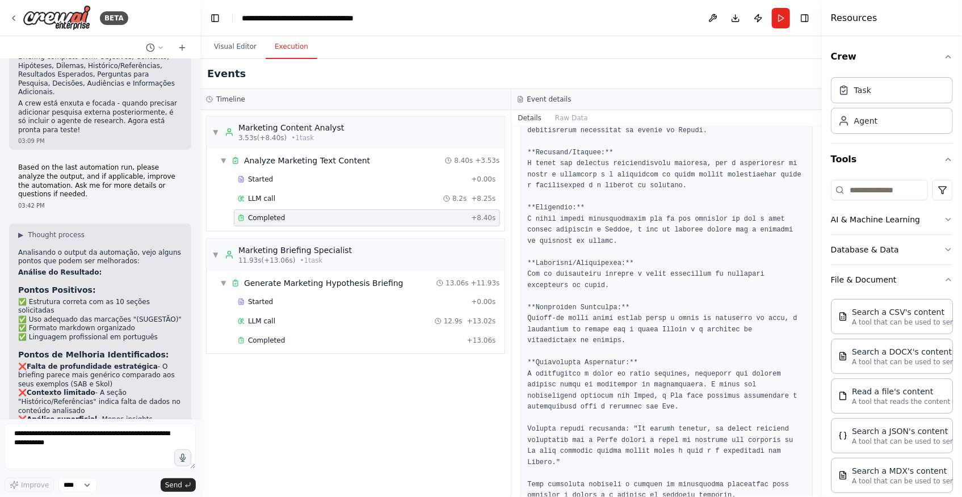
scroll to position [387, 0]
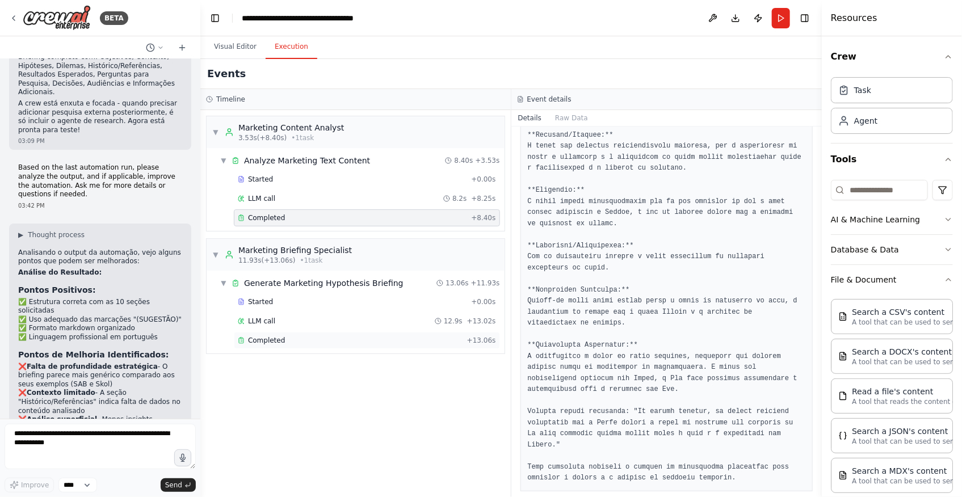
click at [309, 336] on div "Completed" at bounding box center [350, 340] width 225 height 9
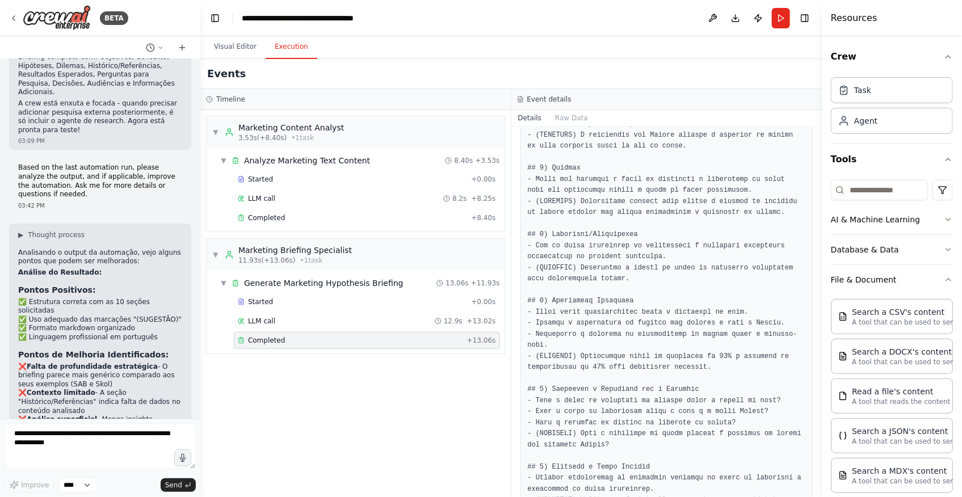
click at [391, 332] on div "Completed + 13.06s" at bounding box center [367, 340] width 266 height 17
click at [336, 212] on div "Completed + 8.40s" at bounding box center [367, 217] width 266 height 17
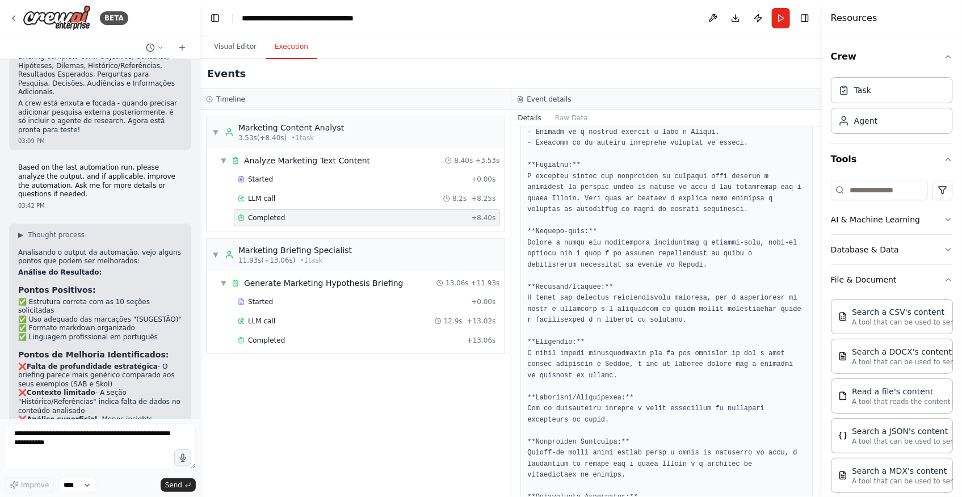
scroll to position [181, 0]
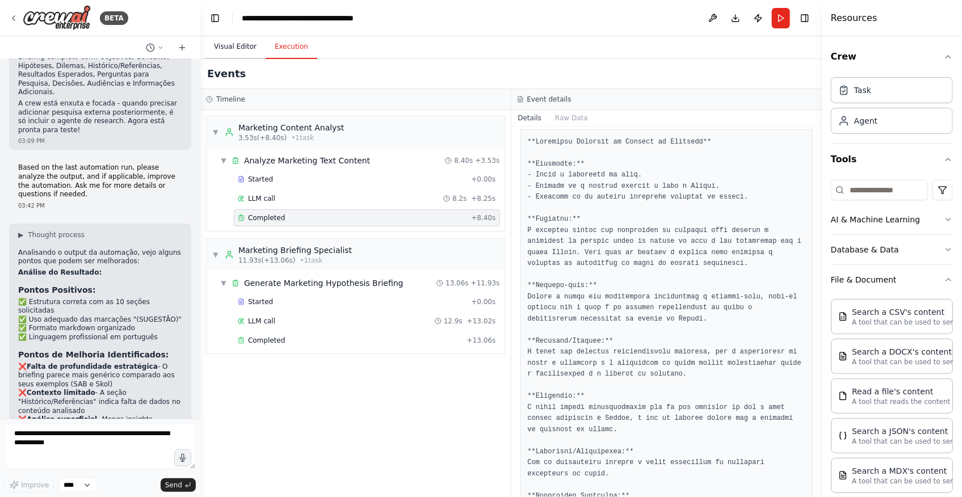
click at [237, 45] on button "Visual Editor" at bounding box center [235, 47] width 61 height 24
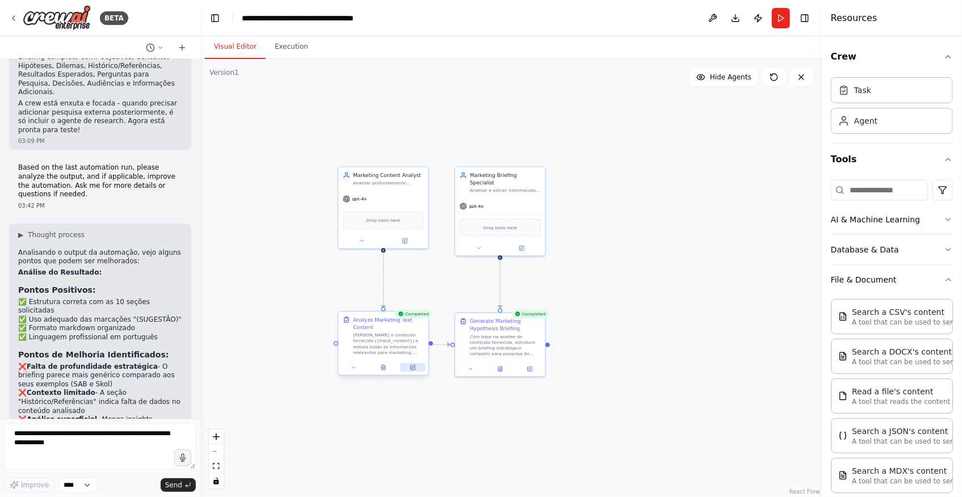
click at [420, 370] on button at bounding box center [412, 367] width 25 height 9
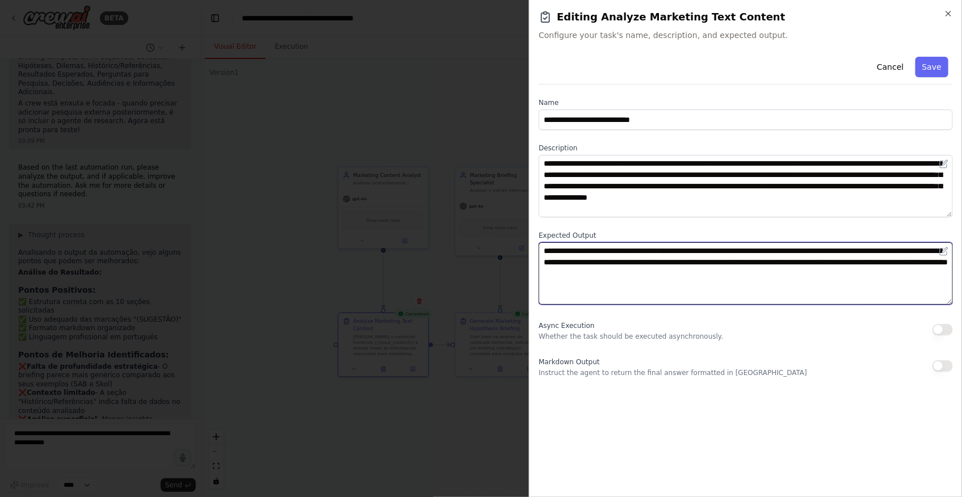
click at [631, 279] on textarea "**********" at bounding box center [746, 273] width 414 height 62
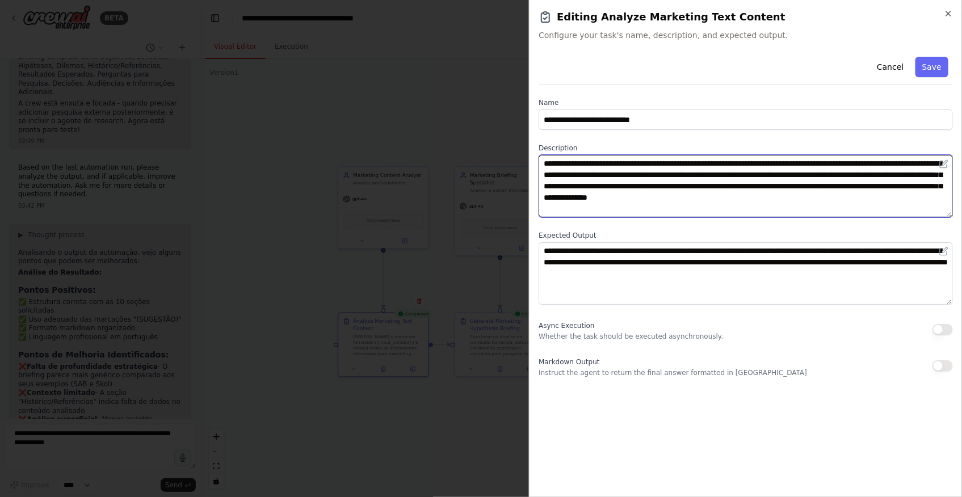
click at [692, 177] on textarea "**********" at bounding box center [746, 186] width 414 height 62
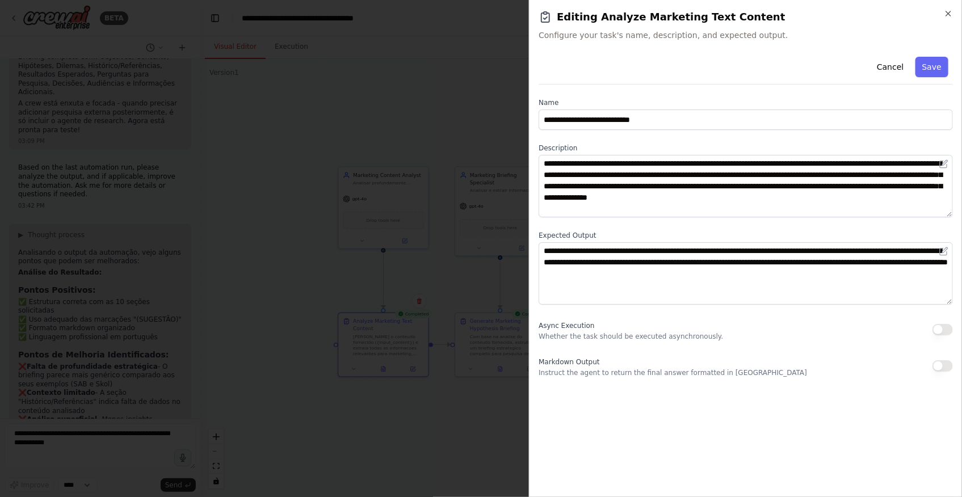
click at [441, 406] on div at bounding box center [481, 248] width 962 height 497
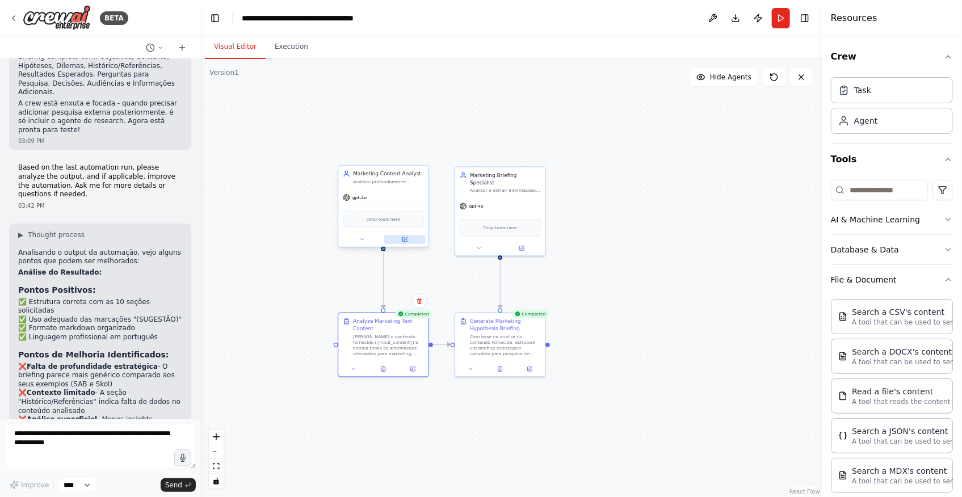
click at [409, 238] on button at bounding box center [404, 239] width 41 height 9
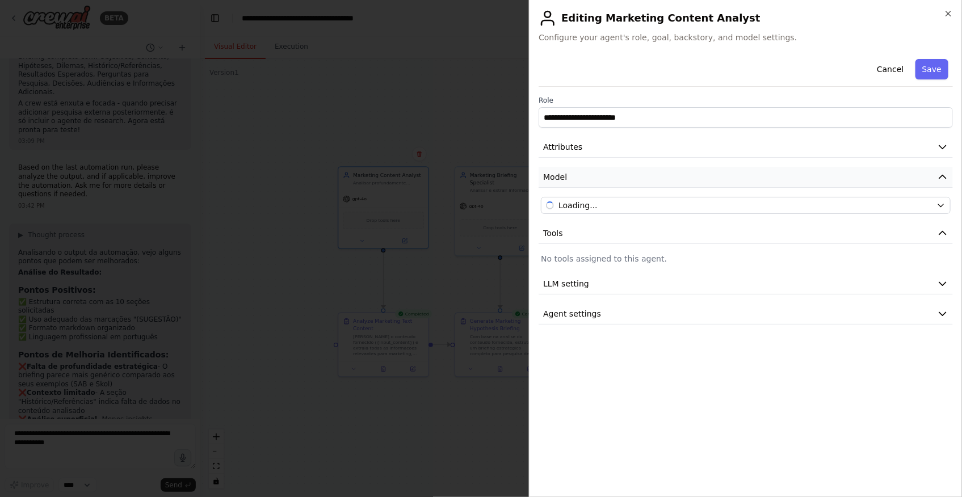
click at [675, 175] on button "Model" at bounding box center [746, 177] width 414 height 21
click at [682, 153] on button "Attributes" at bounding box center [746, 147] width 414 height 21
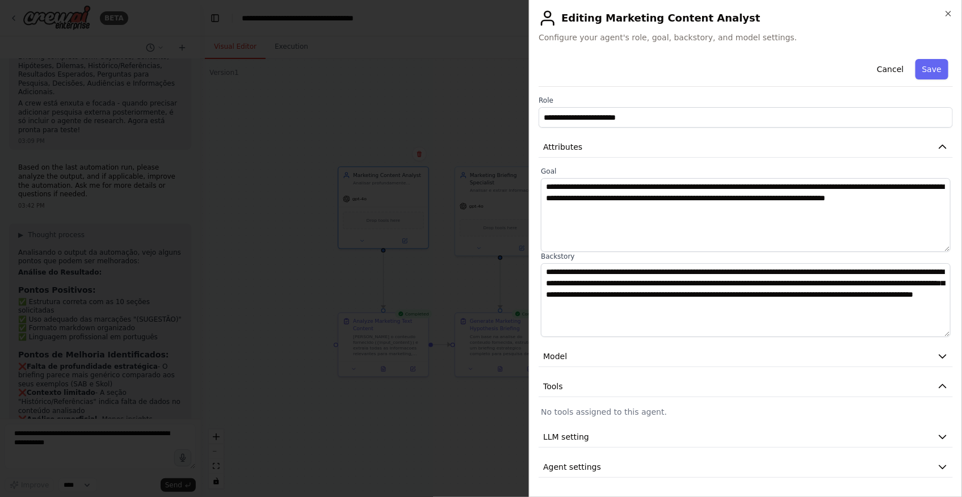
click at [393, 446] on div at bounding box center [481, 248] width 962 height 497
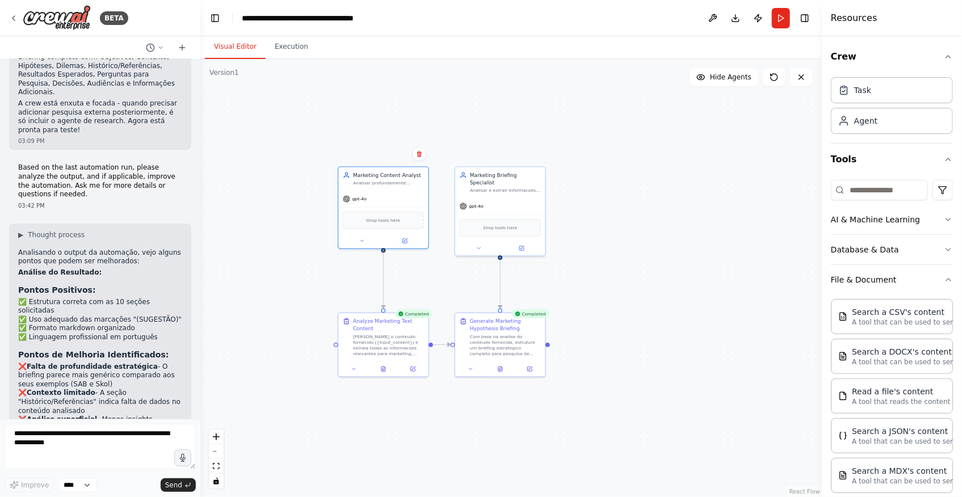
click at [694, 423] on div ".deletable-edge-delete-btn { width: 20px; height: 20px; border: 0px solid #ffff…" at bounding box center [511, 278] width 622 height 438
click at [518, 449] on div ".deletable-edge-delete-btn { width: 20px; height: 20px; border: 0px solid #ffff…" at bounding box center [511, 278] width 622 height 438
click at [155, 436] on textarea at bounding box center [100, 446] width 191 height 45
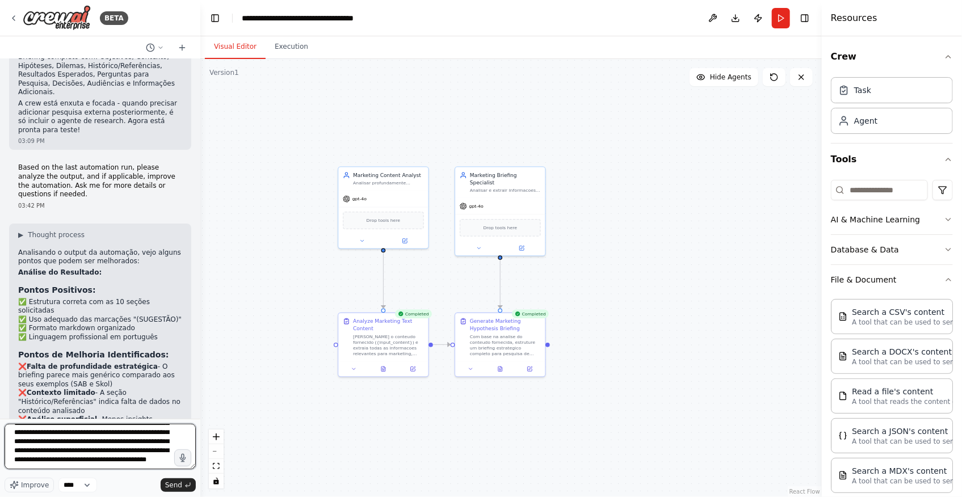
scroll to position [32, 0]
type textarea "**********"
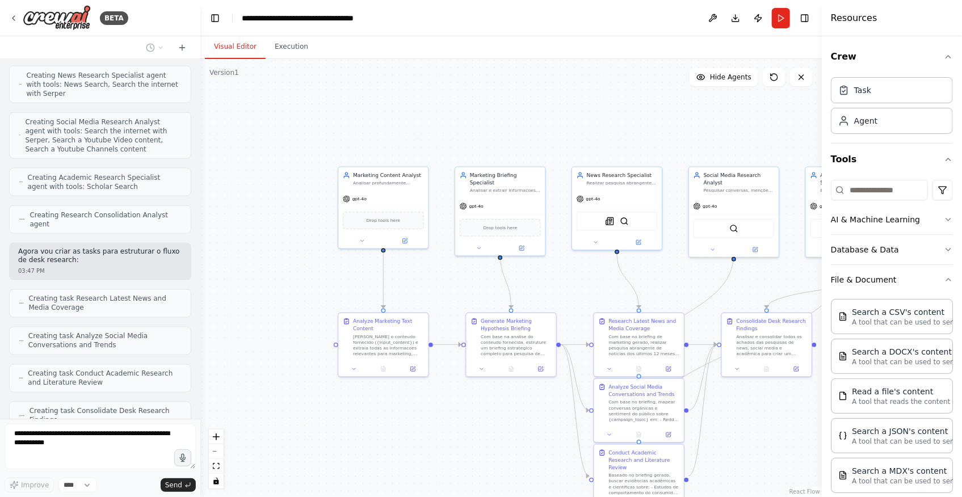
scroll to position [5116, 0]
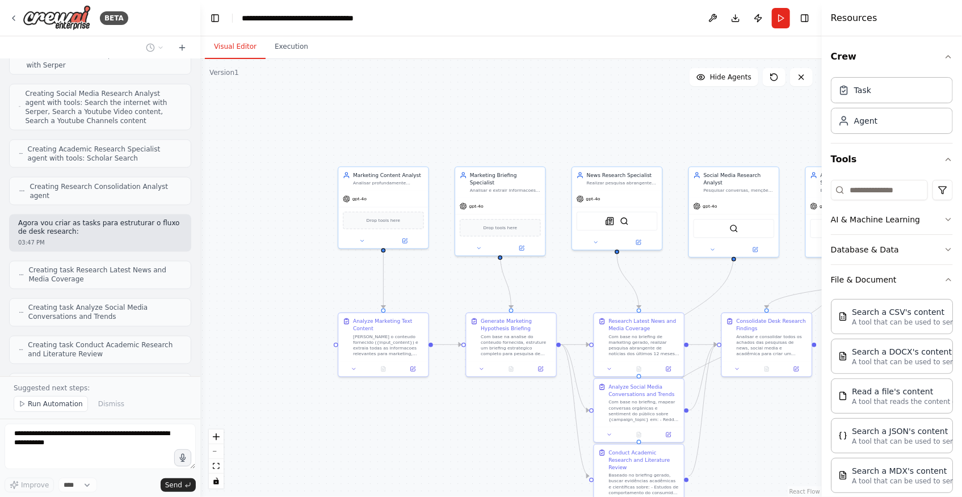
click at [310, 401] on div ".deletable-edge-delete-btn { width: 20px; height: 20px; border: 0px solid #ffff…" at bounding box center [511, 278] width 622 height 438
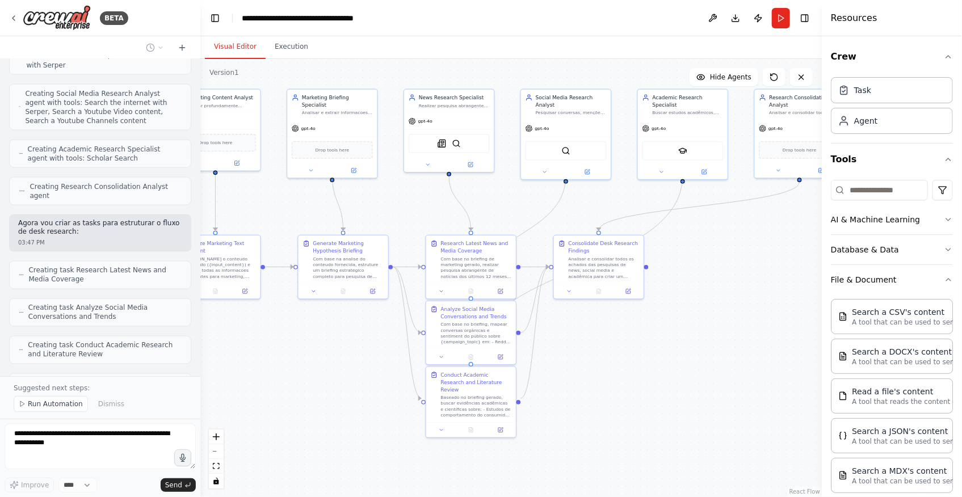
drag, startPoint x: 440, startPoint y: 423, endPoint x: 272, endPoint y: 345, distance: 185.2
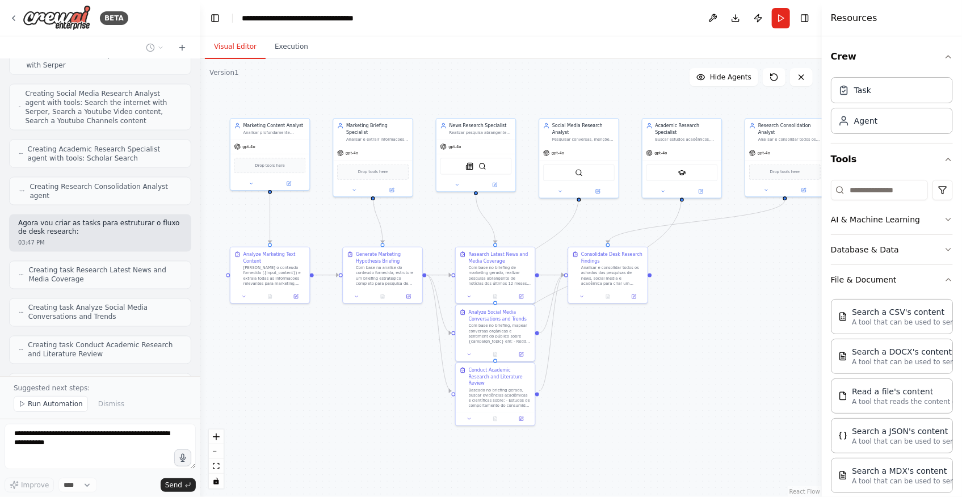
drag, startPoint x: 728, startPoint y: 312, endPoint x: 702, endPoint y: 320, distance: 27.1
click at [702, 320] on div ".deletable-edge-delete-btn { width: 20px; height: 20px; border: 0px solid #ffff…" at bounding box center [511, 278] width 622 height 438
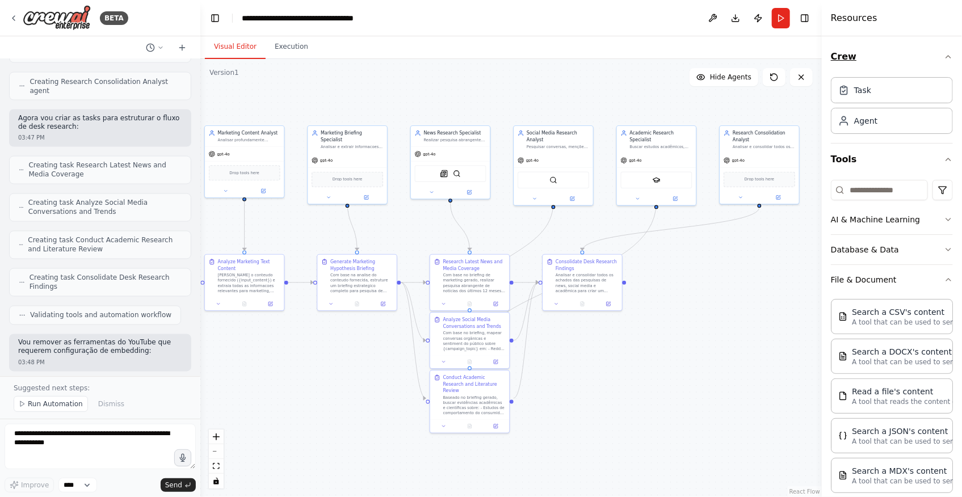
click at [932, 56] on button "Crew" at bounding box center [892, 57] width 122 height 32
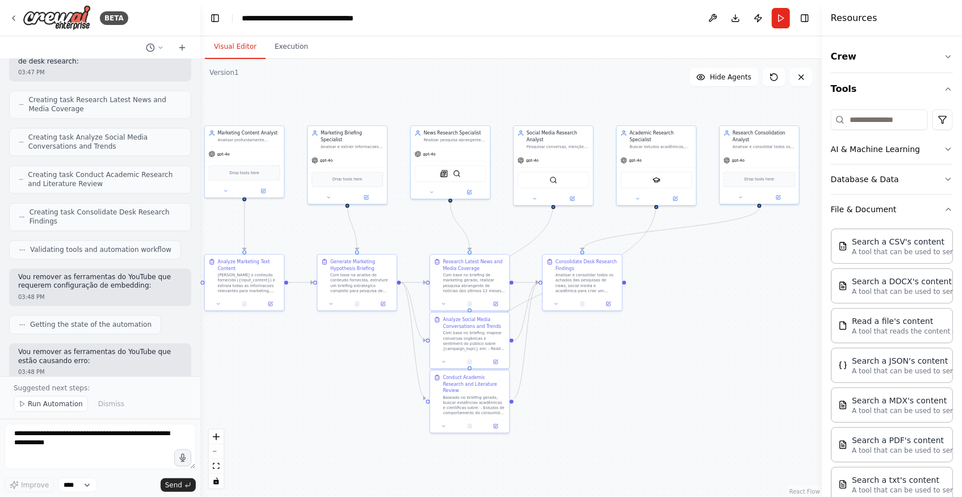
click at [614, 410] on div ".deletable-edge-delete-btn { width: 20px; height: 20px; border: 0px solid #ffff…" at bounding box center [511, 278] width 622 height 438
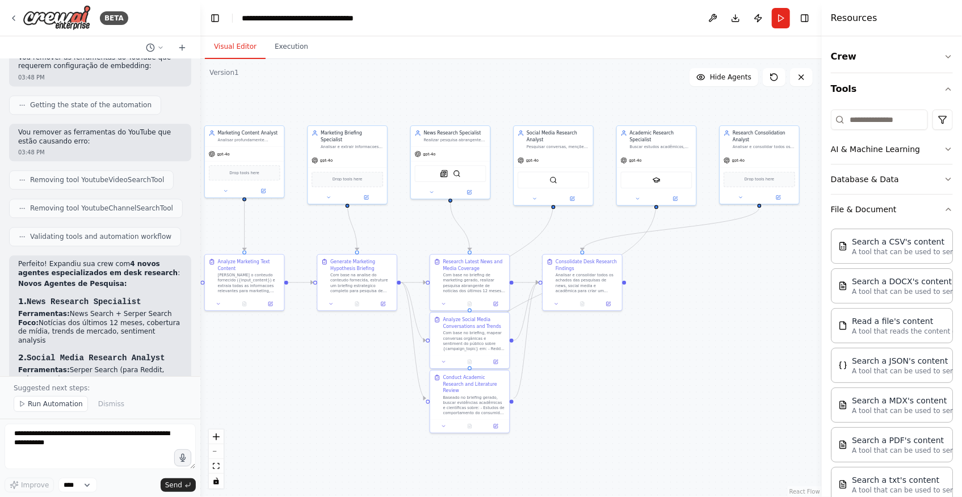
scroll to position [5514, 0]
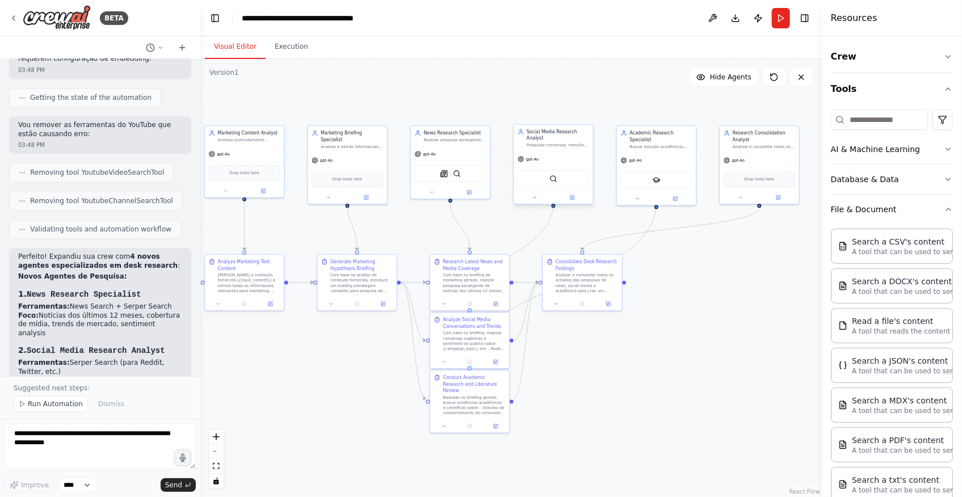
click at [581, 156] on div "gpt-4o" at bounding box center [553, 159] width 79 height 14
click at [732, 338] on div ".deletable-edge-delete-btn { width: 20px; height: 20px; border: 0px solid #ffff…" at bounding box center [511, 278] width 622 height 438
click at [689, 339] on div ".deletable-edge-delete-btn { width: 20px; height: 20px; border: 0px solid #ffff…" at bounding box center [511, 278] width 622 height 438
click at [725, 407] on div ".deletable-edge-delete-btn { width: 20px; height: 20px; border: 0px solid #ffff…" at bounding box center [511, 278] width 622 height 438
click at [670, 378] on div ".deletable-edge-delete-btn { width: 20px; height: 20px; border: 0px solid #ffff…" at bounding box center [511, 278] width 622 height 438
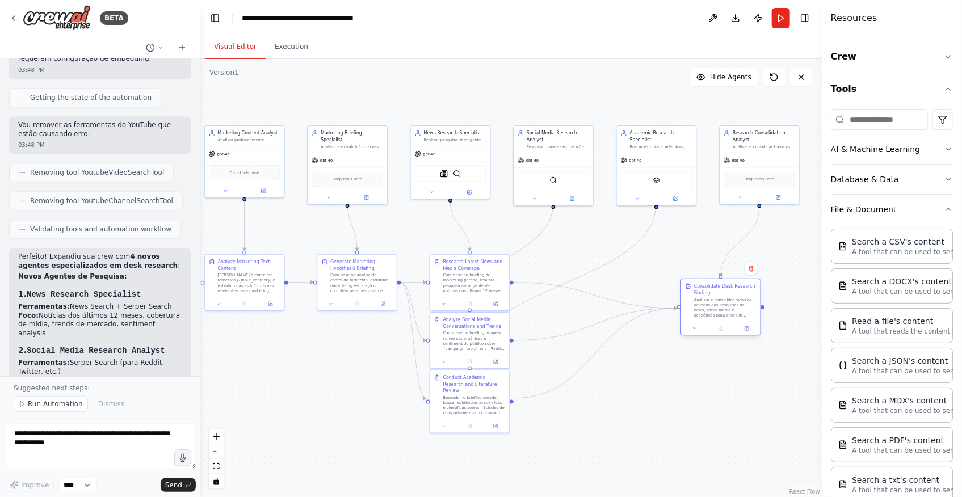
drag, startPoint x: 618, startPoint y: 272, endPoint x: 758, endPoint y: 297, distance: 142.5
click at [758, 297] on div "Consolidate Desk Research Findings Analisar e consolidar todos os achados das p…" at bounding box center [720, 300] width 79 height 43
drag, startPoint x: 472, startPoint y: 279, endPoint x: 538, endPoint y: 273, distance: 66.1
click at [538, 273] on div "Com base no briefing de marketing gerado, realizar pesquisa abrangente de notíc…" at bounding box center [539, 275] width 62 height 20
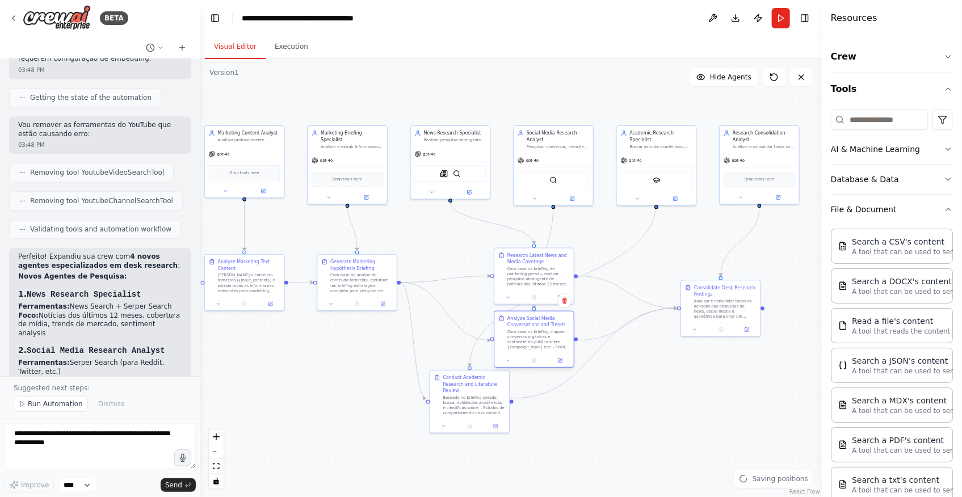
drag, startPoint x: 469, startPoint y: 334, endPoint x: 540, endPoint y: 334, distance: 70.4
click at [540, 334] on div "Com base no briefing, mapear conversas orgânicas e sentiment do público sobre {…" at bounding box center [539, 340] width 62 height 20
drag, startPoint x: 506, startPoint y: 414, endPoint x: 527, endPoint y: 416, distance: 21.1
click at [527, 416] on div "Baseado no briefing gerado, buscar evidências acadêmicas e científicas sobre: -…" at bounding box center [545, 423] width 62 height 20
click at [637, 431] on div ".deletable-edge-delete-btn { width: 20px; height: 20px; border: 0px solid #ffff…" at bounding box center [511, 278] width 622 height 438
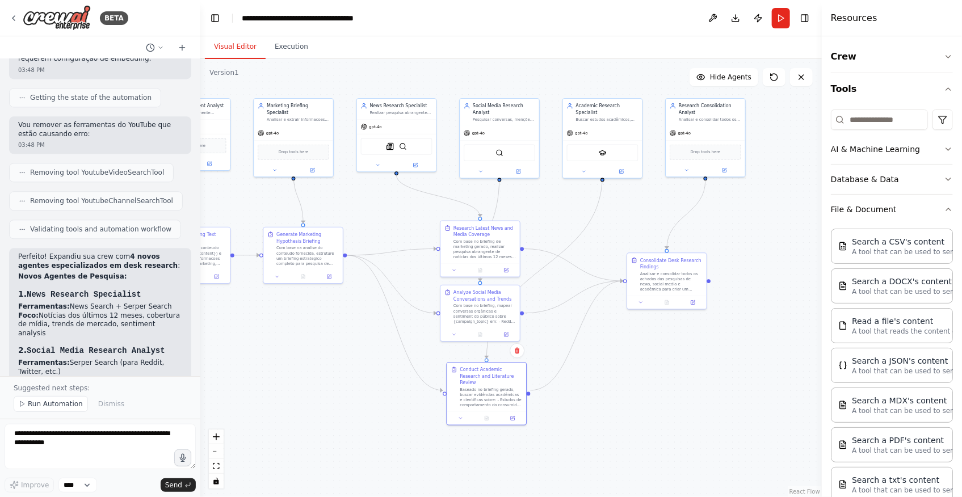
drag, startPoint x: 738, startPoint y: 413, endPoint x: 687, endPoint y: 388, distance: 57.1
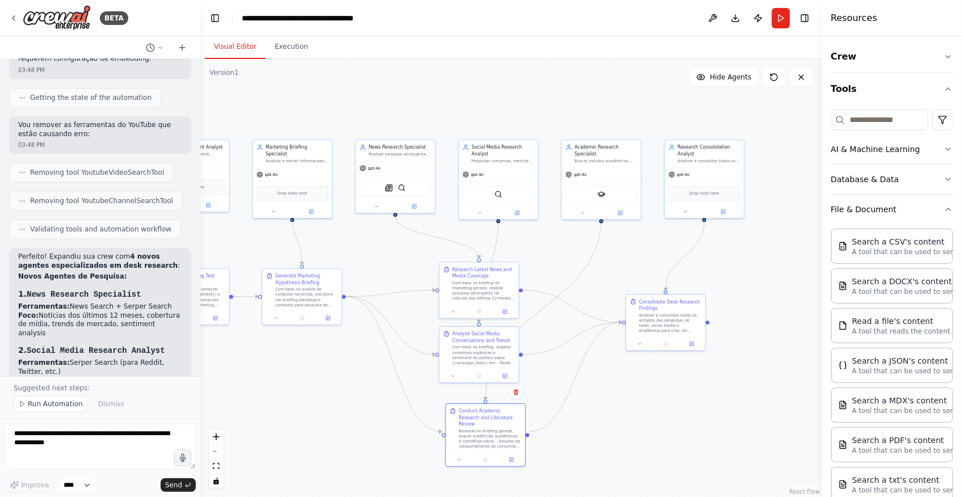
drag, startPoint x: 685, startPoint y: 404, endPoint x: 685, endPoint y: 438, distance: 34.6
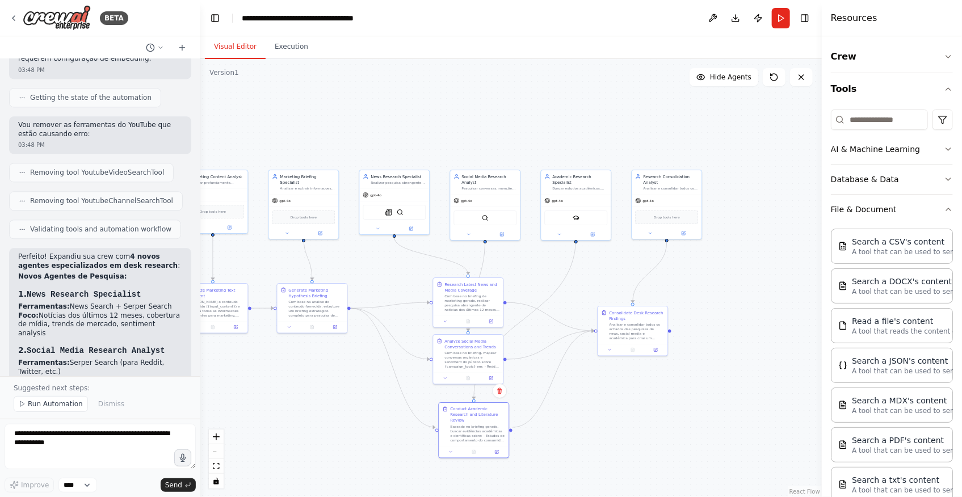
drag, startPoint x: 342, startPoint y: 385, endPoint x: 807, endPoint y: 44, distance: 576.3
click at [736, 78] on span "Hide Agents" at bounding box center [730, 77] width 41 height 9
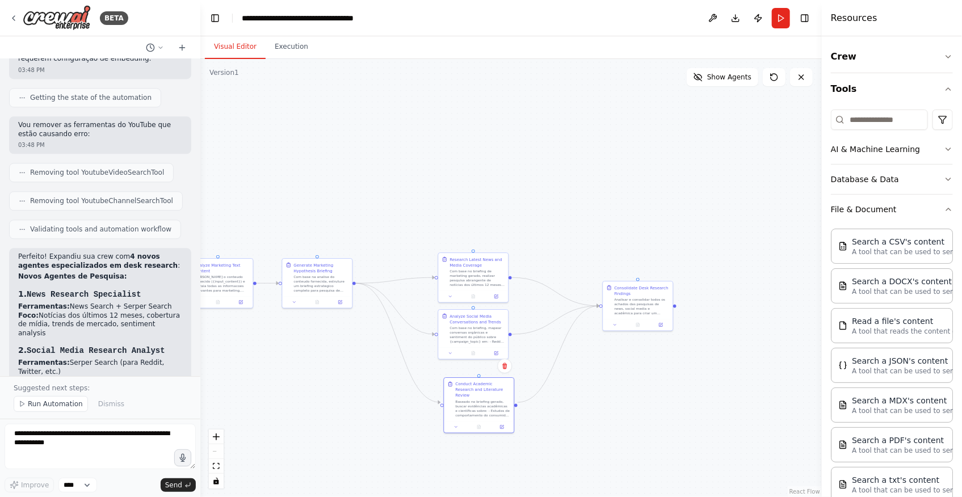
drag, startPoint x: 572, startPoint y: 186, endPoint x: 580, endPoint y: 133, distance: 54.0
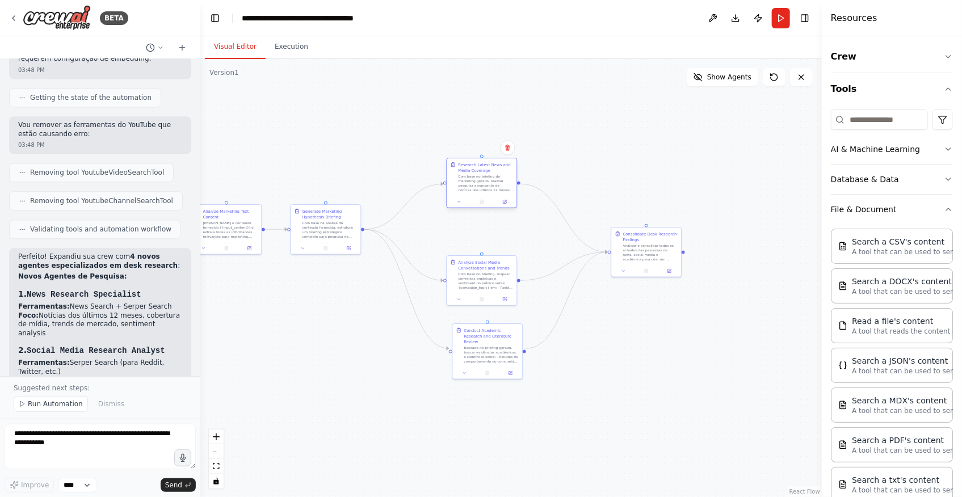
drag, startPoint x: 484, startPoint y: 212, endPoint x: 477, endPoint y: 181, distance: 31.4
click at [477, 181] on div "Com base no briefing de marketing gerado, realizar pesquisa abrangente de notíc…" at bounding box center [485, 183] width 55 height 18
drag, startPoint x: 477, startPoint y: 270, endPoint x: 477, endPoint y: 246, distance: 23.3
click at [477, 246] on div "Analyze Social Media Conversations and Trends Com base no briefing, mapear conv…" at bounding box center [485, 251] width 55 height 31
drag, startPoint x: 477, startPoint y: 347, endPoint x: 469, endPoint y: 326, distance: 23.0
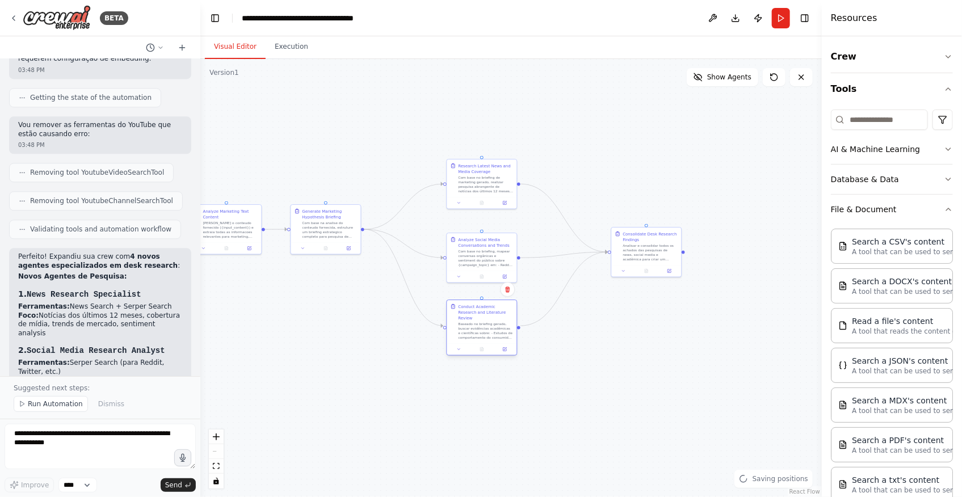
click at [469, 326] on div "Baseado no briefing gerado, buscar evidências acadêmicas e científicas sobre: -…" at bounding box center [485, 331] width 55 height 18
drag, startPoint x: 660, startPoint y: 254, endPoint x: 668, endPoint y: 249, distance: 8.7
click at [668, 249] on div "Consolidate Desk Research Findings Analisar e consolidar todos os achados das p…" at bounding box center [657, 240] width 71 height 51
click at [590, 383] on div ".deletable-edge-delete-btn { width: 20px; height: 20px; border: 0px solid #ffff…" at bounding box center [511, 278] width 622 height 438
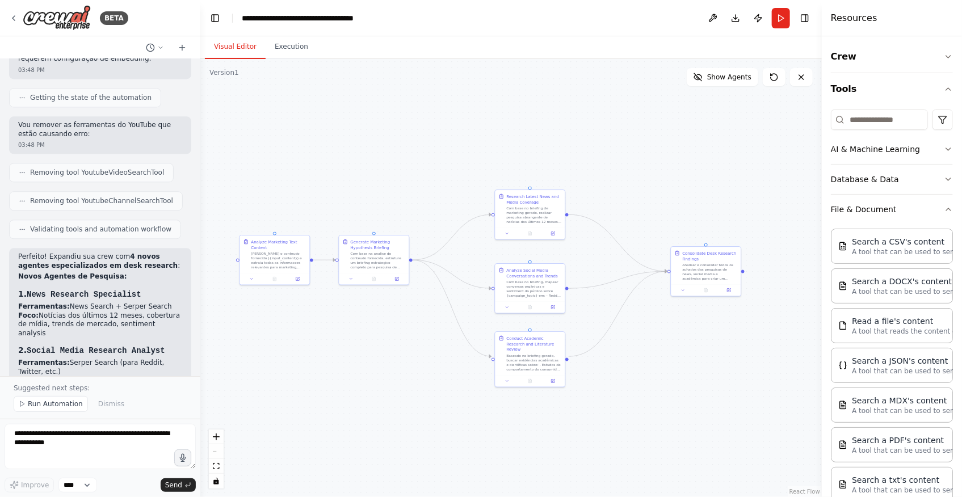
drag, startPoint x: 601, startPoint y: 362, endPoint x: 649, endPoint y: 393, distance: 57.2
click at [649, 393] on div ".deletable-edge-delete-btn { width: 20px; height: 20px; border: 0px solid #ffff…" at bounding box center [511, 278] width 622 height 438
click at [777, 16] on button "Run" at bounding box center [781, 18] width 18 height 20
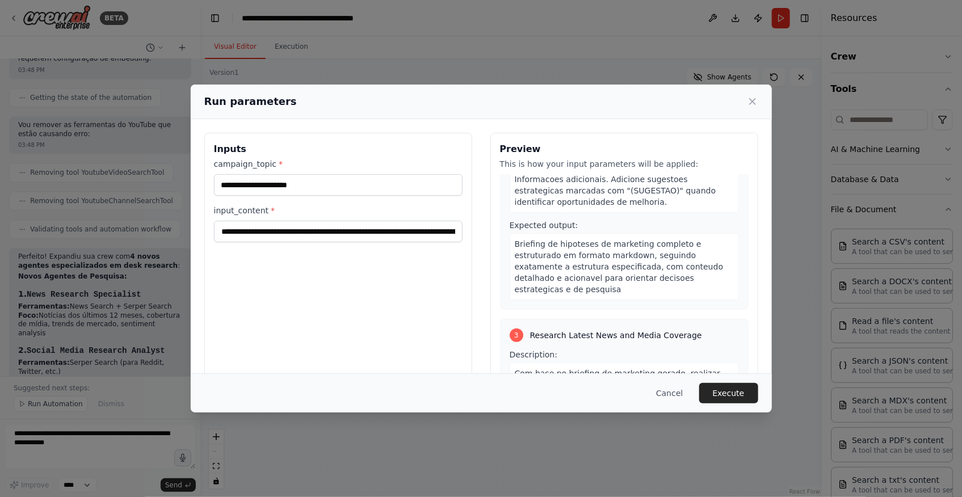
scroll to position [568, 0]
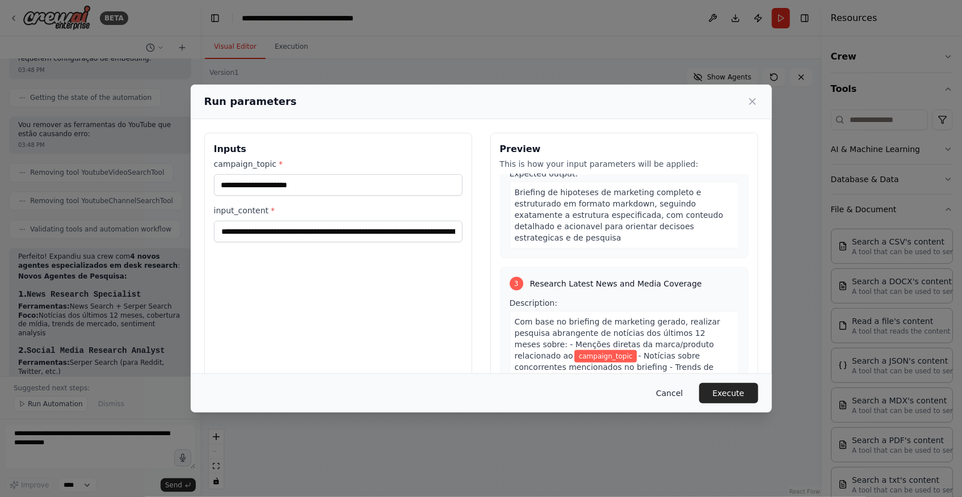
click at [676, 392] on button "Cancel" at bounding box center [669, 393] width 45 height 20
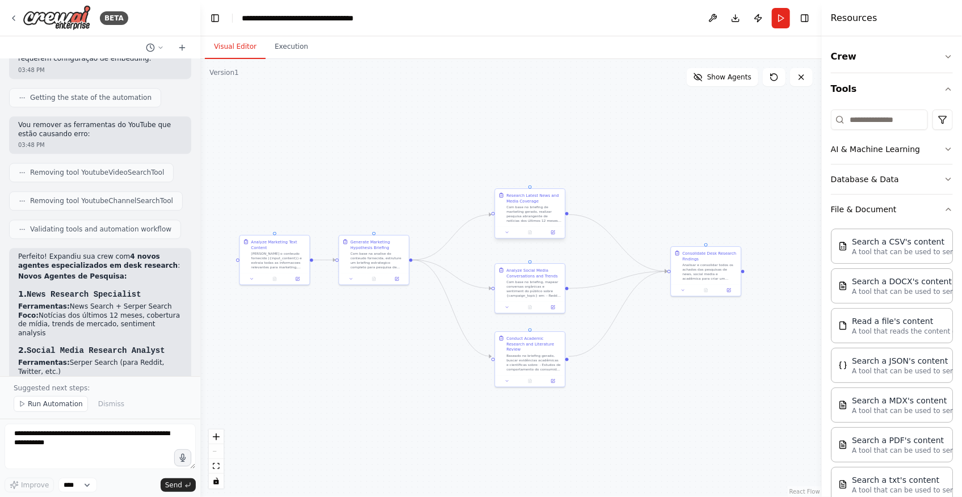
click at [526, 211] on div "Com base no briefing de marketing gerado, realizar pesquisa abrangente de notíc…" at bounding box center [533, 214] width 55 height 18
click at [556, 232] on button at bounding box center [552, 232] width 19 height 7
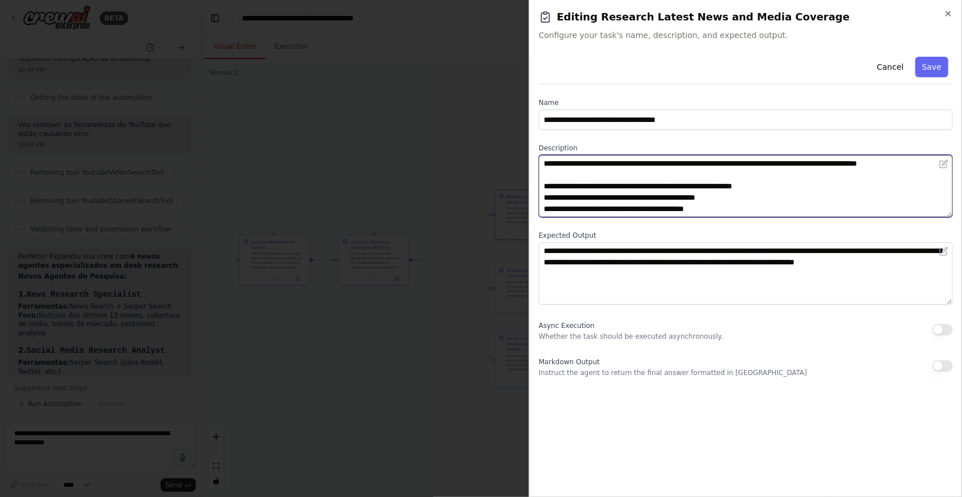
click at [770, 174] on textarea "**********" at bounding box center [746, 186] width 414 height 62
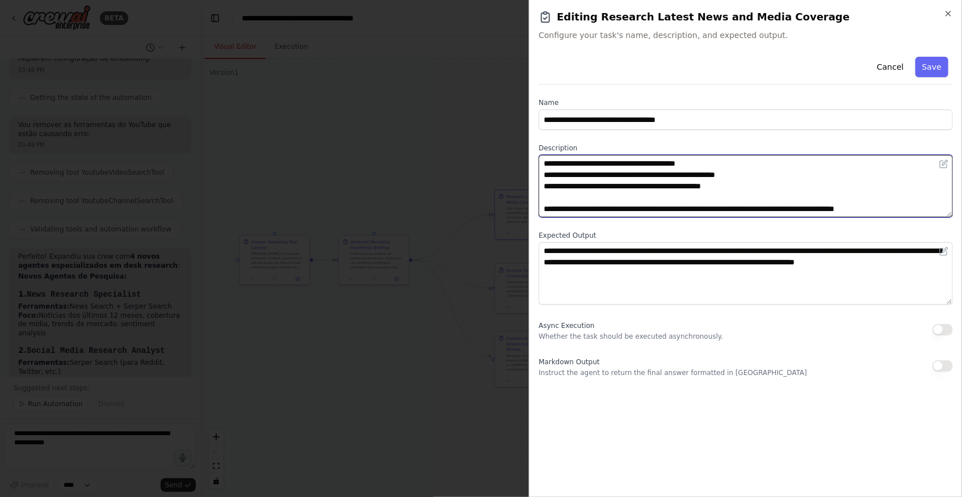
scroll to position [68, 0]
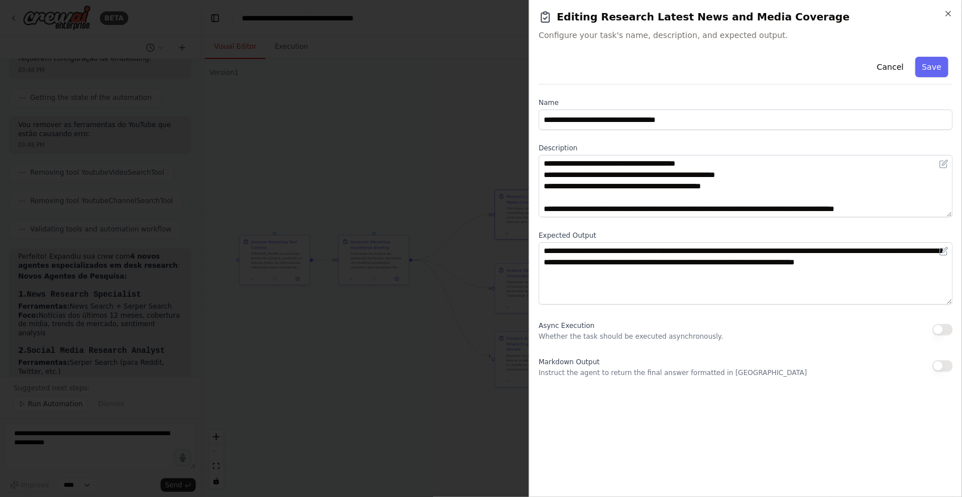
click at [321, 312] on div at bounding box center [481, 248] width 962 height 497
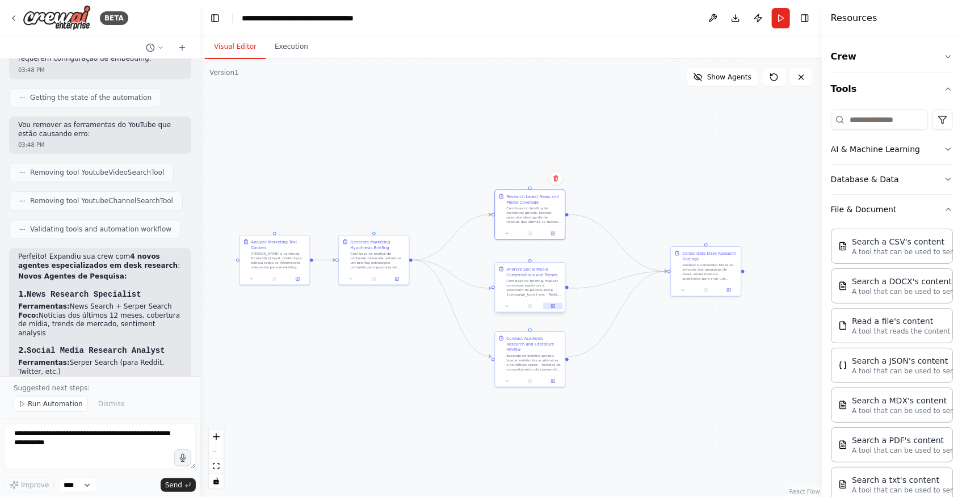
click at [551, 305] on icon at bounding box center [552, 306] width 3 height 3
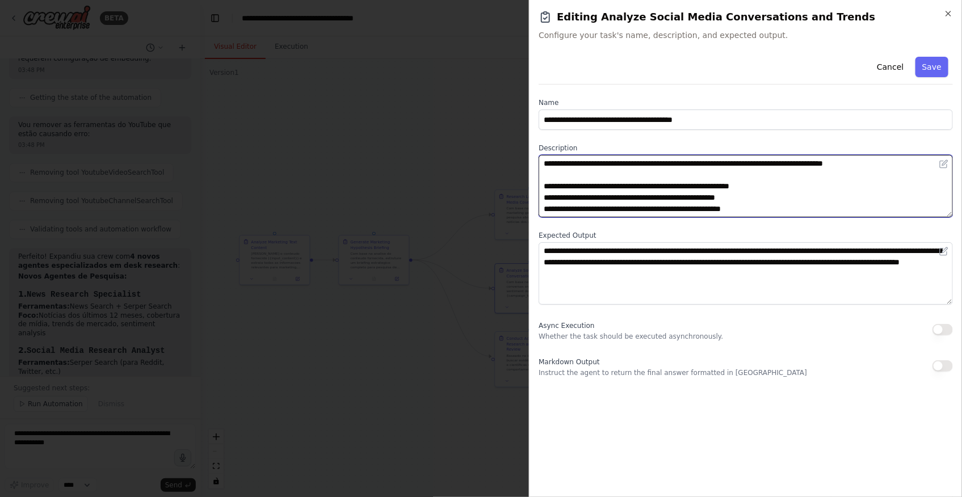
click at [807, 160] on textarea "**********" at bounding box center [746, 186] width 414 height 62
drag, startPoint x: 829, startPoint y: 161, endPoint x: 890, endPoint y: 157, distance: 61.5
click at [890, 157] on textarea "**********" at bounding box center [746, 186] width 414 height 62
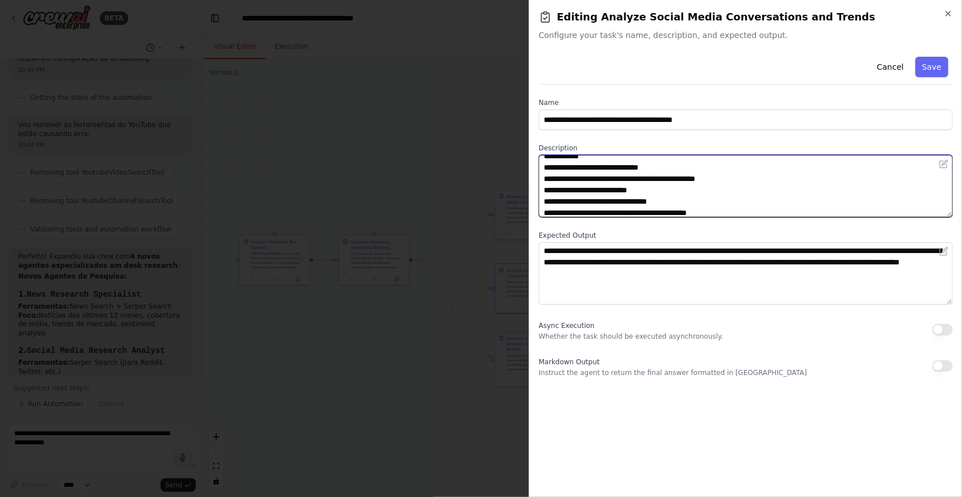
scroll to position [102, 0]
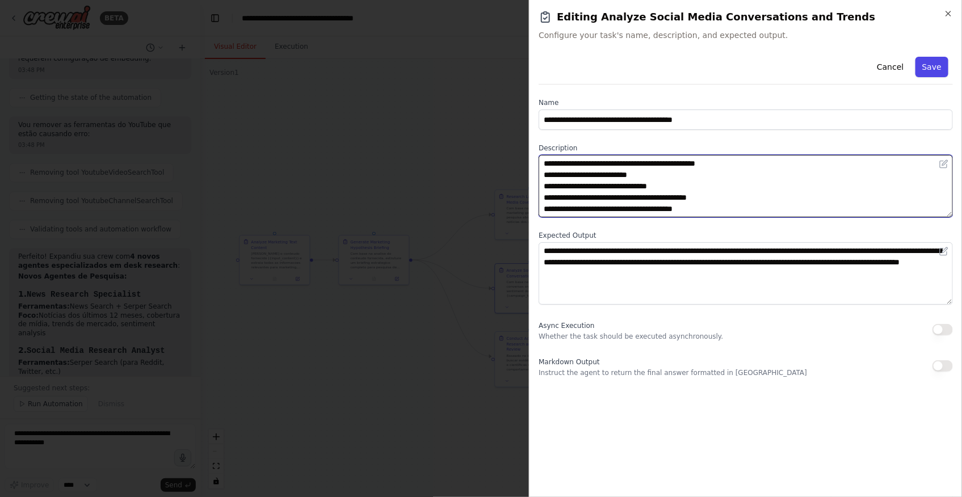
type textarea "**********"
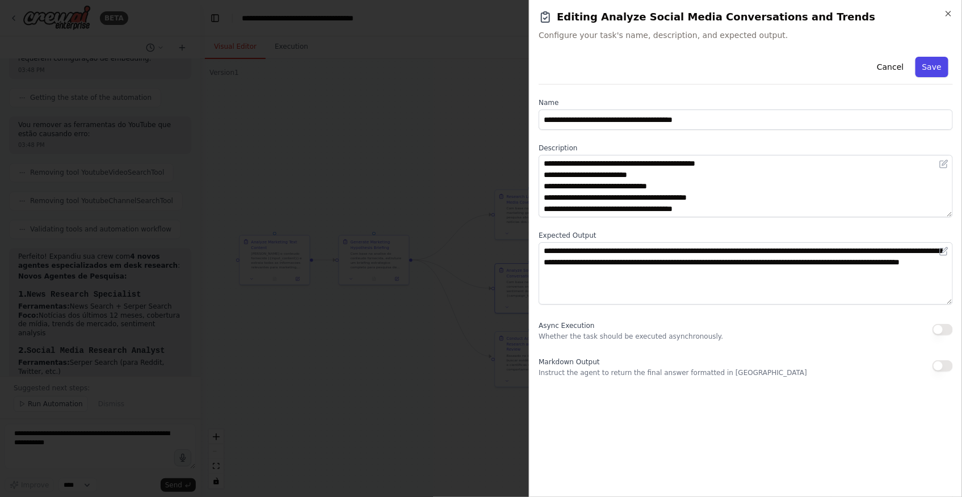
click at [936, 66] on button "Save" at bounding box center [932, 67] width 33 height 20
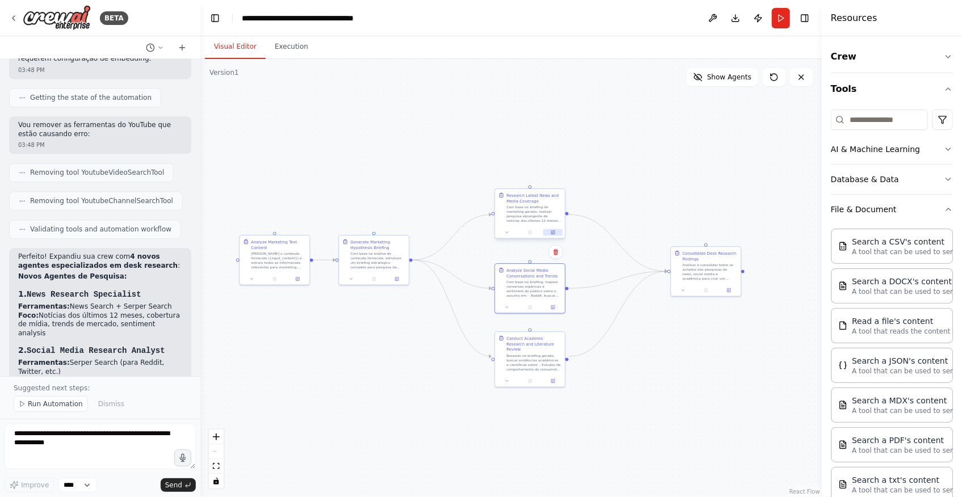
click at [555, 233] on icon at bounding box center [552, 232] width 3 height 3
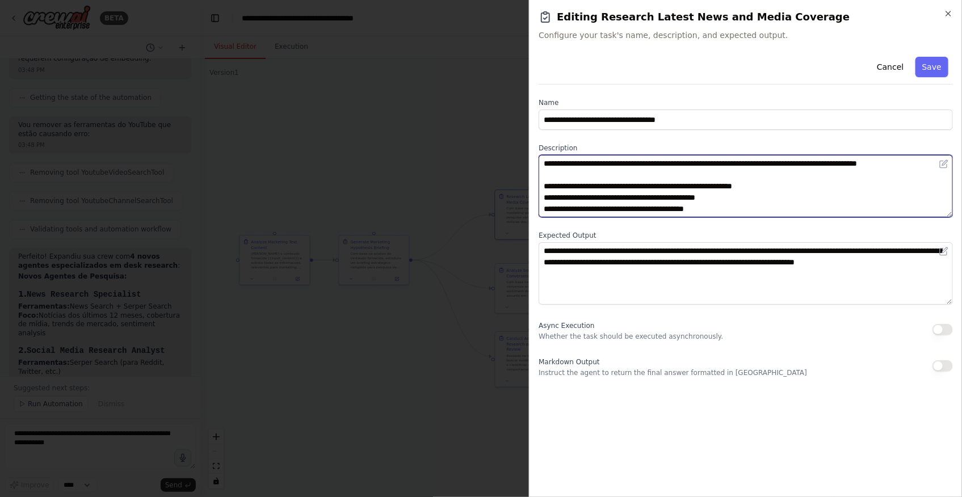
click at [812, 188] on textarea "**********" at bounding box center [746, 186] width 414 height 62
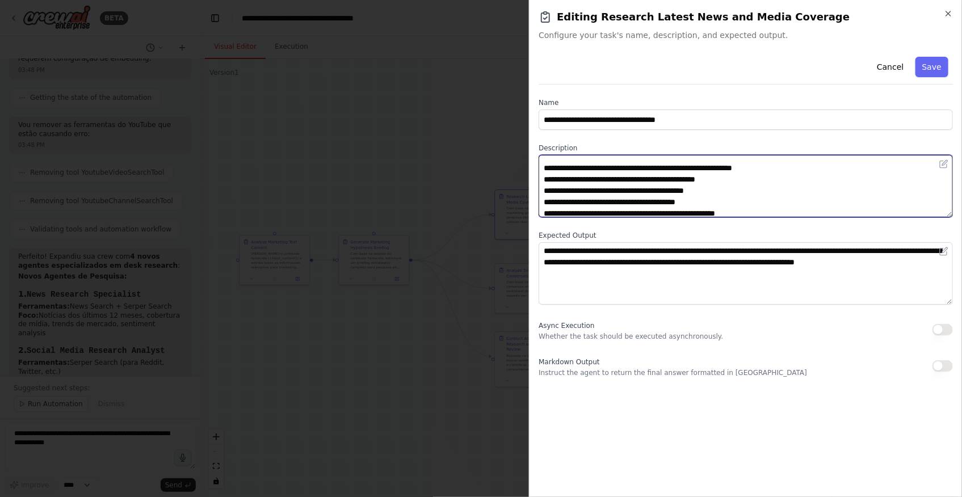
scroll to position [0, 0]
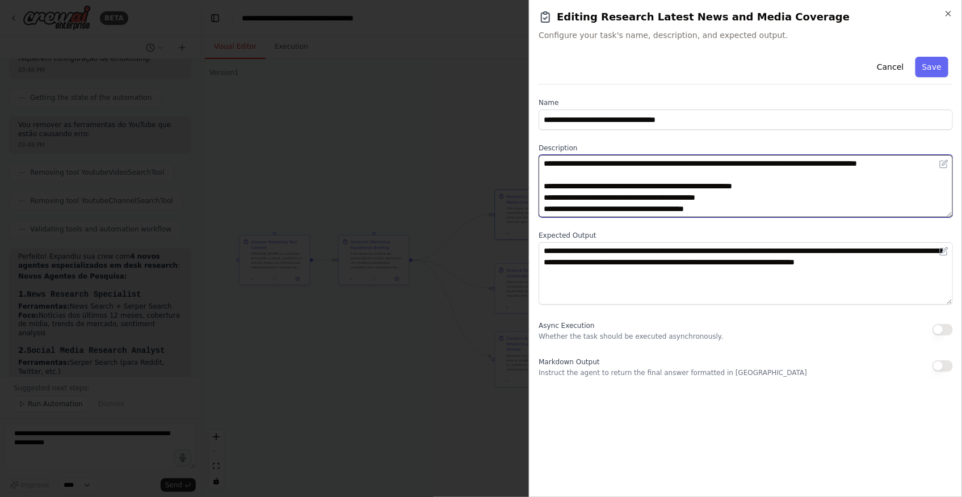
drag, startPoint x: 802, startPoint y: 201, endPoint x: 728, endPoint y: 198, distance: 73.9
click at [728, 198] on textarea "**********" at bounding box center [746, 186] width 414 height 62
type textarea "**********"
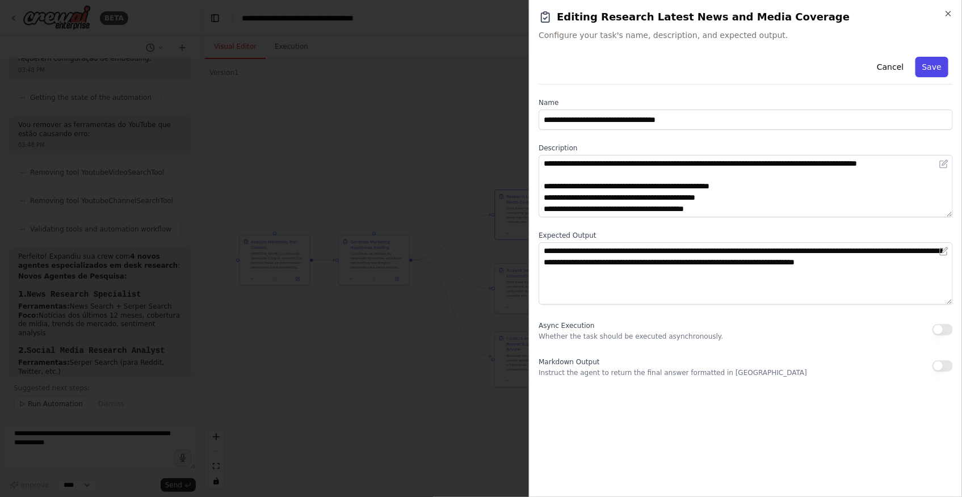
click at [923, 69] on button "Save" at bounding box center [932, 67] width 33 height 20
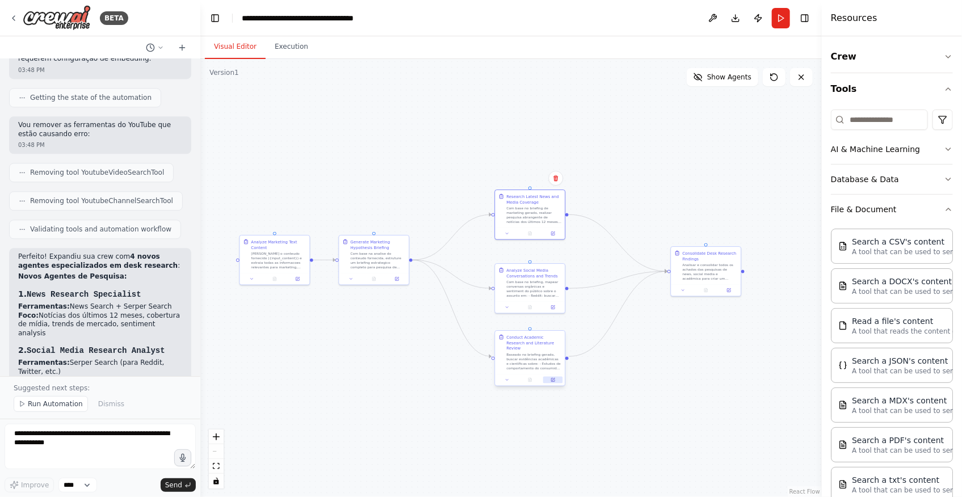
click at [554, 378] on icon at bounding box center [553, 379] width 3 height 3
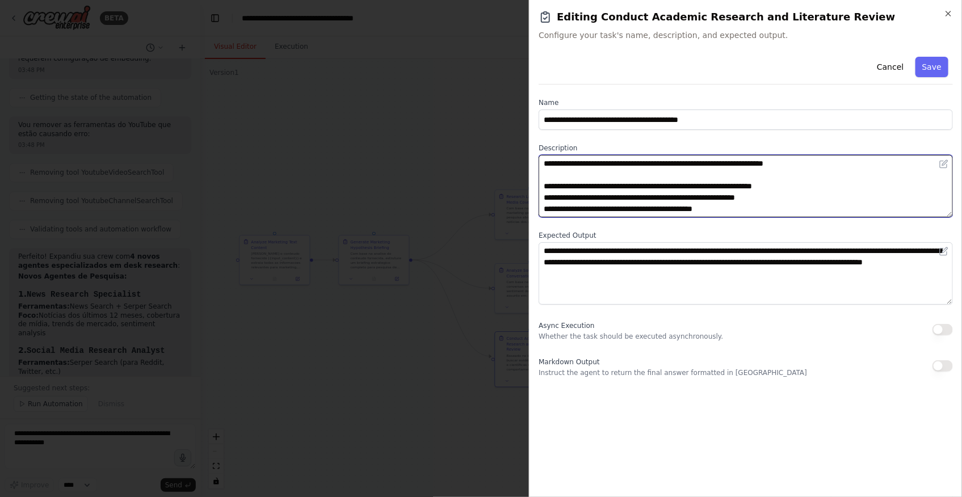
drag, startPoint x: 845, startPoint y: 184, endPoint x: 762, endPoint y: 182, distance: 82.4
click at [762, 182] on textarea "**********" at bounding box center [746, 186] width 414 height 62
type textarea "**********"
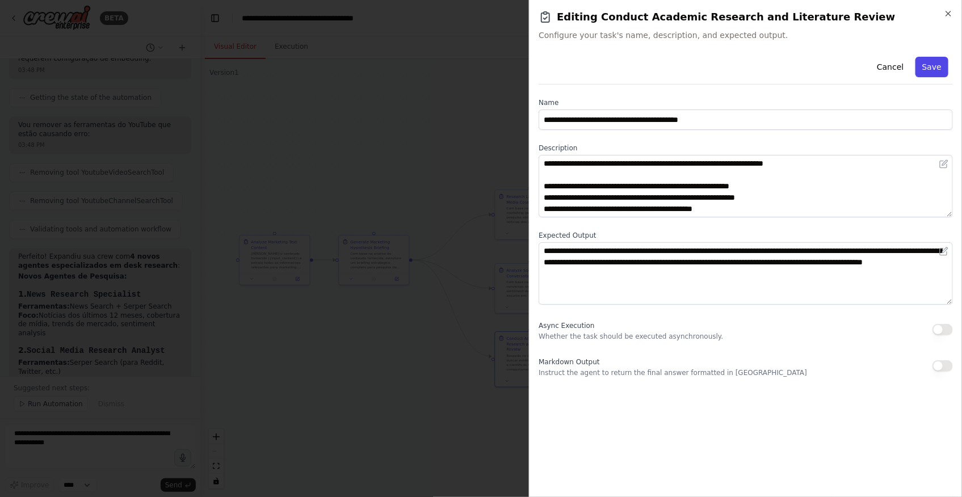
click at [928, 70] on button "Save" at bounding box center [932, 67] width 33 height 20
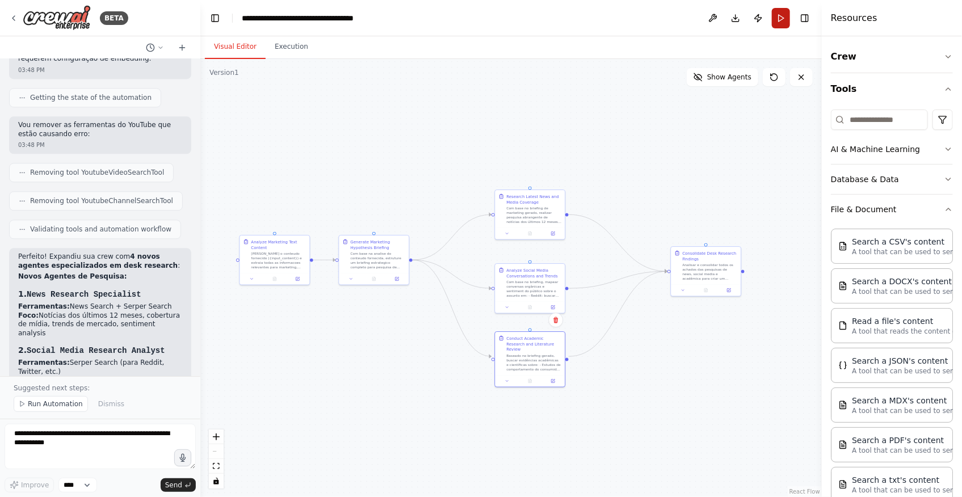
click at [776, 19] on button "Run" at bounding box center [781, 18] width 18 height 20
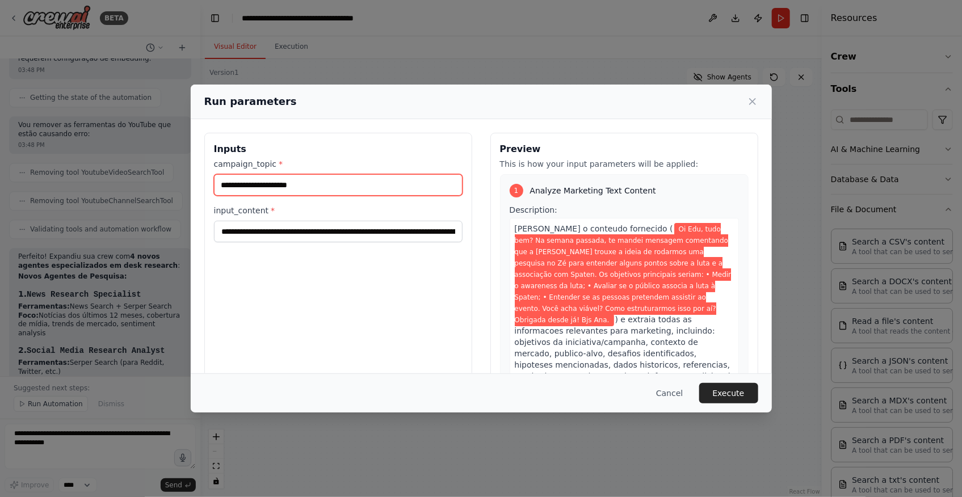
click at [286, 179] on input "campaign_topic *" at bounding box center [338, 185] width 249 height 22
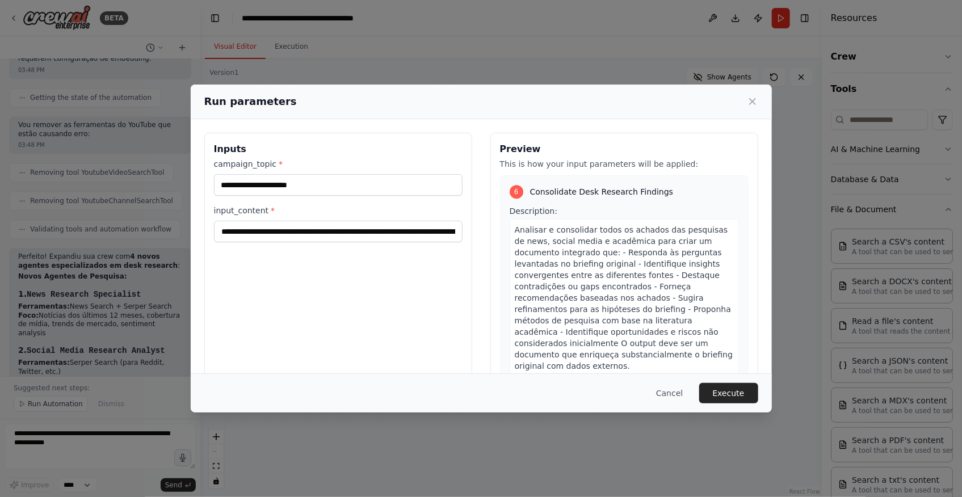
click at [270, 165] on label "campaign_topic *" at bounding box center [338, 163] width 249 height 11
click at [270, 174] on input "campaign_topic *" at bounding box center [338, 185] width 249 height 22
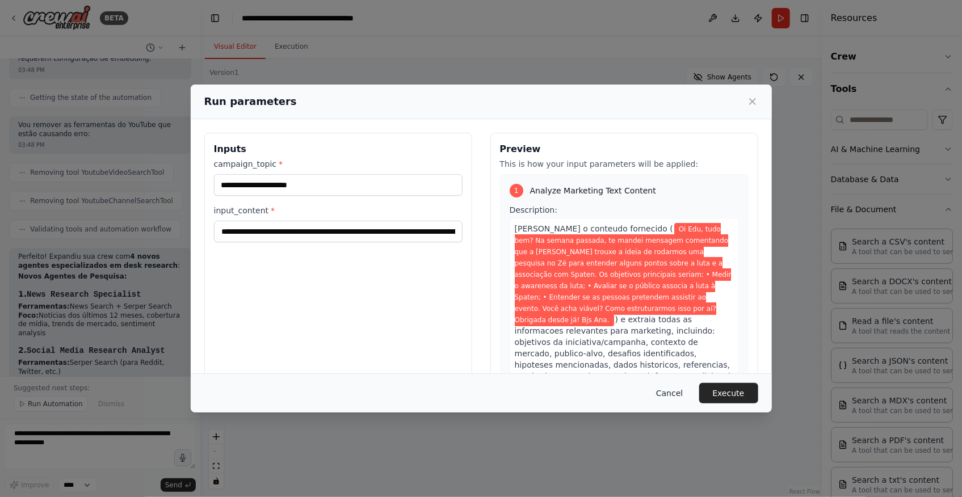
click at [674, 388] on button "Cancel" at bounding box center [669, 393] width 45 height 20
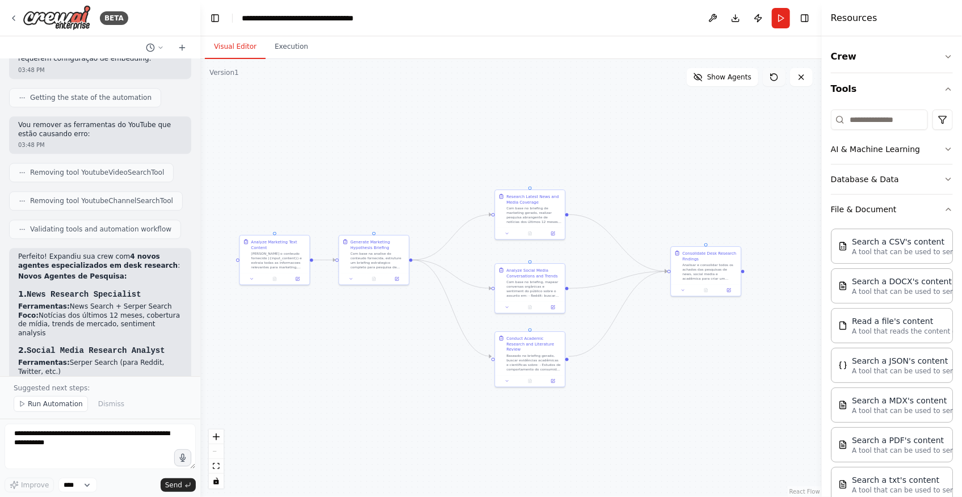
click at [767, 82] on button at bounding box center [774, 77] width 23 height 18
click at [704, 212] on div ".deletable-edge-delete-btn { width: 20px; height: 20px; border: 0px solid #ffff…" at bounding box center [511, 278] width 622 height 438
click at [730, 79] on span "Show Agents" at bounding box center [729, 77] width 44 height 9
click at [565, 183] on icon at bounding box center [563, 184] width 3 height 3
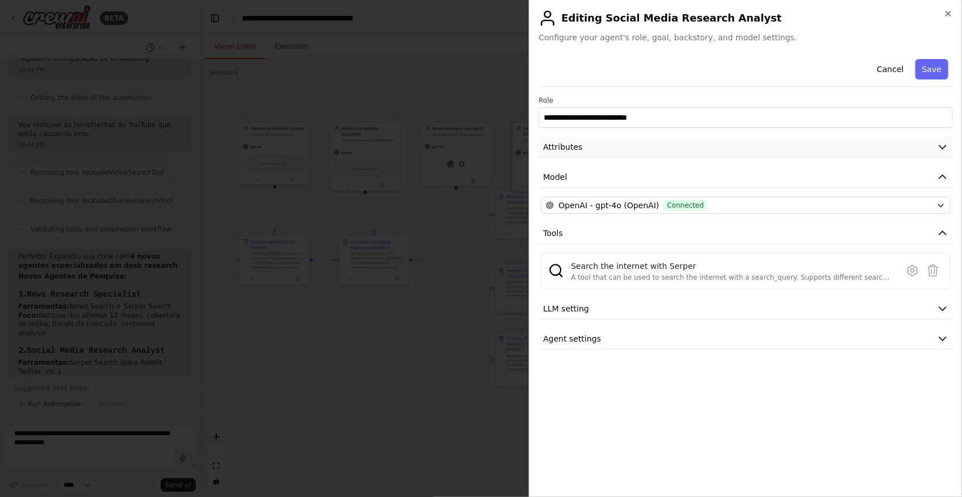
click at [613, 141] on button "Attributes" at bounding box center [746, 147] width 414 height 21
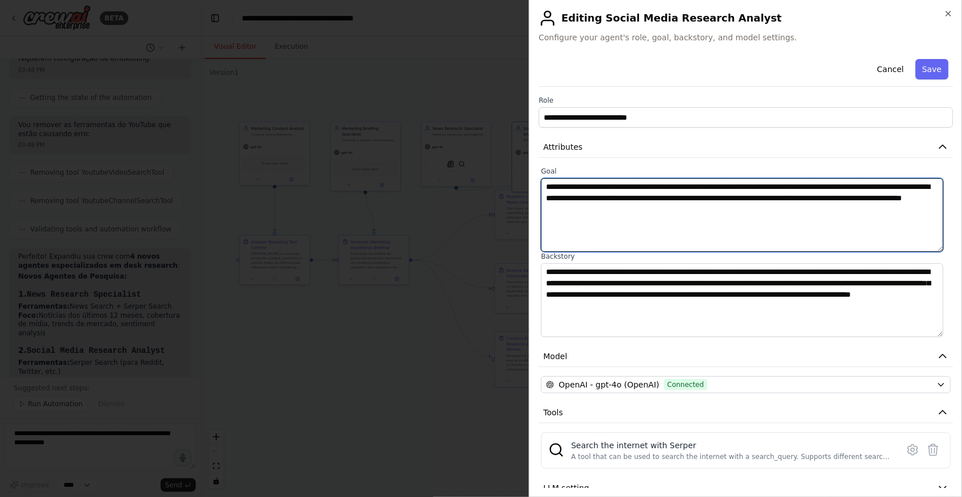
drag, startPoint x: 789, startPoint y: 187, endPoint x: 850, endPoint y: 184, distance: 61.4
click at [850, 184] on textarea "**********" at bounding box center [742, 215] width 402 height 74
type textarea "**********"
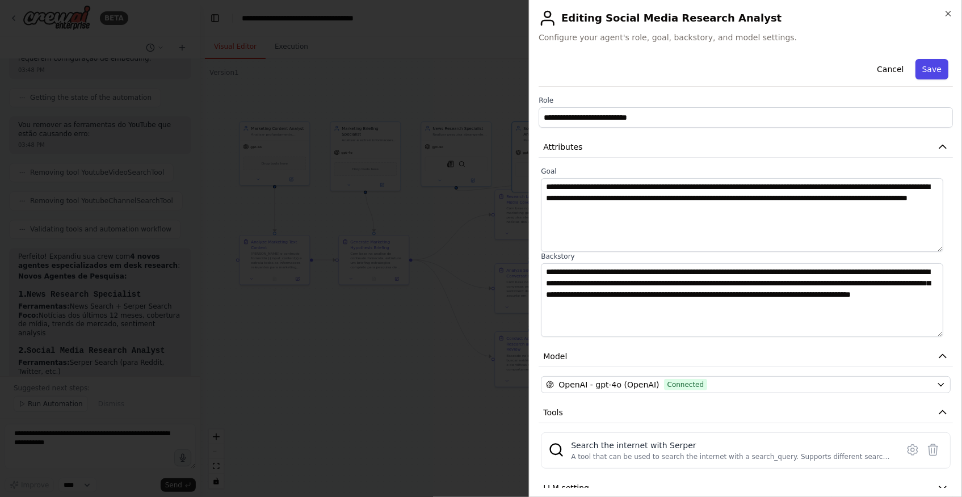
click at [916, 72] on button "Save" at bounding box center [932, 69] width 33 height 20
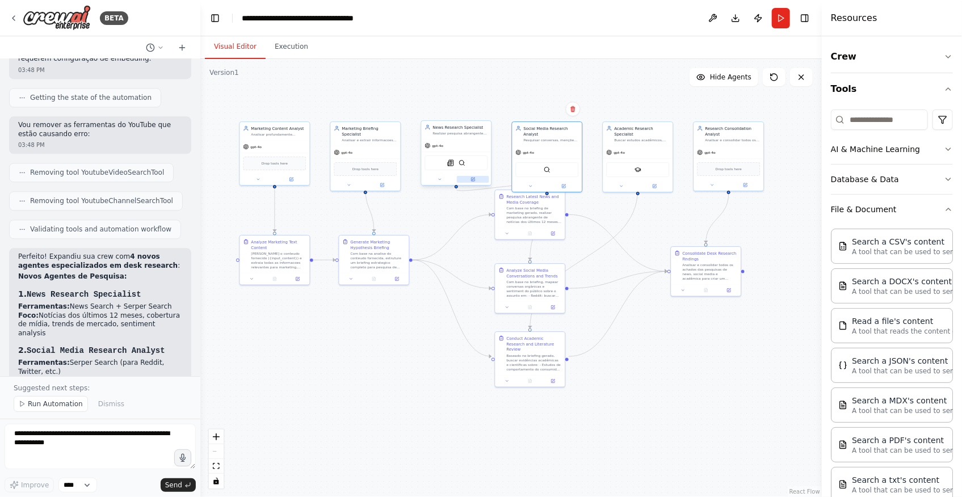
click at [474, 178] on icon at bounding box center [473, 179] width 3 height 3
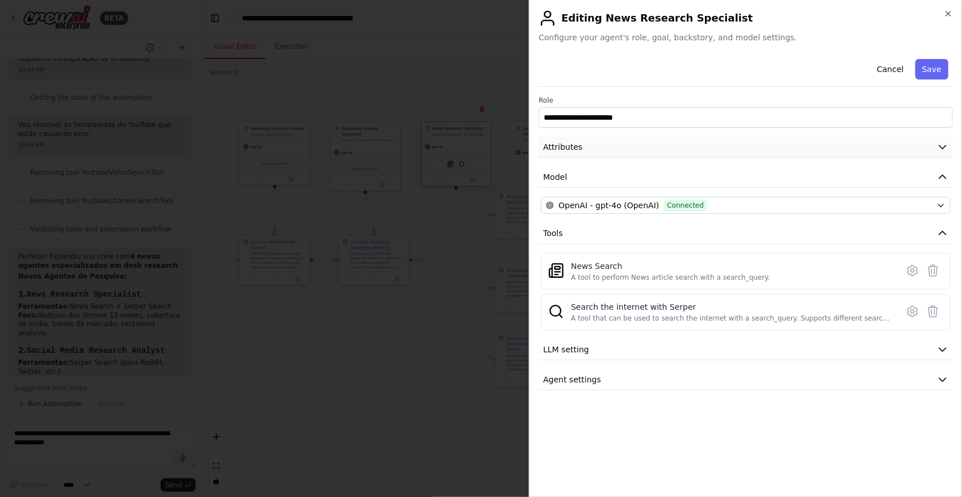
click at [627, 149] on button "Attributes" at bounding box center [746, 147] width 414 height 21
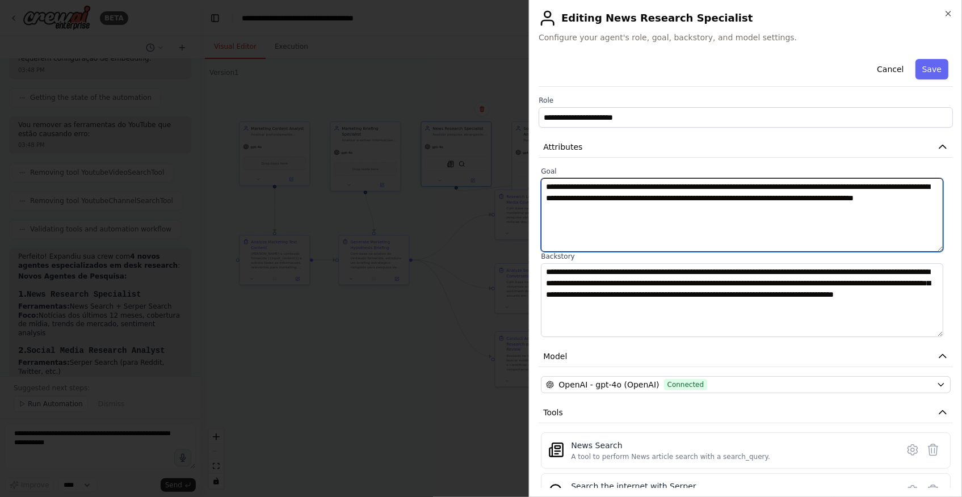
drag, startPoint x: 823, startPoint y: 186, endPoint x: 883, endPoint y: 187, distance: 59.6
click at [883, 187] on textarea "**********" at bounding box center [742, 215] width 402 height 74
type textarea "**********"
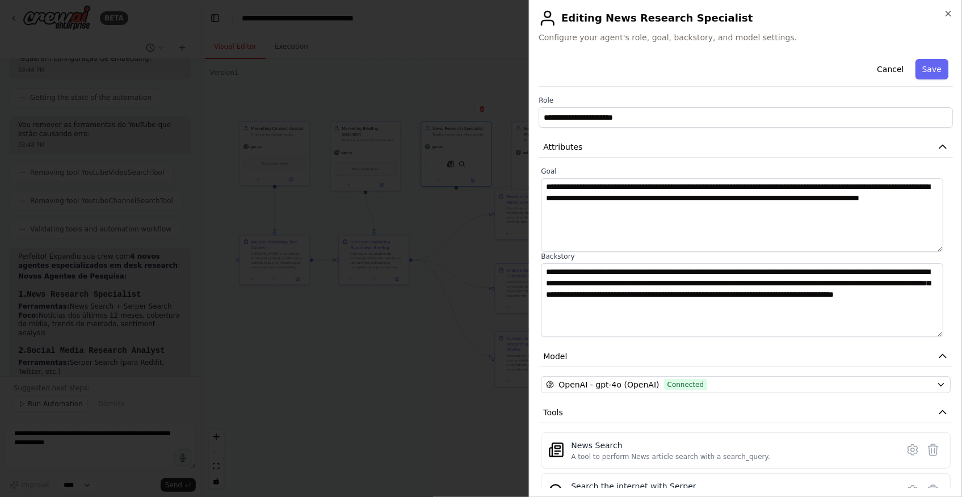
drag, startPoint x: 920, startPoint y: 70, endPoint x: 916, endPoint y: 77, distance: 7.7
click at [920, 70] on button "Save" at bounding box center [932, 69] width 33 height 20
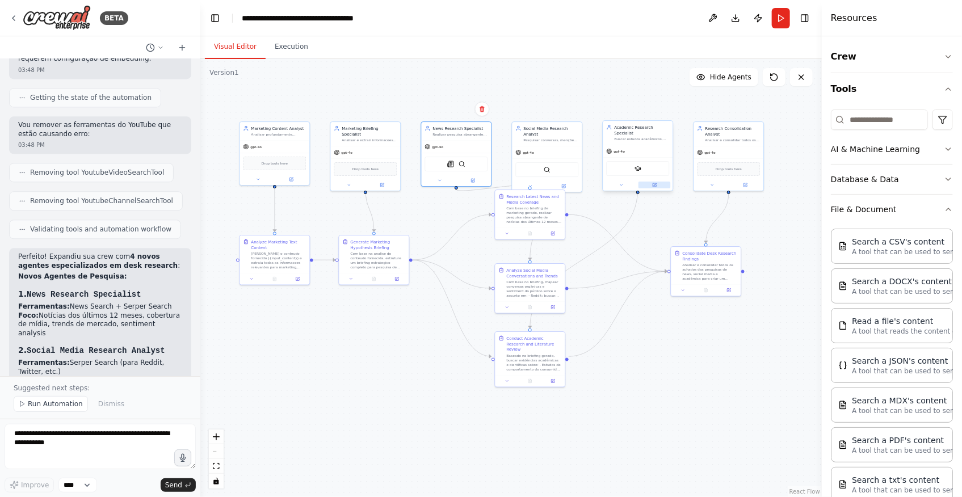
click at [650, 182] on button at bounding box center [655, 185] width 32 height 7
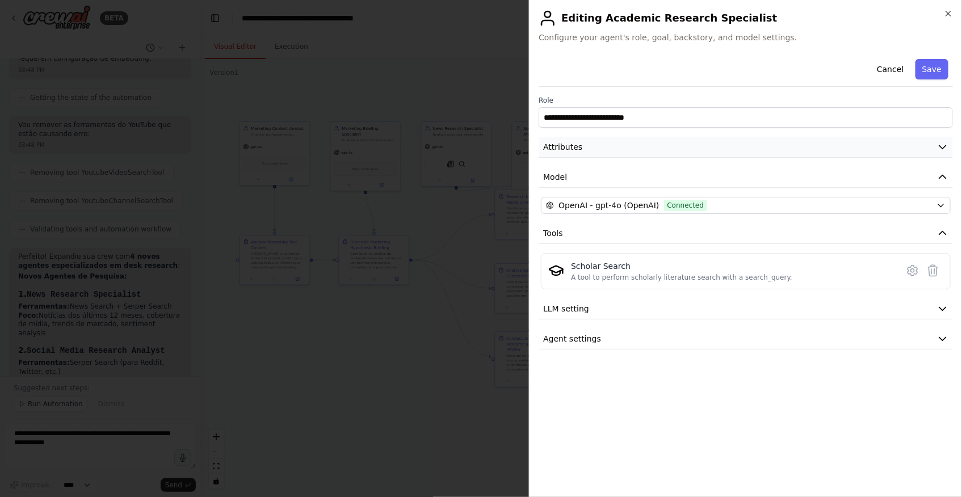
click at [603, 150] on button "Attributes" at bounding box center [746, 147] width 414 height 21
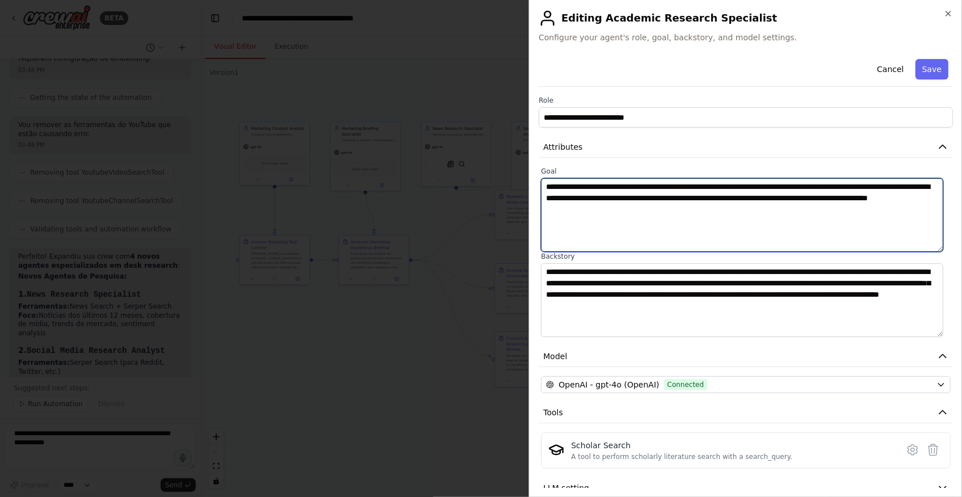
click at [831, 193] on textarea "**********" at bounding box center [742, 215] width 402 height 74
drag, startPoint x: 645, startPoint y: 197, endPoint x: 704, endPoint y: 193, distance: 59.2
click at [704, 193] on textarea "**********" at bounding box center [742, 215] width 402 height 74
type textarea "**********"
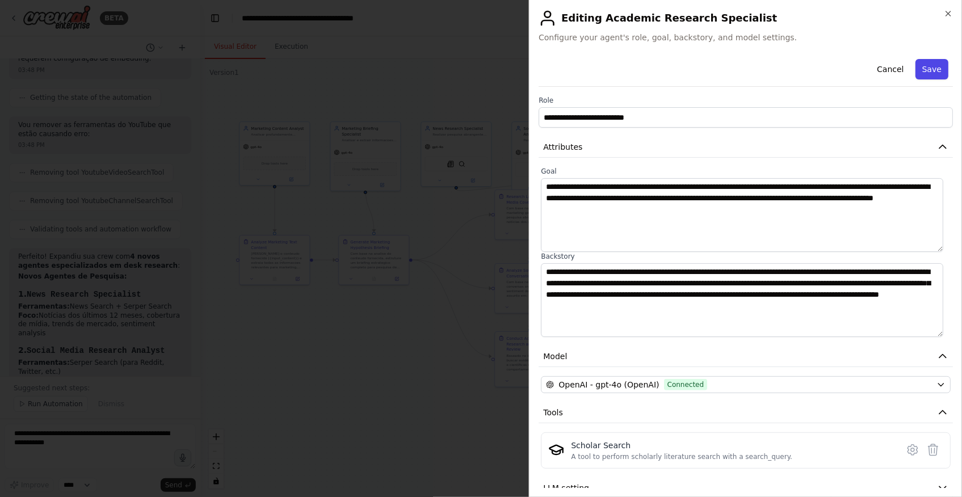
click at [931, 73] on button "Save" at bounding box center [932, 69] width 33 height 20
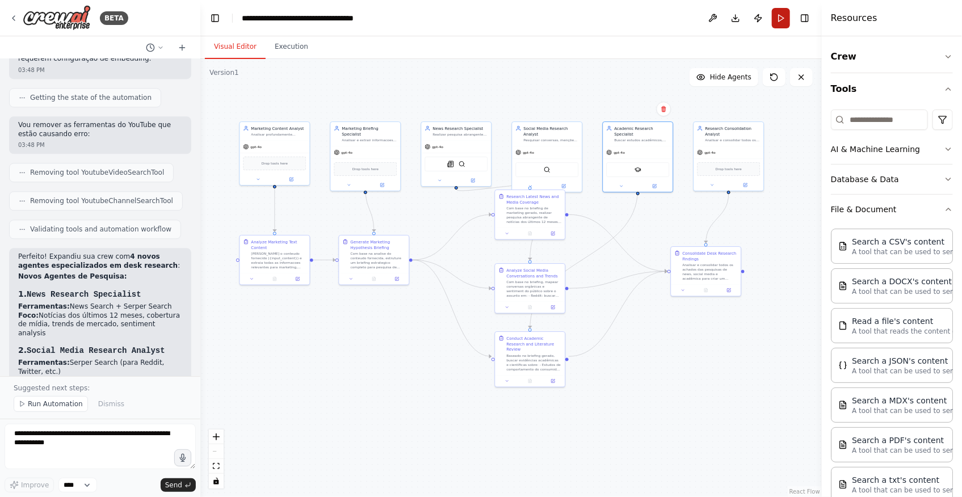
click at [787, 26] on button "Run" at bounding box center [781, 18] width 18 height 20
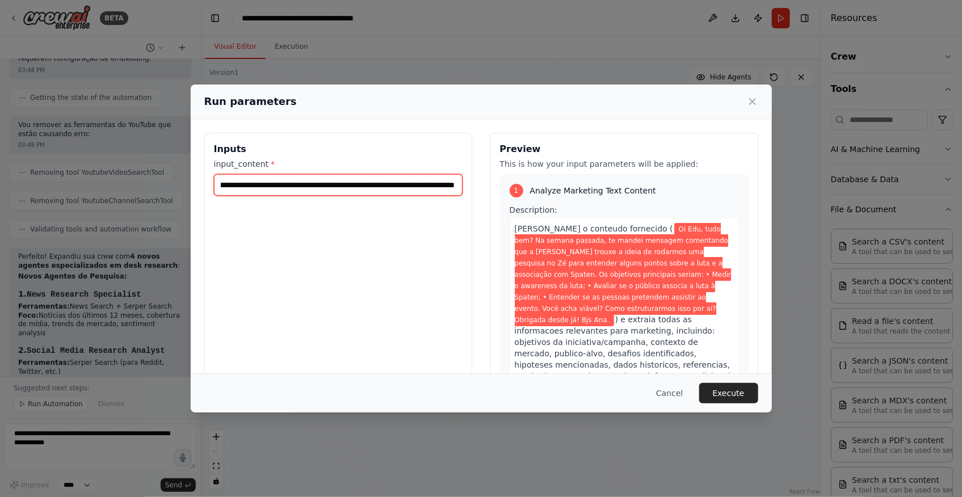
drag, startPoint x: 347, startPoint y: 181, endPoint x: 685, endPoint y: 187, distance: 337.8
click at [684, 187] on div "**********" at bounding box center [481, 267] width 554 height 269
click at [653, 255] on span "Oi Edu, tudo bem? Na semana passada, te mandei mensagem comentando que a Maísa …" at bounding box center [623, 274] width 217 height 103
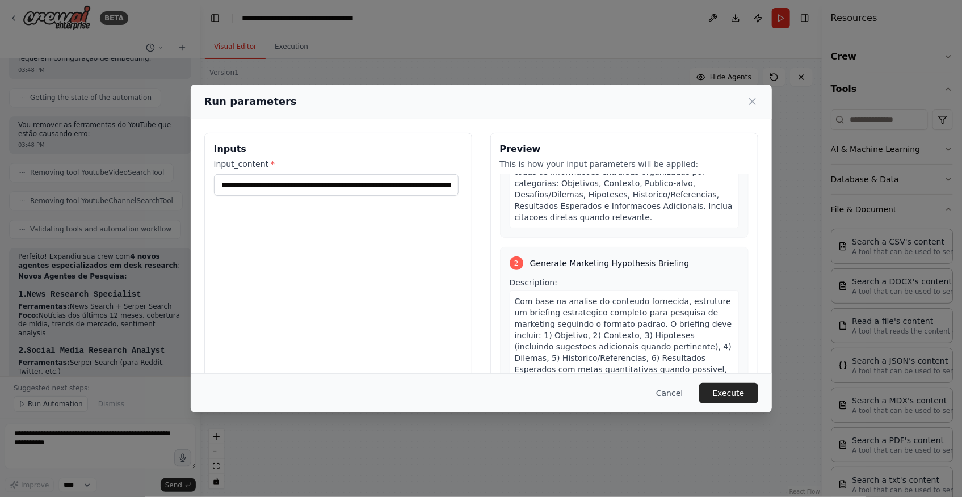
scroll to position [309, 0]
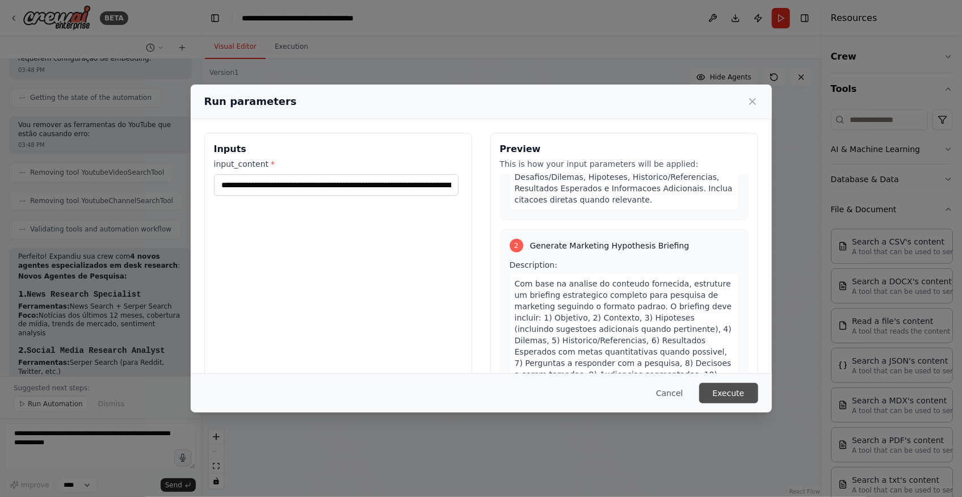
click at [737, 393] on button "Execute" at bounding box center [728, 393] width 59 height 20
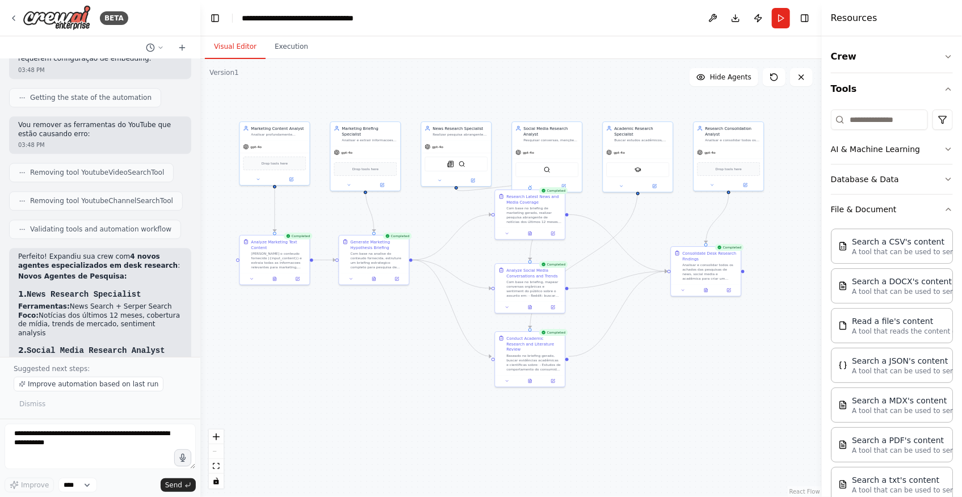
click at [588, 430] on div ".deletable-edge-delete-btn { width: 20px; height: 20px; border: 0px solid #ffff…" at bounding box center [511, 278] width 622 height 438
click at [295, 48] on button "Execution" at bounding box center [292, 47] width 52 height 24
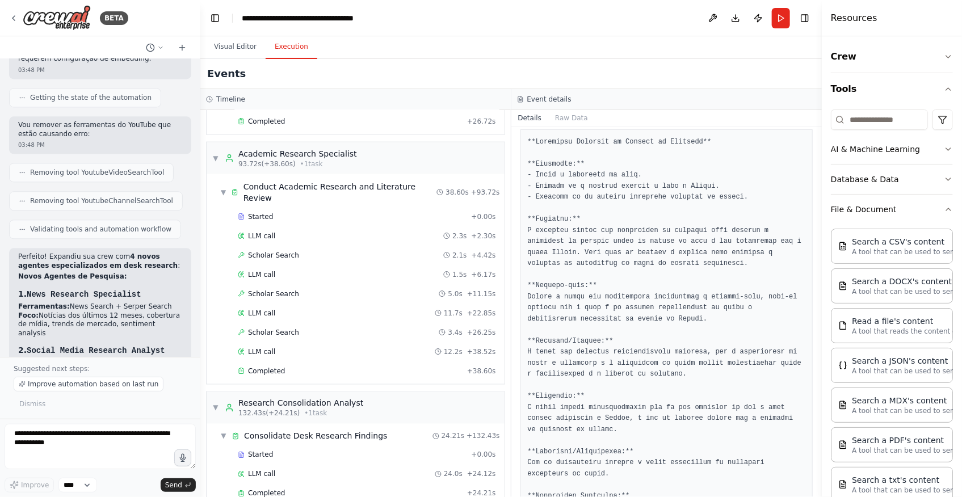
scroll to position [778, 0]
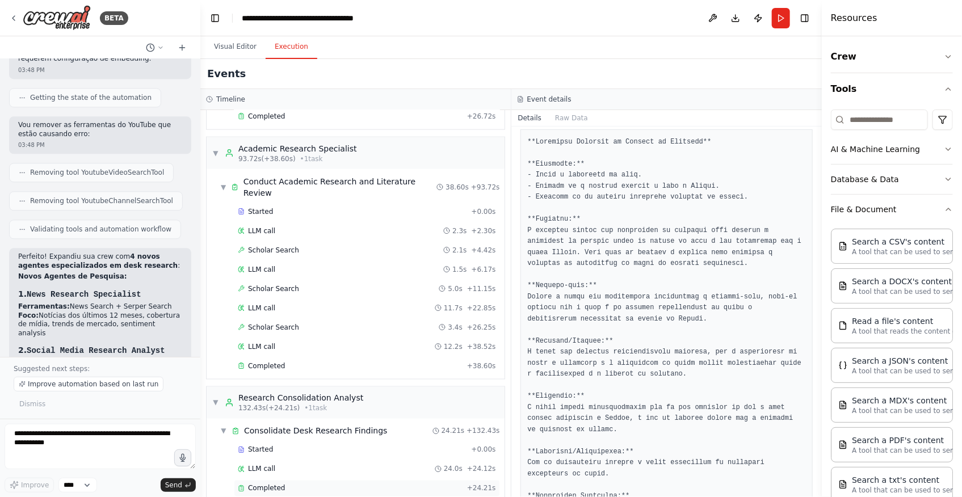
click at [353, 484] on div "Completed" at bounding box center [350, 488] width 225 height 9
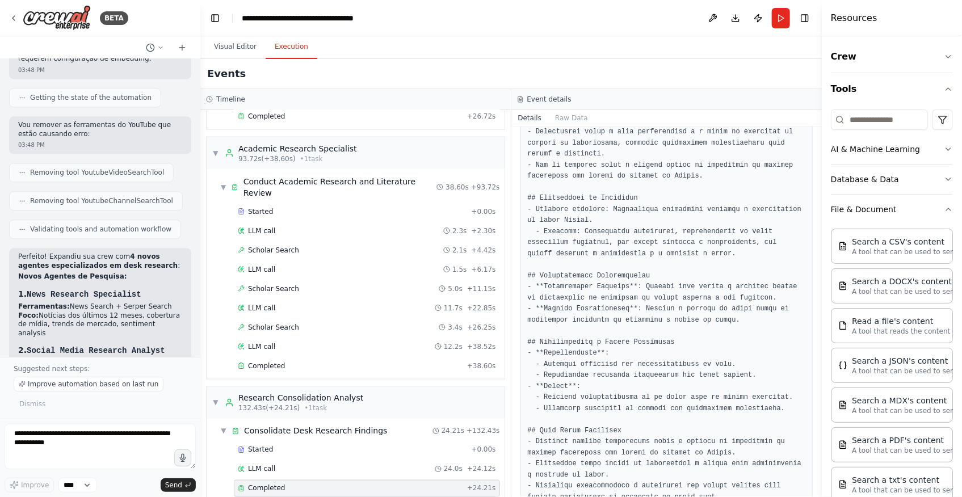
scroll to position [774, 0]
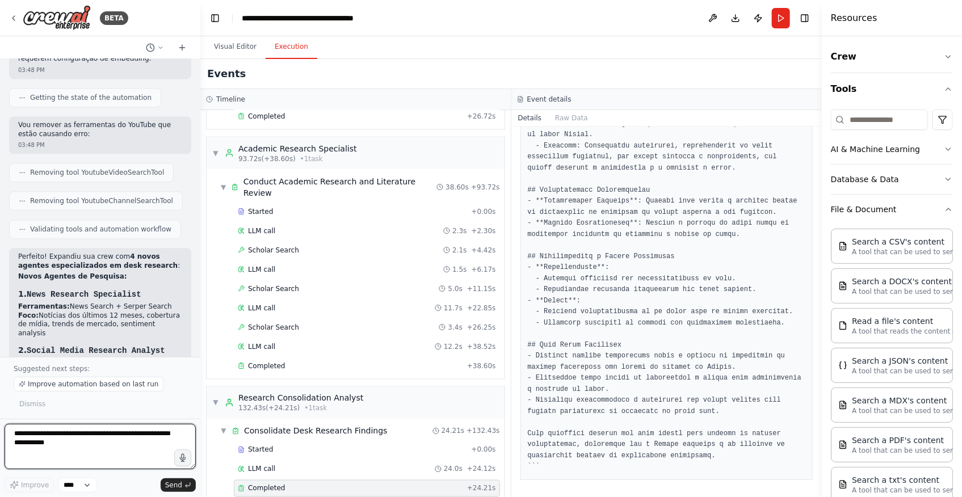
click at [79, 448] on textarea at bounding box center [100, 446] width 191 height 45
type textarea "**********"
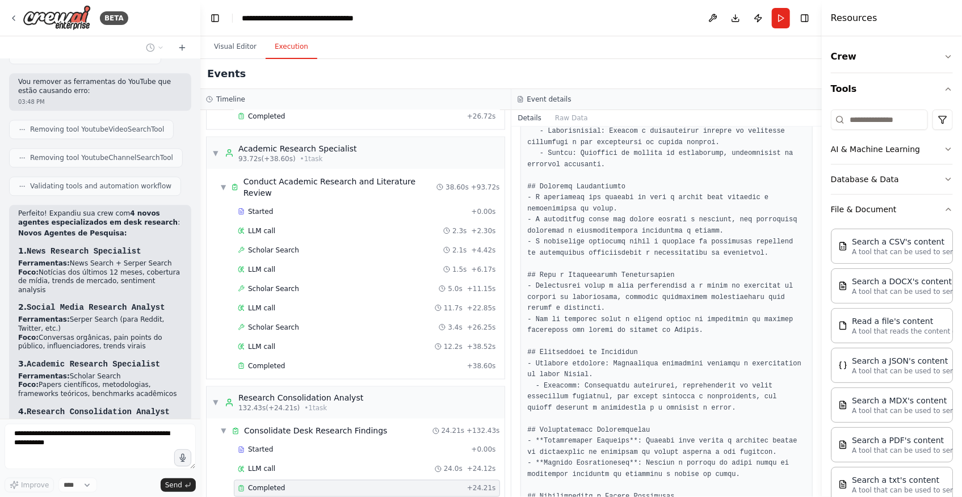
scroll to position [517, 0]
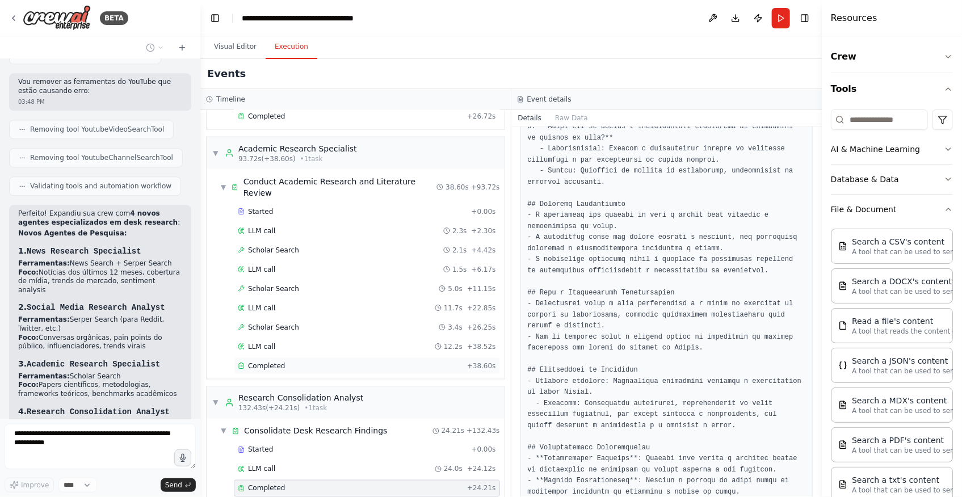
click at [364, 362] on div "Completed" at bounding box center [350, 366] width 225 height 9
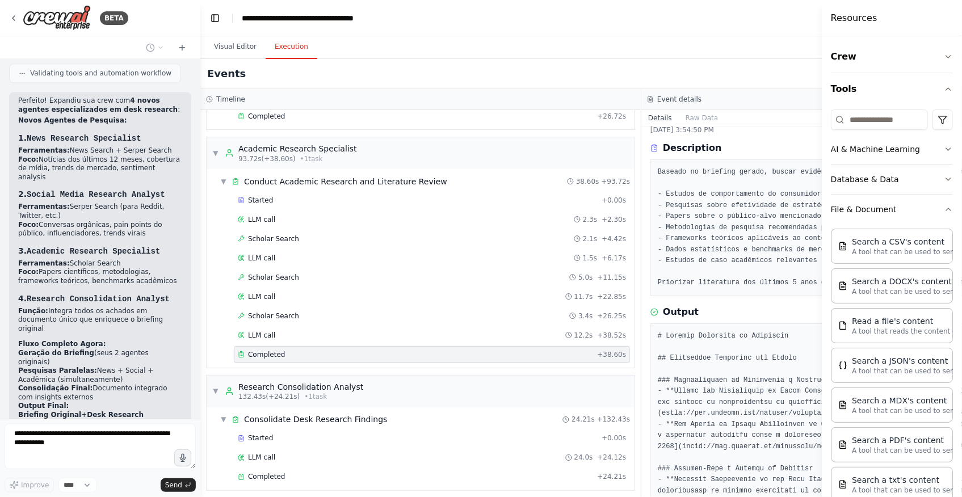
scroll to position [30, 0]
click at [243, 48] on button "Visual Editor" at bounding box center [235, 47] width 61 height 24
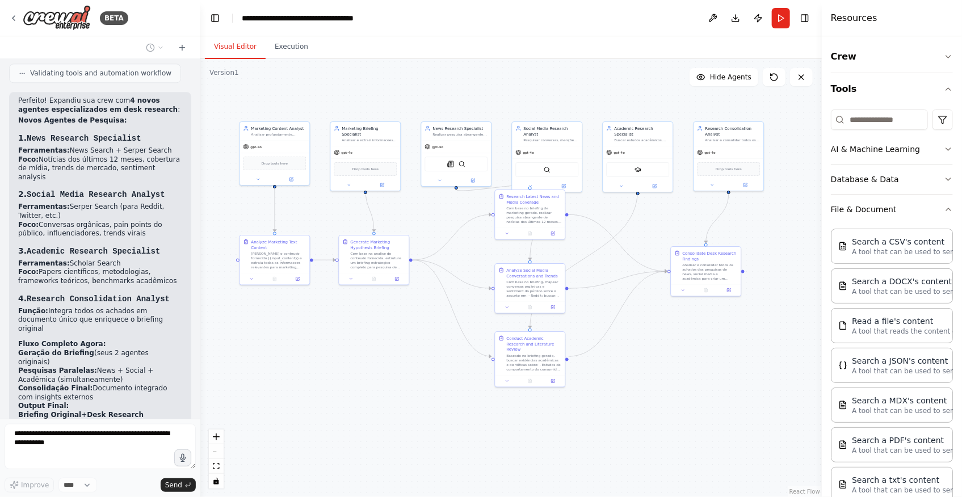
scroll to position [5712, 0]
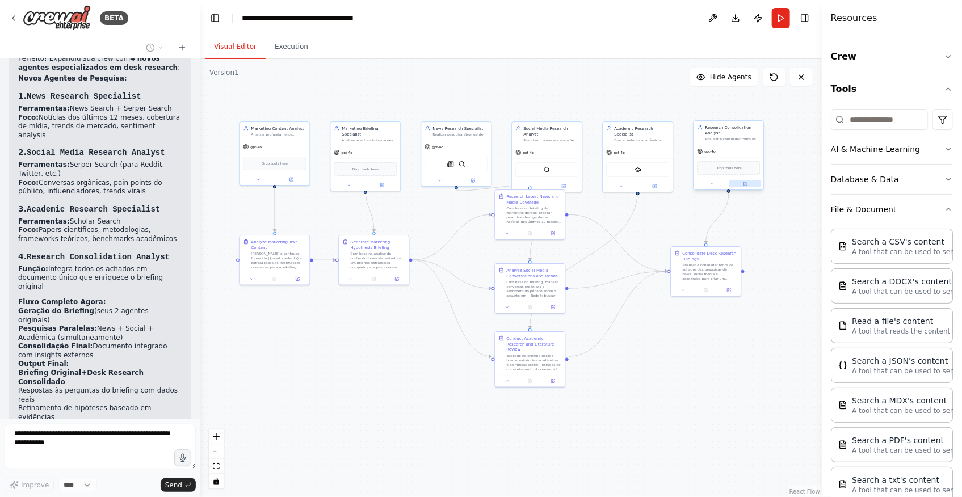
click at [747, 184] on icon at bounding box center [745, 184] width 5 height 5
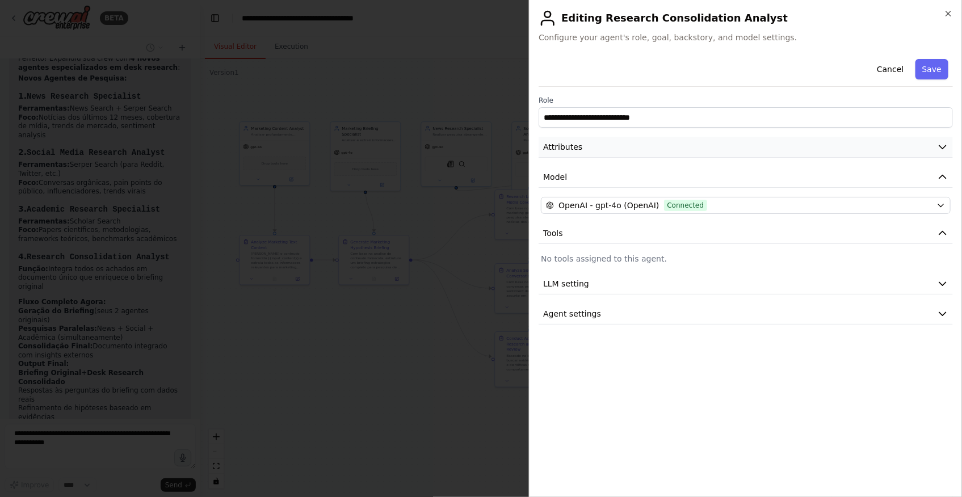
click at [645, 148] on button "Attributes" at bounding box center [746, 147] width 414 height 21
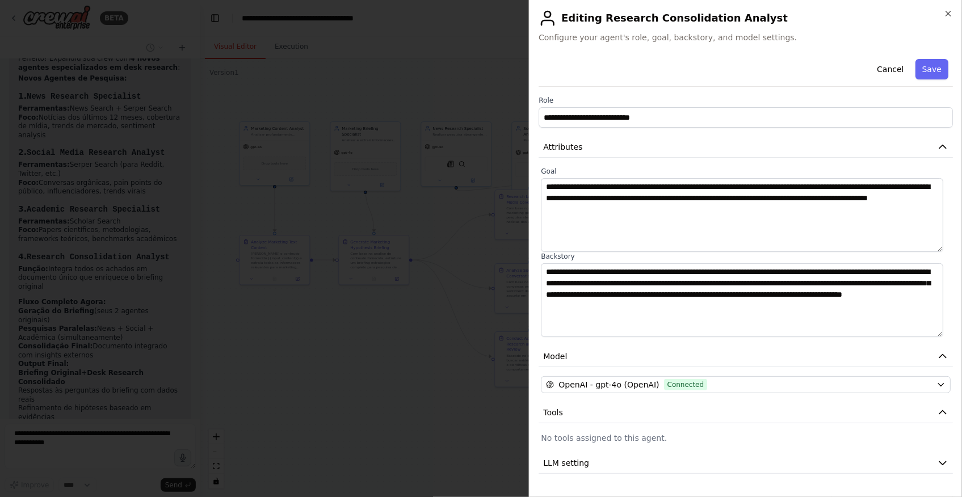
click at [456, 330] on div at bounding box center [481, 248] width 962 height 497
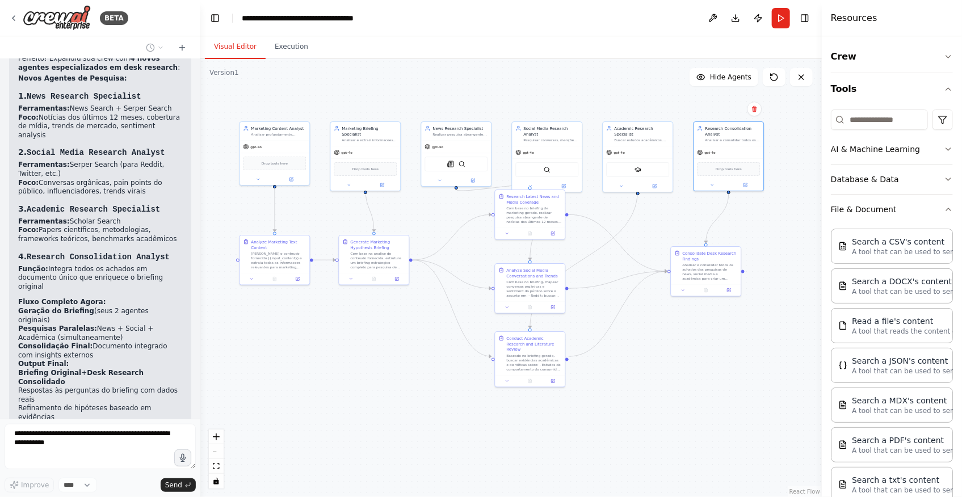
scroll to position [5749, 0]
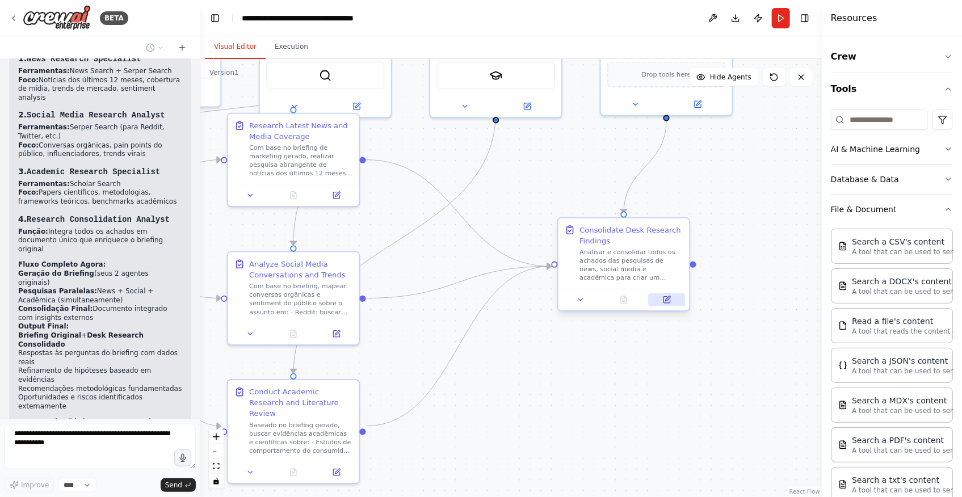
click at [667, 301] on icon at bounding box center [667, 300] width 6 height 6
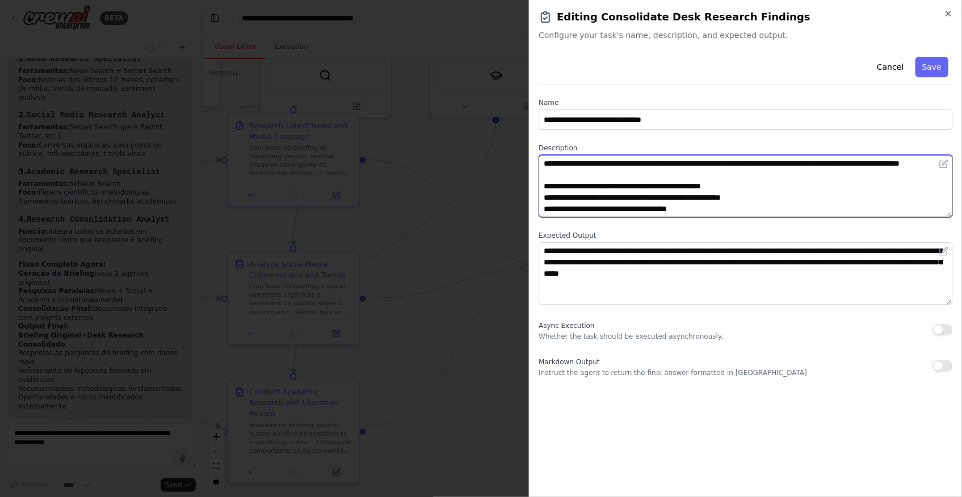
click at [673, 171] on textarea "**********" at bounding box center [746, 186] width 414 height 62
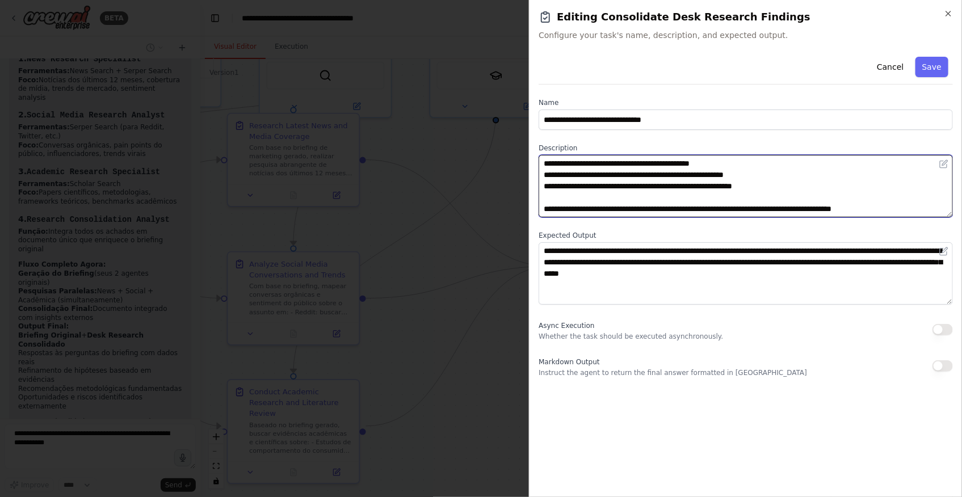
scroll to position [5786, 0]
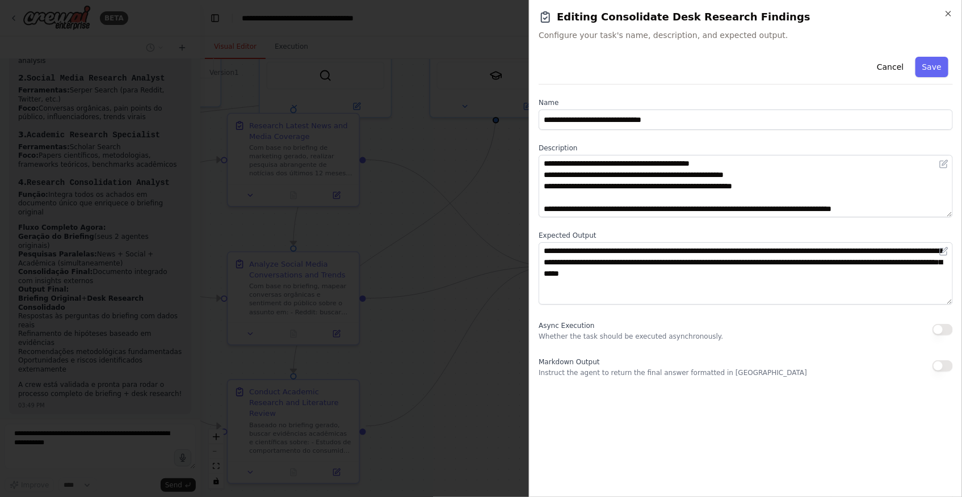
click at [481, 430] on div at bounding box center [481, 248] width 962 height 497
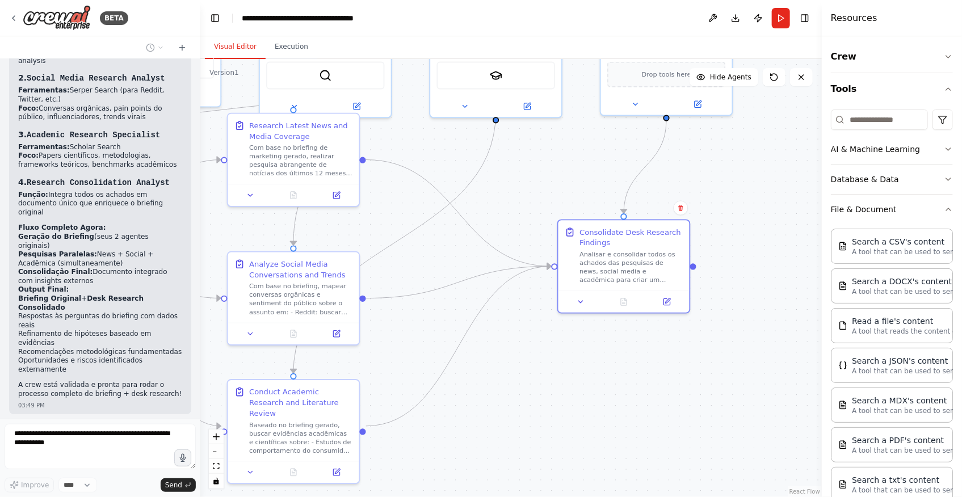
click at [534, 400] on div ".deletable-edge-delete-btn { width: 20px; height: 20px; border: 0px solid #ffff…" at bounding box center [511, 278] width 622 height 438
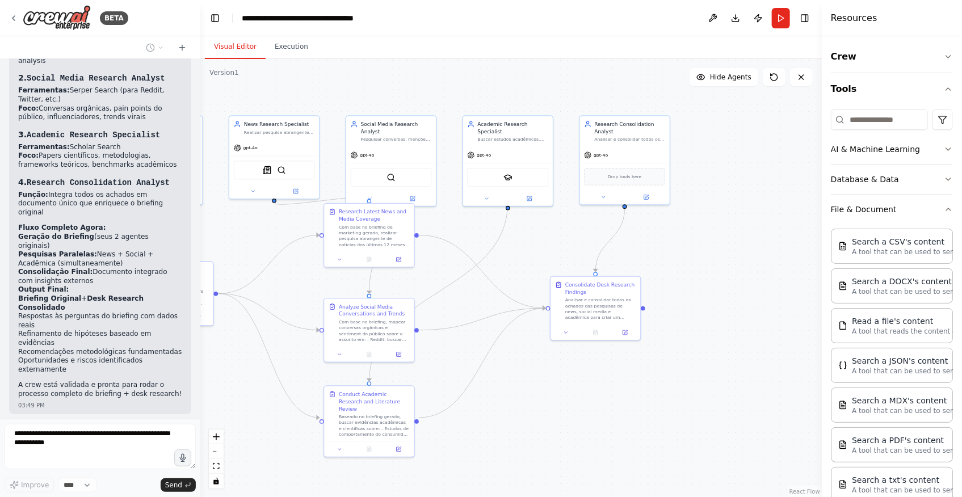
scroll to position [5824, 0]
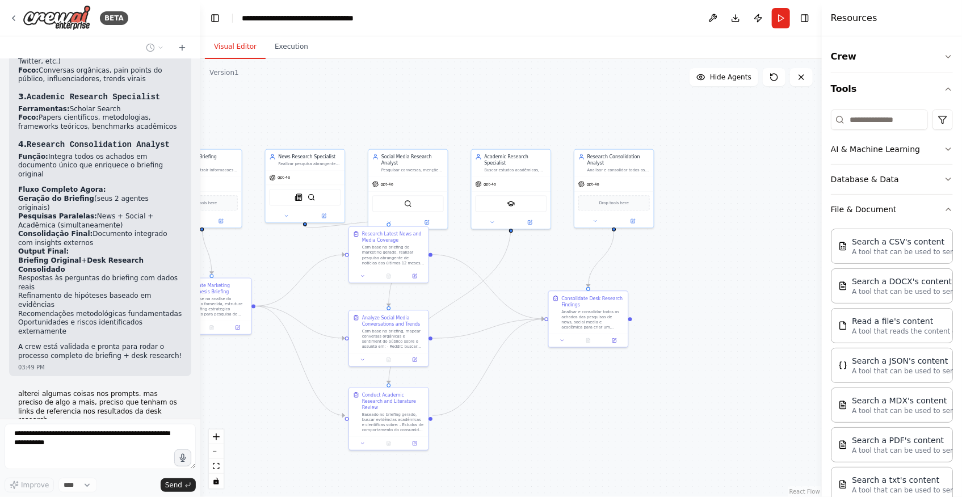
click at [694, 391] on div ".deletable-edge-delete-btn { width: 20px; height: 20px; border: 0px solid #ffff…" at bounding box center [511, 278] width 622 height 438
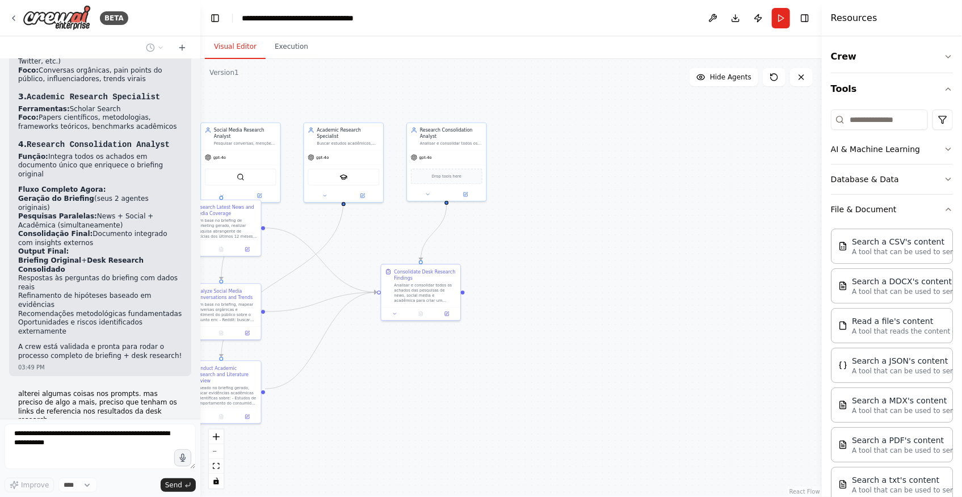
drag, startPoint x: 636, startPoint y: 383, endPoint x: 502, endPoint y: 359, distance: 136.1
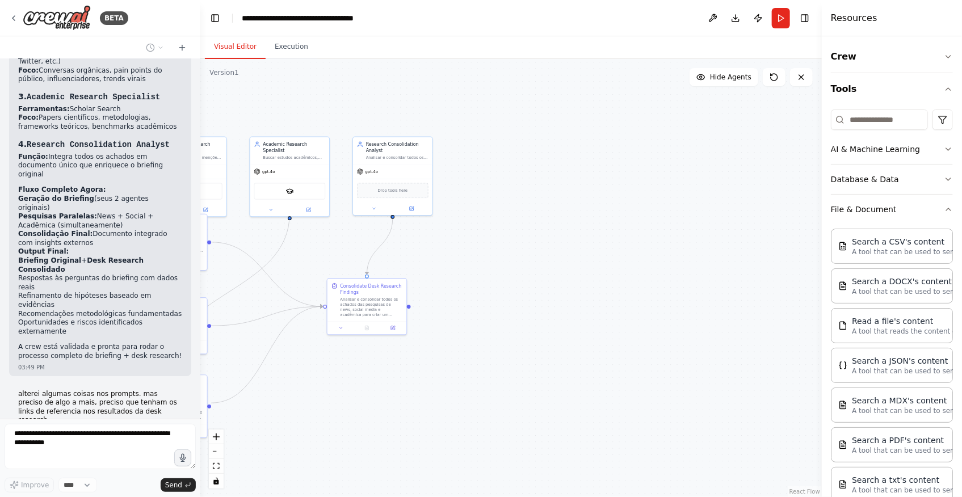
drag, startPoint x: 593, startPoint y: 277, endPoint x: 473, endPoint y: 317, distance: 126.4
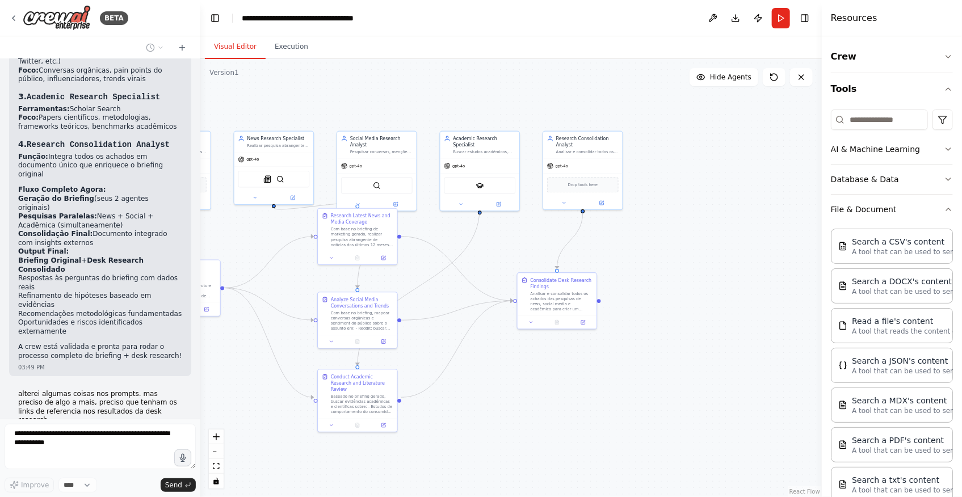
drag, startPoint x: 450, startPoint y: 320, endPoint x: 754, endPoint y: 275, distance: 308.1
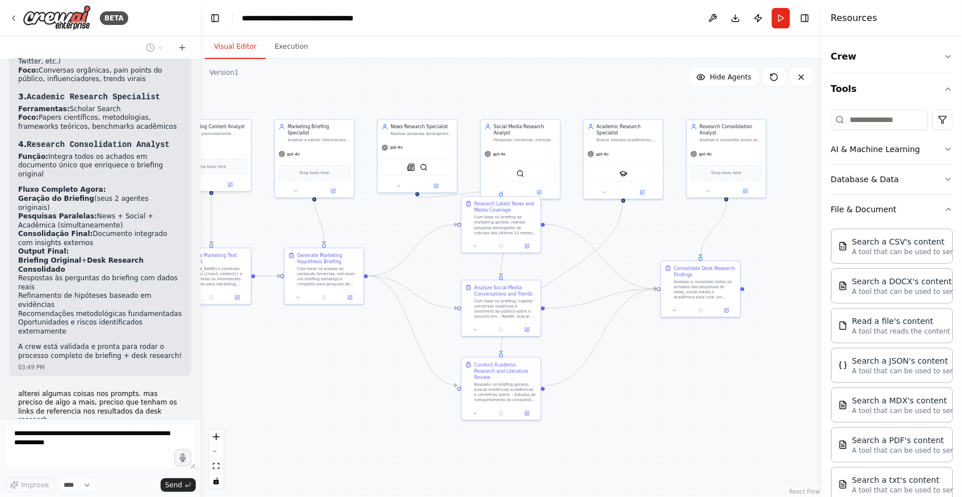
drag, startPoint x: 327, startPoint y: 368, endPoint x: 346, endPoint y: 369, distance: 19.3
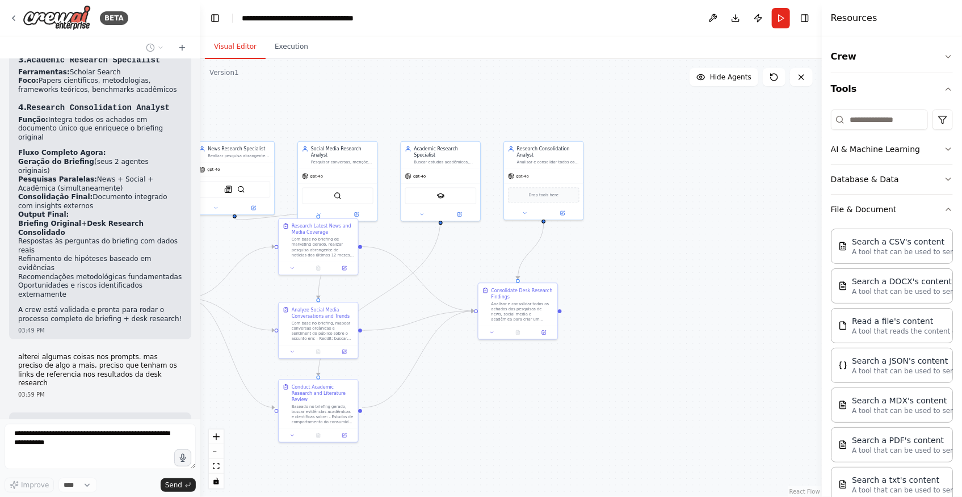
drag, startPoint x: 719, startPoint y: 381, endPoint x: 511, endPoint y: 405, distance: 209.2
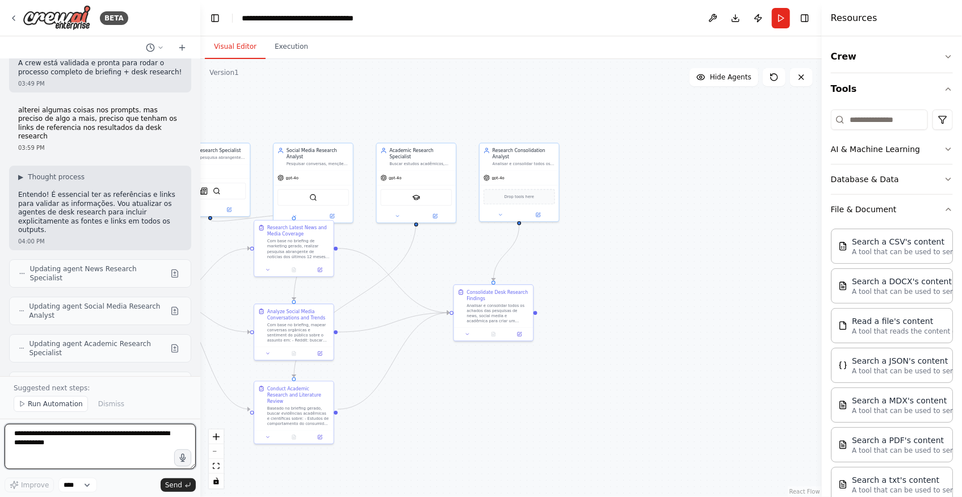
scroll to position [6125, 0]
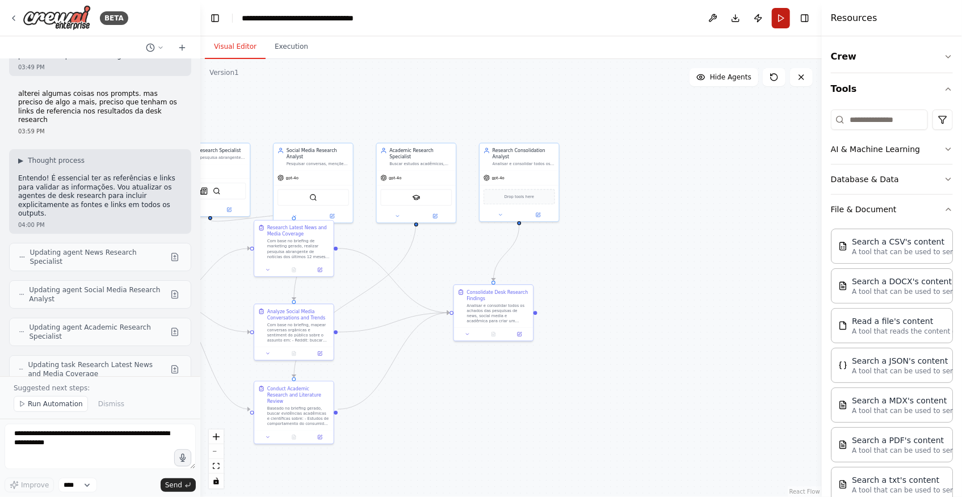
click at [779, 15] on button "Run" at bounding box center [781, 18] width 18 height 20
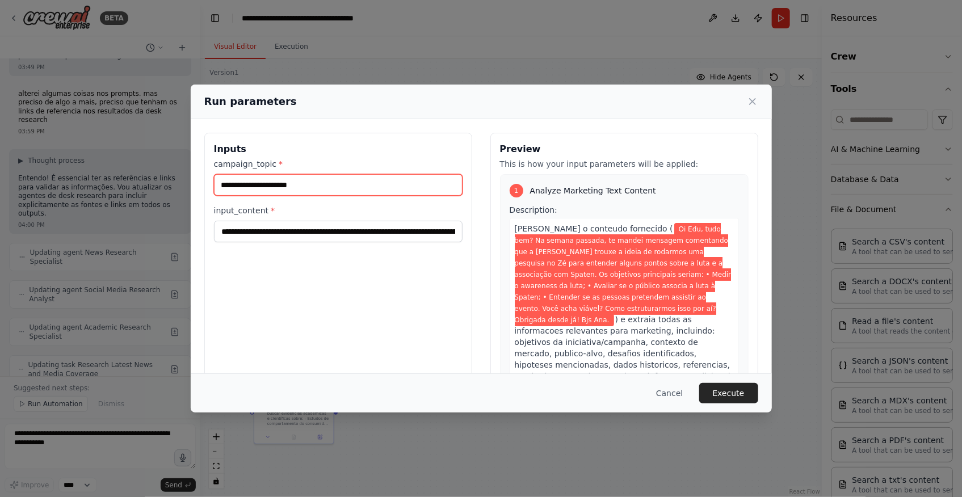
click at [304, 186] on input "campaign_topic *" at bounding box center [338, 185] width 249 height 22
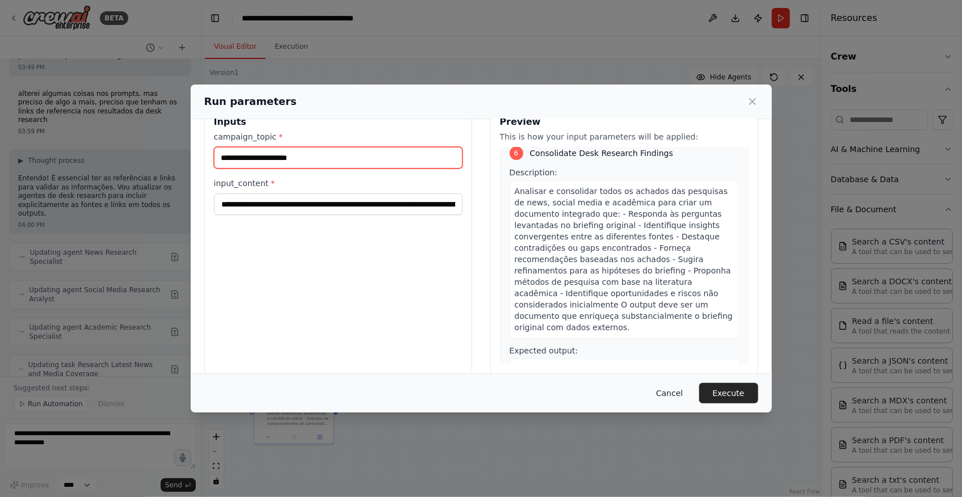
scroll to position [41, 0]
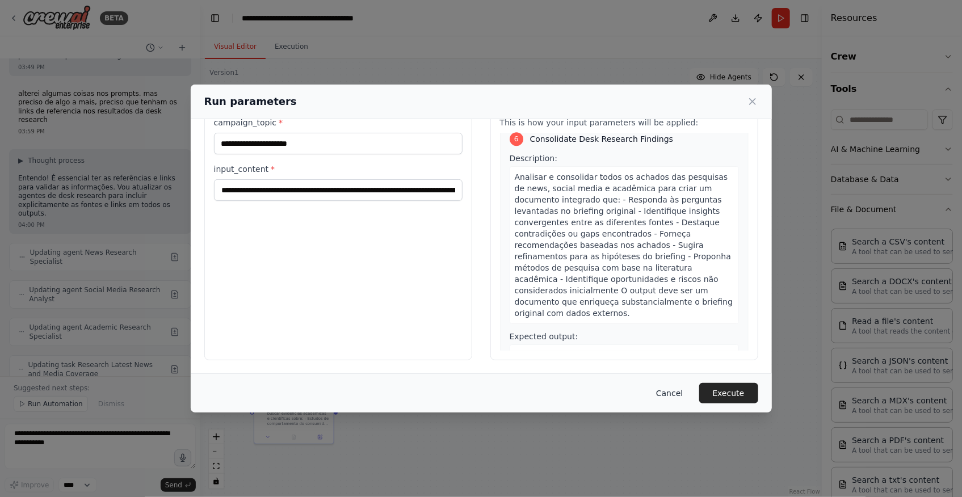
click at [668, 393] on button "Cancel" at bounding box center [669, 393] width 45 height 20
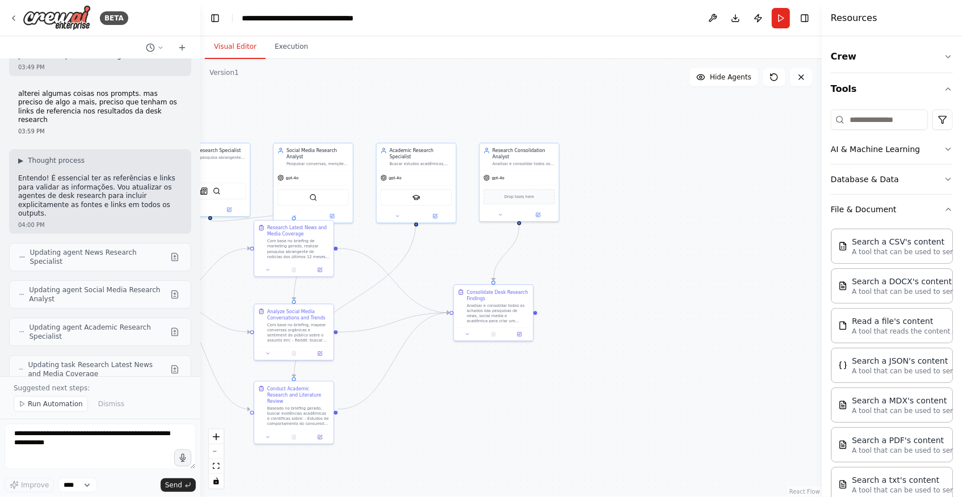
click at [548, 220] on div "Research Consolidation Analyst Analisar e consolidar todos os resultados de des…" at bounding box center [519, 182] width 81 height 79
click at [546, 212] on button at bounding box center [538, 214] width 36 height 8
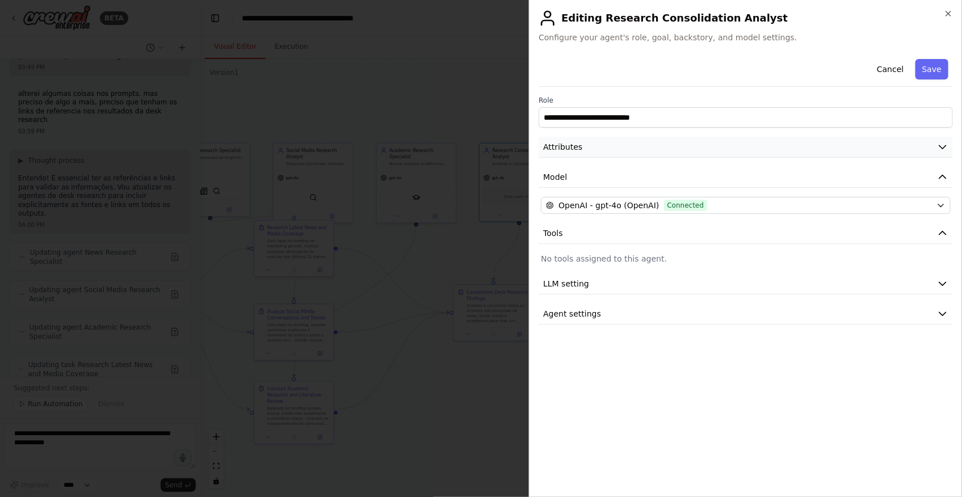
click at [619, 146] on button "Attributes" at bounding box center [746, 147] width 414 height 21
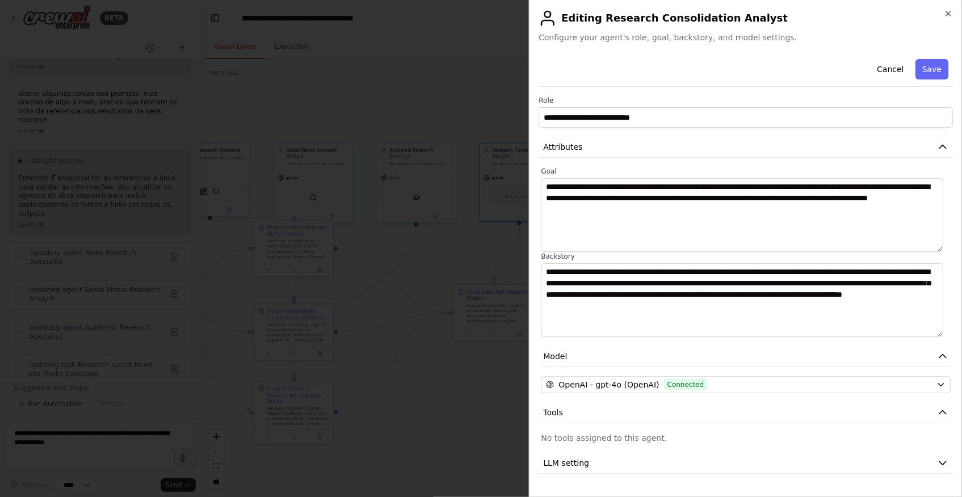
click at [443, 249] on div at bounding box center [481, 248] width 962 height 497
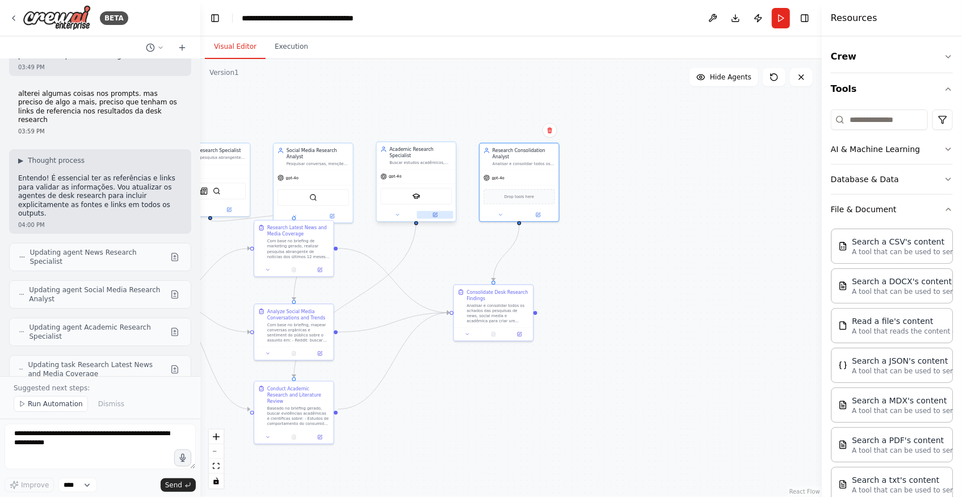
click at [443, 211] on button at bounding box center [435, 215] width 36 height 8
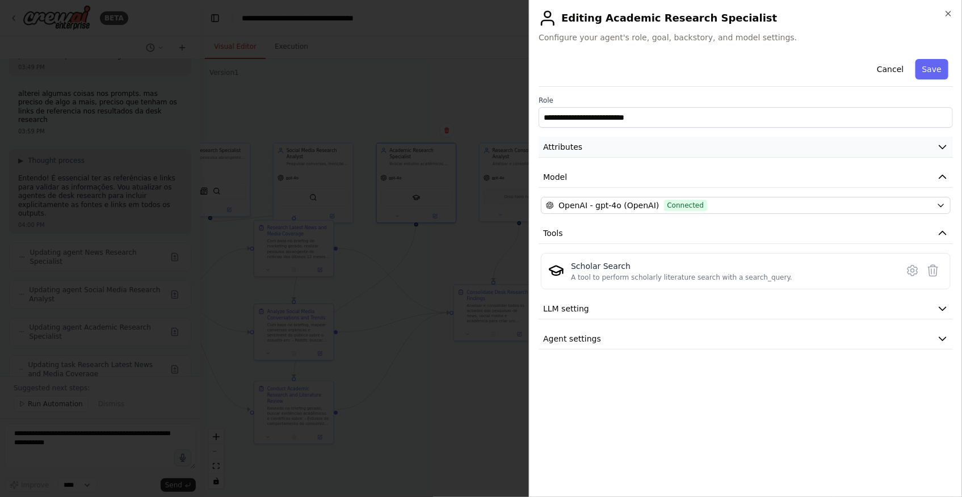
click at [646, 145] on button "Attributes" at bounding box center [746, 147] width 414 height 21
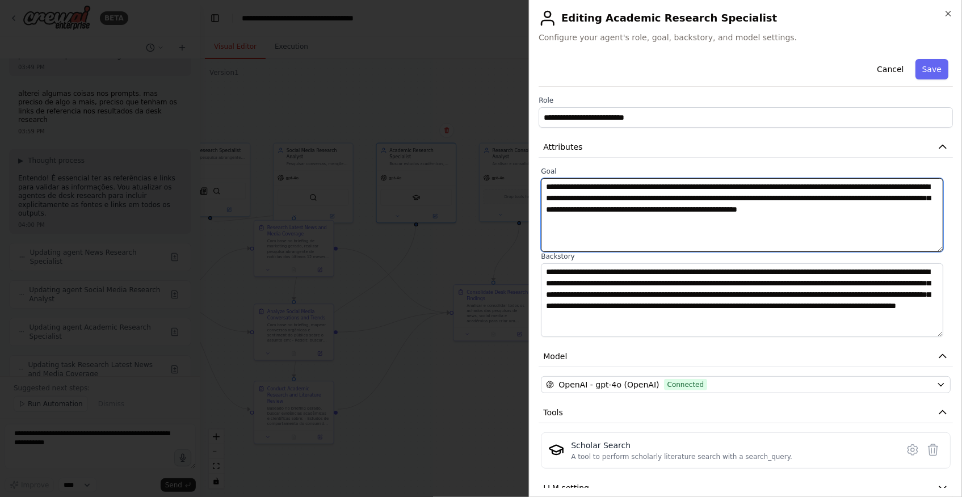
drag, startPoint x: 678, startPoint y: 190, endPoint x: 704, endPoint y: 193, distance: 26.9
click at [704, 193] on textarea "**********" at bounding box center [742, 215] width 402 height 74
drag, startPoint x: 722, startPoint y: 198, endPoint x: 758, endPoint y: 199, distance: 35.8
click at [758, 199] on textarea "**********" at bounding box center [742, 215] width 402 height 74
type textarea "**********"
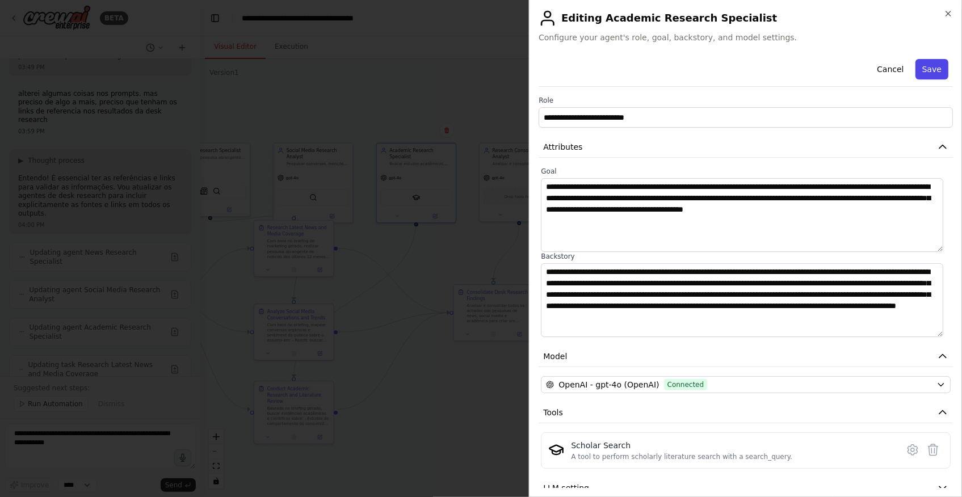
click at [917, 67] on button "Save" at bounding box center [932, 69] width 33 height 20
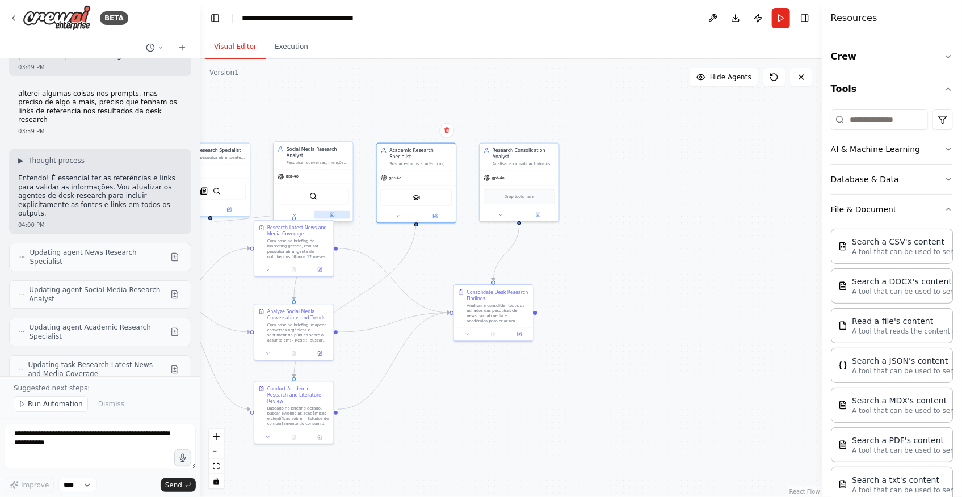
click at [335, 211] on button at bounding box center [332, 215] width 36 height 8
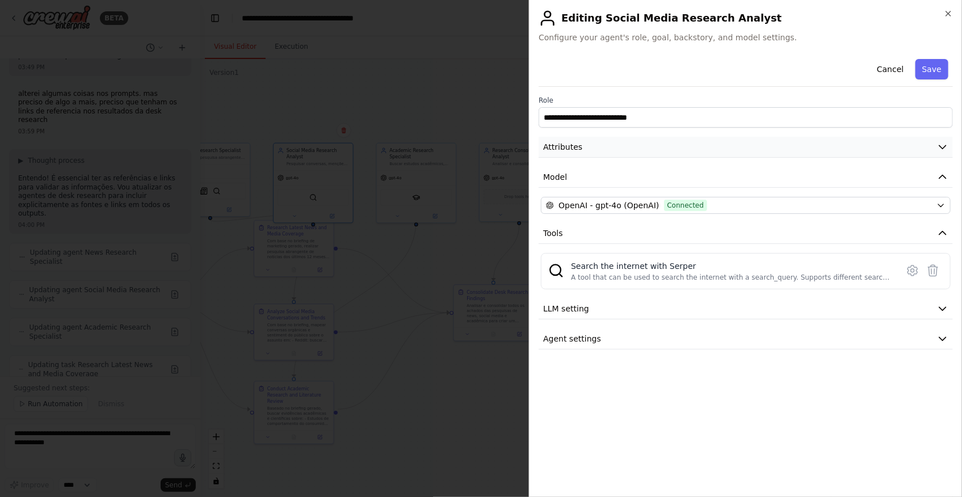
click at [630, 147] on button "Attributes" at bounding box center [746, 147] width 414 height 21
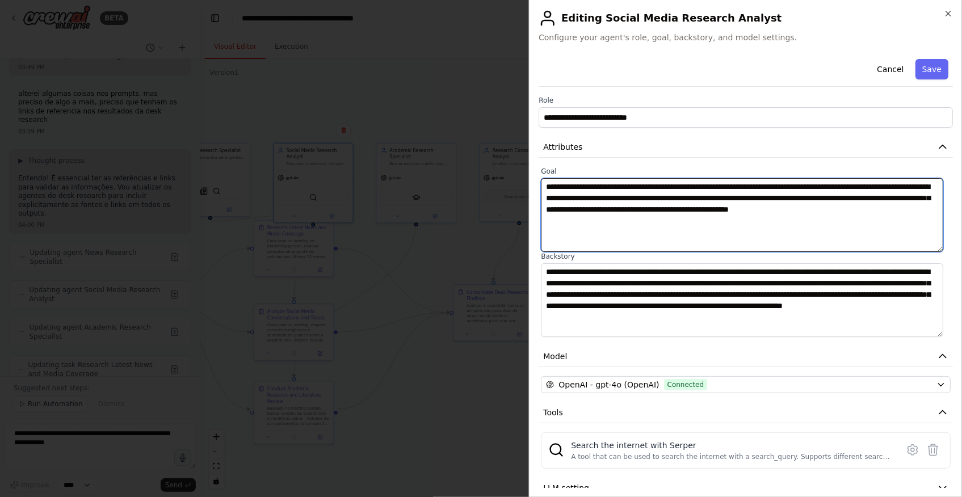
drag, startPoint x: 788, startPoint y: 182, endPoint x: 850, endPoint y: 187, distance: 62.1
click at [850, 187] on textarea "**********" at bounding box center [742, 215] width 402 height 74
type textarea "**********"
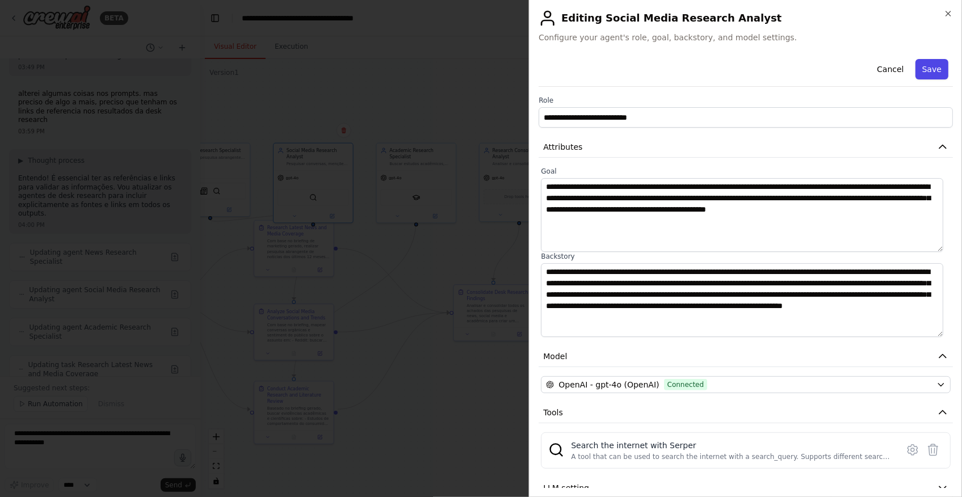
click at [928, 71] on button "Save" at bounding box center [932, 69] width 33 height 20
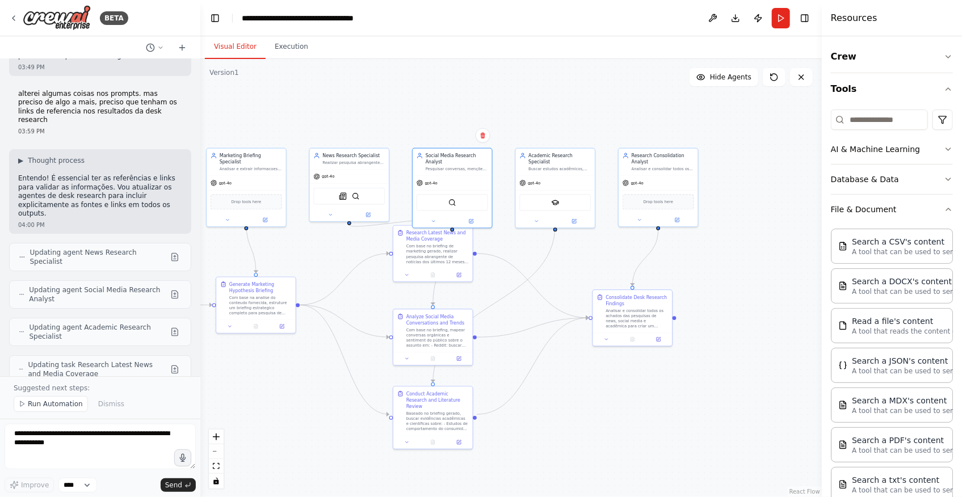
drag, startPoint x: 335, startPoint y: 102, endPoint x: 415, endPoint y: 142, distance: 89.4
click at [436, 106] on div ".deletable-edge-delete-btn { width: 20px; height: 20px; border: 0px solid #ffff…" at bounding box center [511, 278] width 622 height 438
click at [367, 219] on div at bounding box center [349, 214] width 79 height 13
click at [368, 213] on icon at bounding box center [368, 213] width 3 height 3
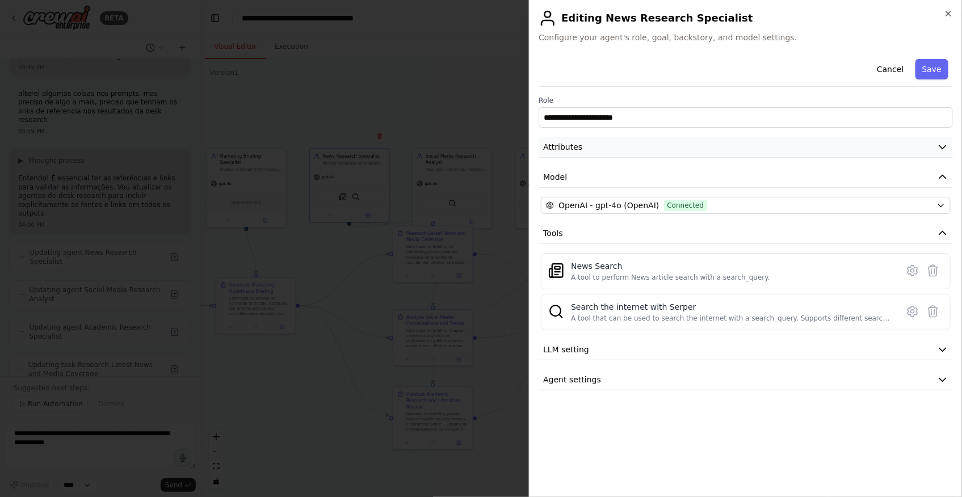
click at [627, 153] on button "Attributes" at bounding box center [746, 147] width 414 height 21
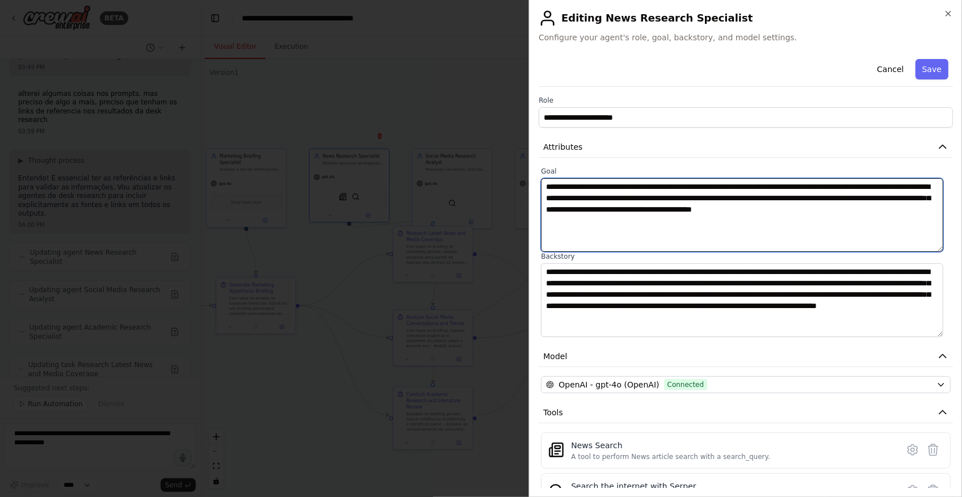
click at [823, 219] on textarea "**********" at bounding box center [742, 215] width 402 height 74
drag, startPoint x: 824, startPoint y: 188, endPoint x: 886, endPoint y: 184, distance: 61.4
click at [886, 184] on textarea "**********" at bounding box center [742, 215] width 402 height 74
type textarea "**********"
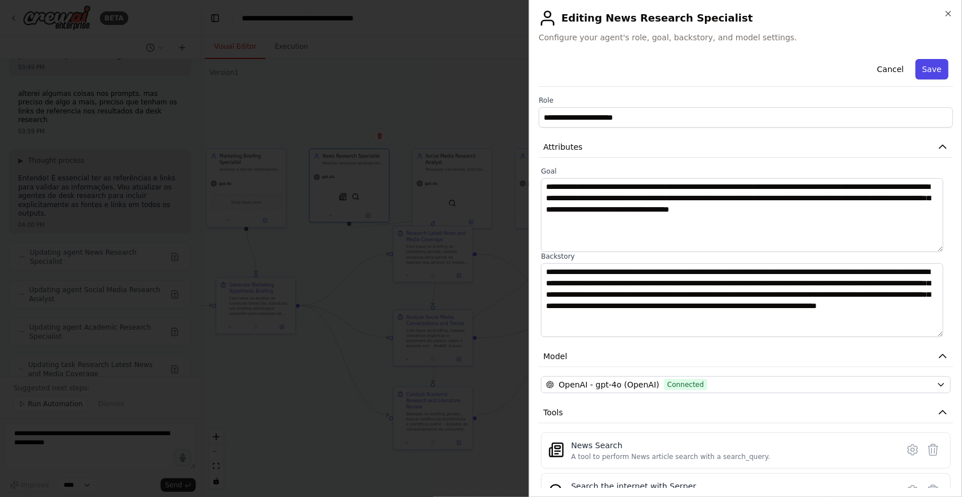
click at [931, 70] on button "Save" at bounding box center [932, 69] width 33 height 20
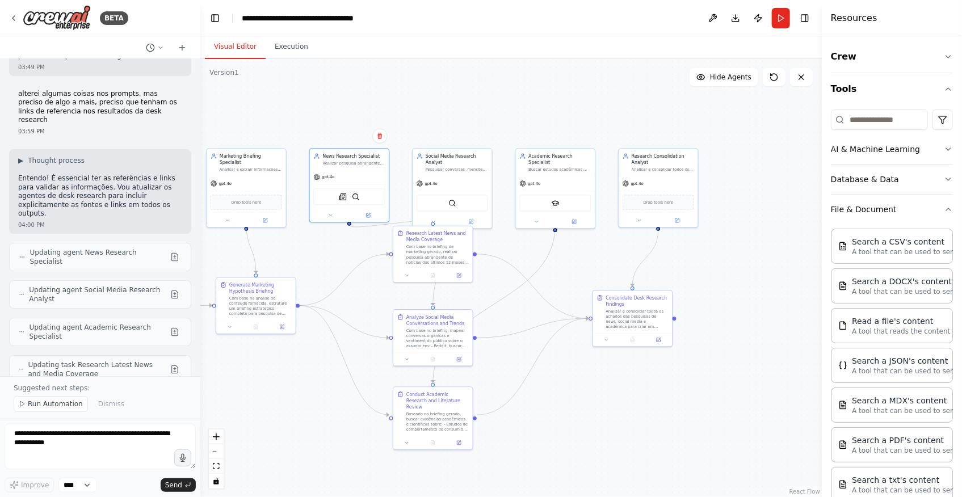
click at [676, 380] on div ".deletable-edge-delete-btn { width: 20px; height: 20px; border: 0px solid #ffff…" at bounding box center [511, 278] width 622 height 438
click at [777, 16] on button "Run" at bounding box center [781, 18] width 18 height 20
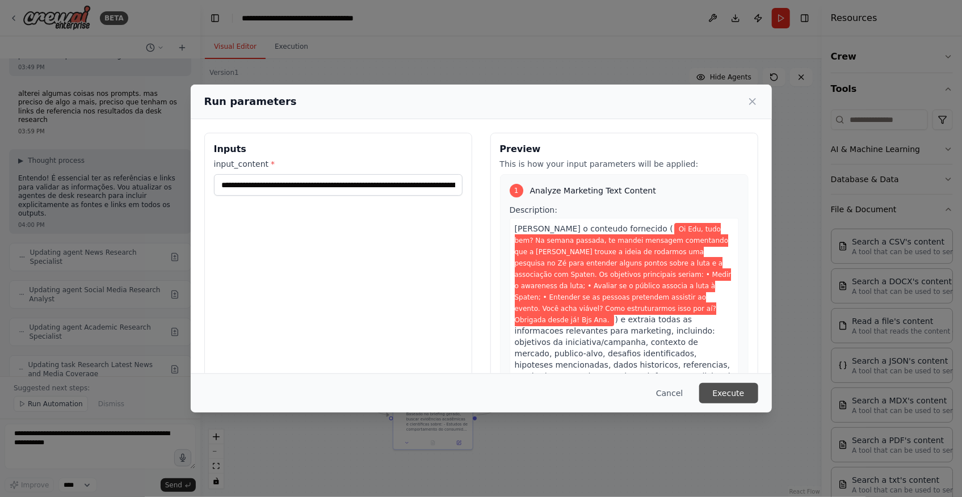
click at [741, 393] on button "Execute" at bounding box center [728, 393] width 59 height 20
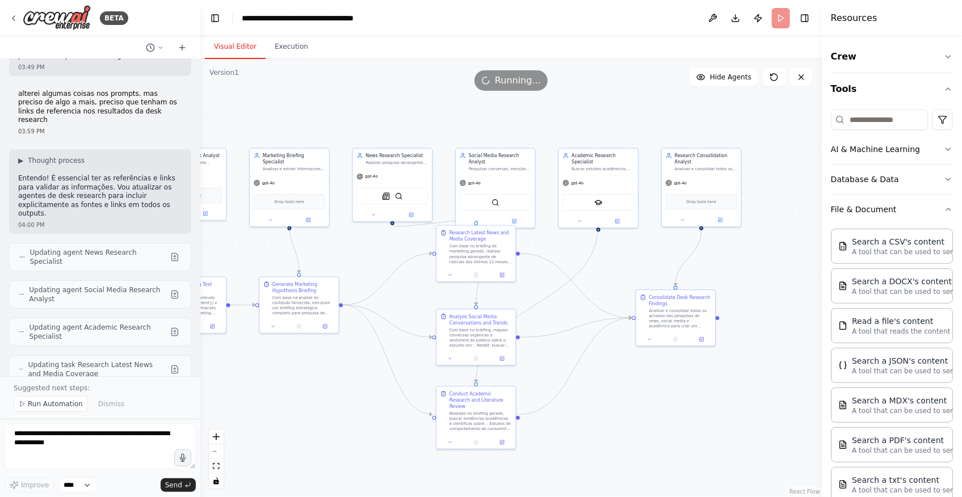
drag, startPoint x: 709, startPoint y: 402, endPoint x: 766, endPoint y: 404, distance: 56.8
click at [766, 404] on div ".deletable-edge-delete-btn { width: 20px; height: 20px; border: 0px solid #ffff…" at bounding box center [511, 278] width 622 height 438
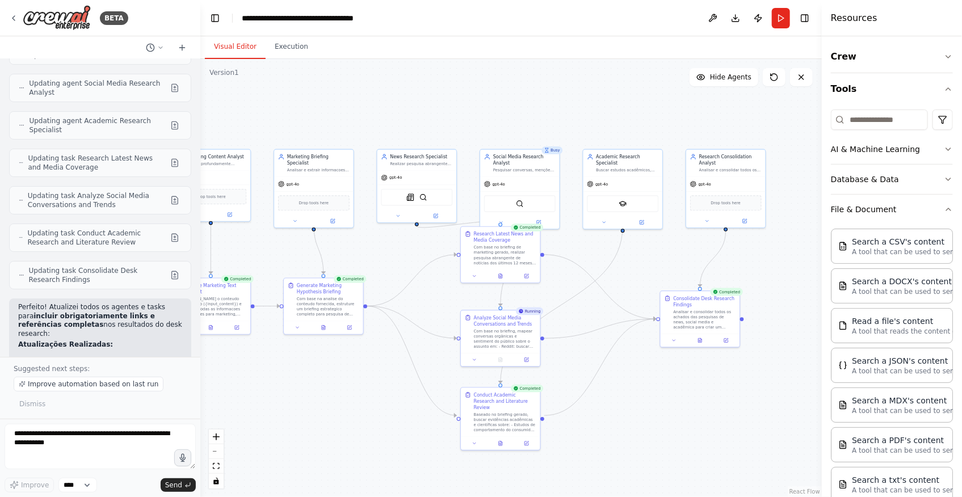
scroll to position [6351, 0]
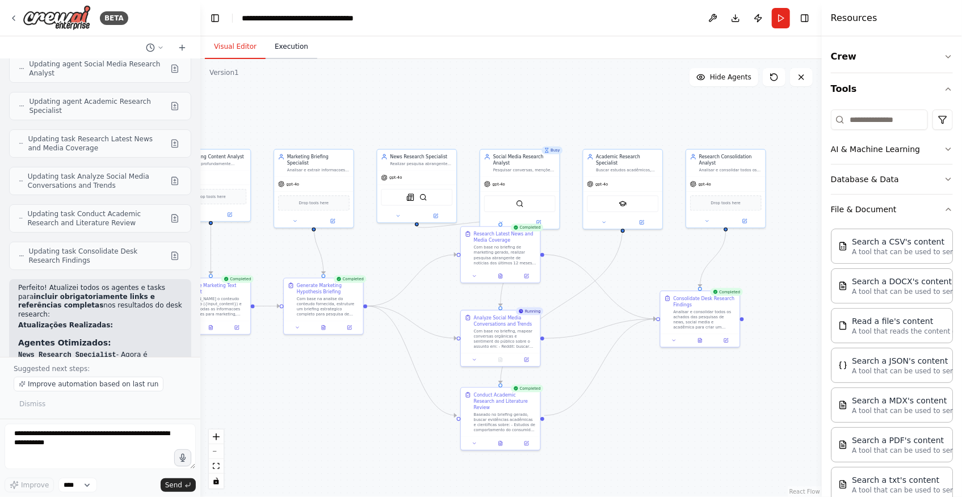
click at [284, 44] on button "Execution" at bounding box center [292, 47] width 52 height 24
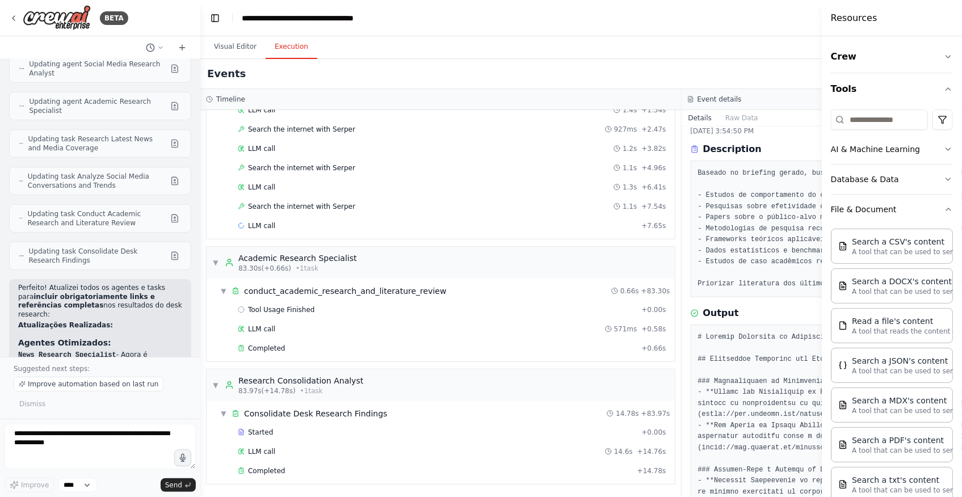
scroll to position [606, 0]
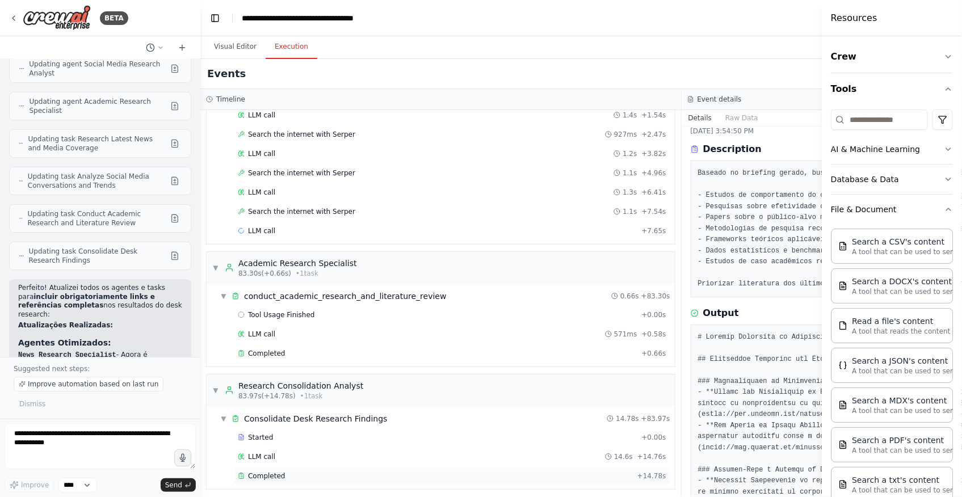
click at [326, 472] on div "Completed" at bounding box center [435, 476] width 395 height 9
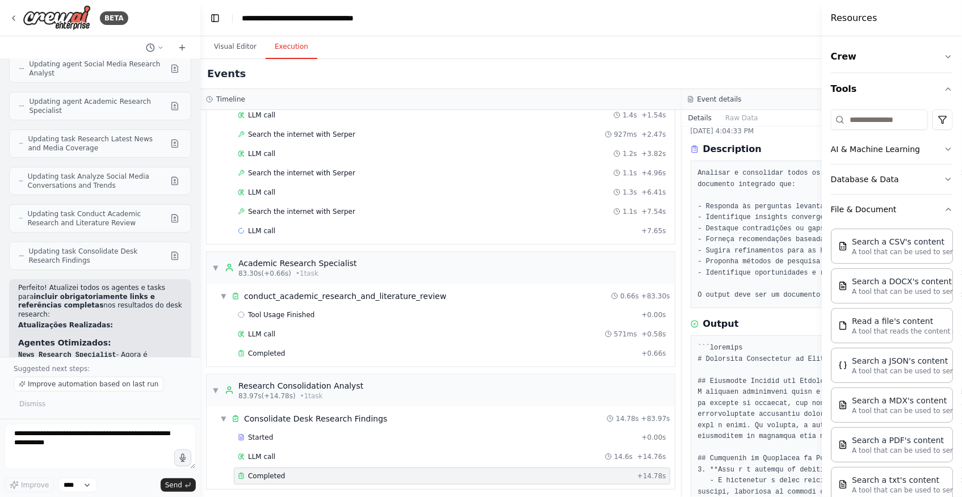
click at [787, 39] on div "Visual Editor Execution" at bounding box center [681, 47] width 962 height 23
click at [944, 58] on icon "button" at bounding box center [948, 56] width 9 height 9
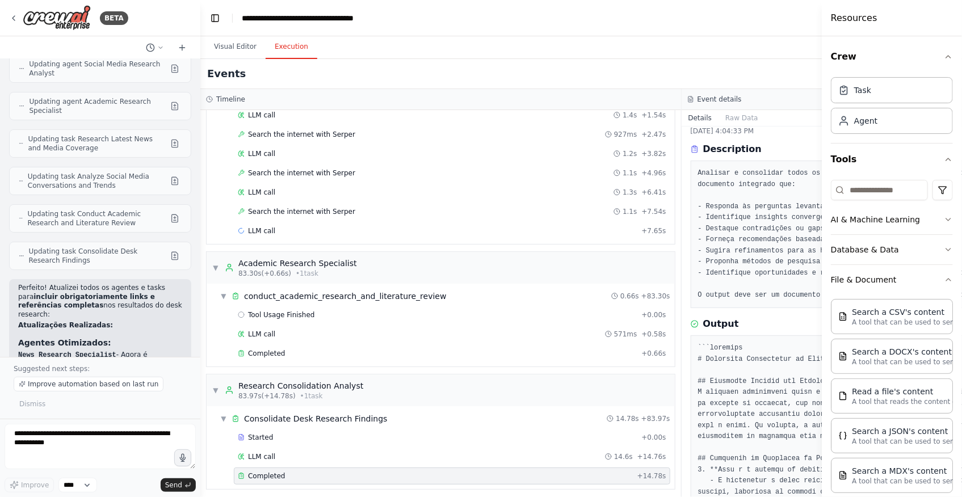
click at [691, 38] on div "Visual Editor Execution" at bounding box center [681, 47] width 962 height 23
click at [240, 53] on button "Visual Editor" at bounding box center [235, 47] width 61 height 24
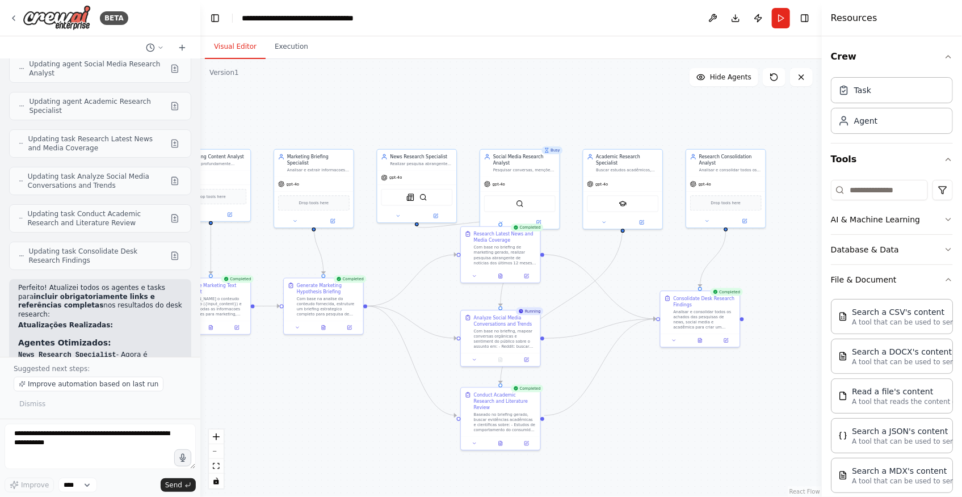
click at [792, 15] on header "**********" at bounding box center [511, 18] width 622 height 36
click at [803, 16] on button "Toggle Right Sidebar" at bounding box center [805, 18] width 16 height 16
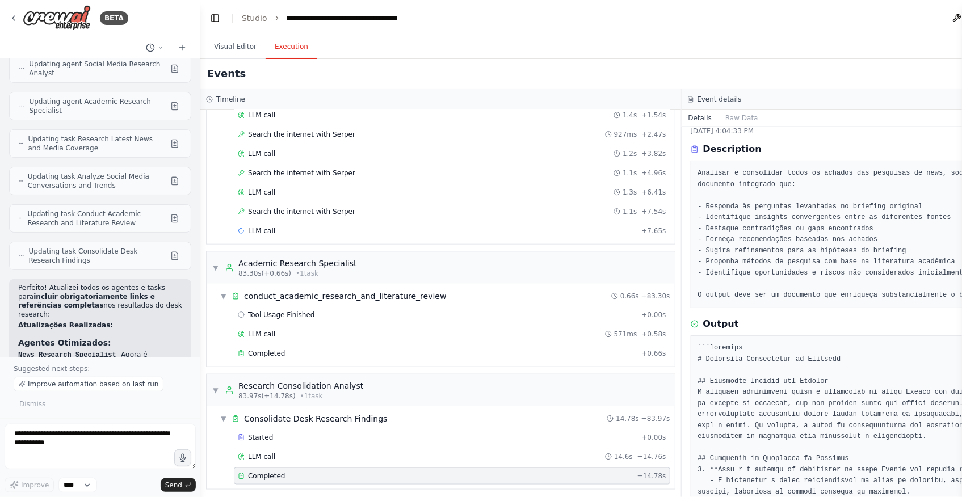
click at [288, 55] on button "Execution" at bounding box center [292, 47] width 52 height 24
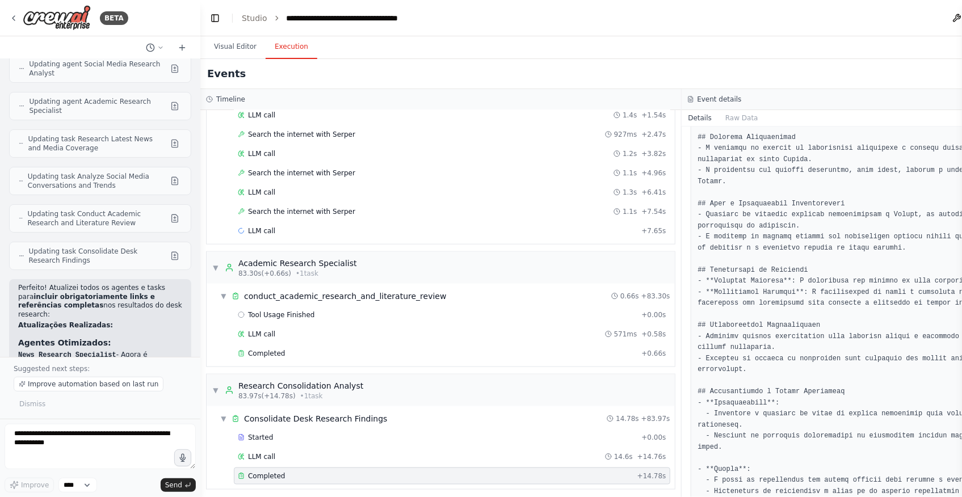
scroll to position [786, 0]
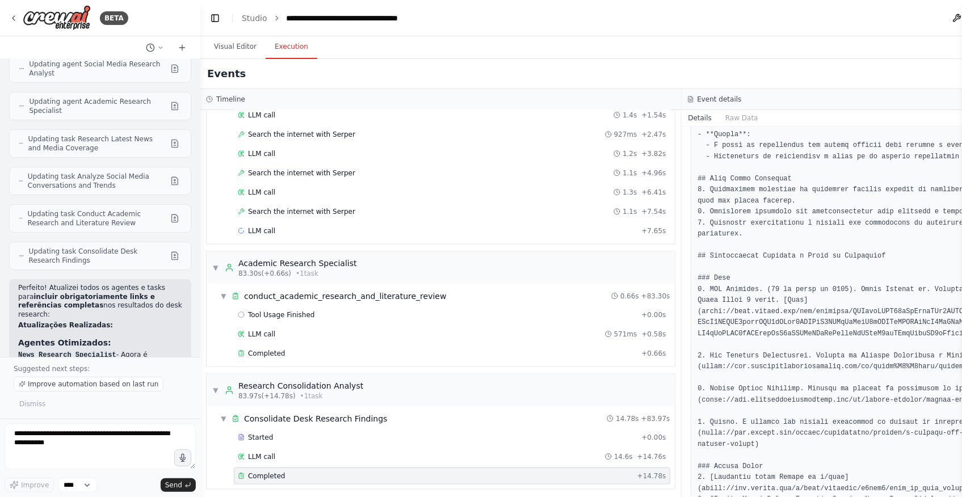
click at [879, 427] on pre at bounding box center [922, 63] width 448 height 952
drag, startPoint x: 879, startPoint y: 420, endPoint x: 1004, endPoint y: 418, distance: 124.9
click at [962, 418] on html "BETA eu quero uma crew que gere briefings sobre hipoteses no contexto de um tim…" at bounding box center [481, 248] width 962 height 497
drag, startPoint x: 1004, startPoint y: 418, endPoint x: 840, endPoint y: 426, distance: 164.3
click at [840, 426] on pre at bounding box center [922, 63] width 448 height 952
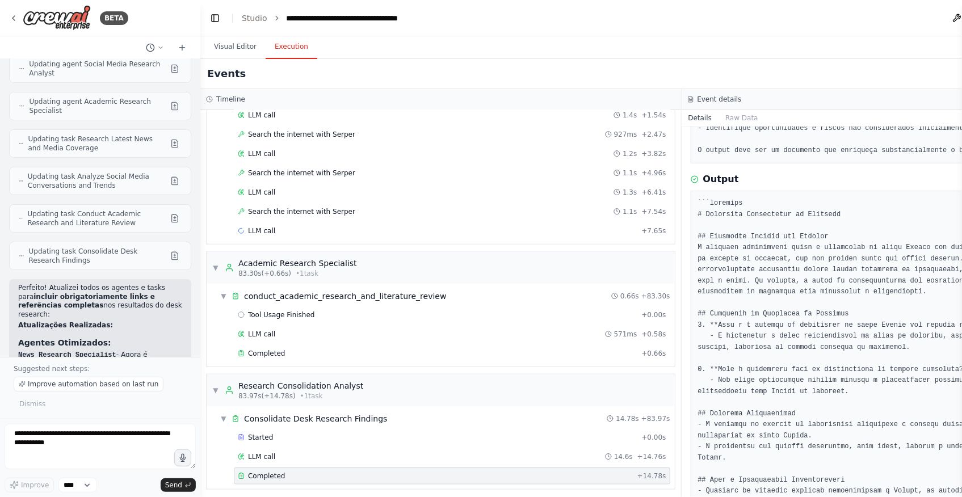
scroll to position [115, 0]
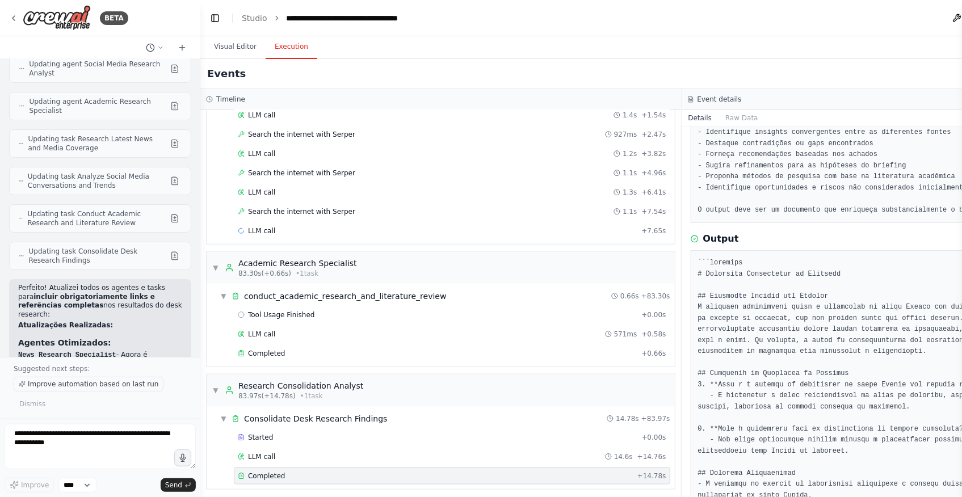
click at [58, 383] on span "Improve automation based on last run" at bounding box center [93, 384] width 131 height 9
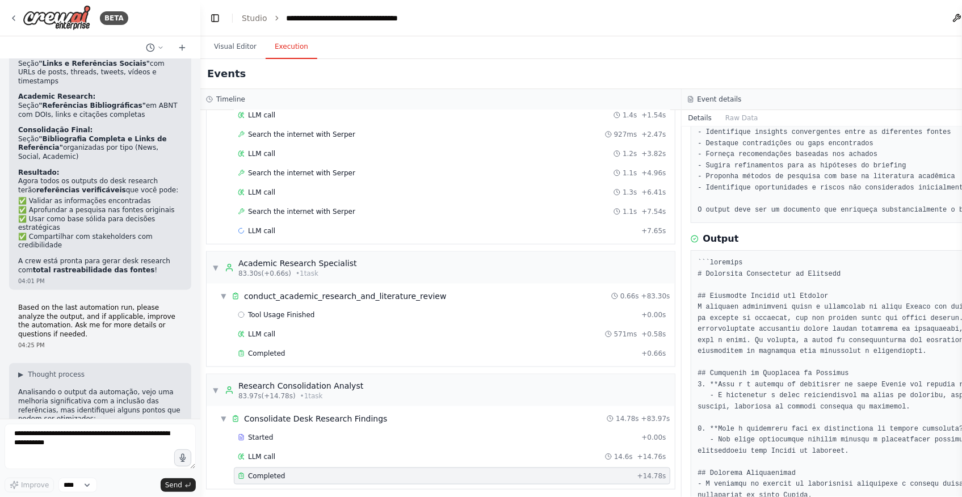
scroll to position [6786, 0]
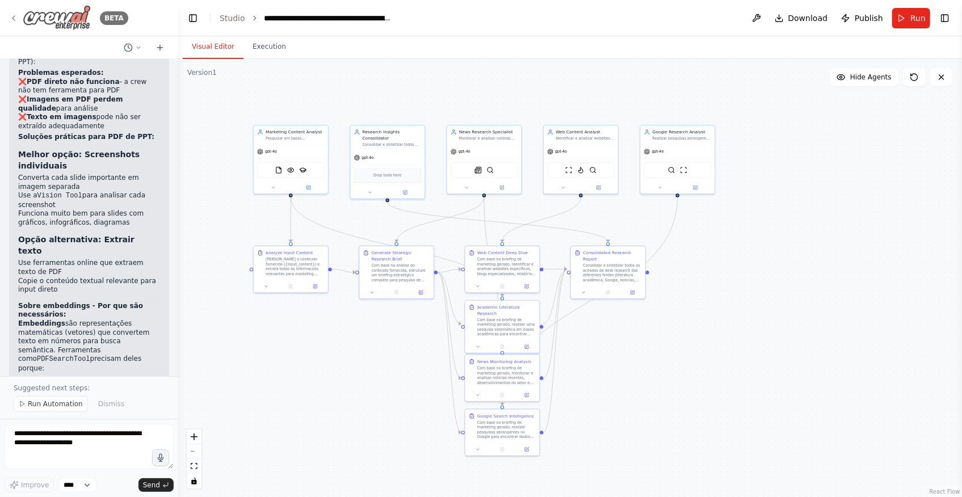
click at [43, 14] on img at bounding box center [57, 18] width 68 height 26
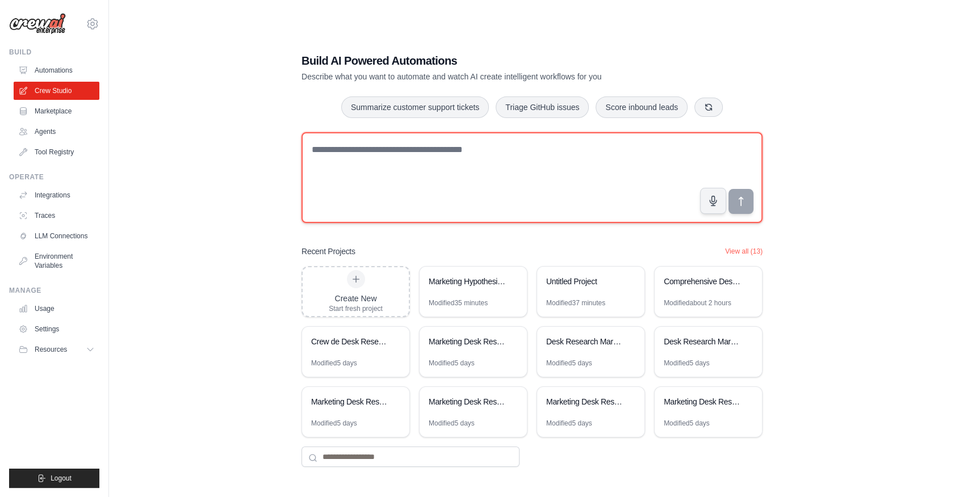
click at [359, 221] on textarea at bounding box center [531, 177] width 461 height 91
click at [458, 169] on textarea at bounding box center [531, 177] width 461 height 91
click at [399, 157] on textarea at bounding box center [531, 177] width 461 height 91
type textarea "**********"
